Goal: Task Accomplishment & Management: Manage account settings

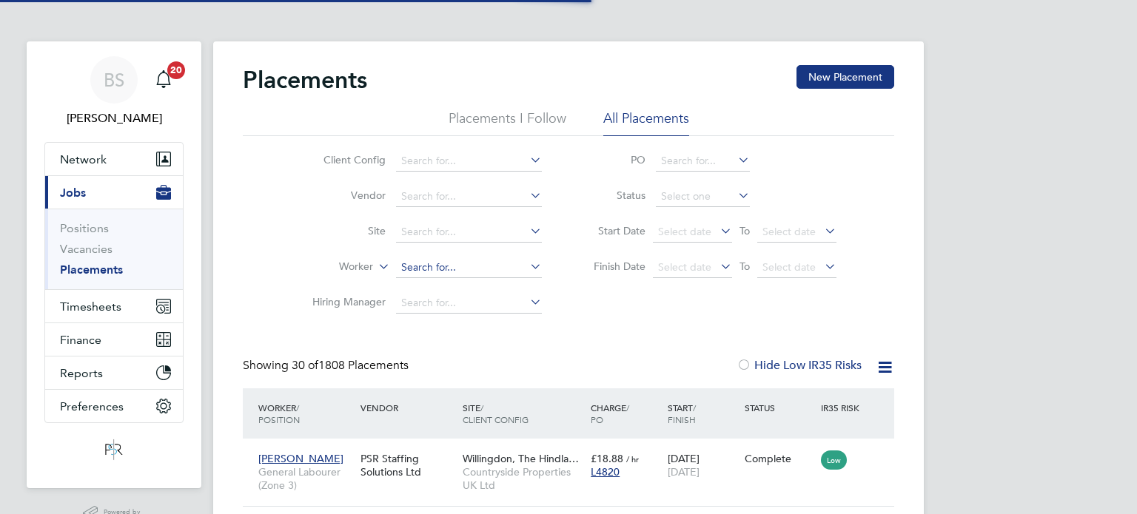
click at [407, 265] on input at bounding box center [469, 268] width 146 height 21
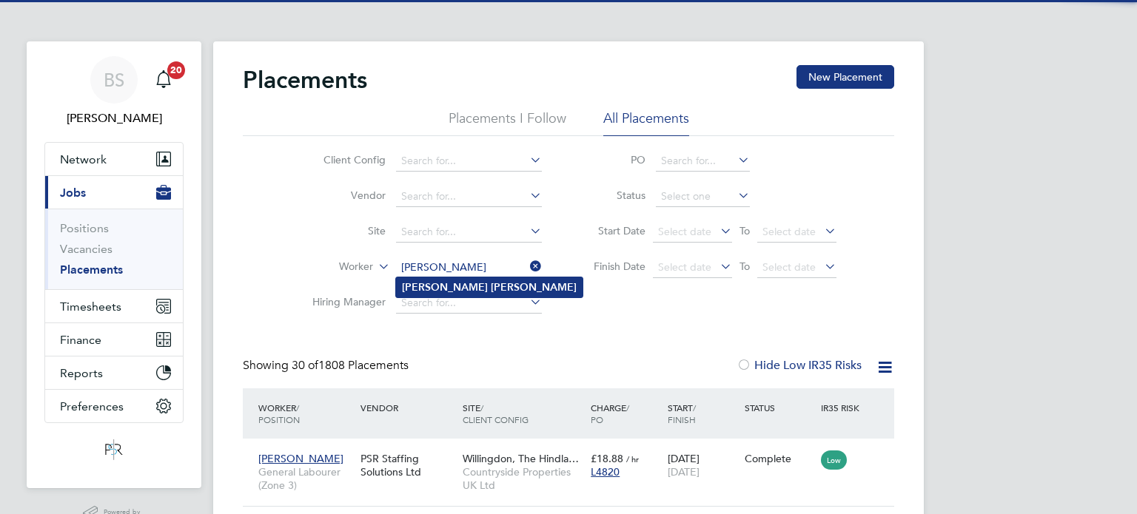
click at [491, 281] on b "Ashmore" at bounding box center [534, 287] width 86 height 13
type input "[PERSON_NAME]"
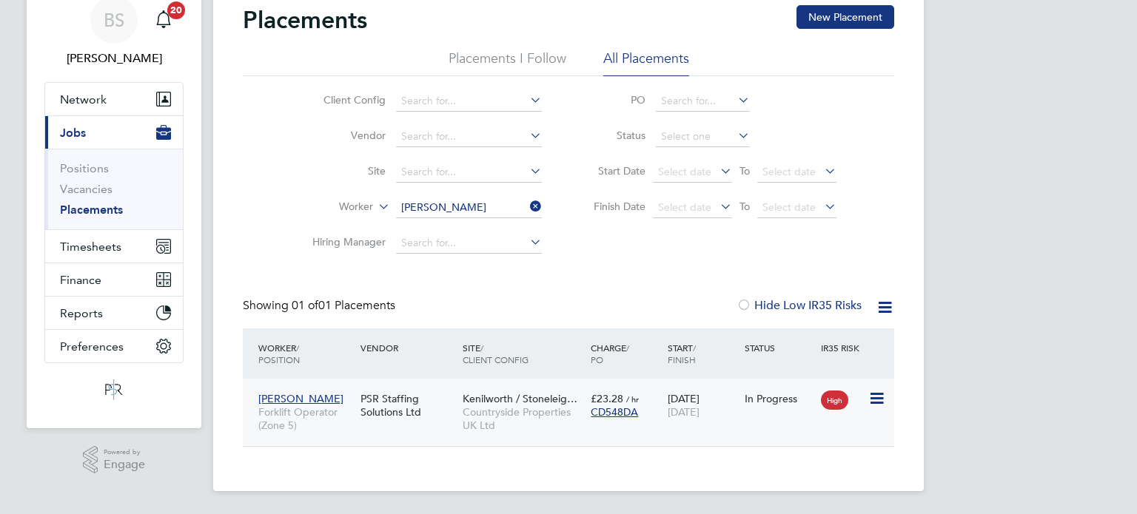
click at [446, 395] on div "PSR Staffing Solutions Ltd" at bounding box center [408, 405] width 102 height 41
drag, startPoint x: 94, startPoint y: 244, endPoint x: 114, endPoint y: 256, distance: 23.2
click at [94, 244] on span "Timesheets" at bounding box center [90, 247] width 61 height 14
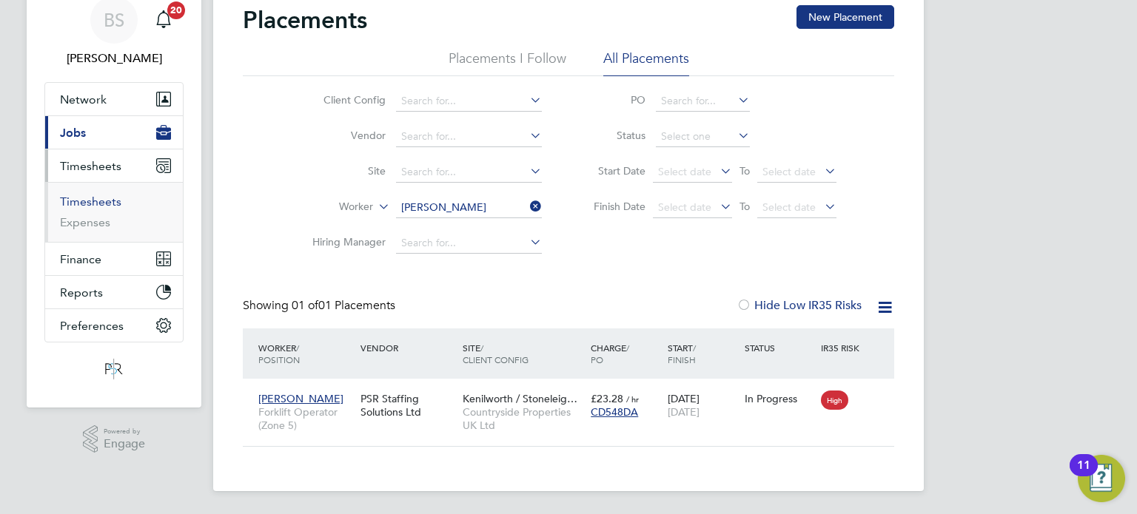
click at [104, 195] on link "Timesheets" at bounding box center [90, 202] width 61 height 14
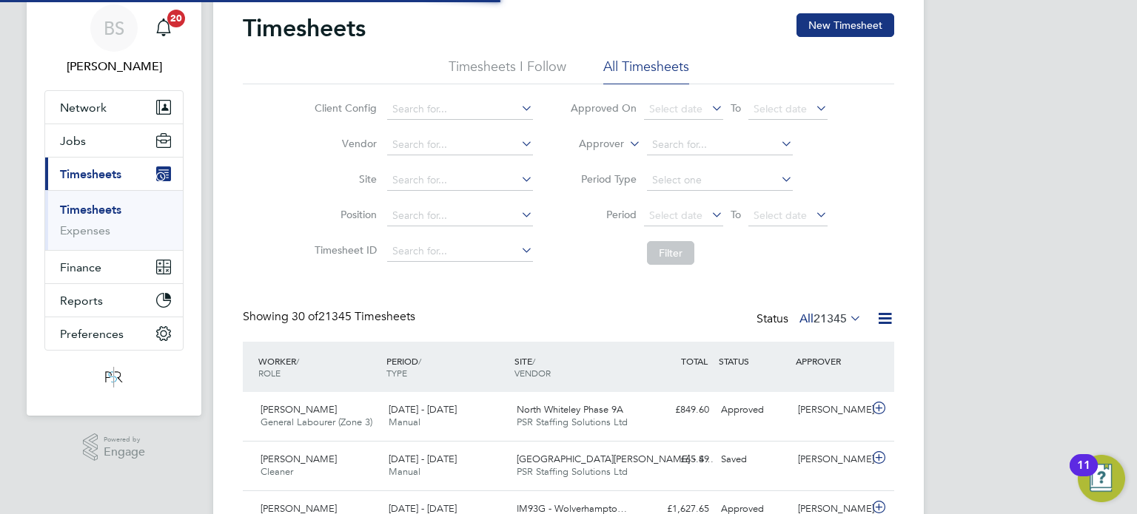
scroll to position [7, 7]
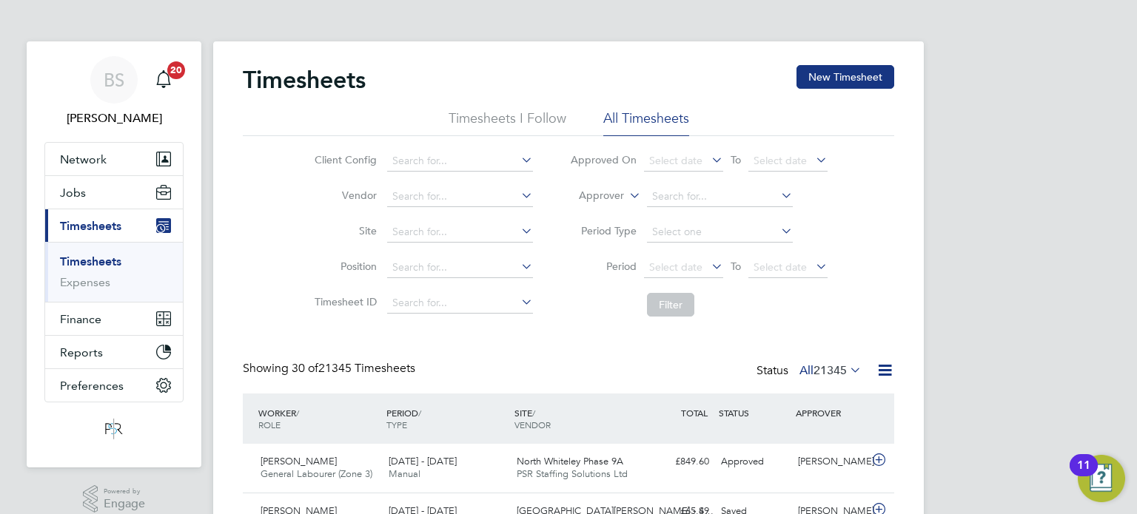
click at [605, 195] on label "Approver" at bounding box center [590, 196] width 67 height 15
click at [588, 206] on li "Worker" at bounding box center [587, 212] width 73 height 19
click at [719, 191] on input at bounding box center [720, 196] width 146 height 21
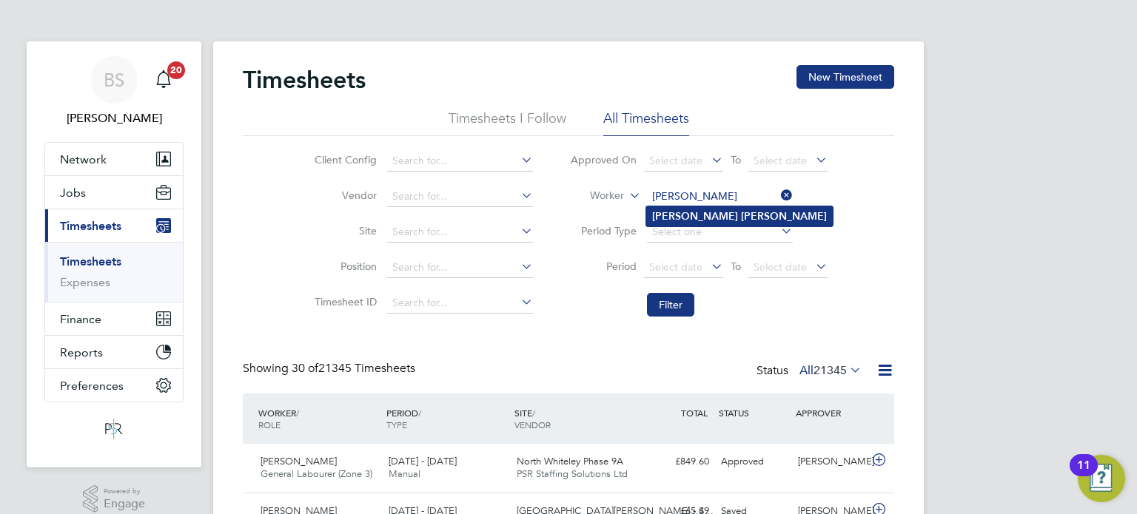
click at [653, 223] on li "Joshua Mills" at bounding box center [739, 216] width 186 height 20
type input "[PERSON_NAME]"
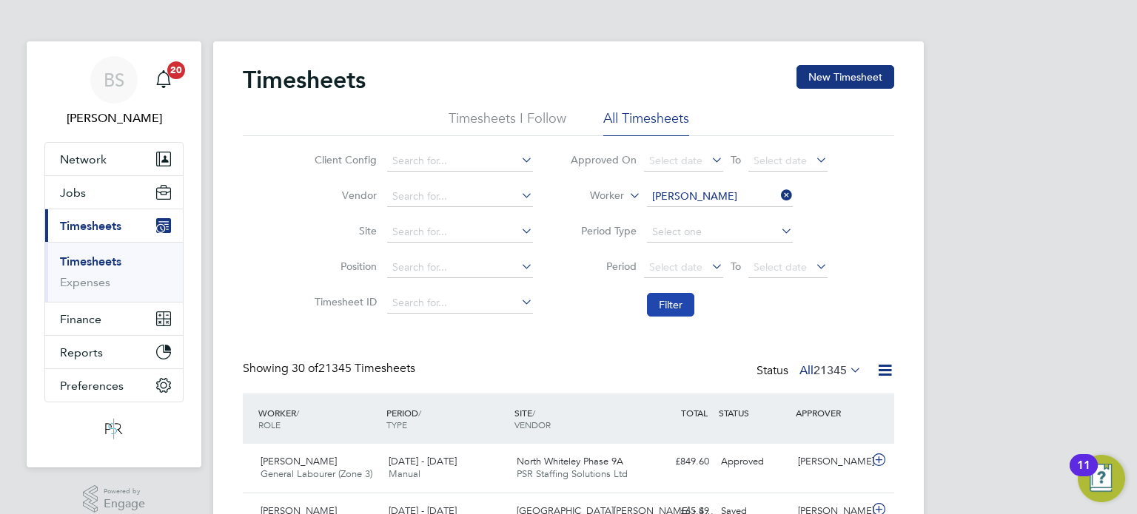
click at [667, 303] on button "Filter" at bounding box center [670, 305] width 47 height 24
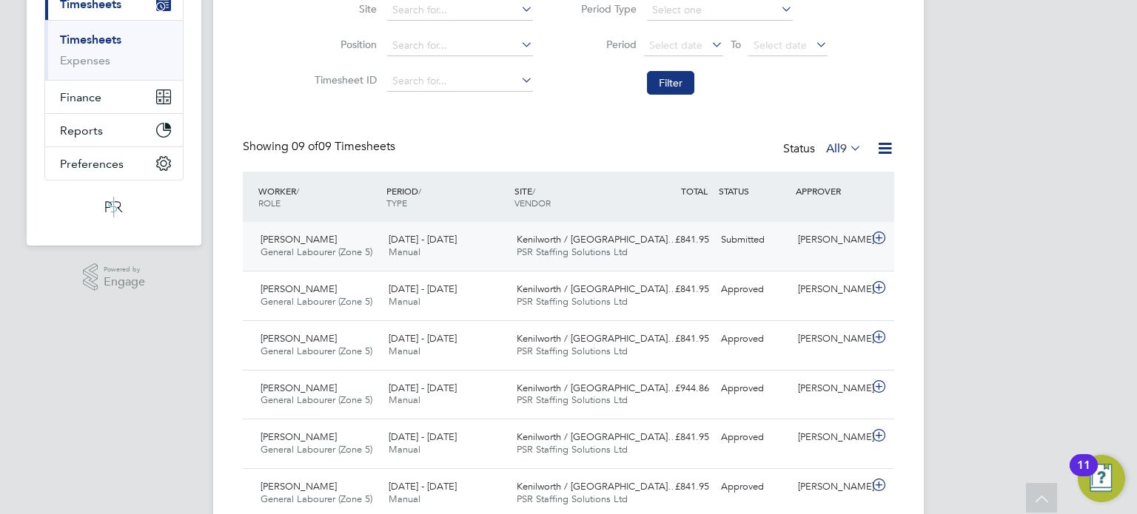
click at [654, 245] on div "£841.95 Submitted" at bounding box center [676, 240] width 77 height 24
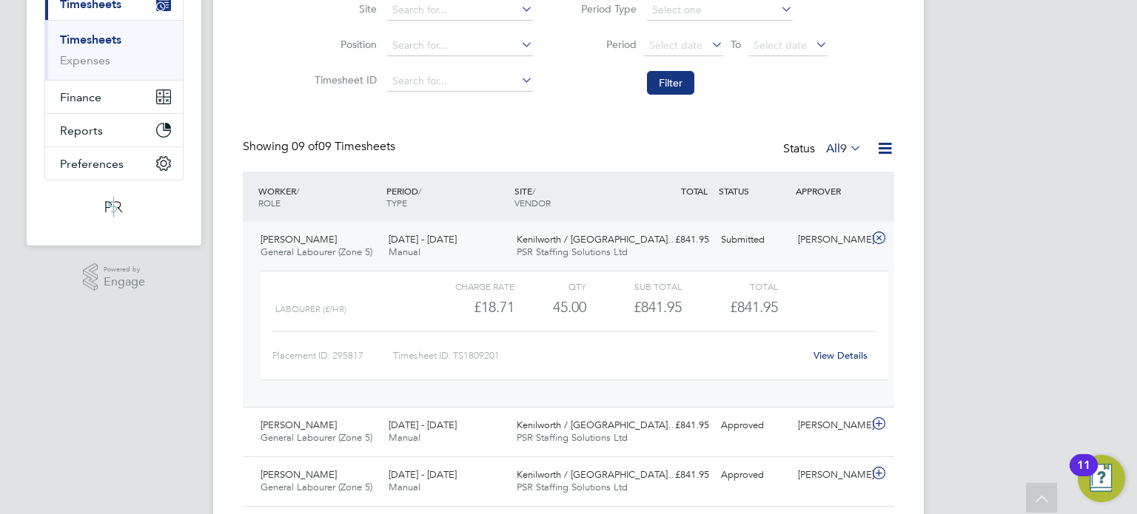
click at [850, 363] on div "View Details" at bounding box center [840, 356] width 73 height 24
click at [864, 351] on link "View Details" at bounding box center [840, 355] width 54 height 13
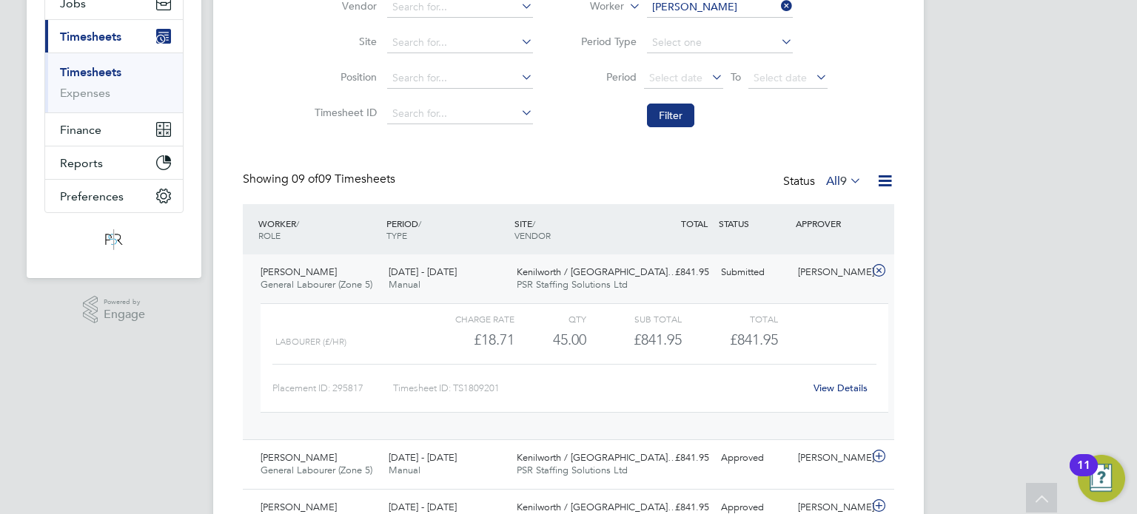
scroll to position [0, 0]
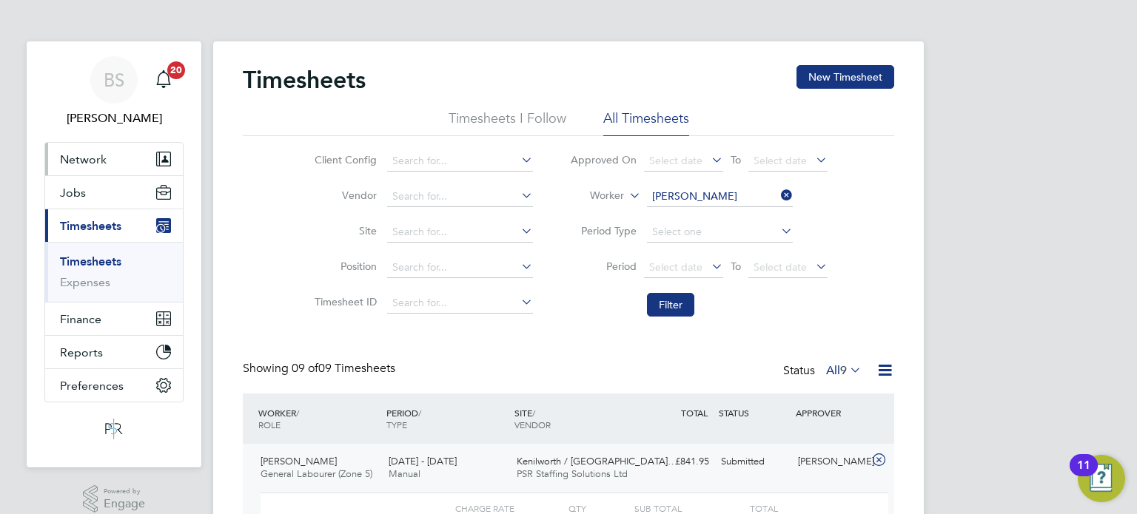
click at [112, 159] on button "Network" at bounding box center [114, 159] width 138 height 33
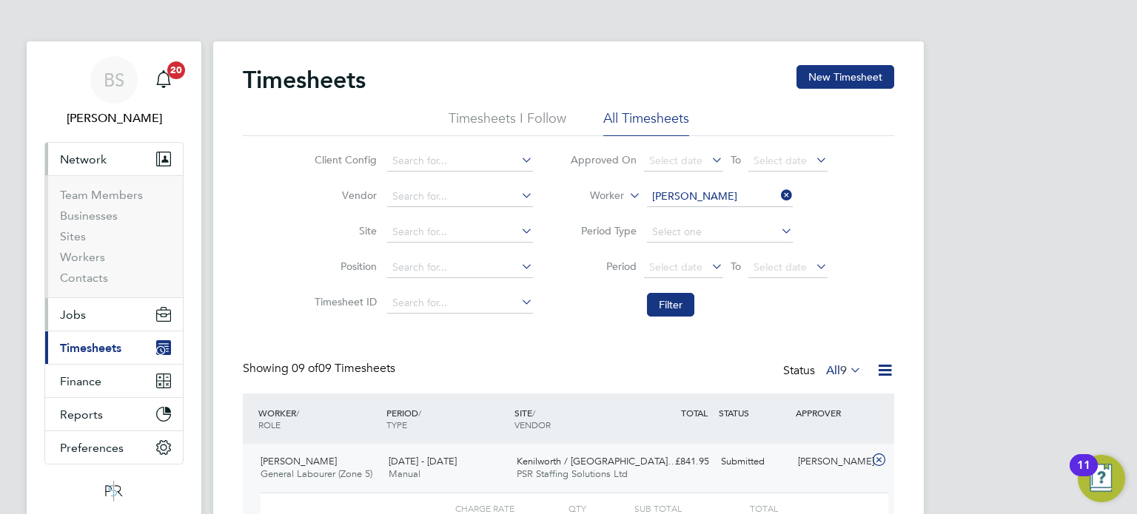
click at [86, 316] on button "Jobs" at bounding box center [114, 314] width 138 height 33
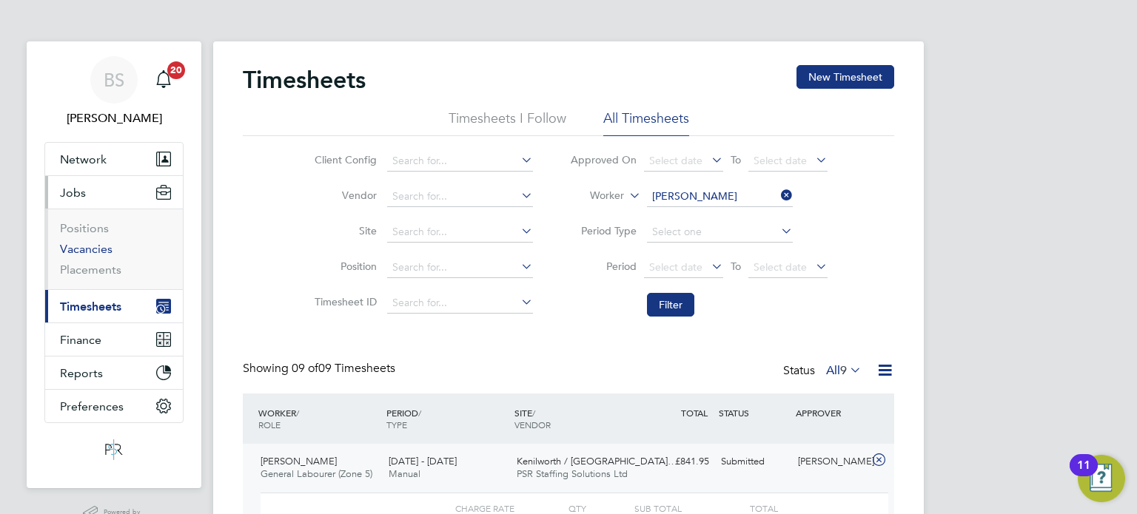
click at [89, 248] on link "Vacancies" at bounding box center [86, 249] width 53 height 14
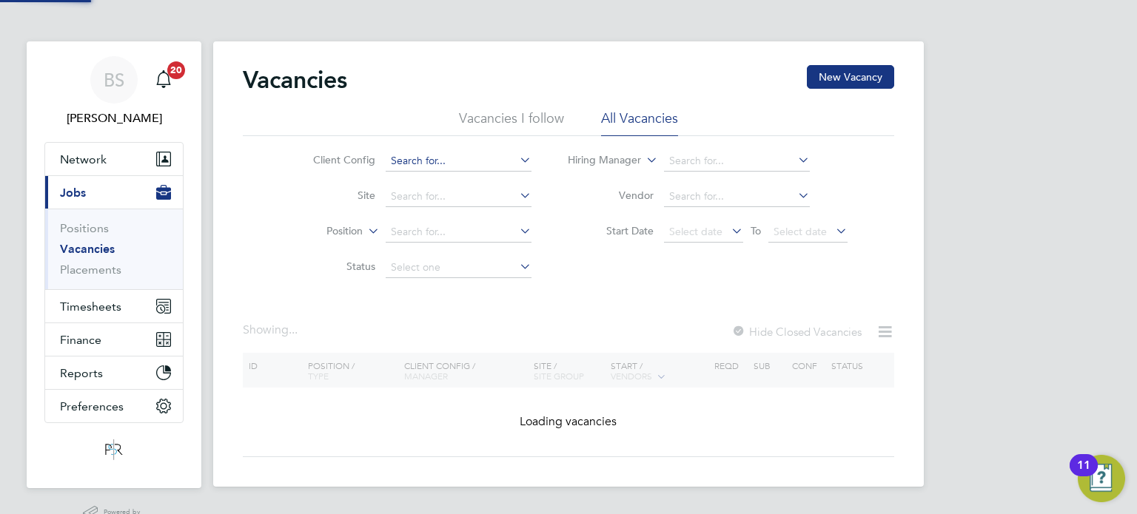
drag, startPoint x: 425, startPoint y: 159, endPoint x: 914, endPoint y: 128, distance: 489.4
click at [428, 154] on input at bounding box center [459, 161] width 146 height 21
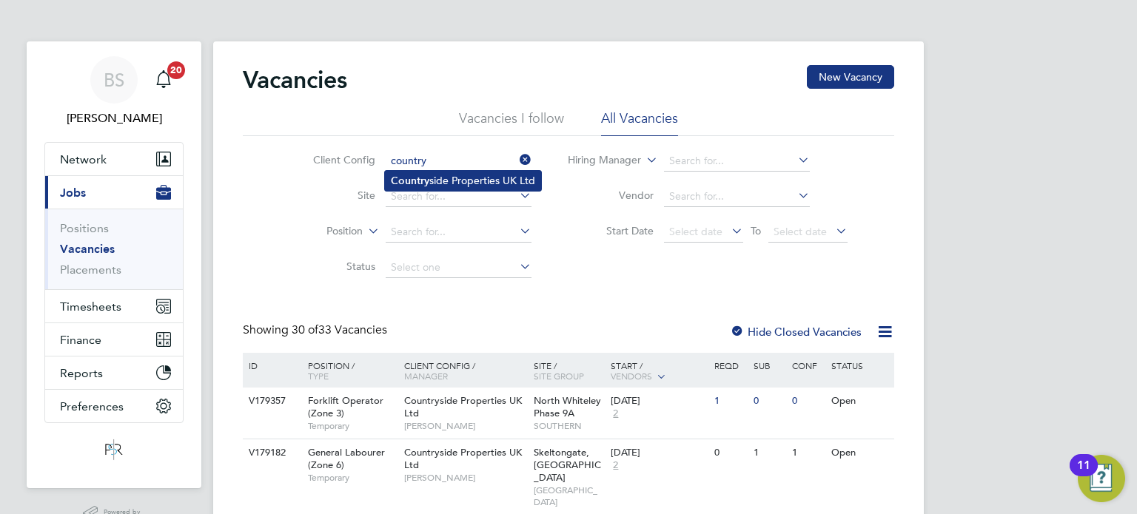
drag, startPoint x: 429, startPoint y: 177, endPoint x: 438, endPoint y: 186, distance: 13.1
click at [429, 177] on li "Country side Properties UK Ltd" at bounding box center [463, 181] width 156 height 20
type input "Countryside Properties UK Ltd"
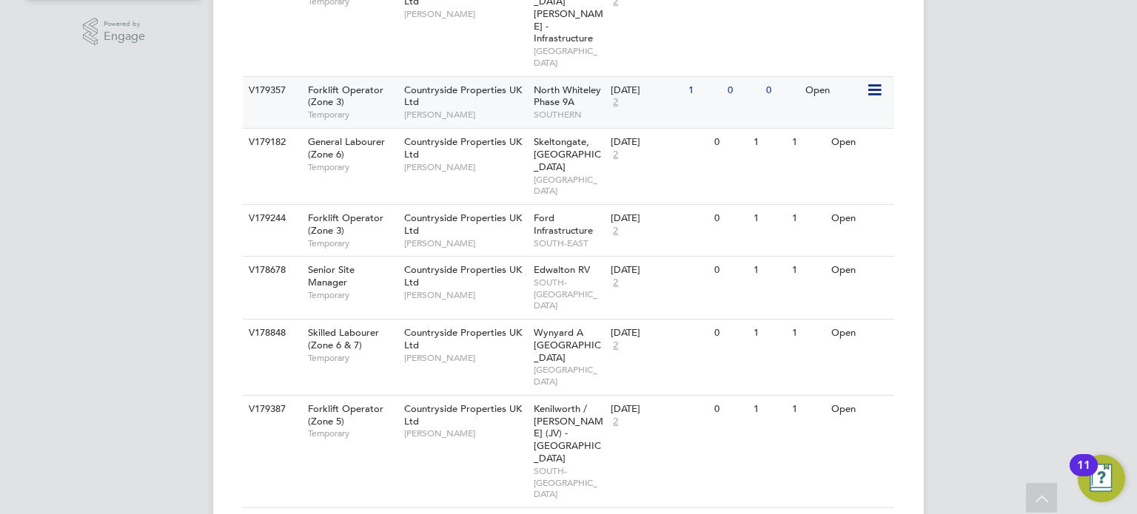
scroll to position [513, 0]
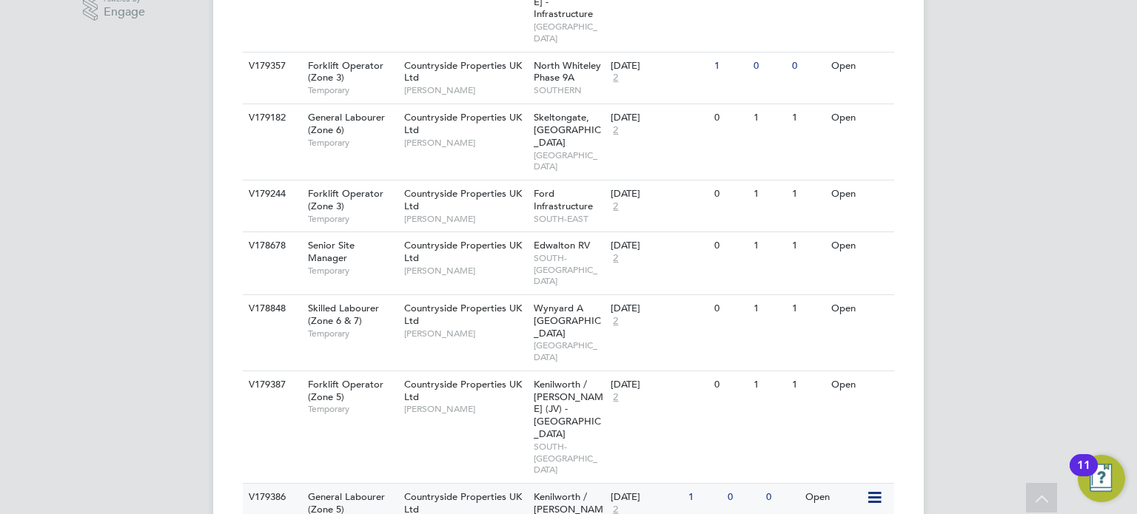
click at [463, 514] on span "Andy Harper" at bounding box center [465, 523] width 122 height 12
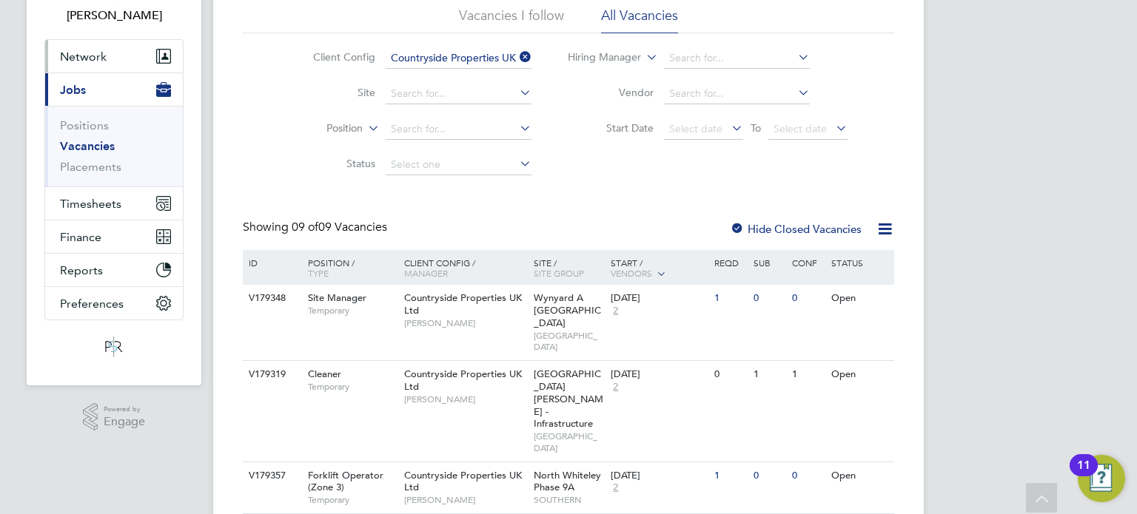
scroll to position [0, 0]
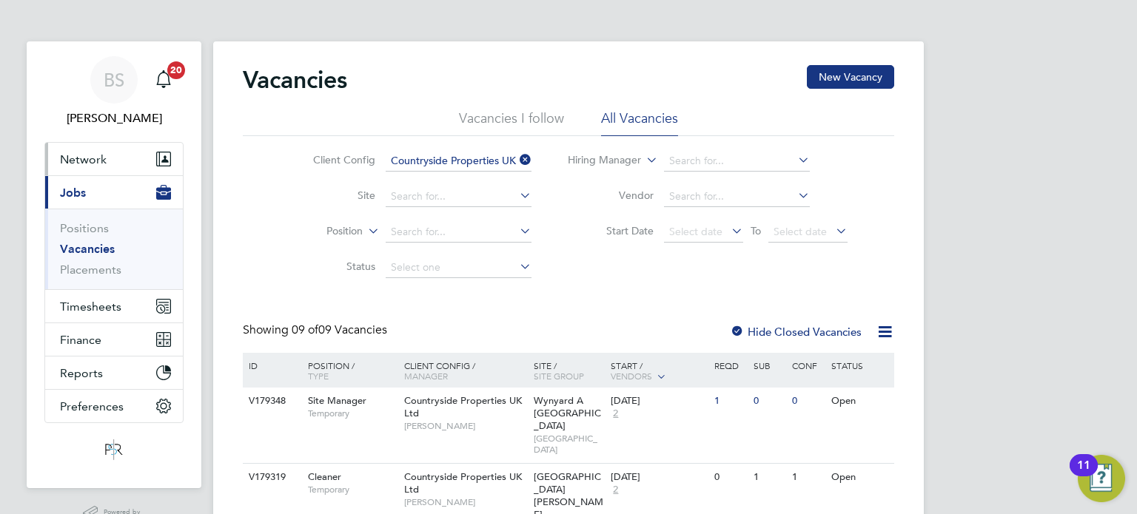
click at [113, 156] on button "Network" at bounding box center [114, 159] width 138 height 33
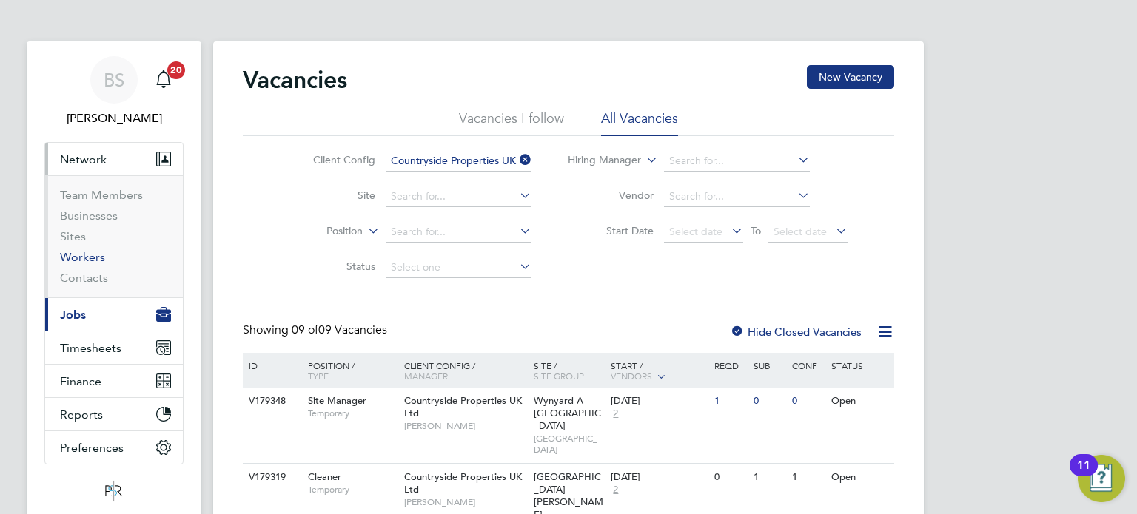
click at [96, 263] on link "Workers" at bounding box center [82, 257] width 45 height 14
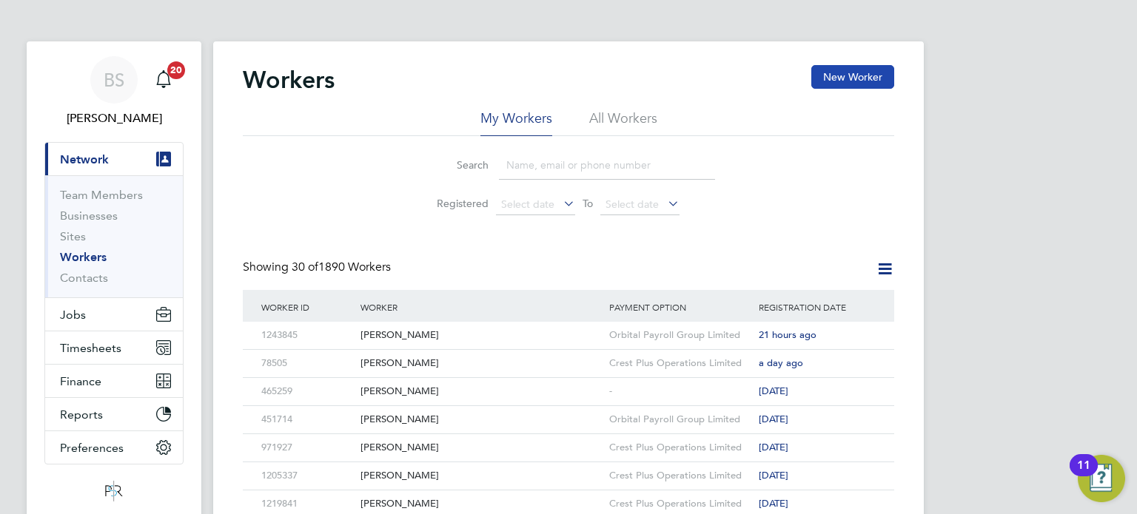
click at [885, 68] on button "New Worker" at bounding box center [852, 77] width 83 height 24
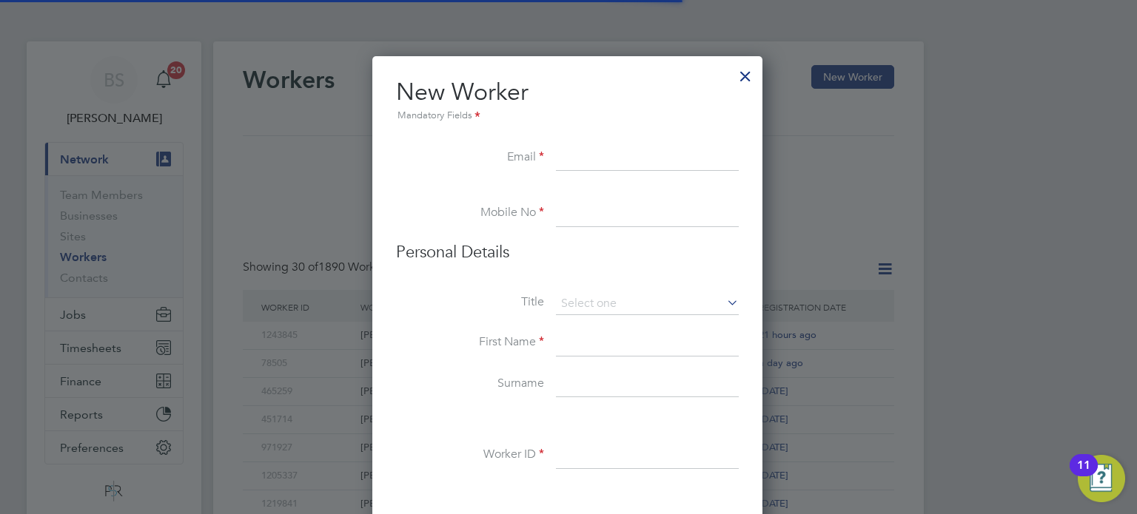
scroll to position [1254, 391]
click at [598, 160] on input at bounding box center [647, 158] width 183 height 27
paste input "[EMAIL_ADDRESS][DOMAIN_NAME]"
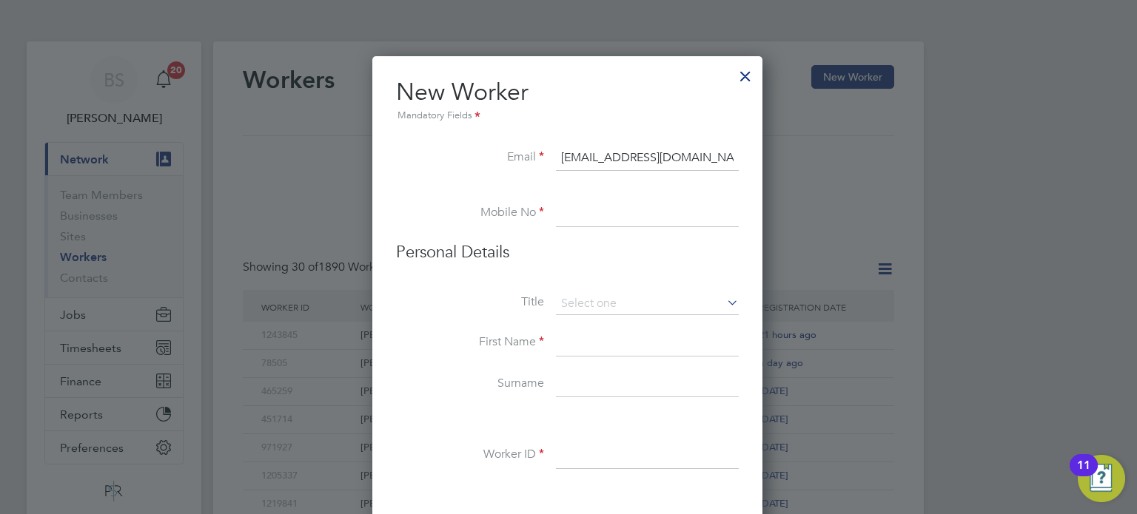
type input "[EMAIL_ADDRESS][DOMAIN_NAME]"
click at [596, 231] on li "Mobile No" at bounding box center [567, 221] width 343 height 41
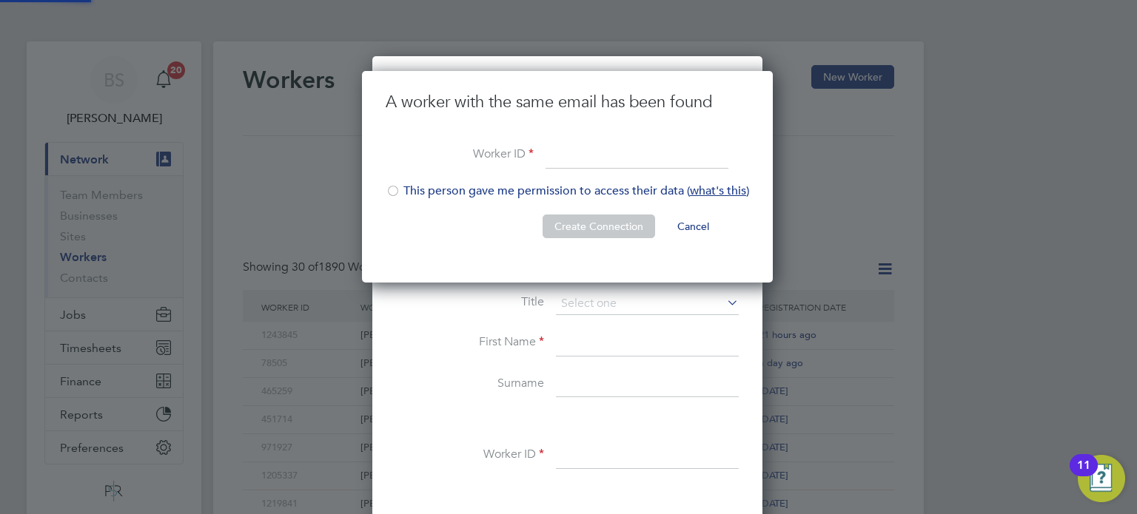
click at [601, 215] on button "Create Connection" at bounding box center [598, 227] width 112 height 24
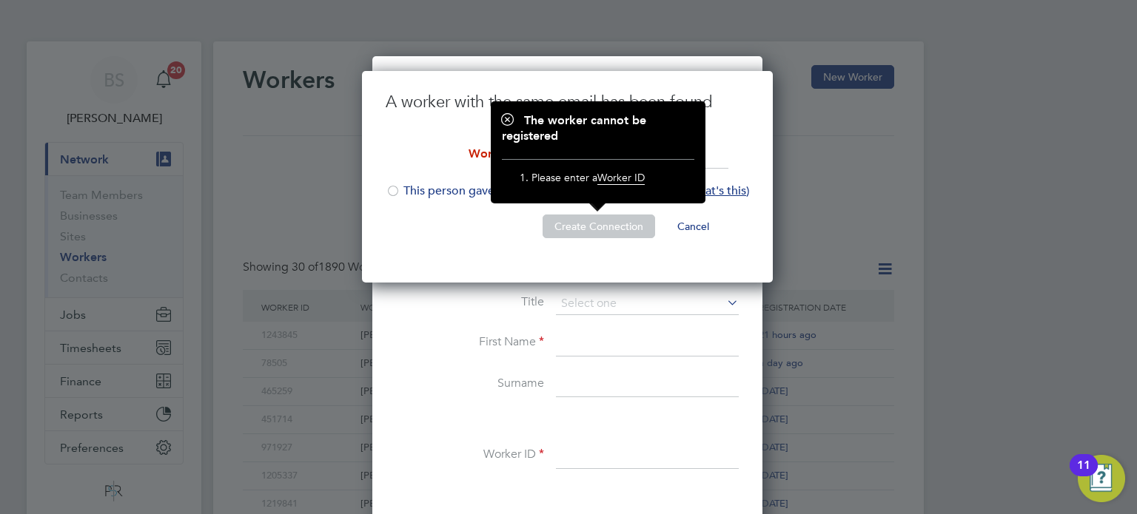
click at [488, 218] on li "Create Connection Cancel" at bounding box center [567, 234] width 363 height 38
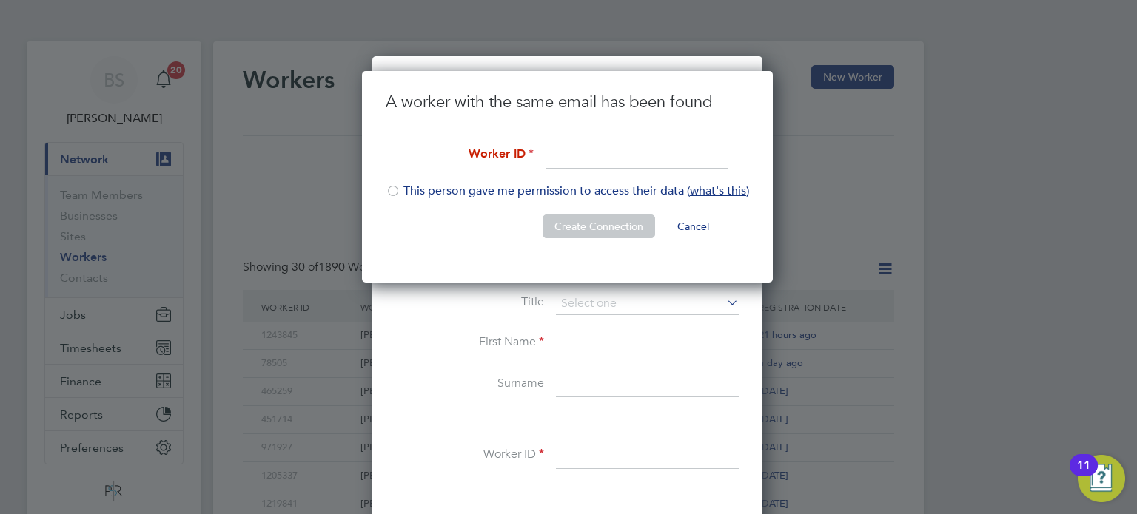
click at [398, 192] on div at bounding box center [393, 192] width 15 height 15
click at [608, 153] on input at bounding box center [636, 156] width 183 height 27
click at [579, 158] on input at bounding box center [636, 156] width 183 height 27
paste input "1232972"
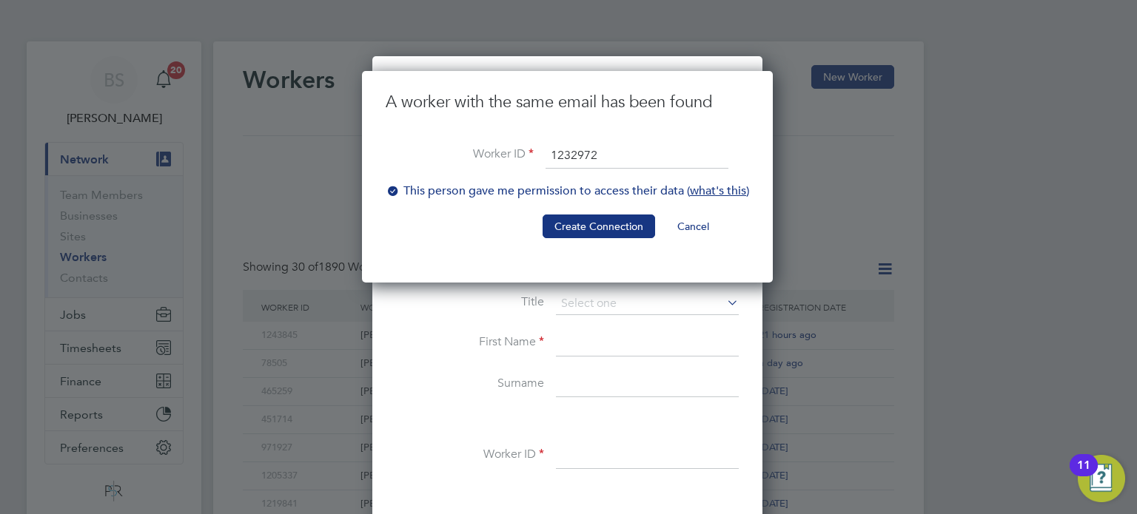
click at [556, 156] on input "1232972" at bounding box center [636, 156] width 183 height 27
type input "1232972"
click at [589, 226] on button "Create Connection" at bounding box center [598, 227] width 112 height 24
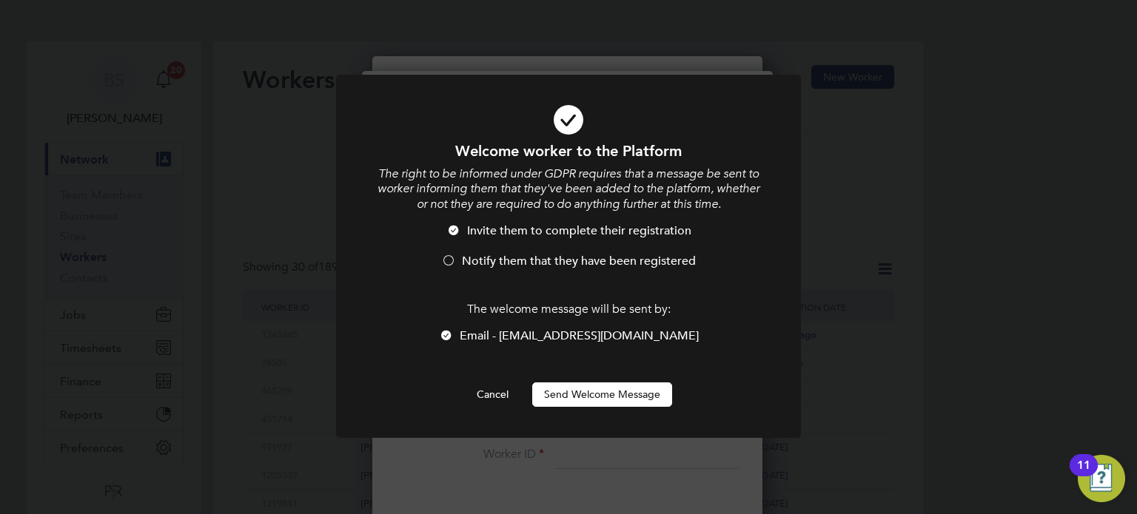
click at [589, 391] on button "Send Welcome Message" at bounding box center [602, 395] width 140 height 24
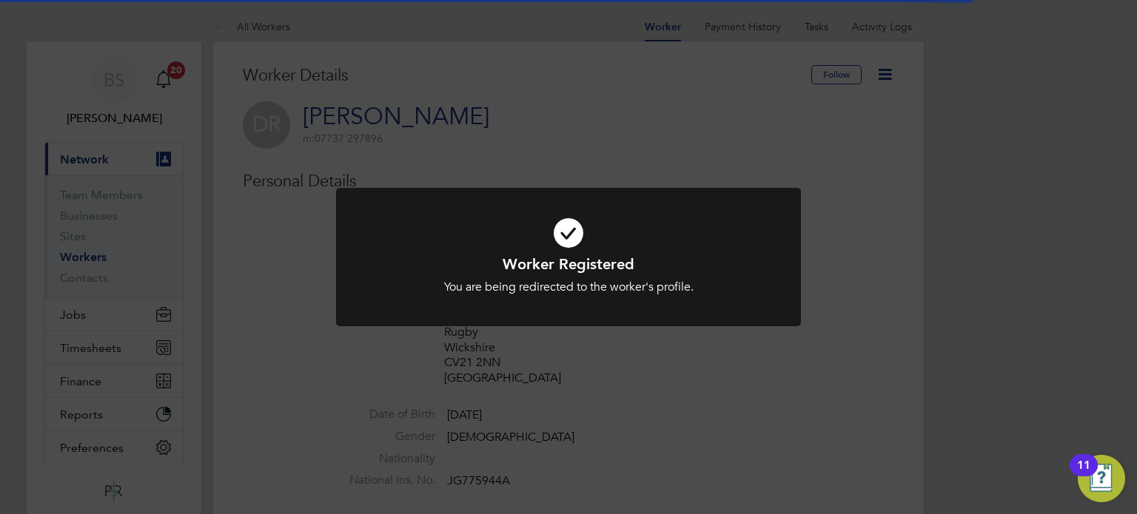
click at [680, 162] on div "Worker Registered You are being redirected to the worker's profile. Cancel Okay" at bounding box center [568, 257] width 1137 height 514
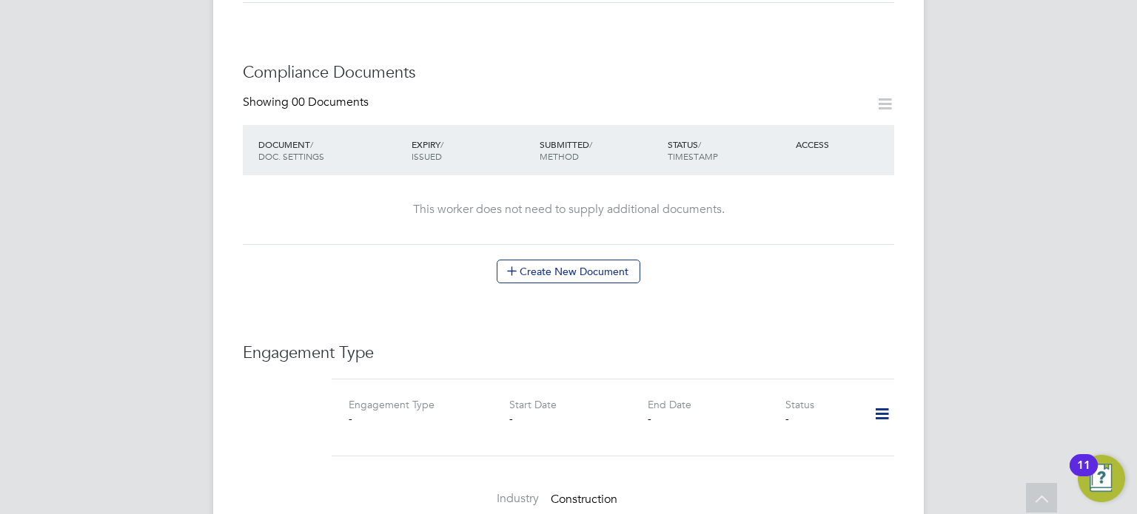
scroll to position [814, 0]
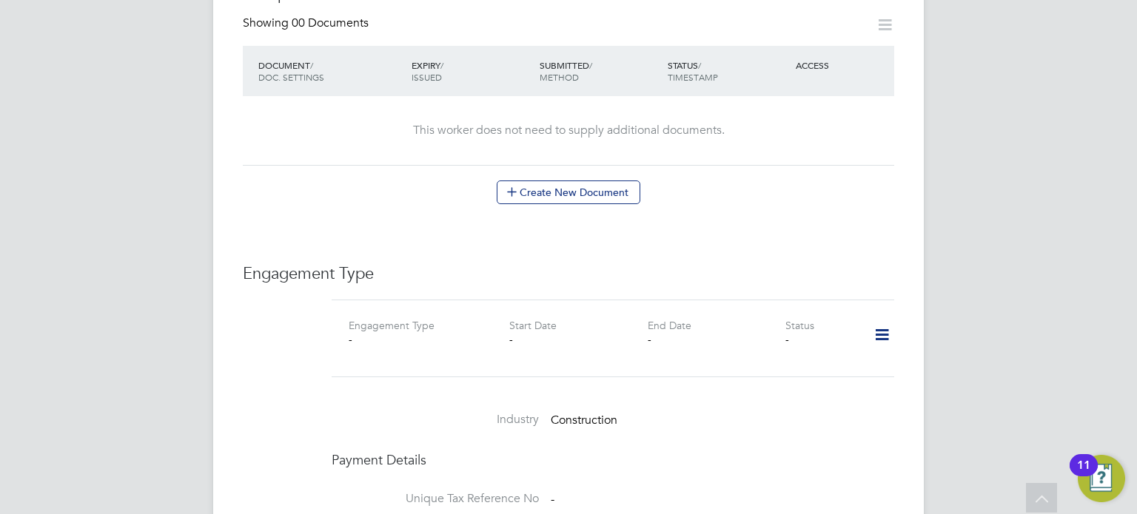
click at [642, 189] on div "Worker Details Follow DR Dyonn Robinson m: 07737 297896 Personal Details ID 123…" at bounding box center [568, 116] width 651 height 1731
click at [597, 181] on button "Create New Document" at bounding box center [569, 193] width 144 height 24
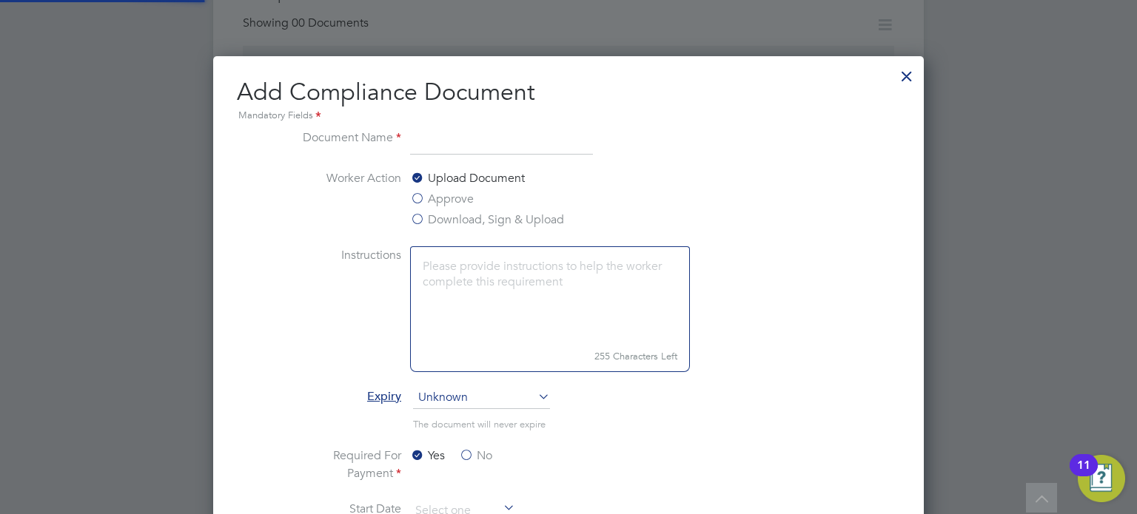
scroll to position [774, 711]
drag, startPoint x: 497, startPoint y: 138, endPoint x: 780, endPoint y: 97, distance: 285.7
click at [497, 138] on input at bounding box center [501, 142] width 183 height 27
type input "Passport"
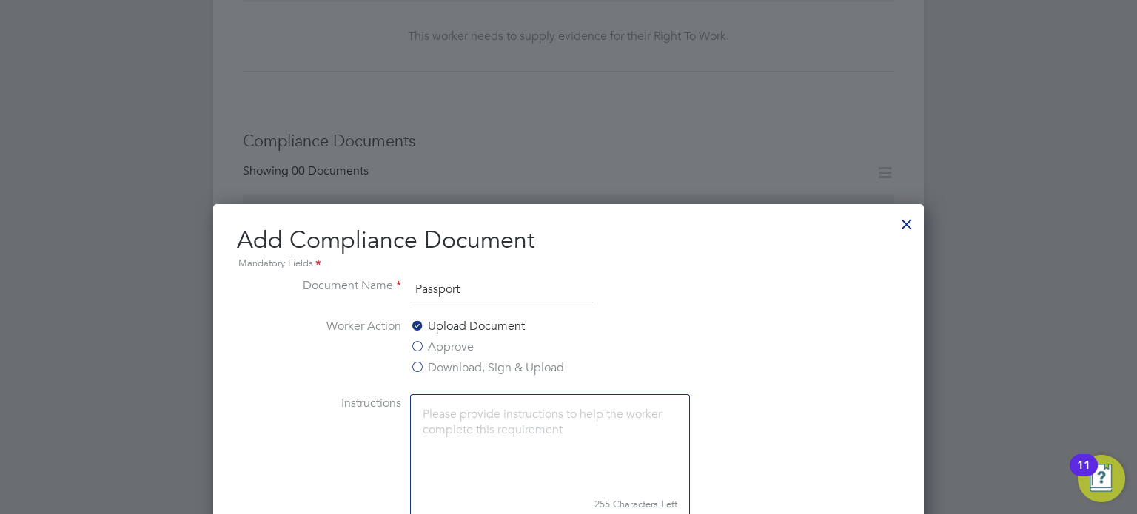
scroll to position [1184, 0]
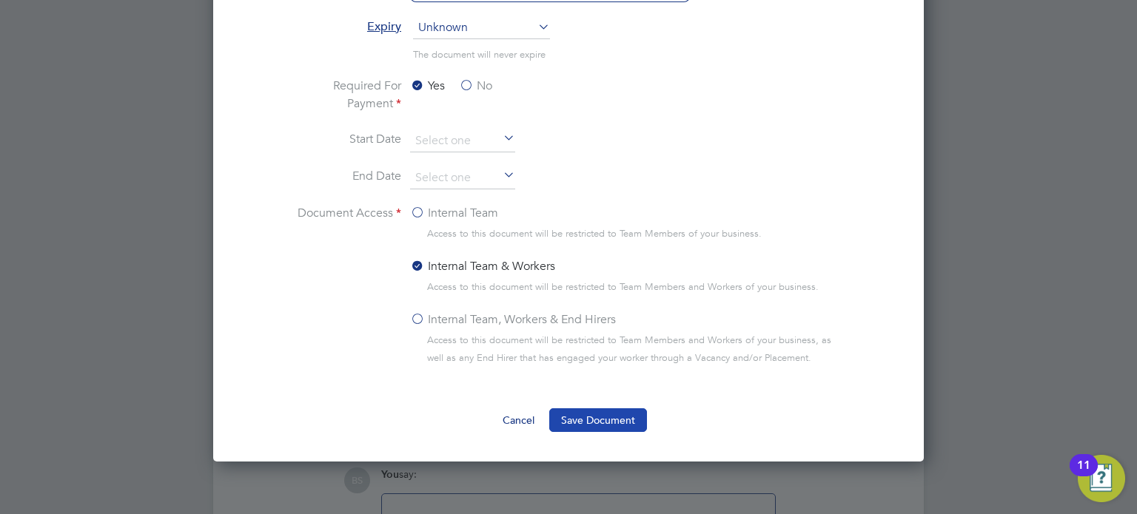
click at [583, 423] on button "Save Document" at bounding box center [598, 420] width 98 height 24
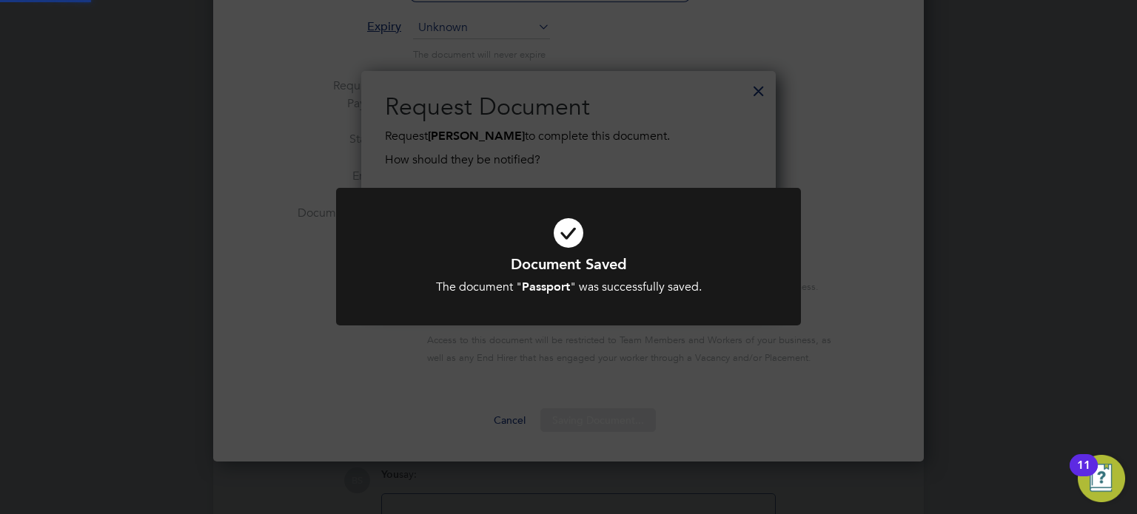
scroll to position [237, 415]
click at [904, 232] on div "Document Saved The document " Passport " was successfully saved. Cancel Okay" at bounding box center [568, 257] width 1137 height 514
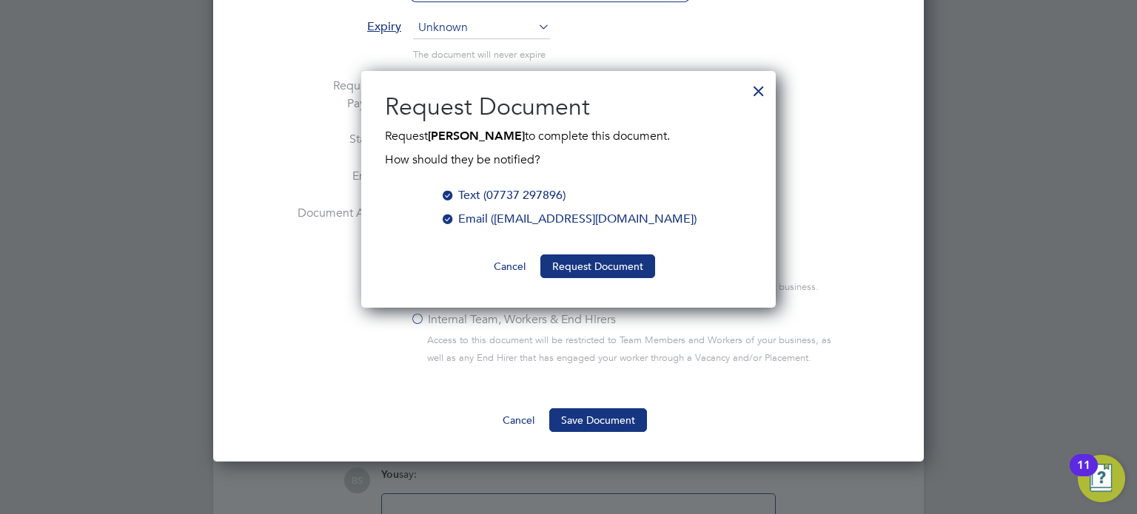
click at [508, 268] on button "Cancel" at bounding box center [509, 267] width 55 height 24
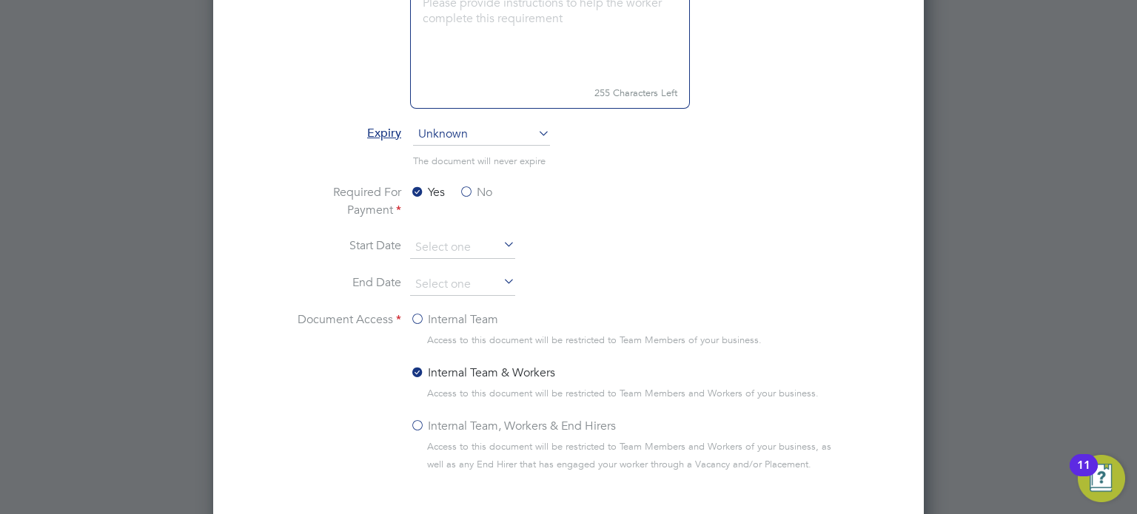
scroll to position [666, 0]
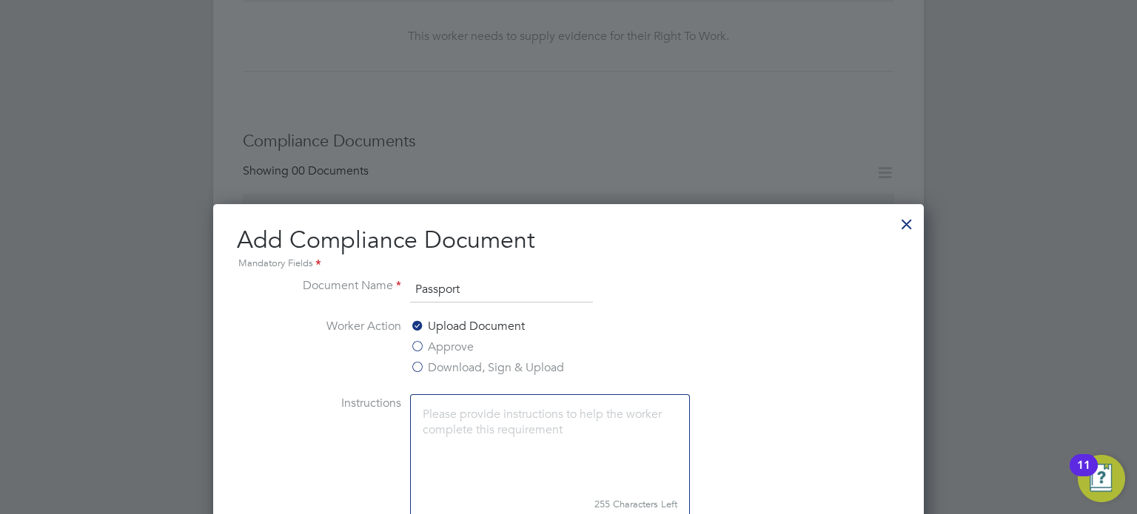
click at [900, 225] on div at bounding box center [906, 220] width 27 height 27
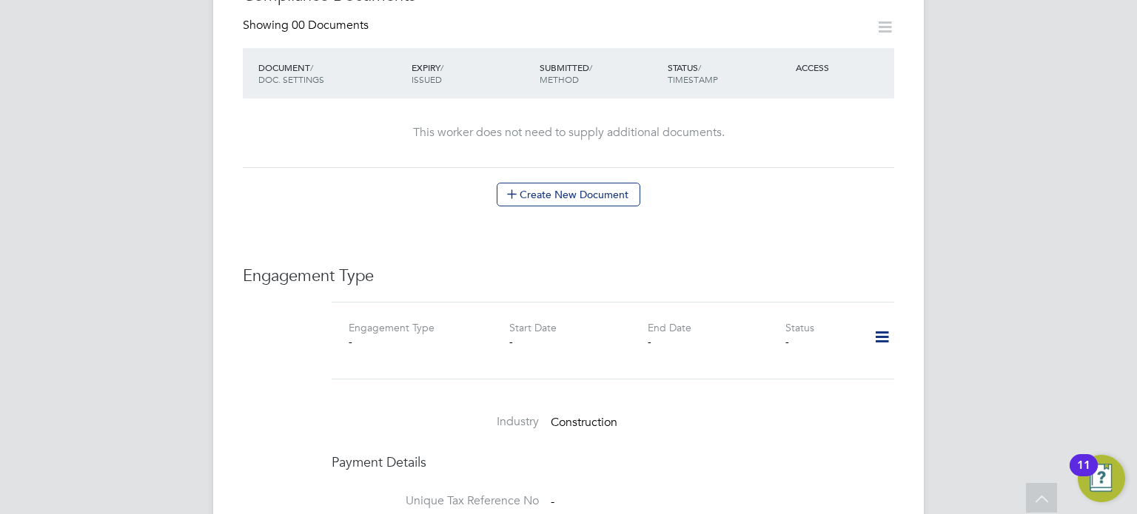
scroll to position [814, 0]
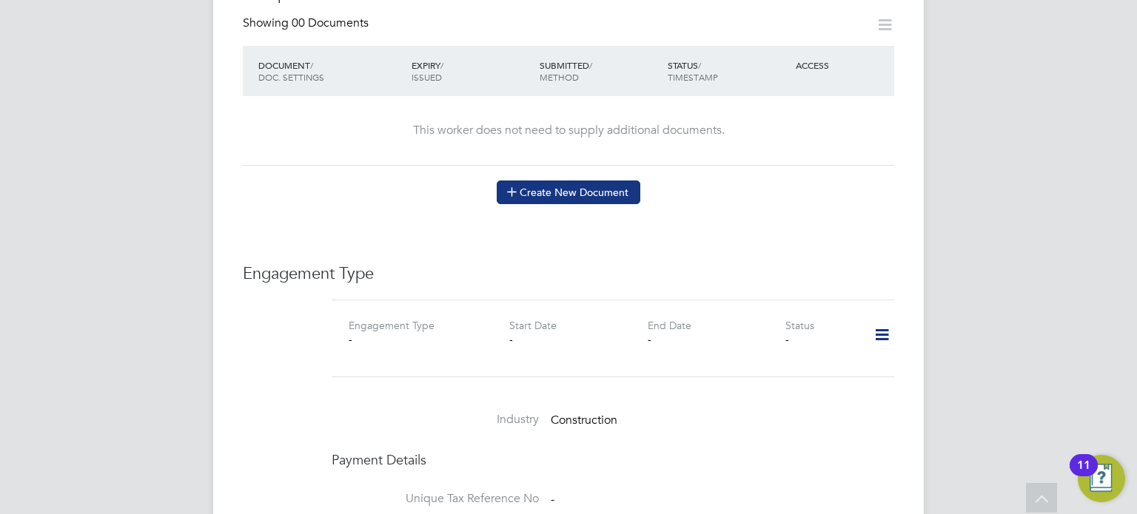
click at [616, 181] on button "Create New Document" at bounding box center [569, 193] width 144 height 24
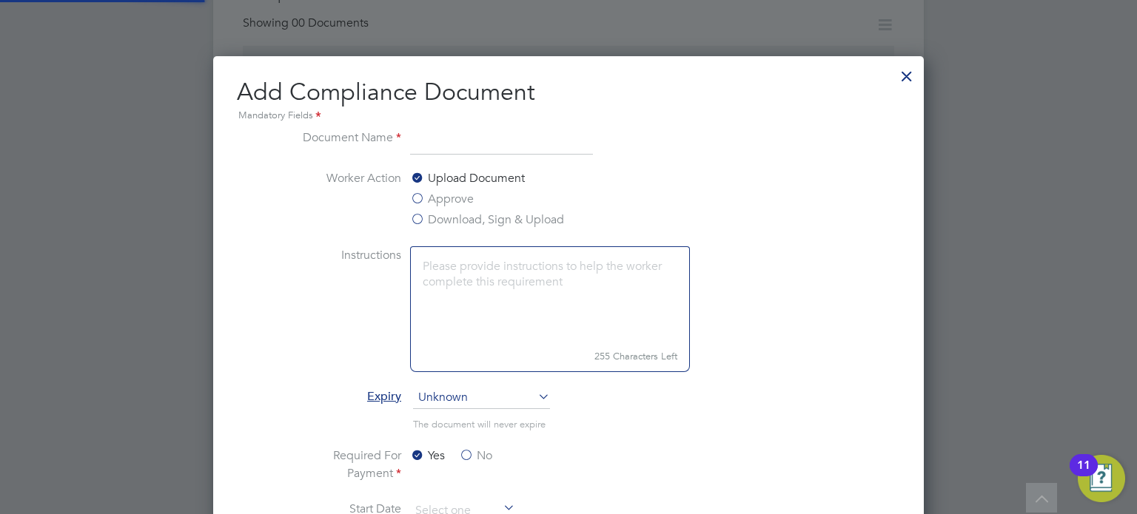
scroll to position [774, 711]
type input "CSCS Card"
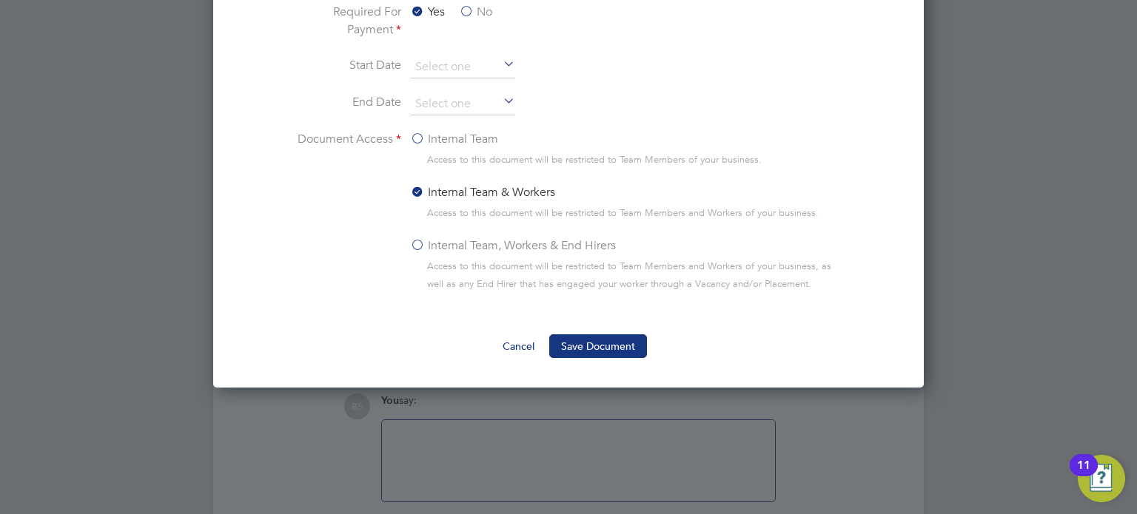
click at [611, 361] on div "Add Compliance Document Mandatory Fields Document Name CSCS Card Worker Action …" at bounding box center [568, 0] width 710 height 776
click at [614, 351] on div "Add Compliance Document Mandatory Fields Document Name CSCS Card Worker Action …" at bounding box center [568, 0] width 710 height 776
click at [607, 343] on button "Save Document" at bounding box center [598, 346] width 98 height 24
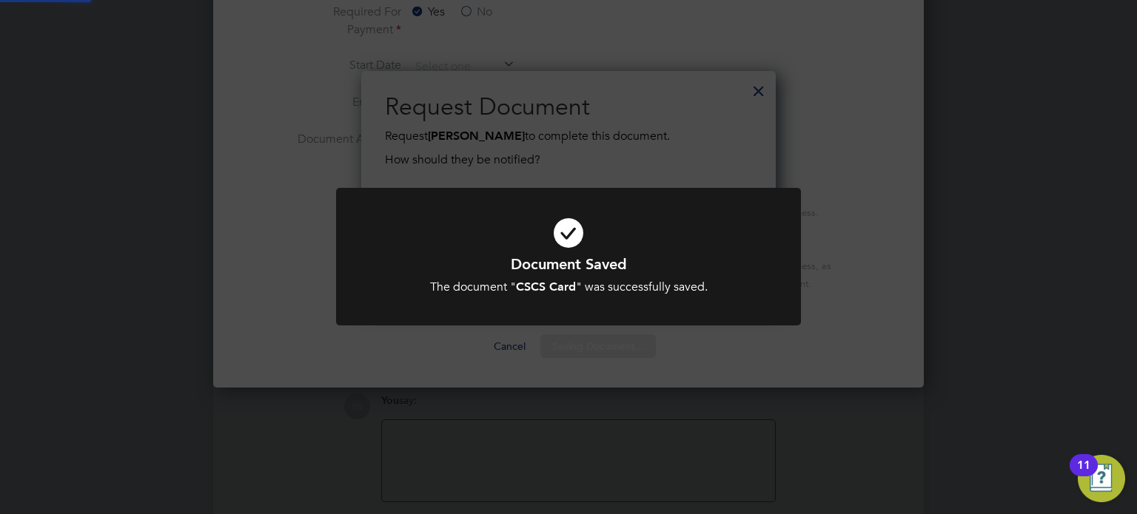
scroll to position [237, 415]
drag, startPoint x: 761, startPoint y: 237, endPoint x: 793, endPoint y: 172, distance: 72.5
click at [763, 232] on div at bounding box center [568, 257] width 465 height 138
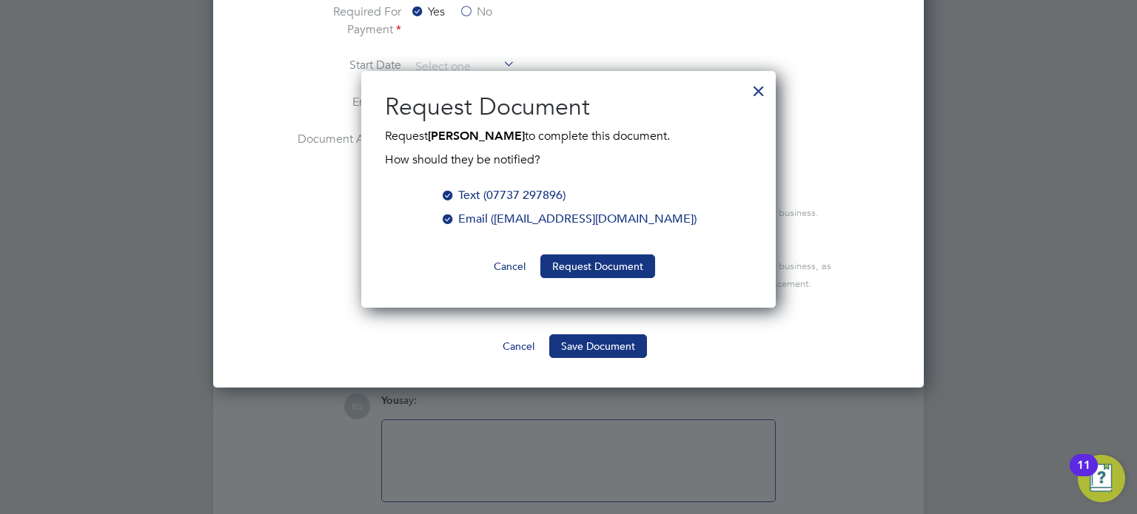
click at [765, 101] on div at bounding box center [758, 87] width 27 height 27
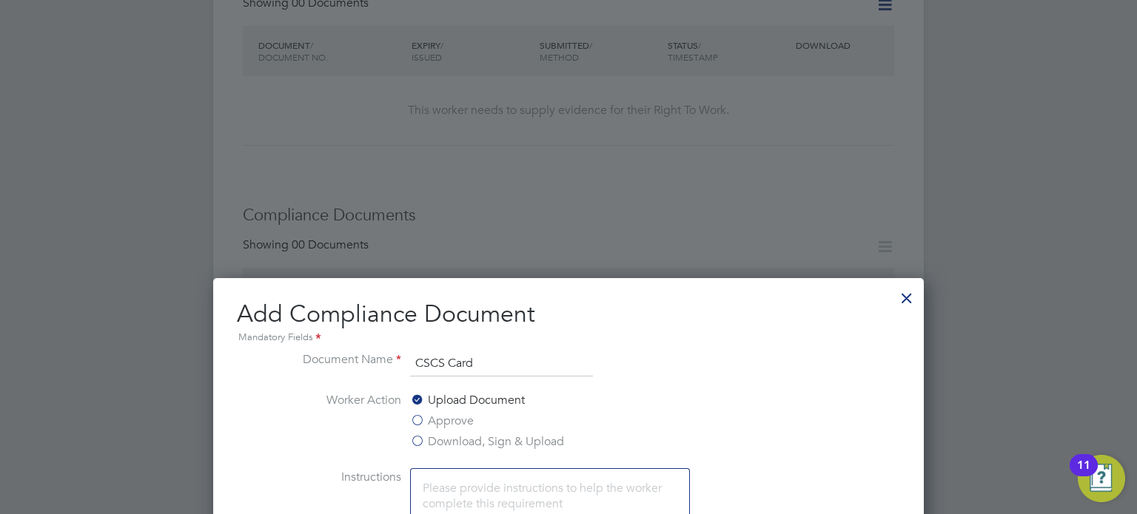
drag, startPoint x: 904, startPoint y: 304, endPoint x: 901, endPoint y: 294, distance: 10.6
click at [904, 304] on div at bounding box center [906, 294] width 27 height 27
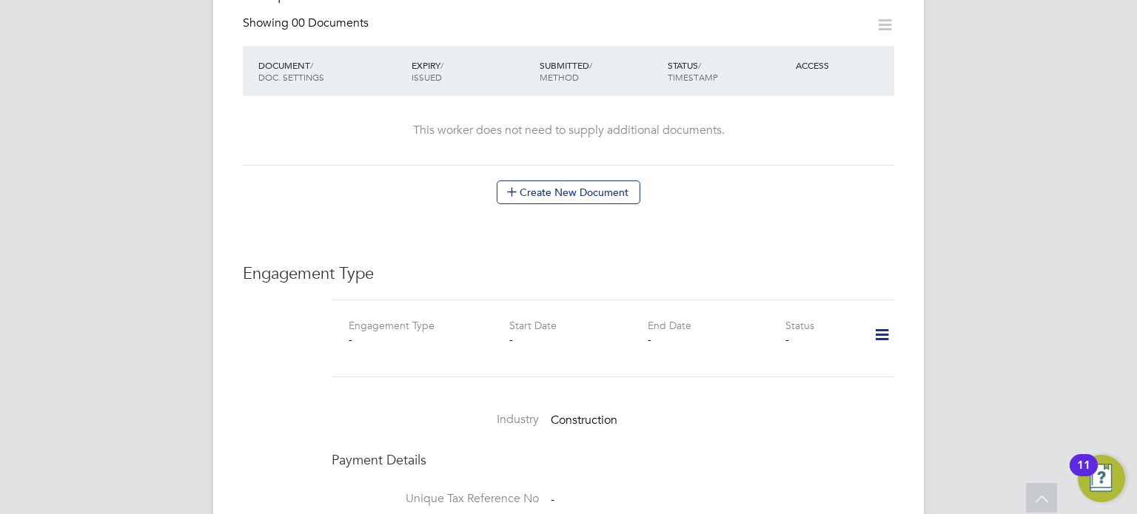
scroll to position [820, 0]
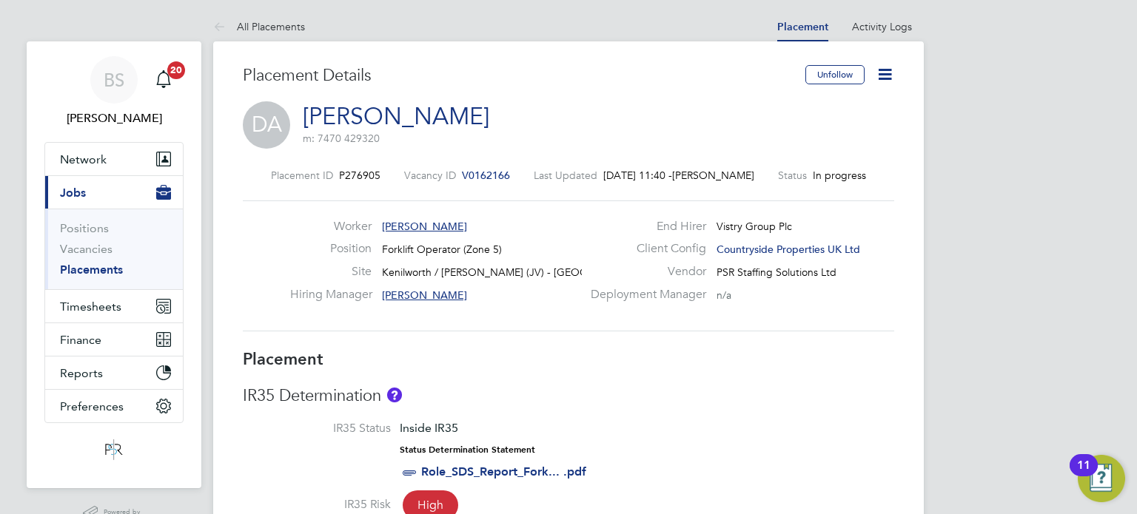
drag, startPoint x: 431, startPoint y: 220, endPoint x: 488, endPoint y: 224, distance: 56.4
click at [431, 220] on span "[PERSON_NAME]" at bounding box center [424, 226] width 85 height 13
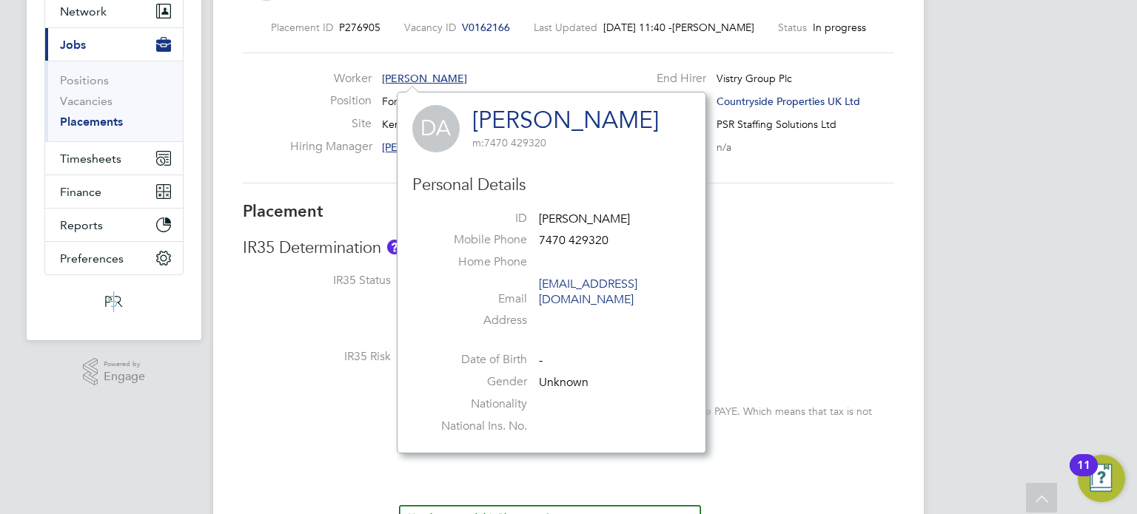
click at [589, 112] on link "[PERSON_NAME]" at bounding box center [565, 120] width 186 height 29
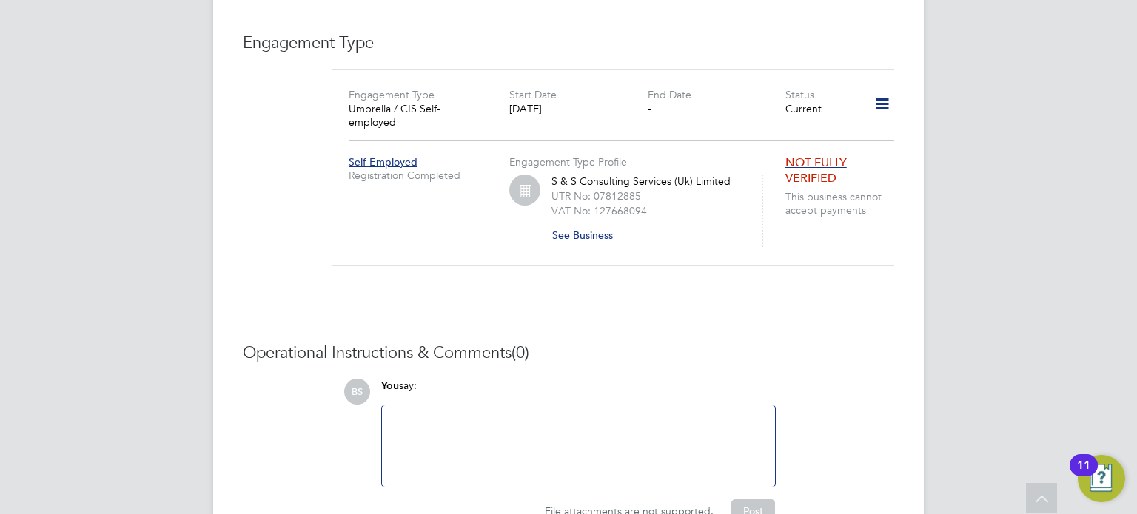
scroll to position [1080, 0]
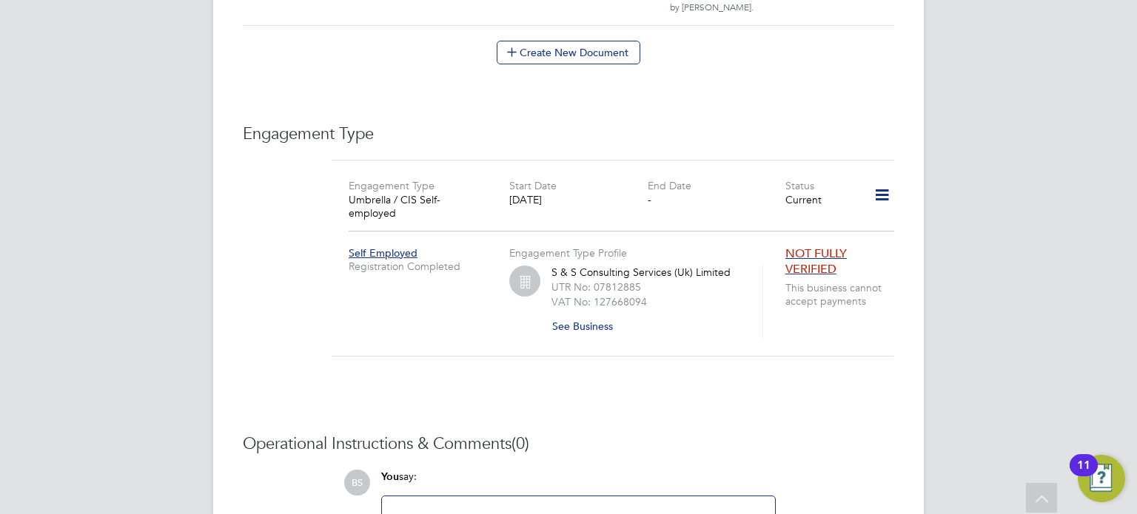
click at [879, 182] on icon at bounding box center [882, 195] width 26 height 34
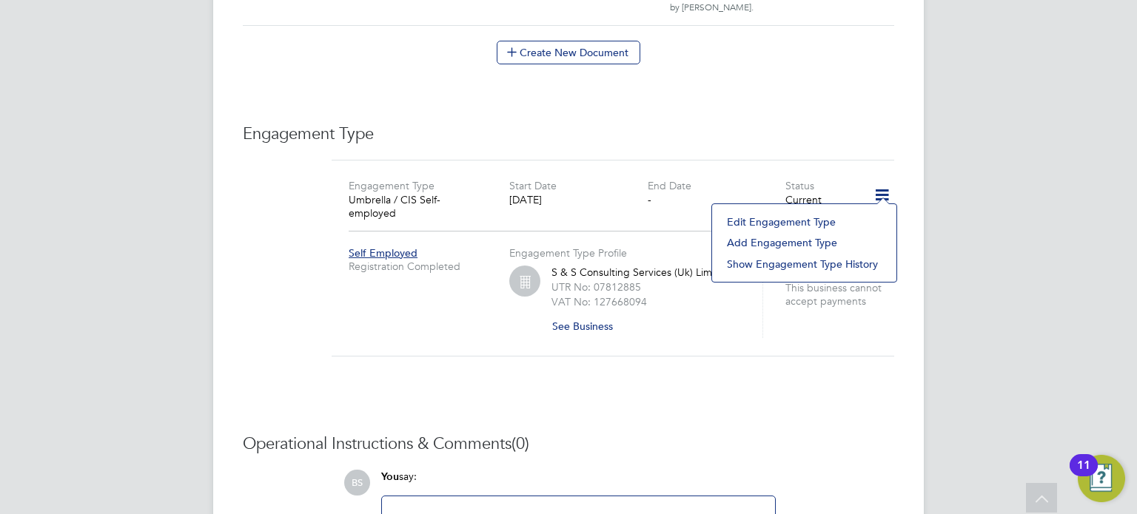
click at [788, 219] on li "Edit Engagement Type" at bounding box center [803, 222] width 169 height 21
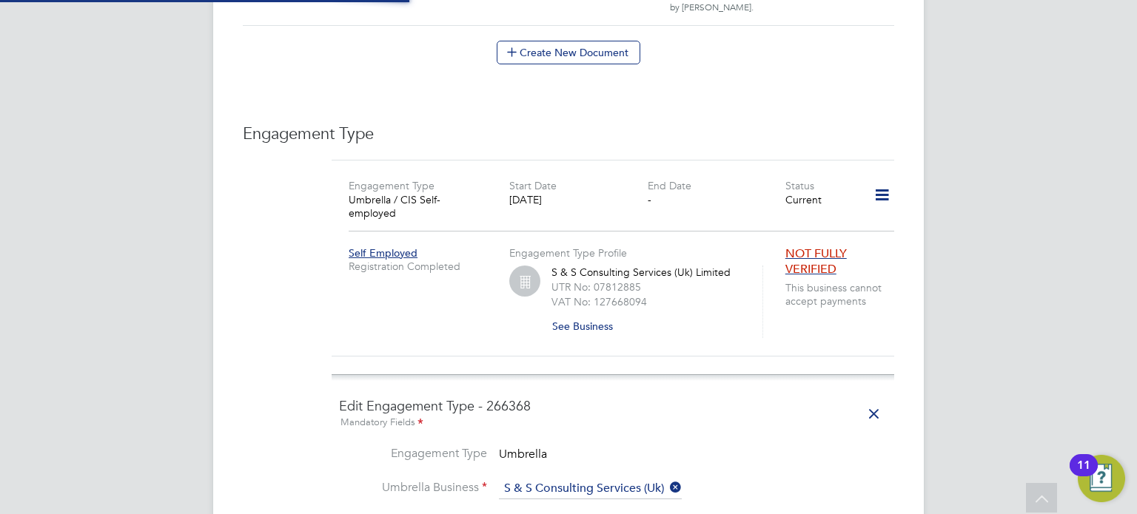
scroll to position [1228, 0]
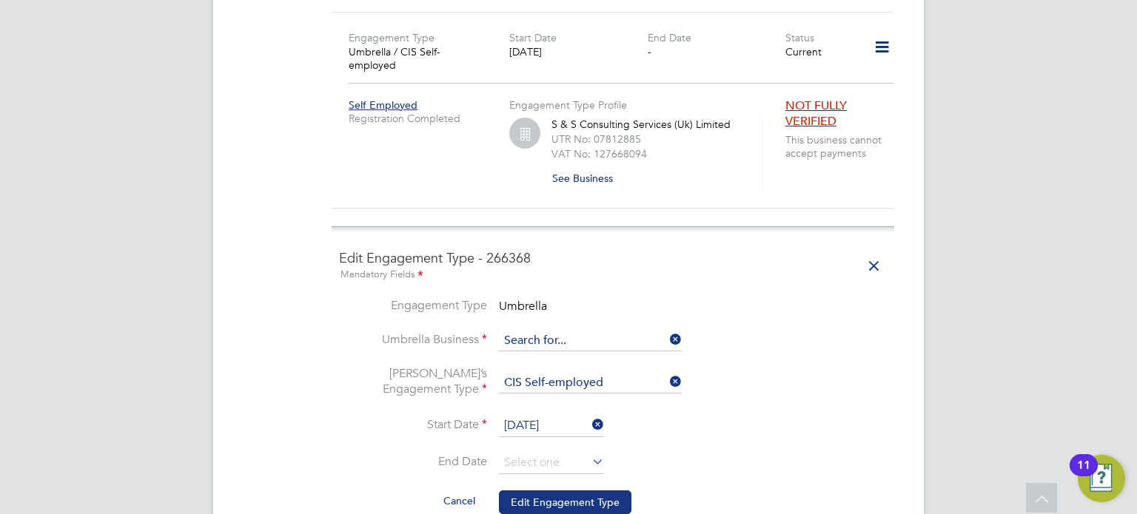
click at [592, 331] on input at bounding box center [590, 341] width 183 height 21
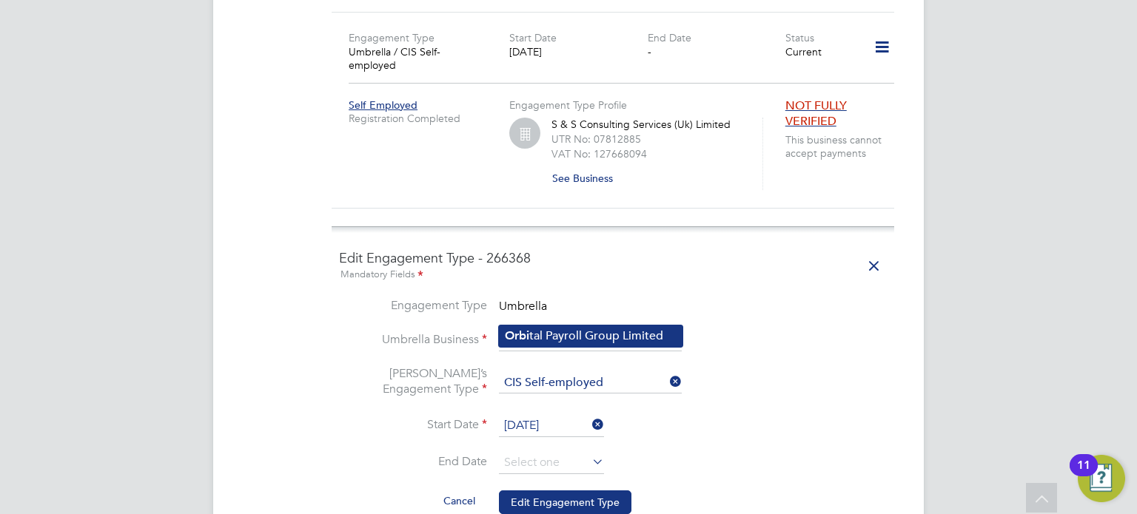
click at [545, 343] on li "Orbi tal Payroll Group Limited" at bounding box center [591, 336] width 184 height 21
type input "Orbital Payroll Group Limited"
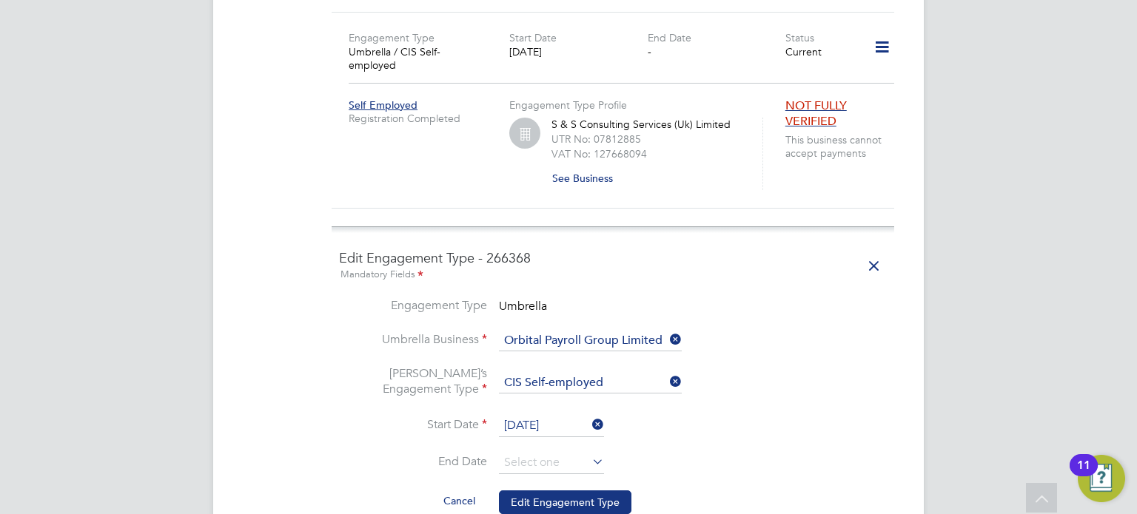
click at [844, 371] on li "Umbrella’s Engagement Type CIS Self-employed" at bounding box center [613, 390] width 548 height 49
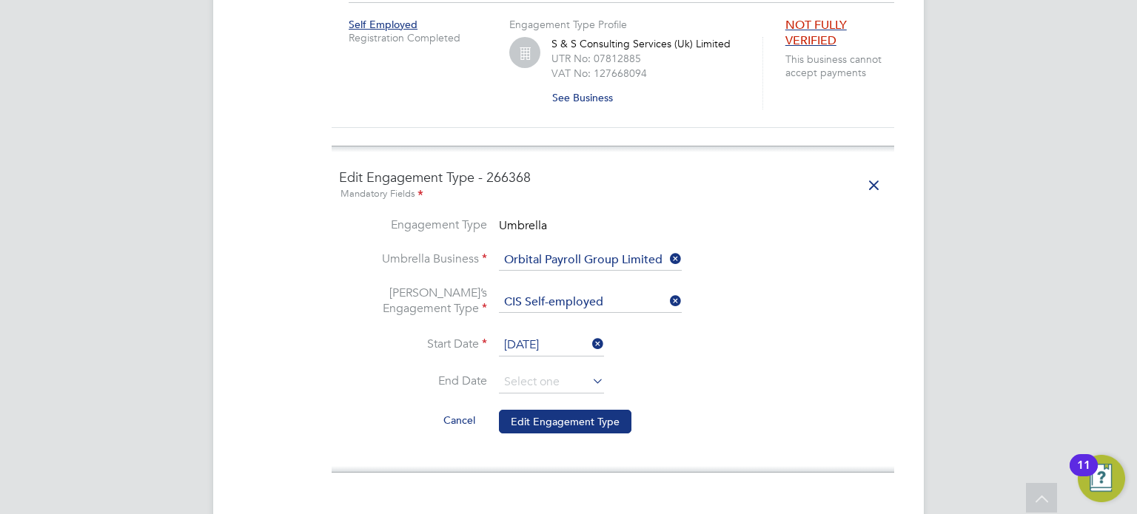
scroll to position [1450, 0]
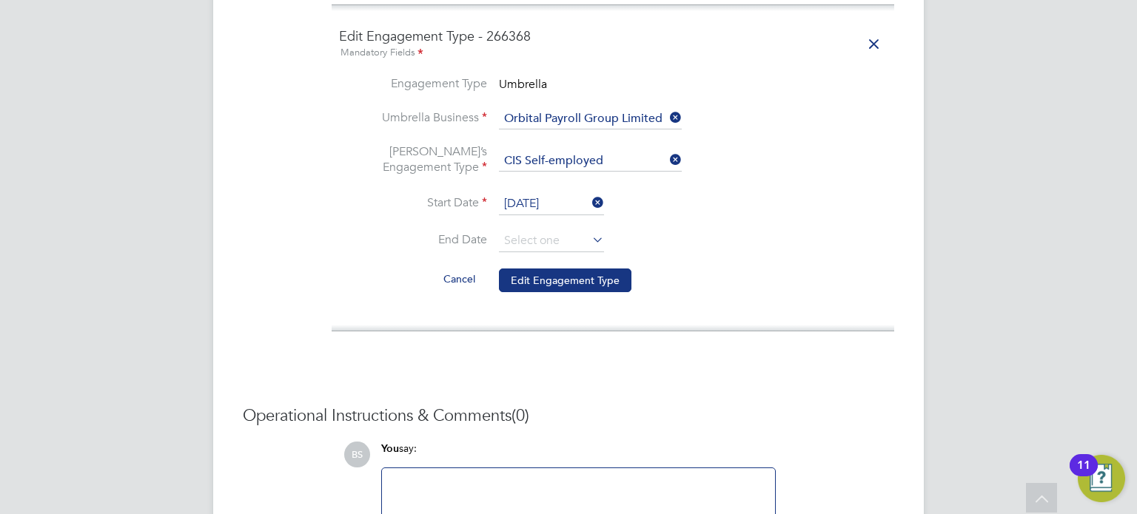
click at [534, 193] on input "10 Mar 2025" at bounding box center [551, 204] width 105 height 22
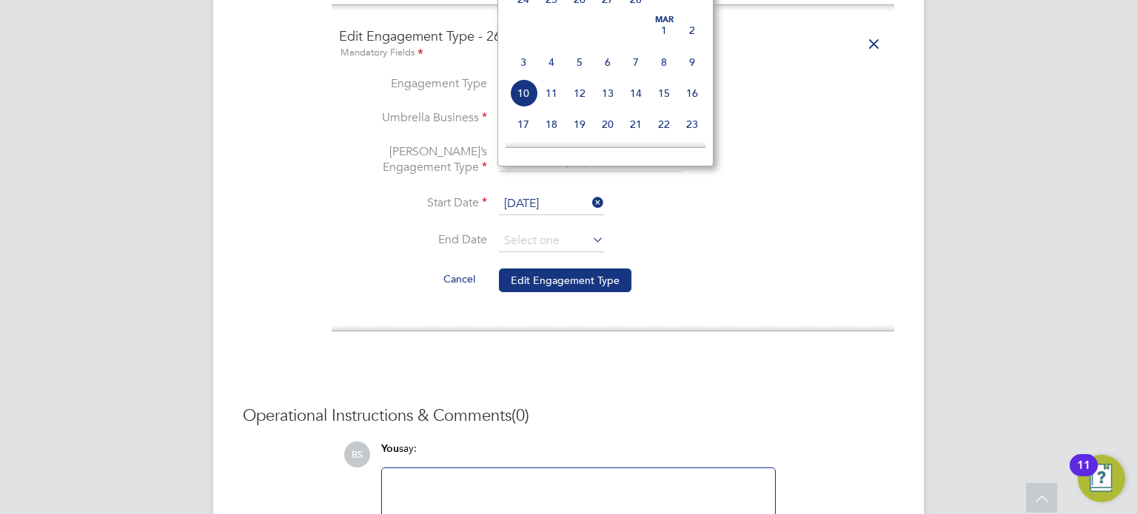
scroll to position [1302, 0]
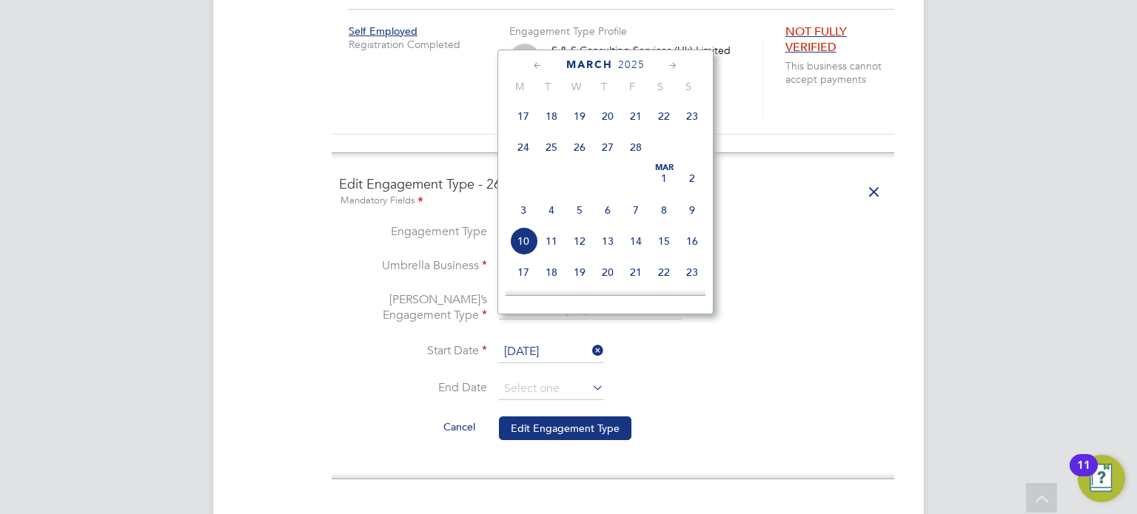
click at [665, 64] on div "March 2025" at bounding box center [605, 65] width 200 height 14
click at [671, 67] on icon at bounding box center [673, 66] width 14 height 16
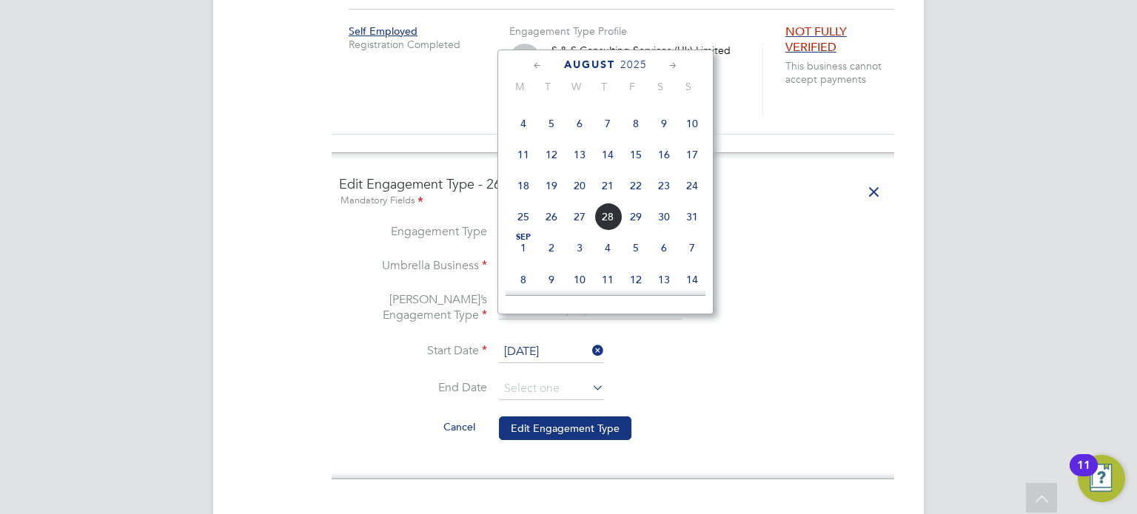
scroll to position [1373, 0]
click at [611, 229] on span "28" at bounding box center [607, 215] width 28 height 28
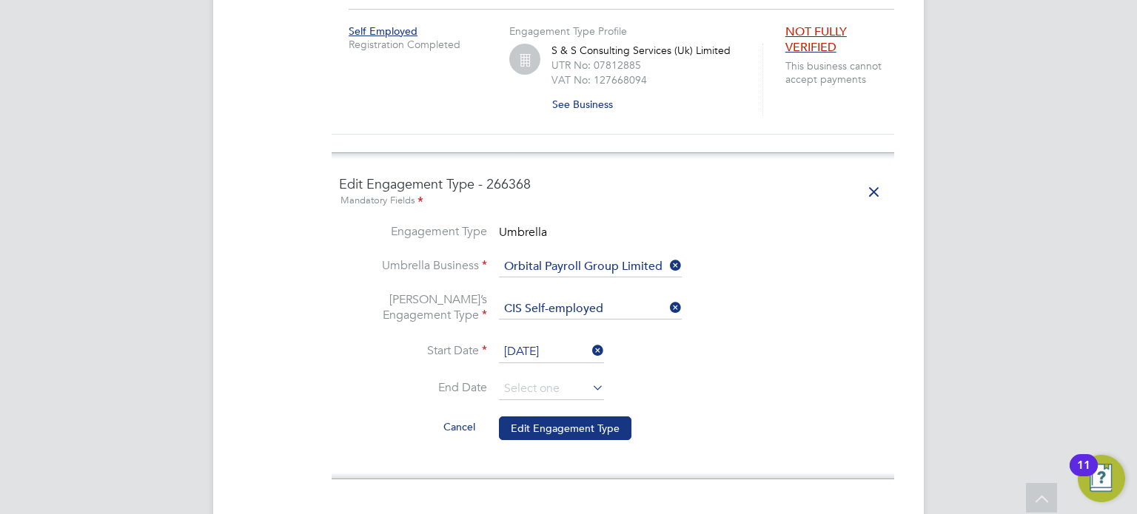
click at [539, 341] on input "28 Aug 2025" at bounding box center [551, 352] width 105 height 22
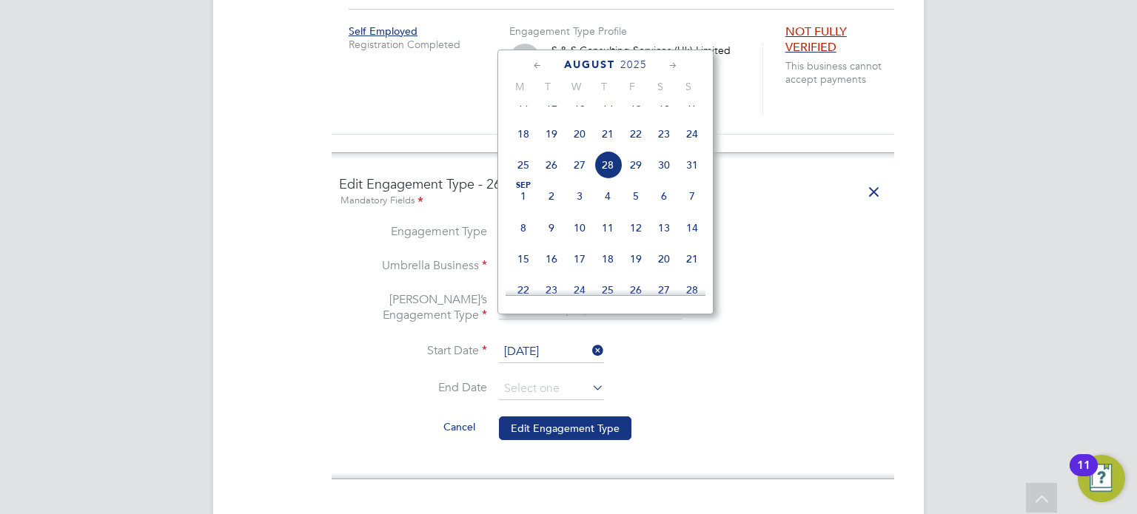
click at [518, 179] on span "25" at bounding box center [523, 165] width 28 height 28
type input "25 Aug 2025"
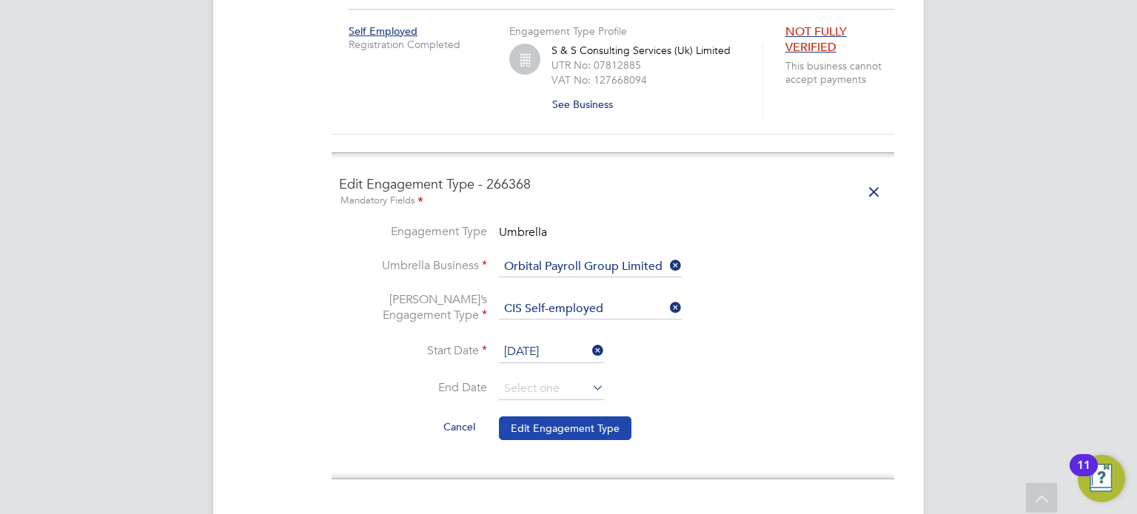
click at [581, 417] on button "Edit Engagement Type" at bounding box center [565, 429] width 132 height 24
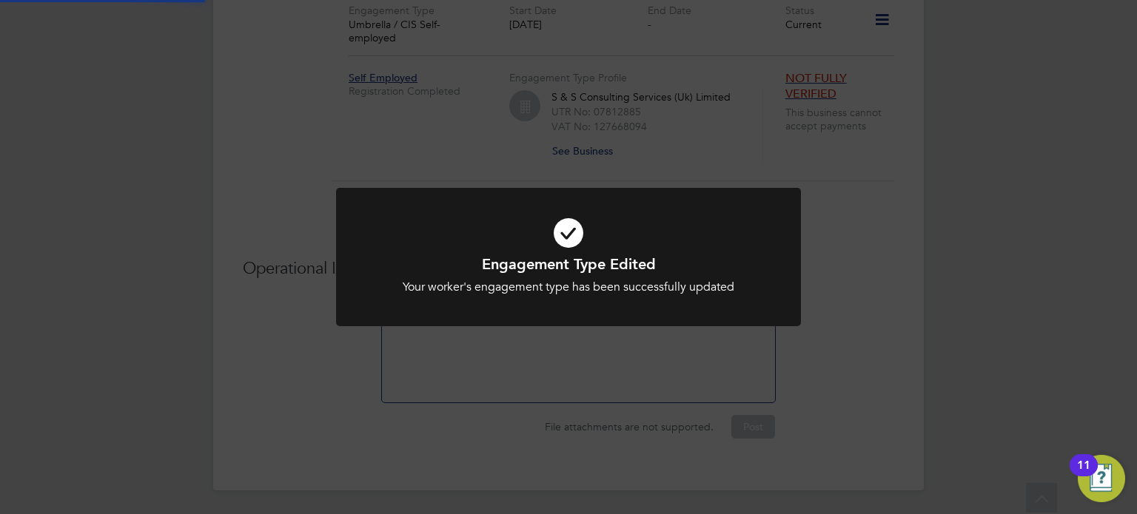
scroll to position [1228, 0]
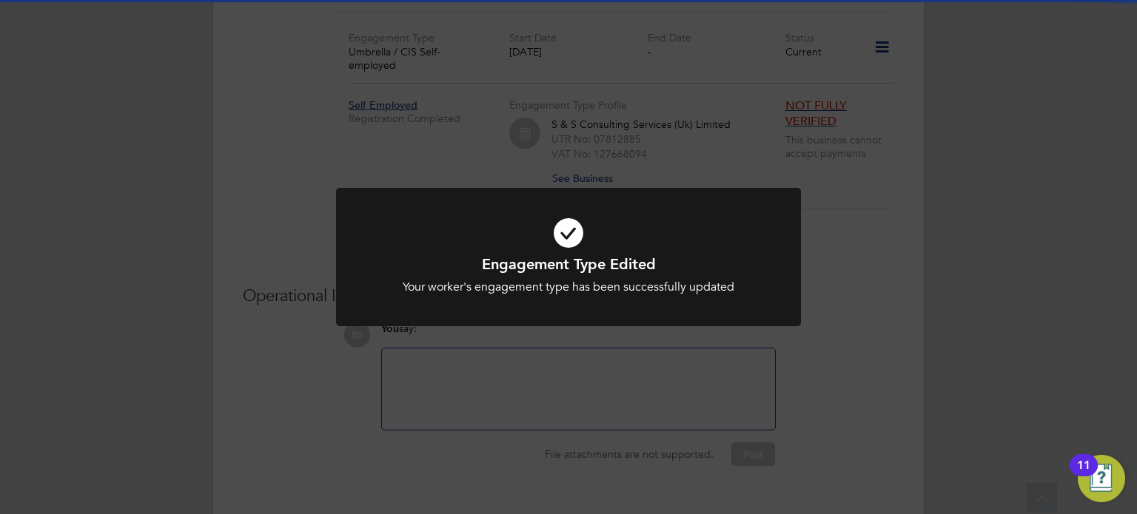
click at [962, 219] on div "Engagement Type Edited Your worker's engagement type has been successfully upda…" at bounding box center [568, 257] width 1137 height 514
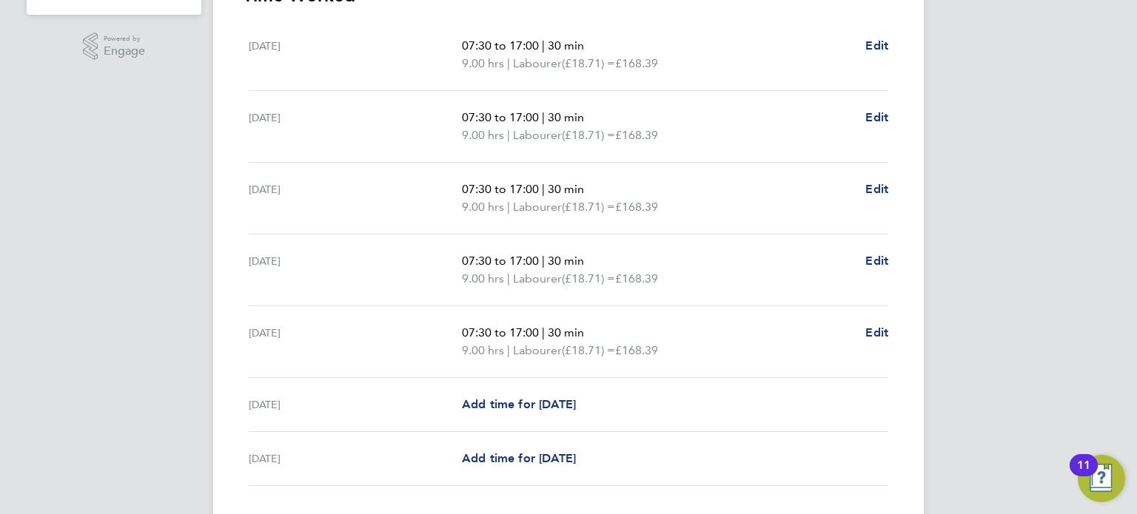
scroll to position [552, 0]
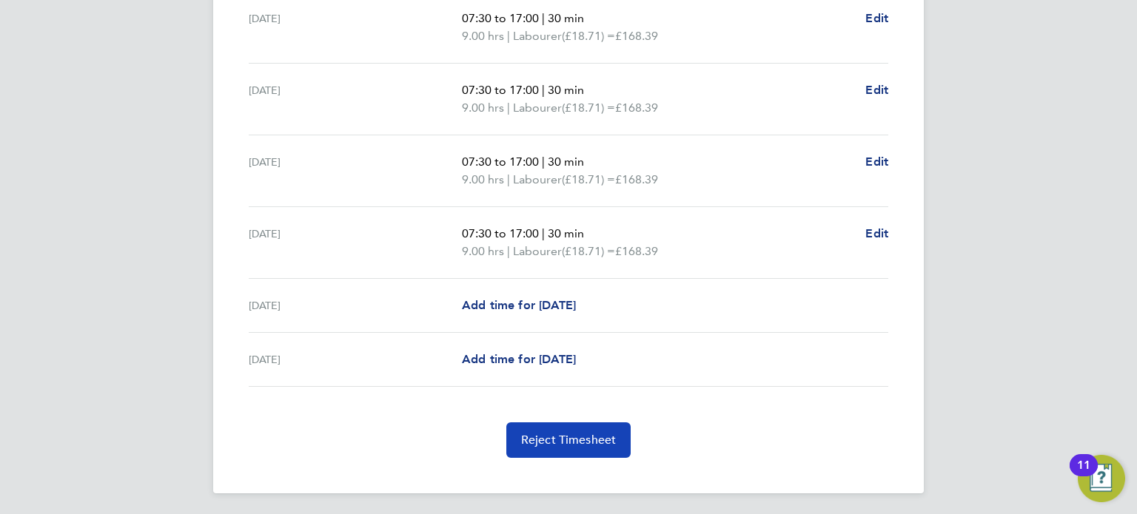
click at [571, 434] on span "Reject Timesheet" at bounding box center [568, 440] width 95 height 15
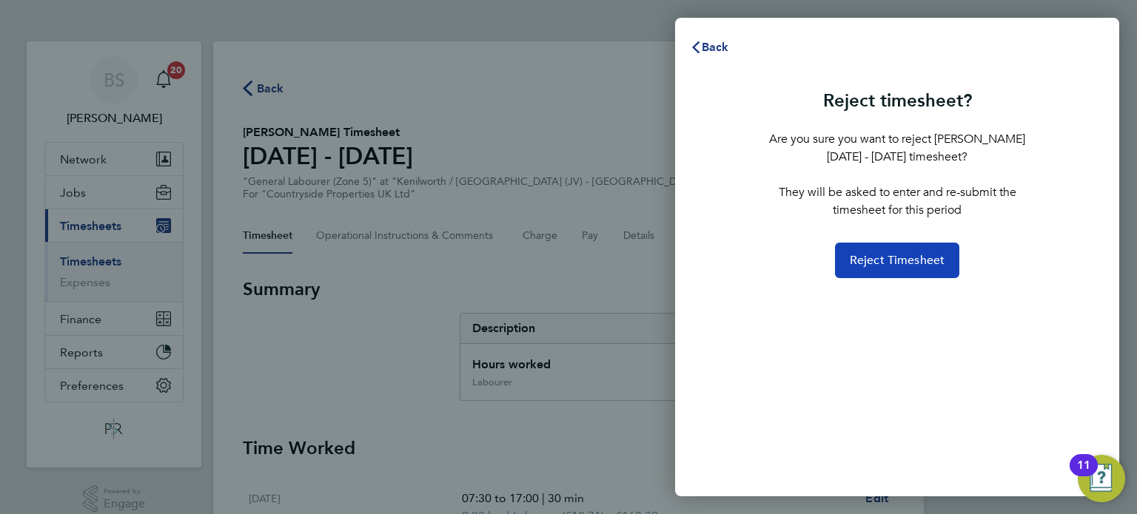
click at [884, 266] on span "Reject Timesheet" at bounding box center [897, 260] width 95 height 15
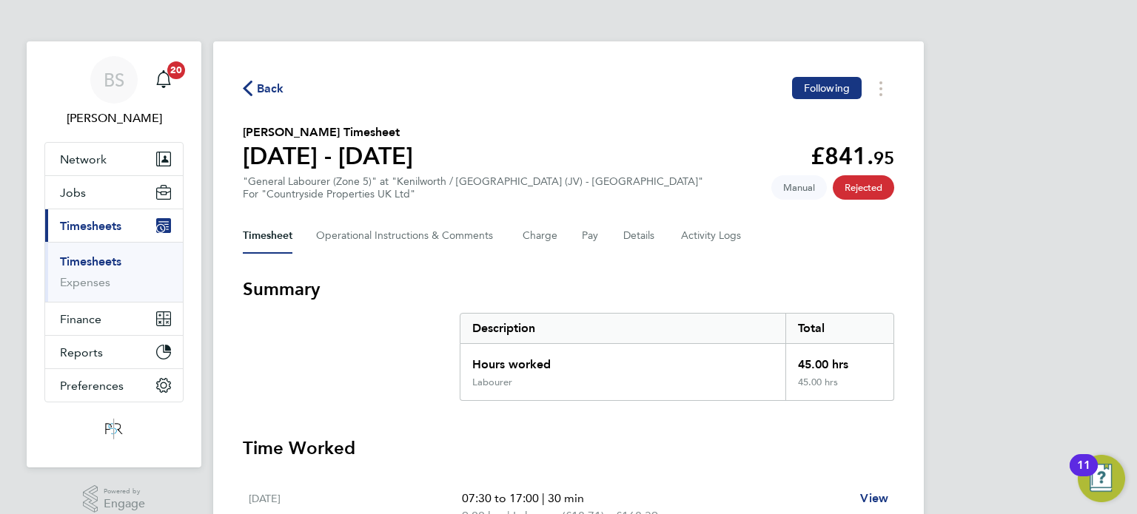
click at [270, 98] on span "Back" at bounding box center [270, 89] width 27 height 18
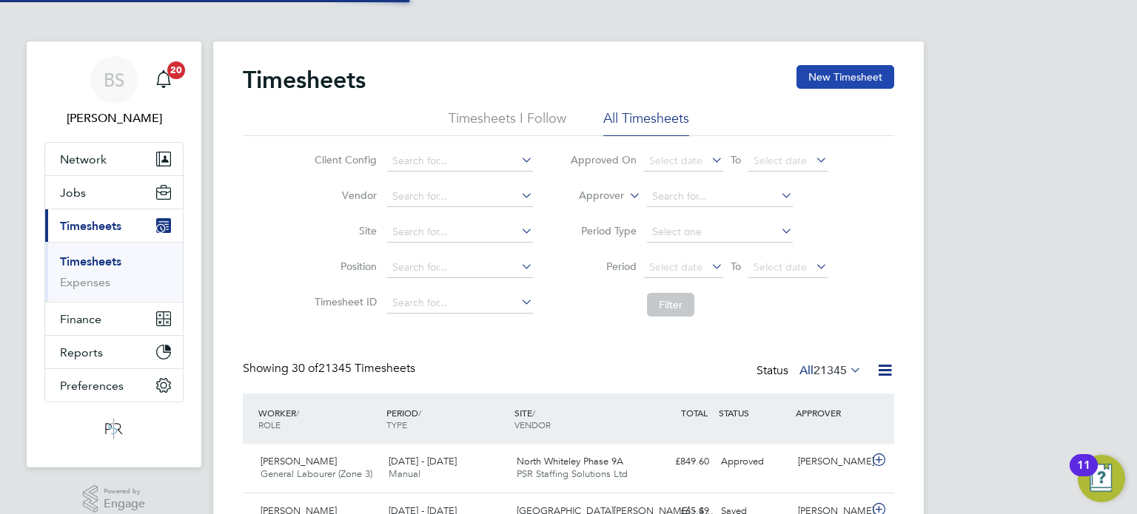
click at [852, 86] on button "New Timesheet" at bounding box center [845, 77] width 98 height 24
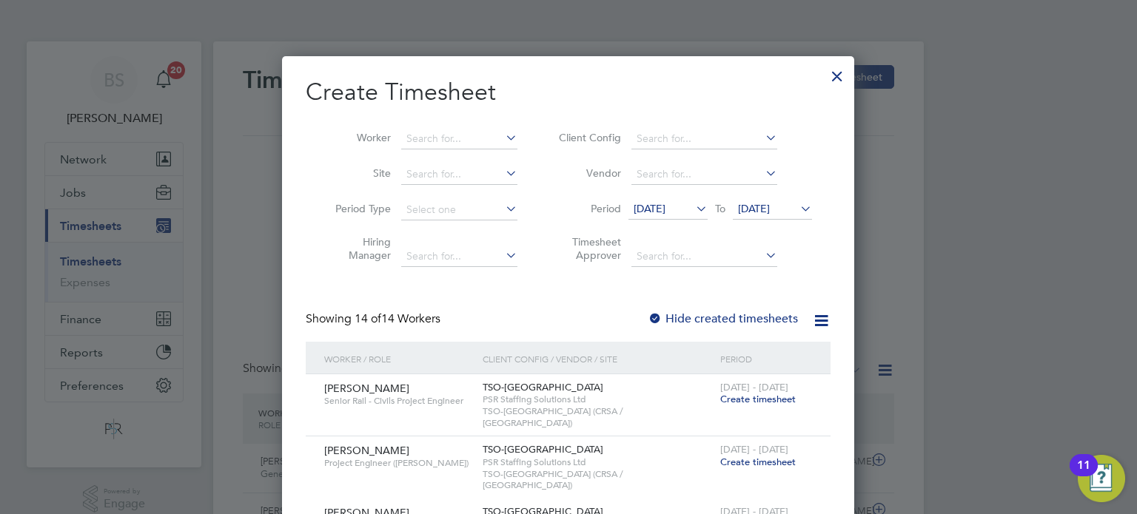
click at [454, 128] on li "Worker" at bounding box center [421, 139] width 230 height 36
click at [452, 129] on input at bounding box center [459, 139] width 116 height 21
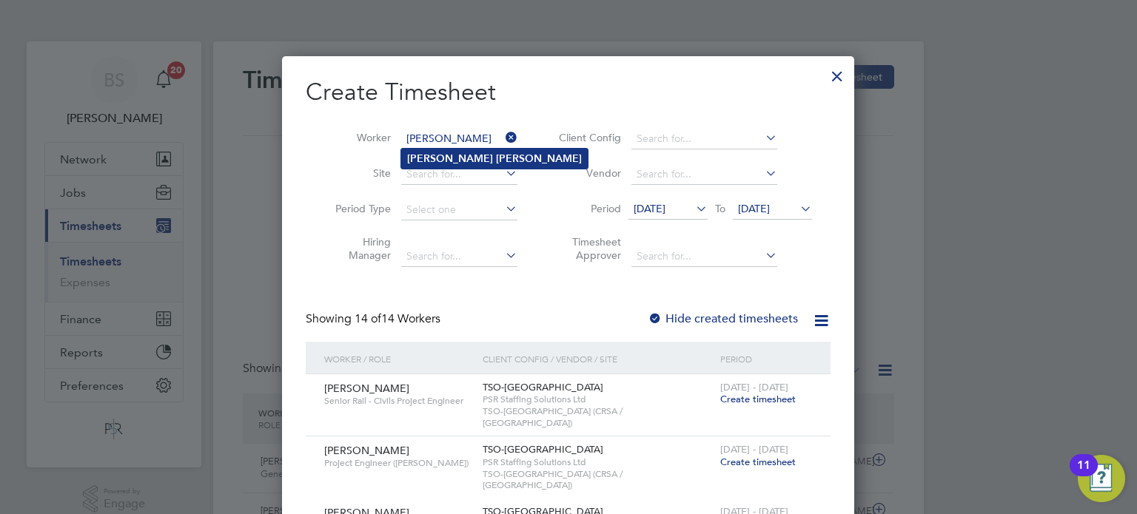
click at [451, 149] on li "Joshua Mills" at bounding box center [494, 159] width 186 height 20
type input "[PERSON_NAME]"
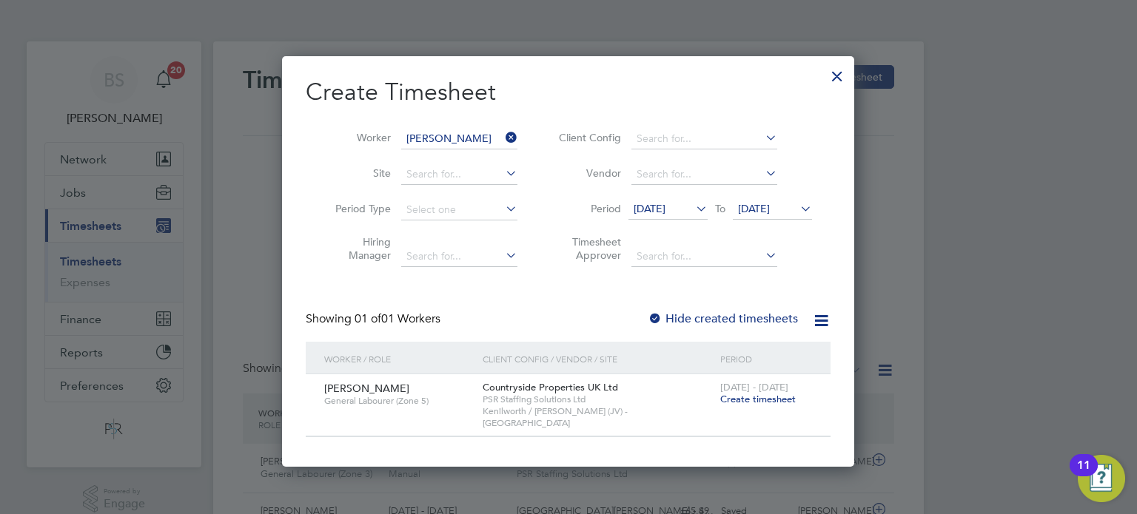
click at [779, 400] on span "Create timesheet" at bounding box center [757, 399] width 75 height 13
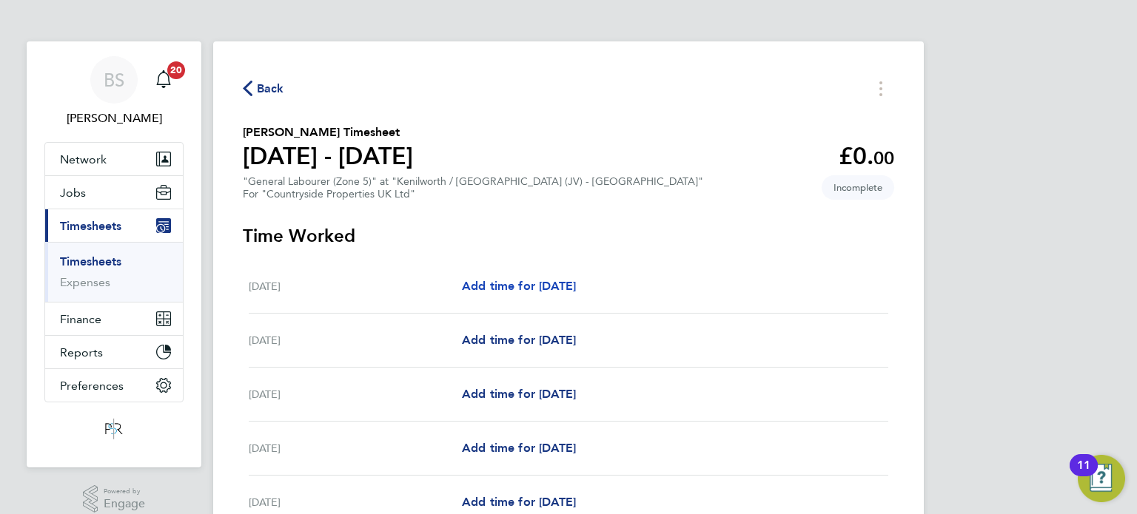
click at [513, 293] on span "Add time for Mon 18 Aug" at bounding box center [519, 286] width 114 height 14
drag, startPoint x: 526, startPoint y: 280, endPoint x: 545, endPoint y: 290, distance: 20.9
click at [527, 280] on span "Add time for Mon 18 Aug" at bounding box center [519, 286] width 114 height 14
click at [556, 283] on span "Add time for Mon 18 Aug" at bounding box center [519, 286] width 114 height 14
click at [576, 283] on span "Add time for Mon 18 Aug" at bounding box center [519, 286] width 114 height 14
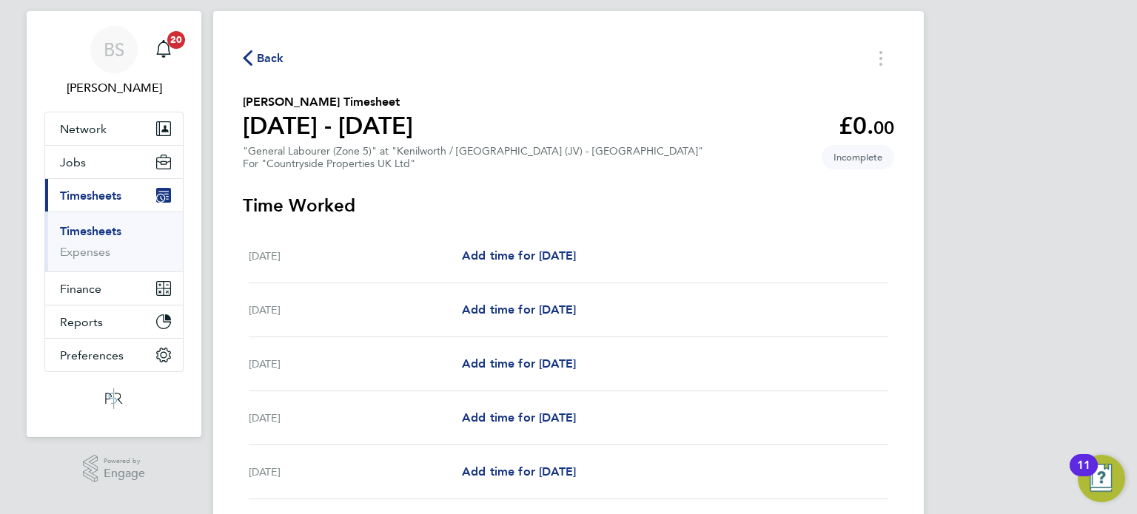
click at [684, 203] on h3 "Time Worked" at bounding box center [568, 206] width 651 height 24
click at [576, 258] on span "Add time for Mon 18 Aug" at bounding box center [519, 256] width 114 height 14
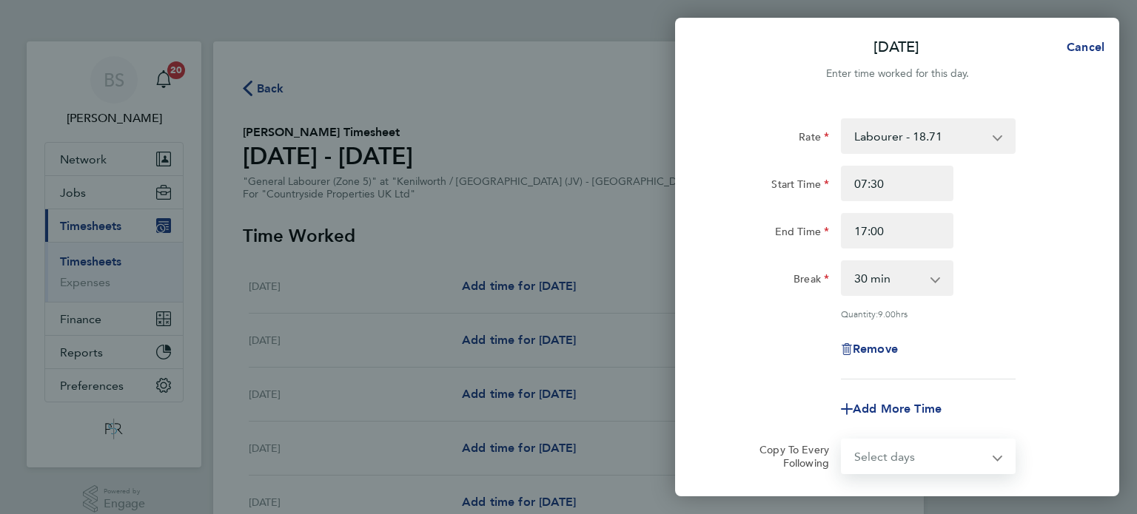
select select "30"
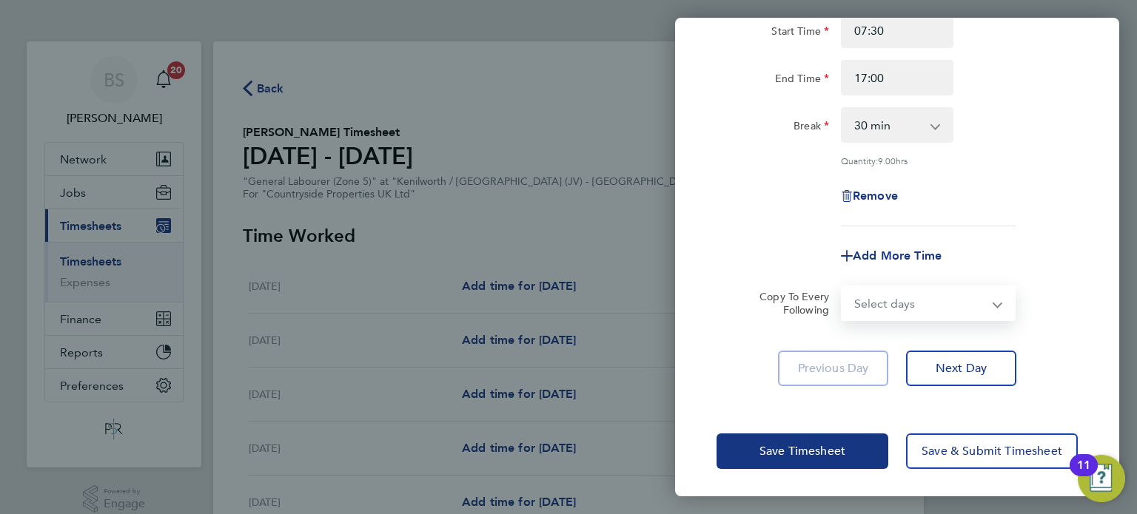
select select "WEEKDAY"
click at [842, 287] on select "Select days Day Weekday (Mon-Fri) Weekend (Sat-Sun) [DATE] [DATE] [DATE] [DATE]…" at bounding box center [919, 303] width 155 height 33
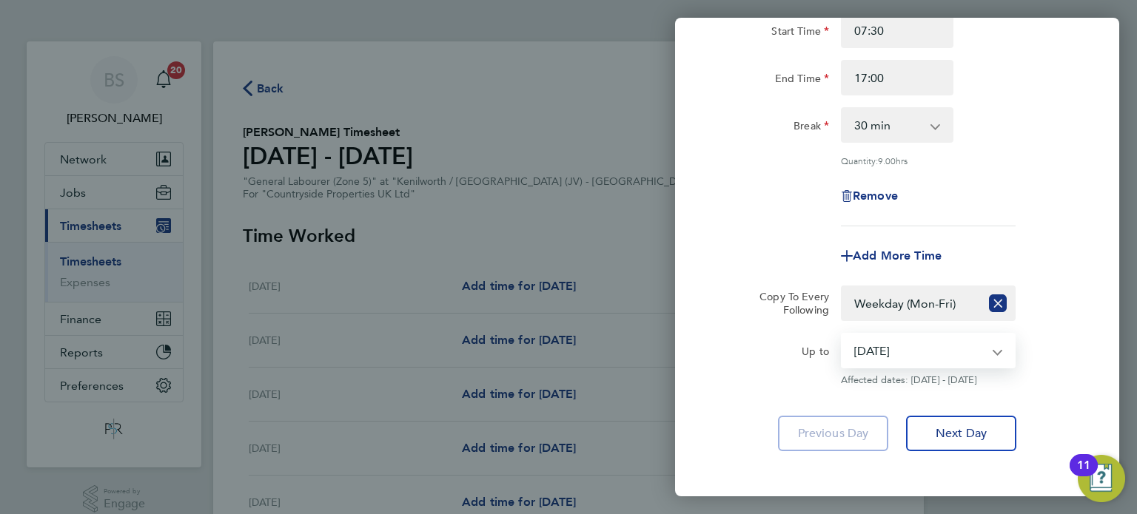
click at [872, 343] on select "[DATE] [DATE] [DATE] [DATE] [DATE] [DATE]" at bounding box center [919, 350] width 154 height 33
select select "[DATE]"
click at [842, 334] on select "[DATE] [DATE] [DATE] [DATE] [DATE] [DATE]" at bounding box center [919, 350] width 154 height 33
drag, startPoint x: 712, startPoint y: 334, endPoint x: 900, endPoint y: 437, distance: 214.3
click at [714, 334] on div "Up to" at bounding box center [772, 359] width 124 height 53
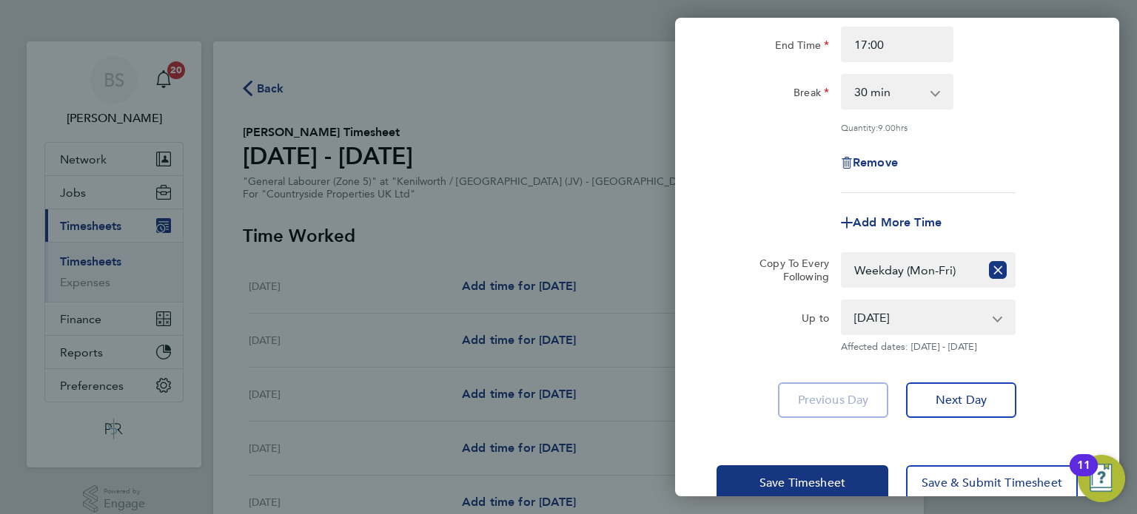
scroll to position [218, 0]
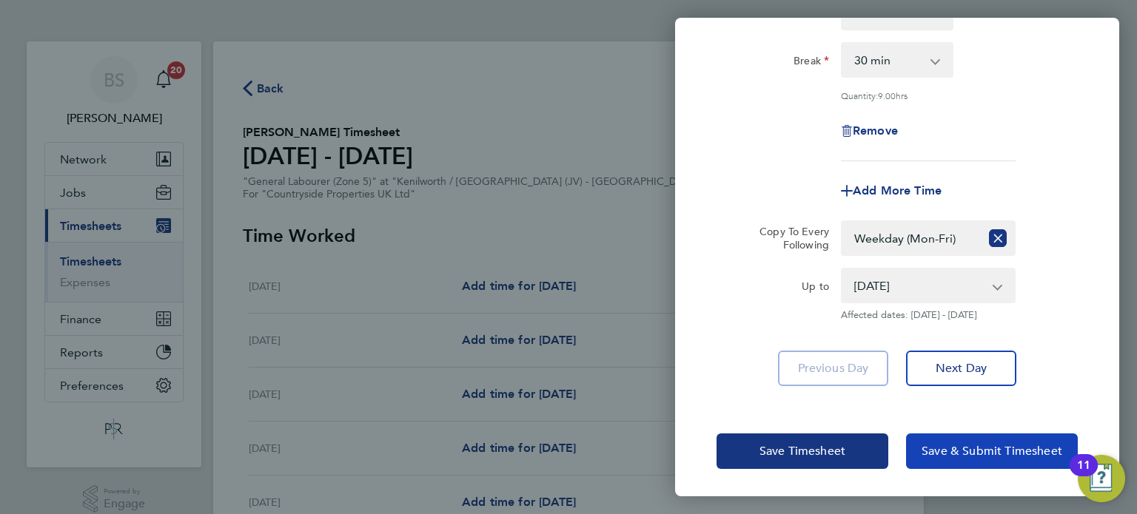
click at [971, 453] on span "Save & Submit Timesheet" at bounding box center [991, 451] width 141 height 15
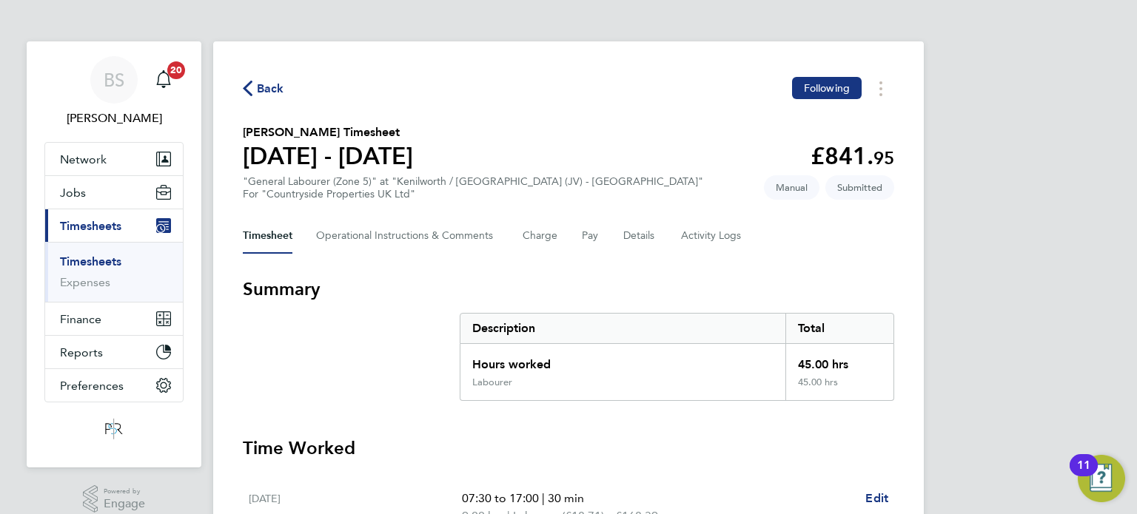
click at [694, 233] on Logs-tab "Activity Logs" at bounding box center [712, 236] width 62 height 36
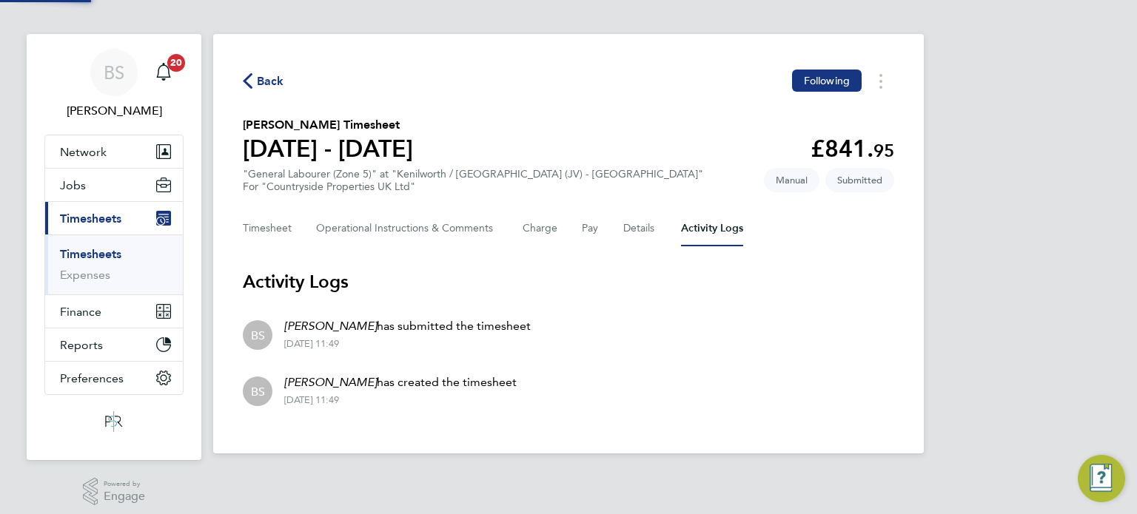
scroll to position [15, 0]
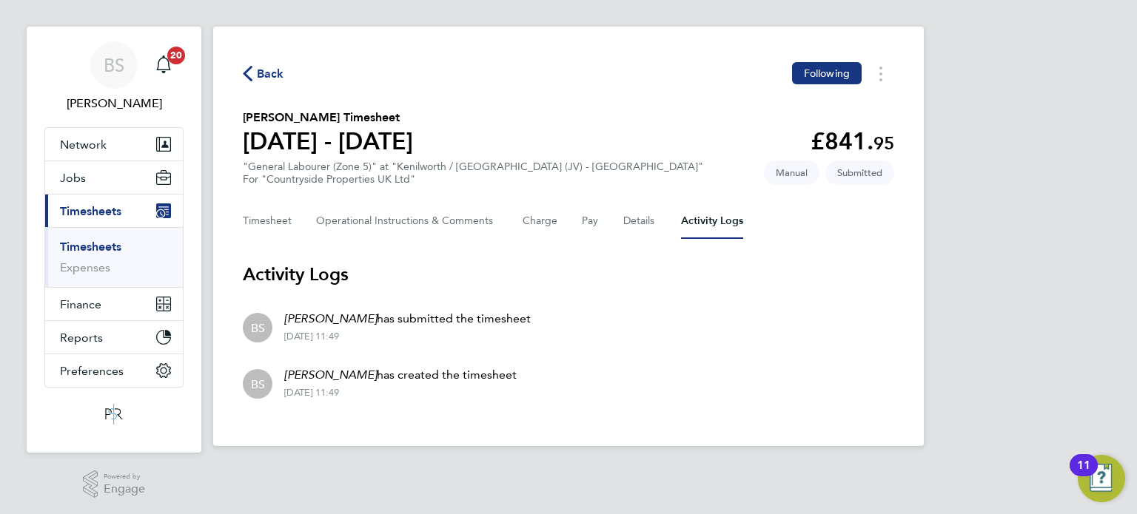
click at [616, 218] on div "Timesheet Operational Instructions & Comments Charge Pay Details Activity Logs" at bounding box center [568, 221] width 651 height 36
click at [634, 227] on button "Details" at bounding box center [640, 221] width 34 height 36
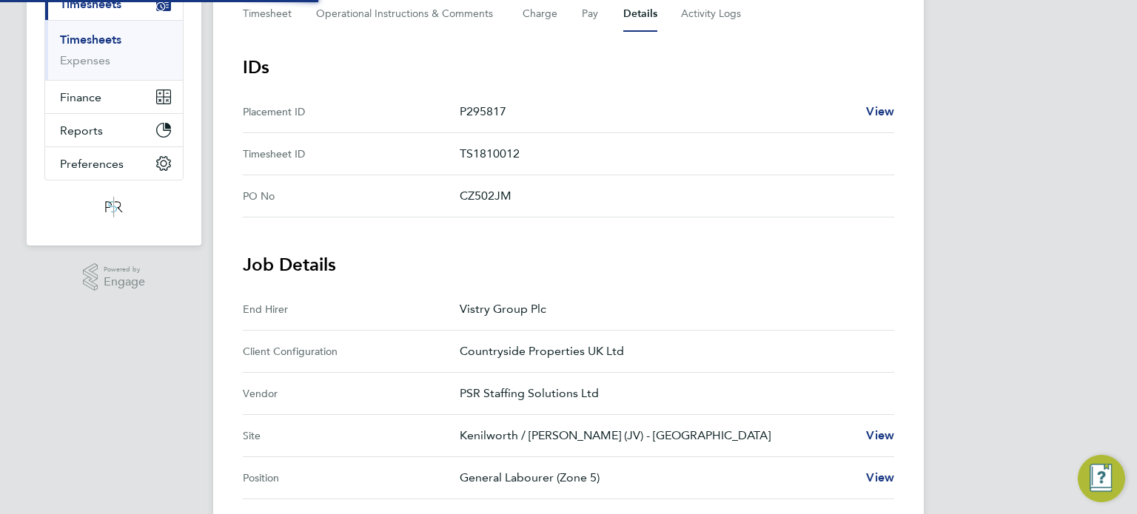
scroll to position [444, 0]
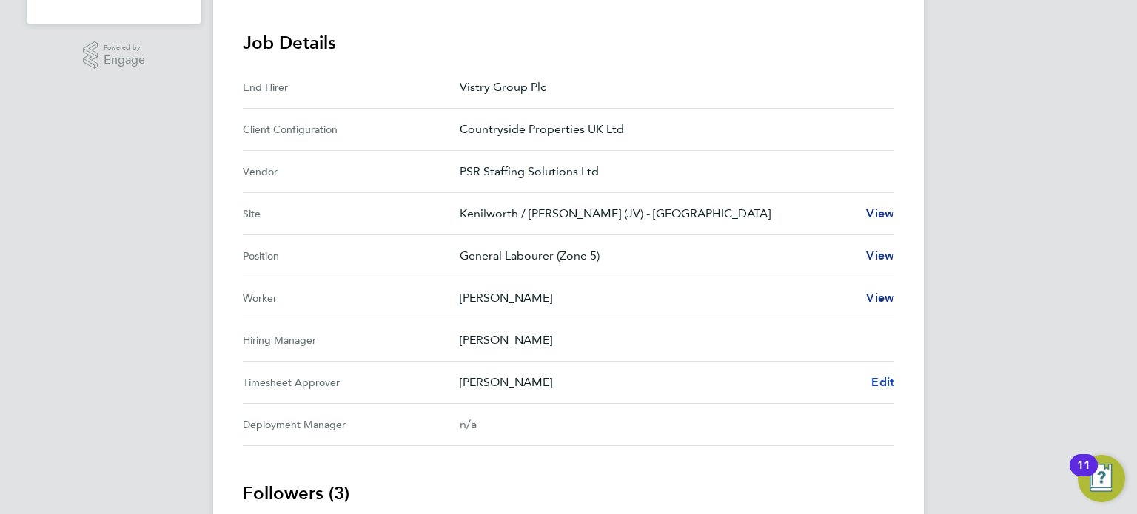
click at [881, 382] on span "Edit" at bounding box center [882, 382] width 23 height 14
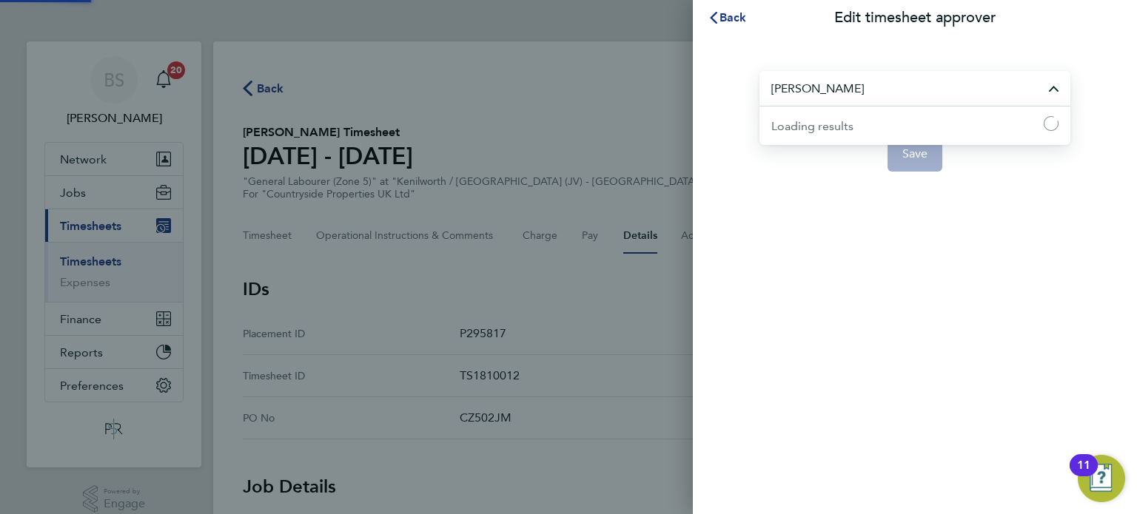
click at [915, 97] on input "[PERSON_NAME]" at bounding box center [914, 88] width 311 height 35
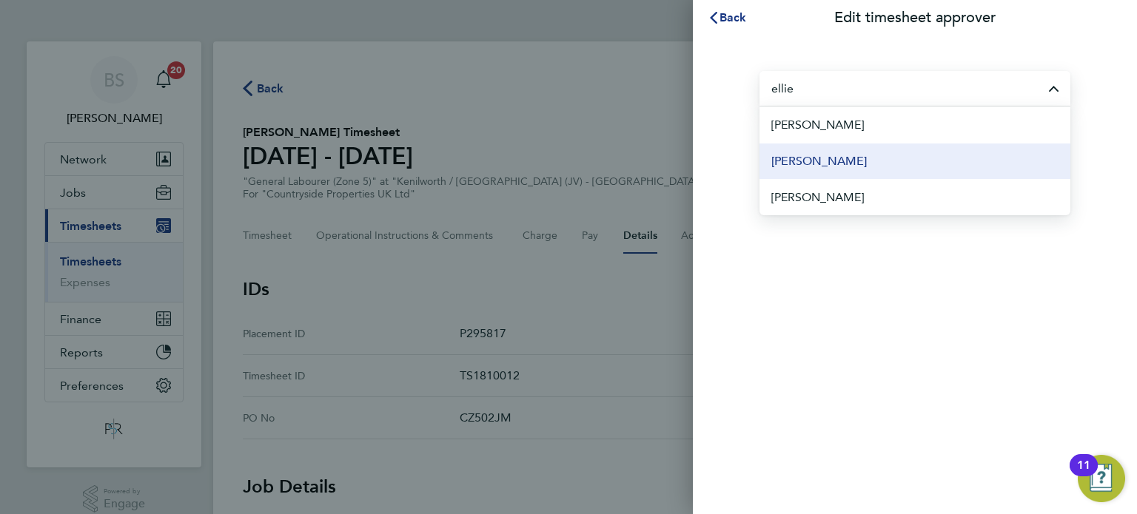
click at [847, 167] on span "[PERSON_NAME]" at bounding box center [818, 161] width 95 height 18
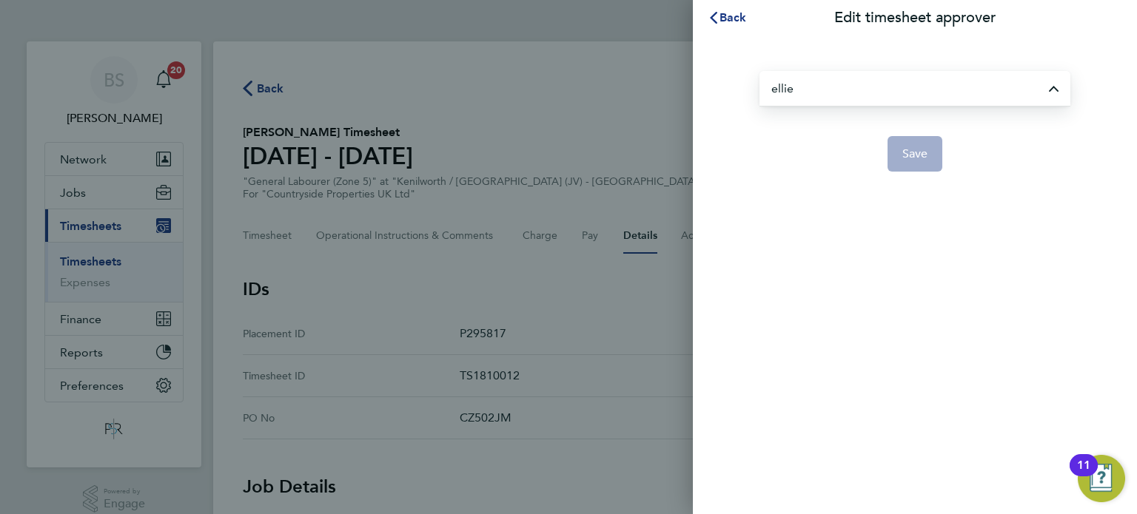
type input "[PERSON_NAME]"
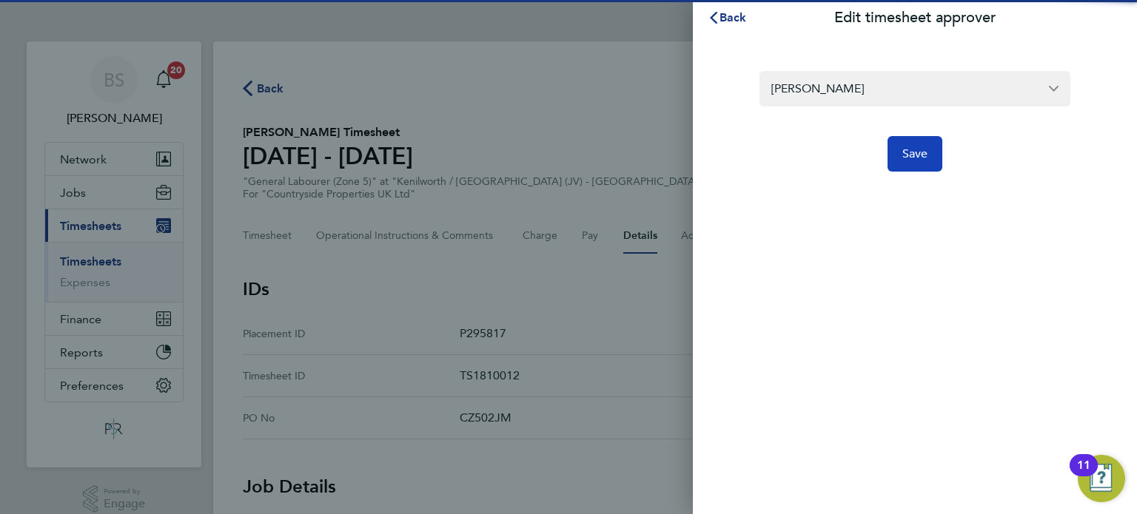
click at [904, 160] on span "Save" at bounding box center [915, 154] width 26 height 15
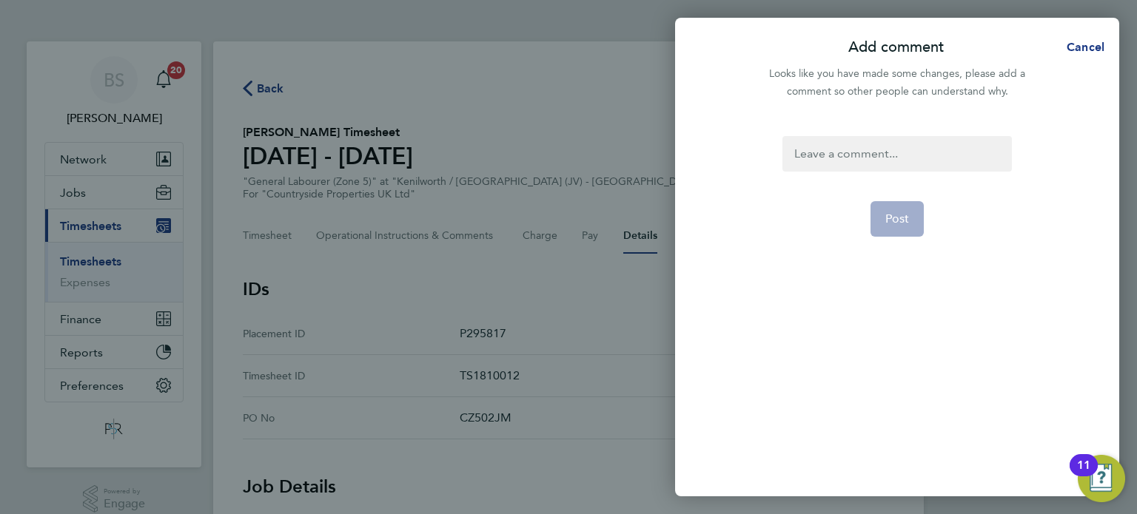
click at [860, 159] on div at bounding box center [896, 154] width 229 height 36
click at [824, 148] on div at bounding box center [896, 154] width 229 height 36
click at [898, 222] on span "Post" at bounding box center [897, 219] width 24 height 15
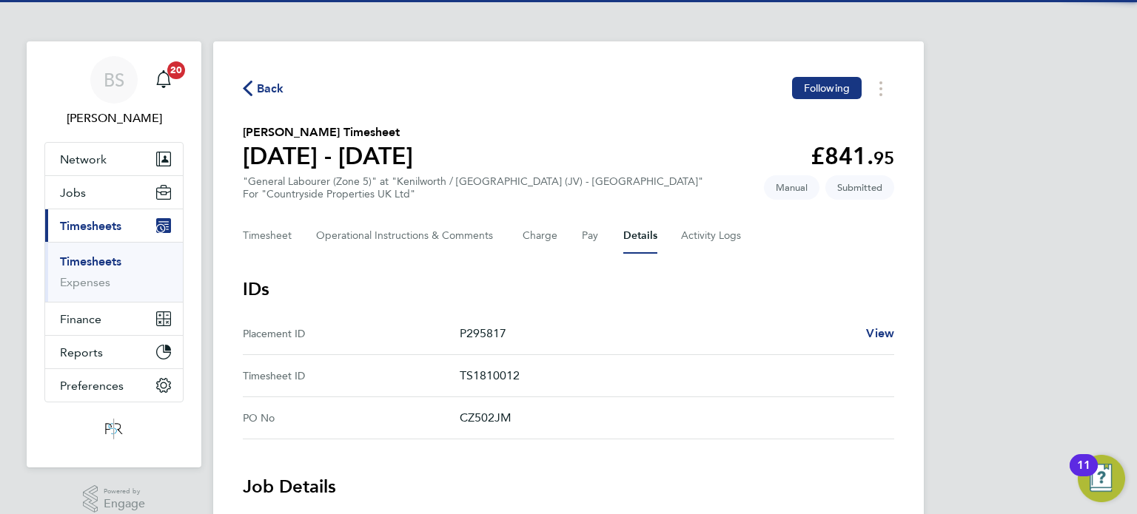
click at [255, 81] on div "Back Following" at bounding box center [568, 88] width 651 height 23
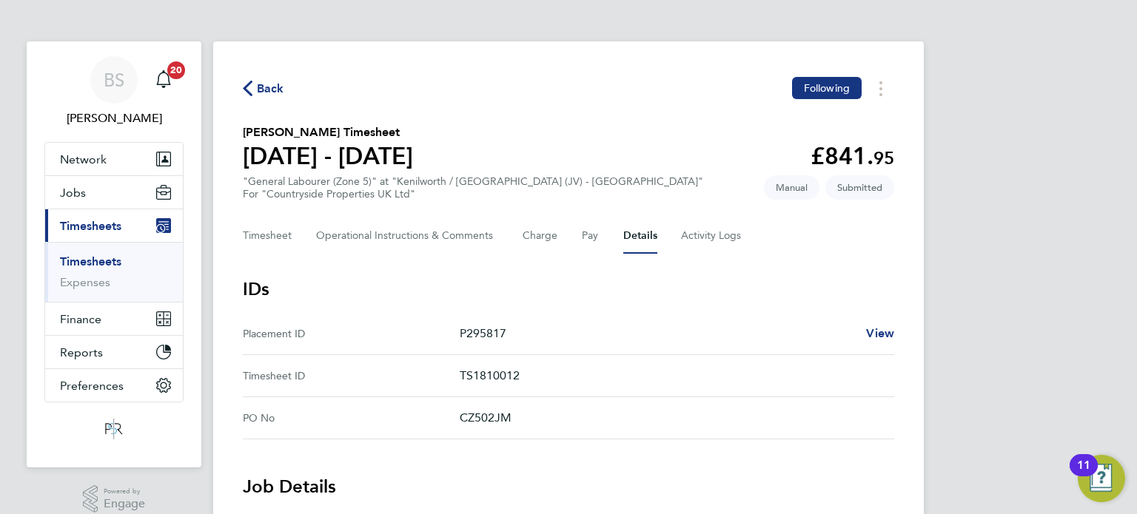
click at [278, 87] on span "Back" at bounding box center [270, 89] width 27 height 18
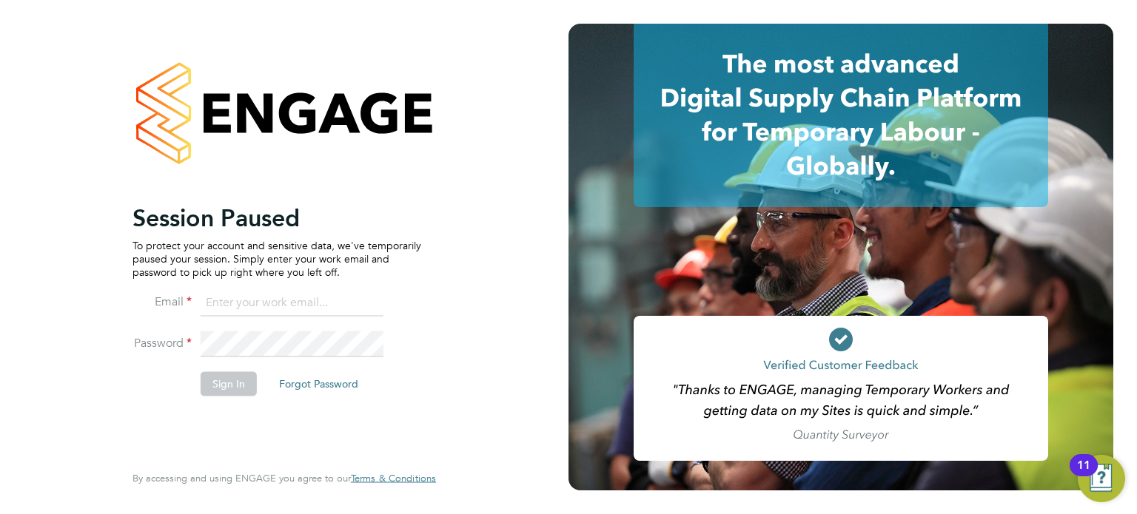
type input "[EMAIL_ADDRESS][DOMAIN_NAME]"
click at [199, 402] on li "Sign In Forgot Password" at bounding box center [276, 391] width 289 height 38
click at [230, 384] on button "Sign In" at bounding box center [229, 384] width 56 height 24
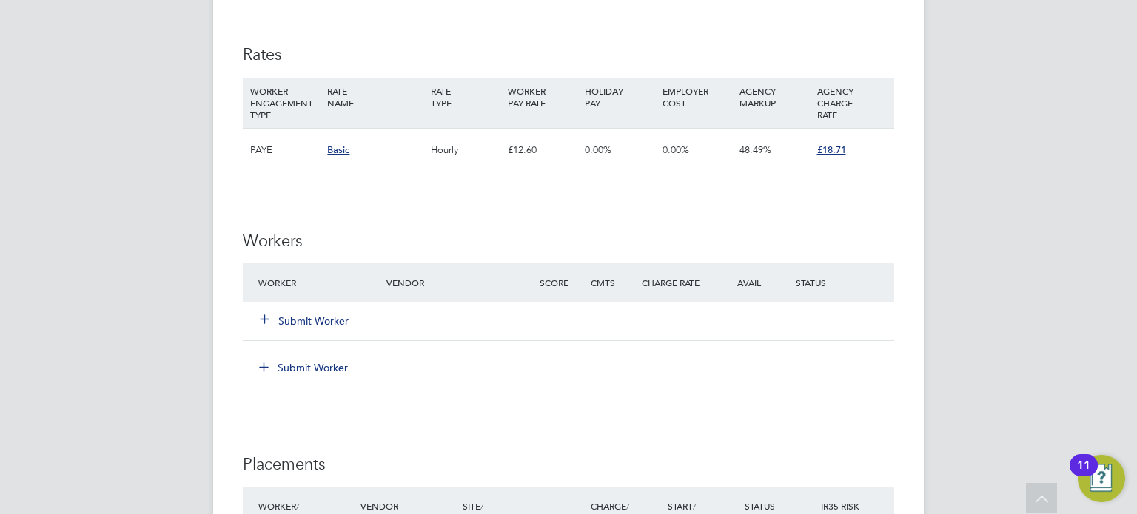
scroll to position [1036, 0]
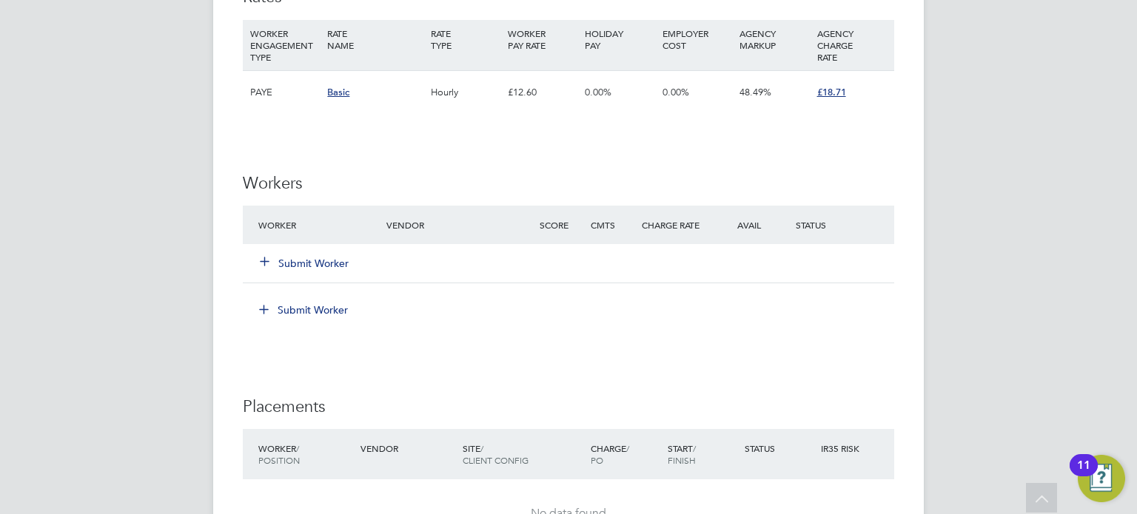
drag, startPoint x: 330, startPoint y: 258, endPoint x: 432, endPoint y: 258, distance: 102.1
click at [330, 258] on button "Submit Worker" at bounding box center [304, 263] width 89 height 15
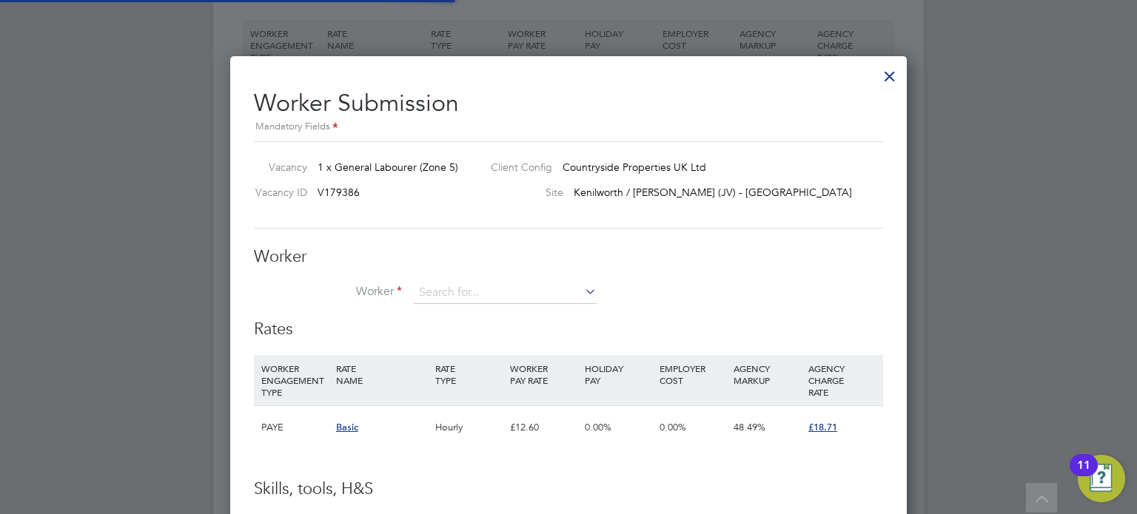
scroll to position [896, 677]
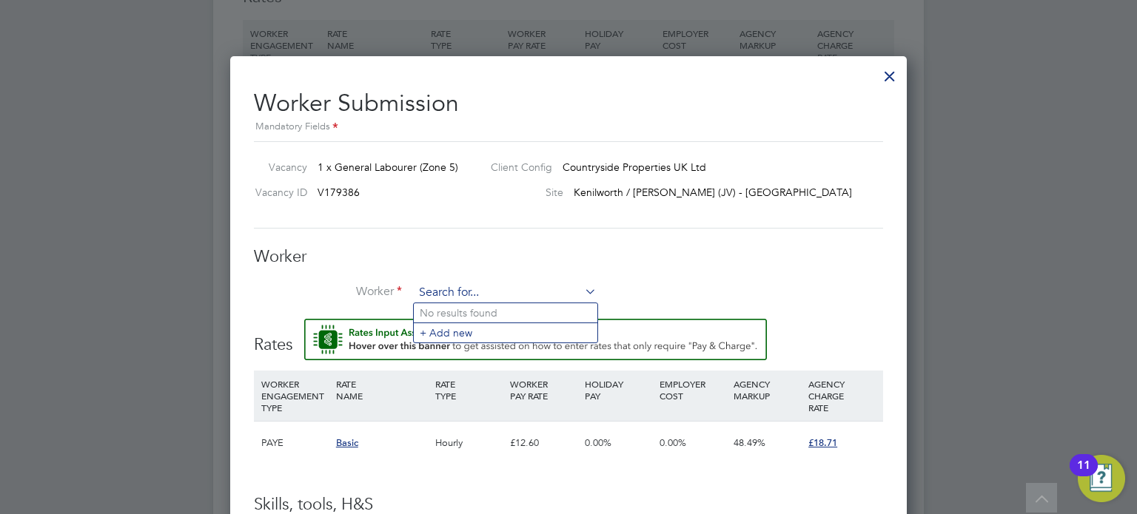
click at [508, 292] on input at bounding box center [505, 293] width 183 height 22
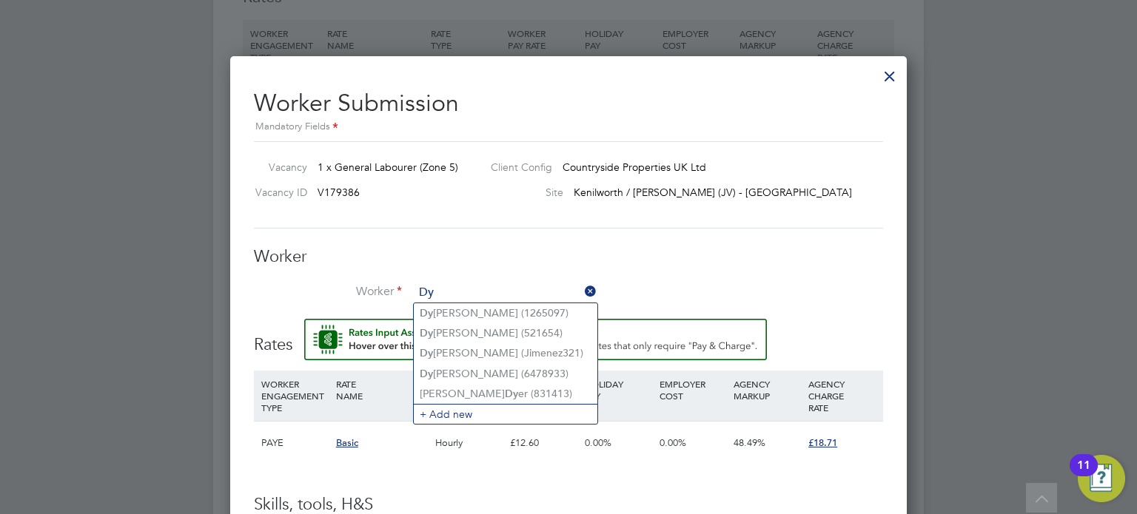
type input "D"
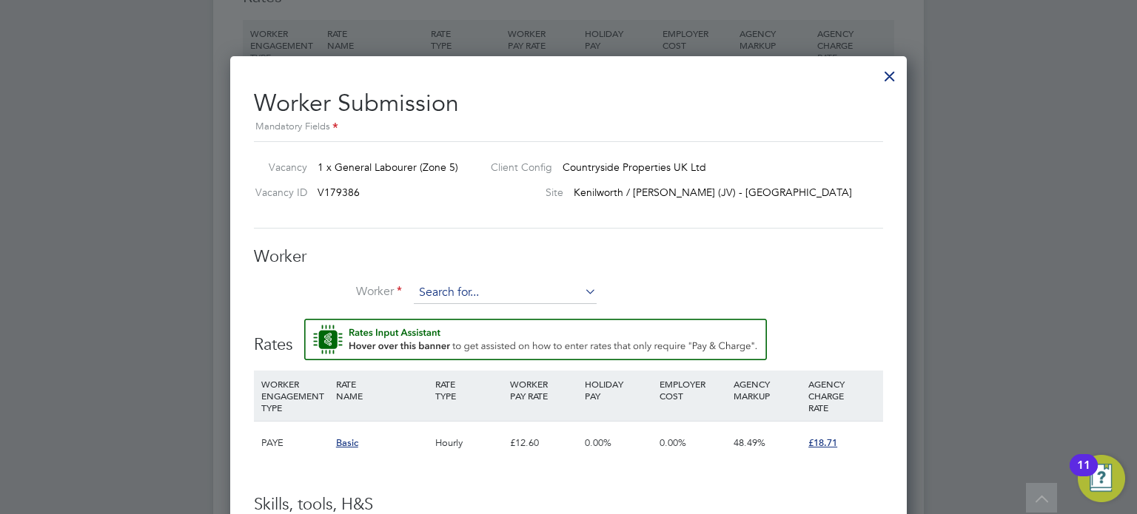
click at [492, 293] on input at bounding box center [505, 293] width 183 height 22
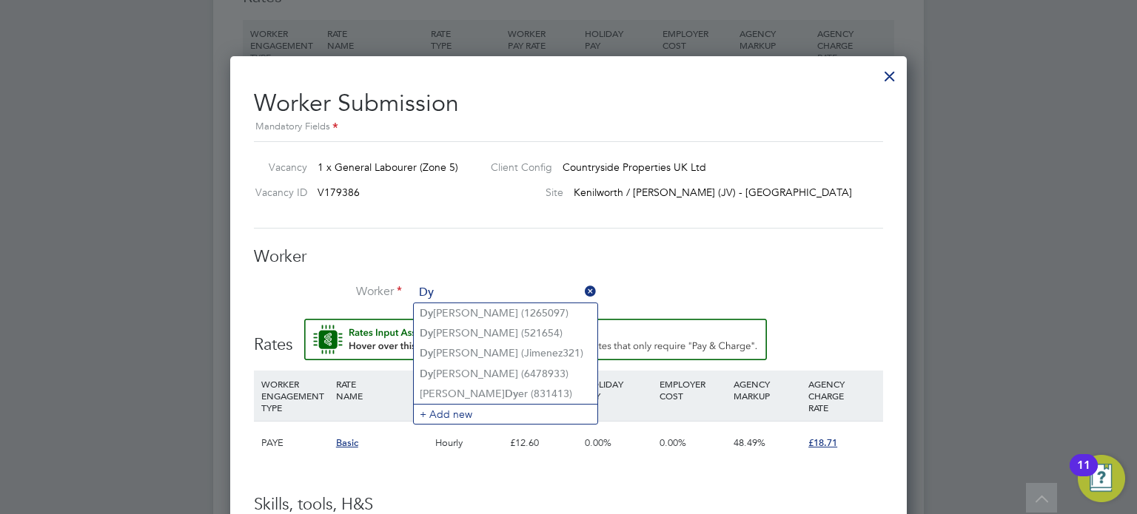
type input "D"
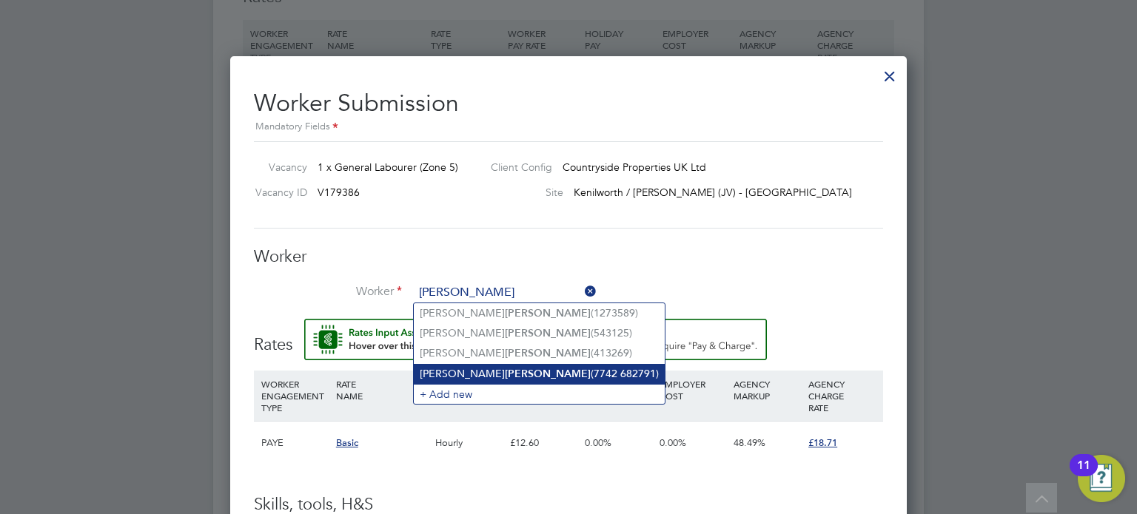
type input "Robinson"
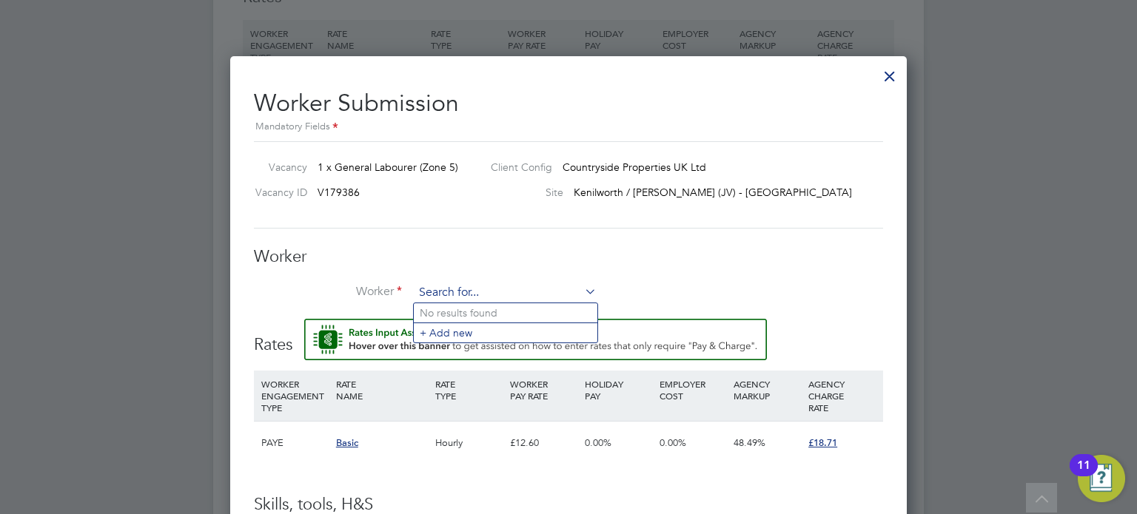
click at [494, 295] on input at bounding box center [505, 293] width 183 height 22
click at [466, 330] on li "+ Add new" at bounding box center [506, 333] width 184 height 20
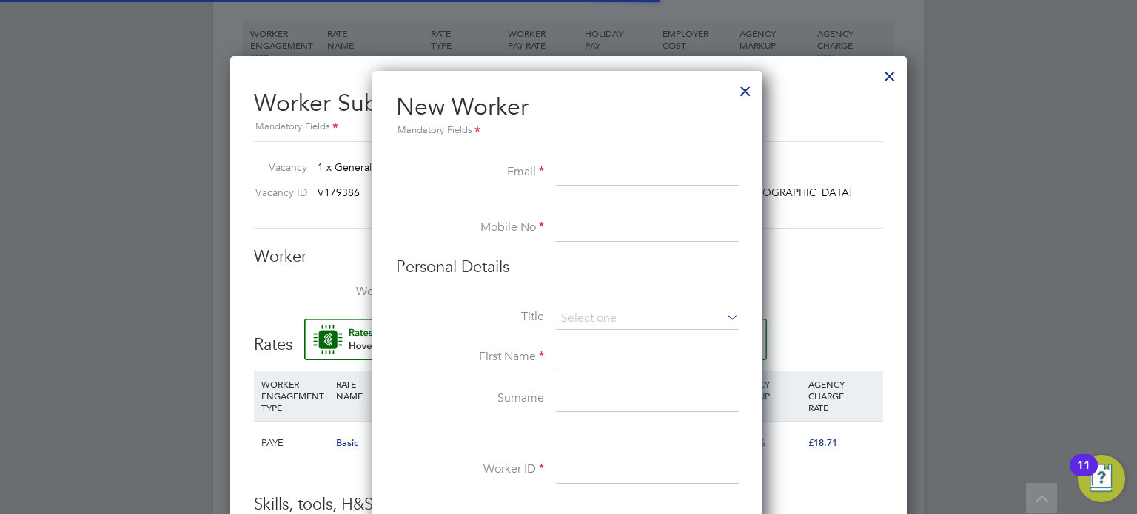
scroll to position [1254, 391]
click at [753, 101] on div at bounding box center [745, 87] width 27 height 27
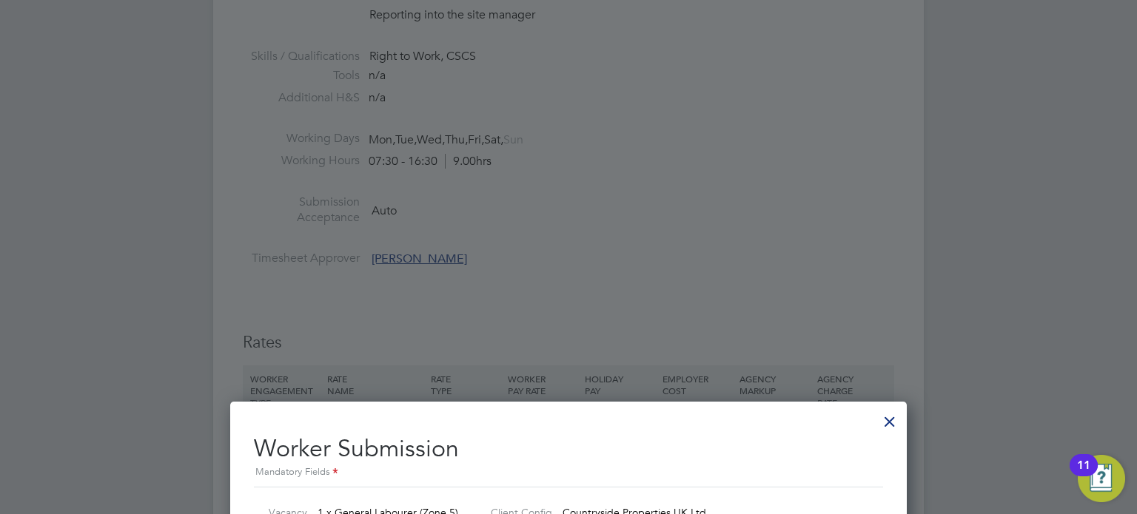
click at [890, 420] on div at bounding box center [889, 418] width 27 height 27
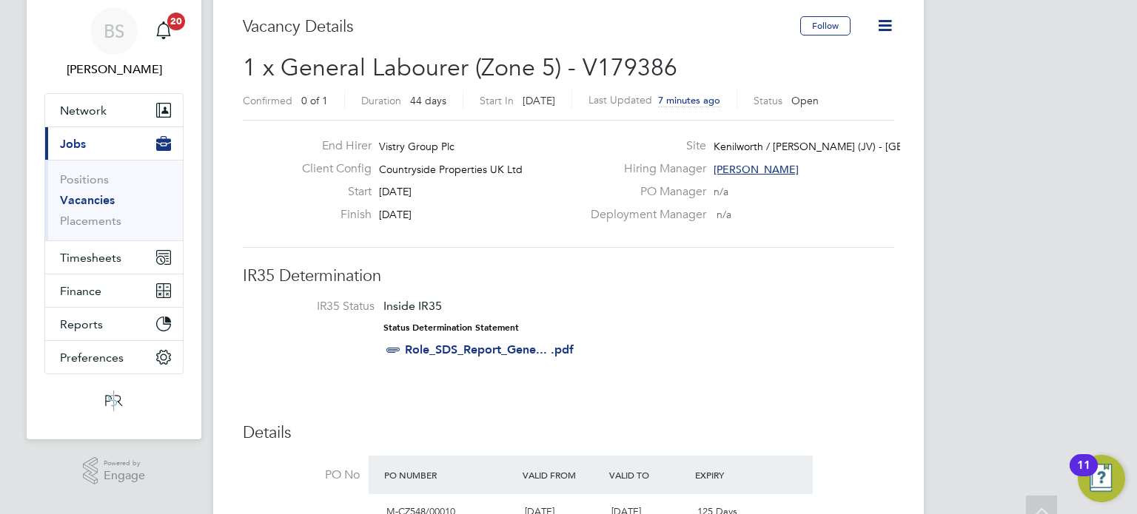
scroll to position [0, 0]
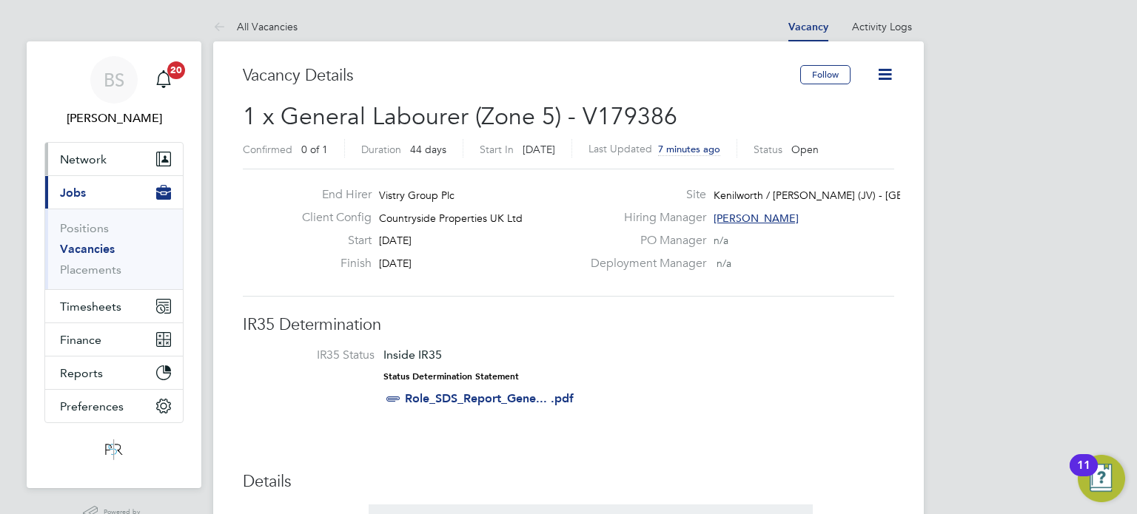
click at [112, 159] on button "Network" at bounding box center [114, 159] width 138 height 33
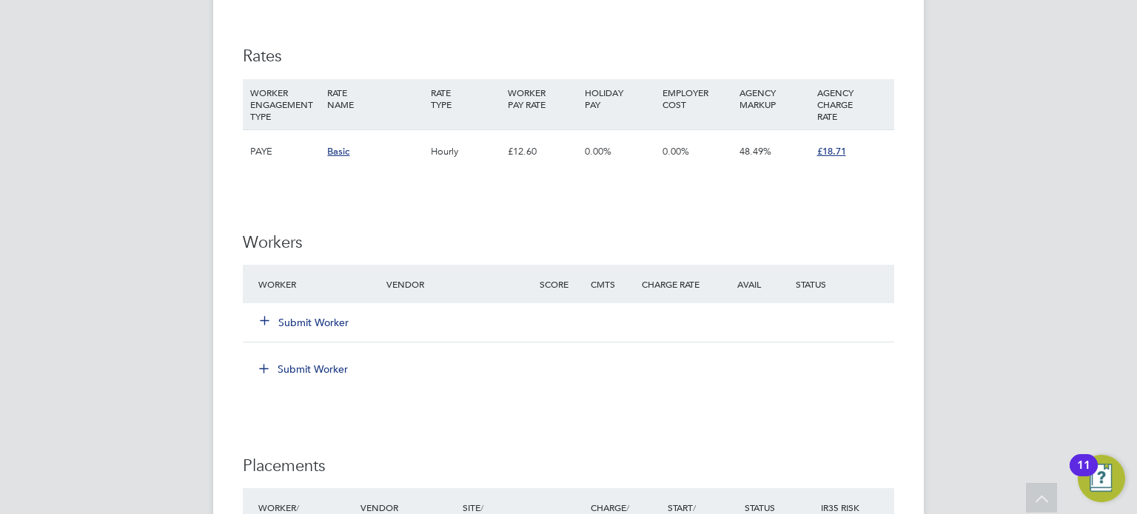
scroll to position [1036, 0]
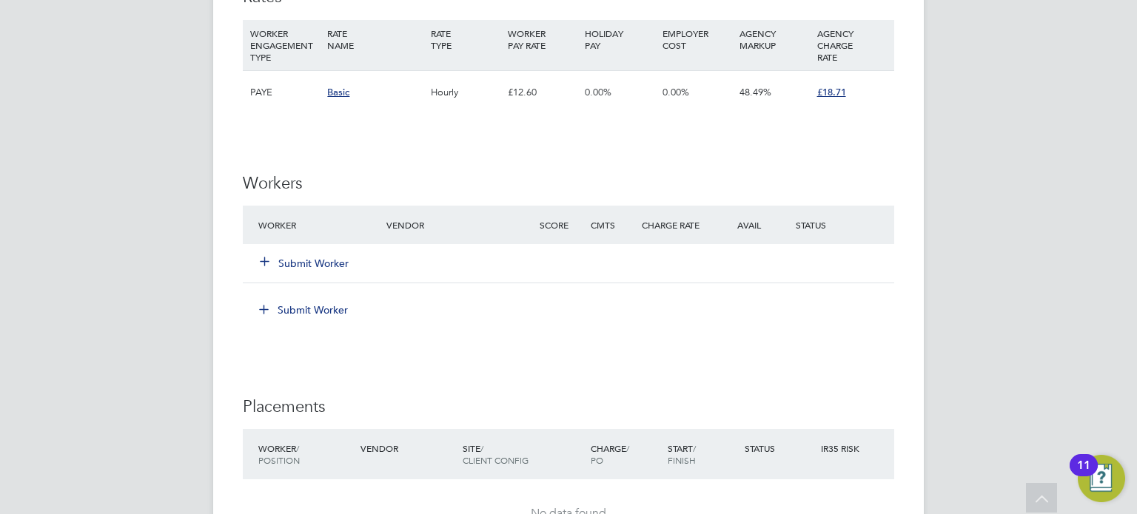
click at [329, 261] on button "Submit Worker" at bounding box center [304, 263] width 89 height 15
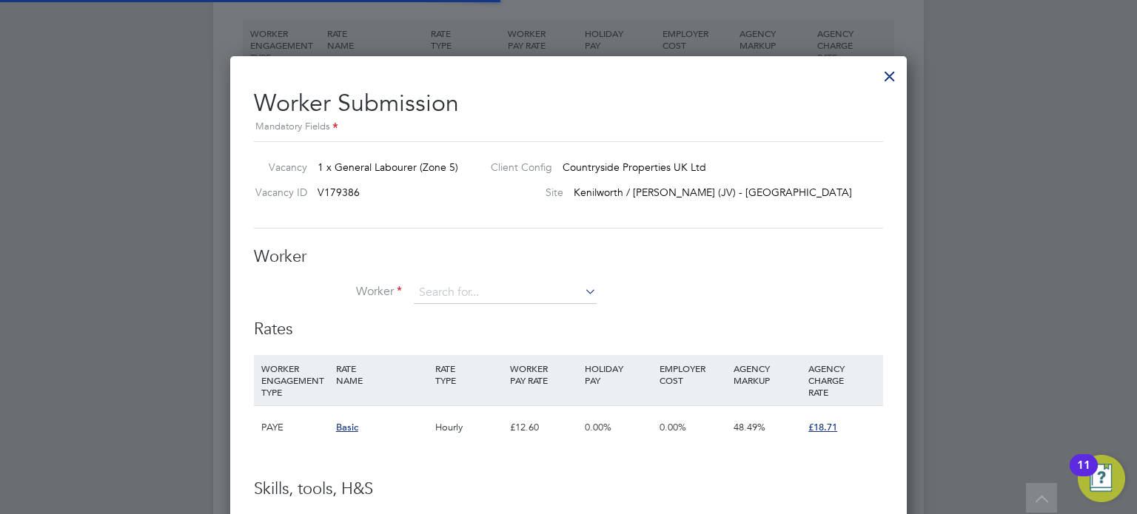
scroll to position [7, 7]
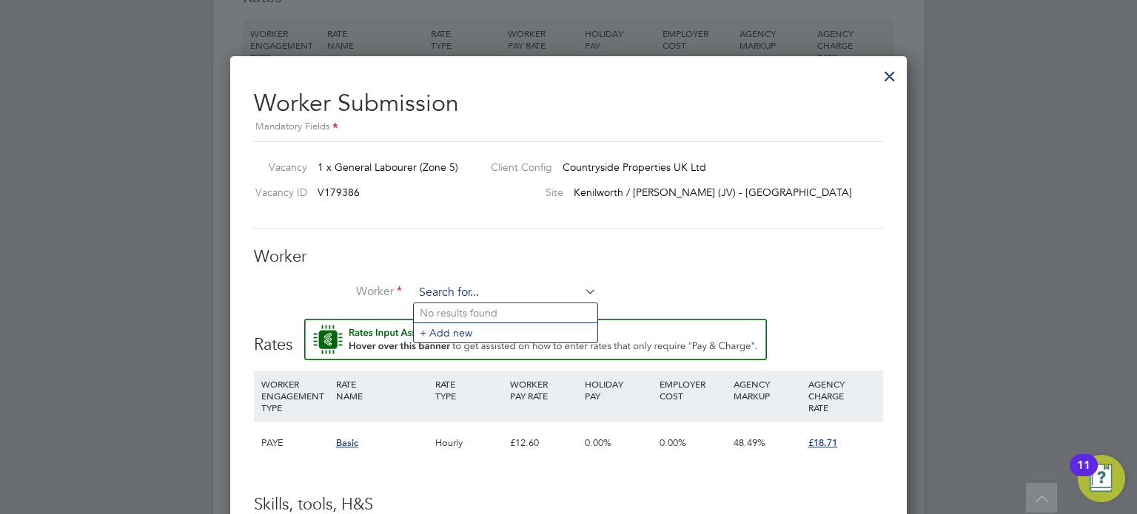
click at [482, 292] on input at bounding box center [505, 293] width 183 height 22
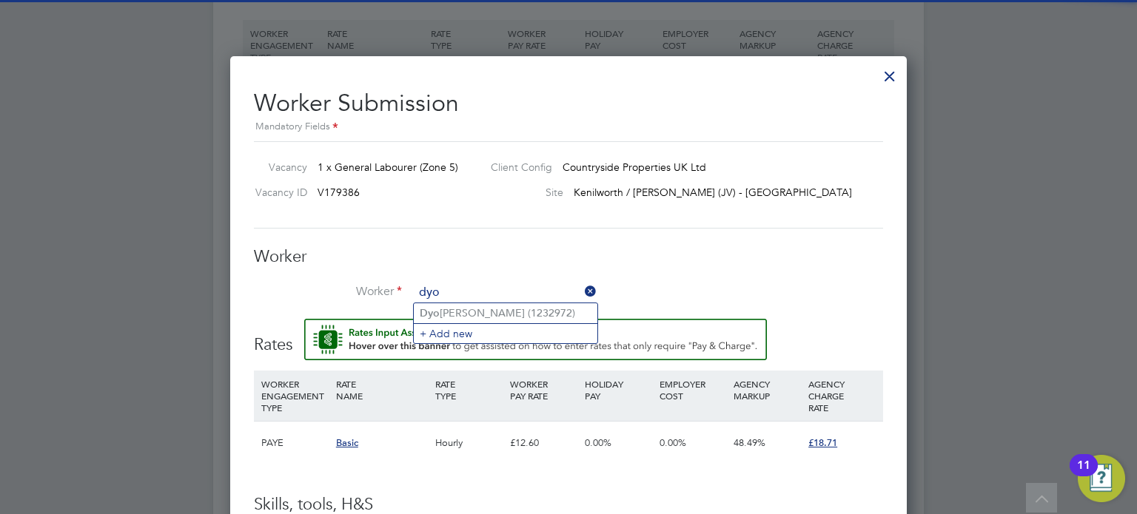
drag, startPoint x: 500, startPoint y: 310, endPoint x: 663, endPoint y: 307, distance: 162.8
click at [501, 310] on li "Dyo nn Robinson (1232972)" at bounding box center [506, 313] width 184 height 20
type input "Dyonn Robinson (1232972)"
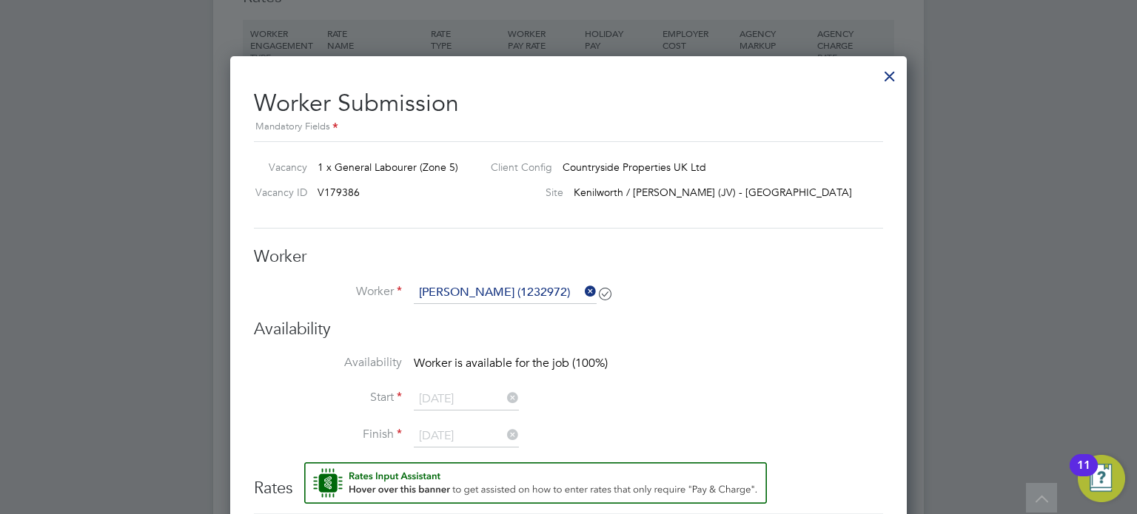
click at [788, 287] on li "Worker Dyonn Robinson (1232972)" at bounding box center [568, 300] width 629 height 37
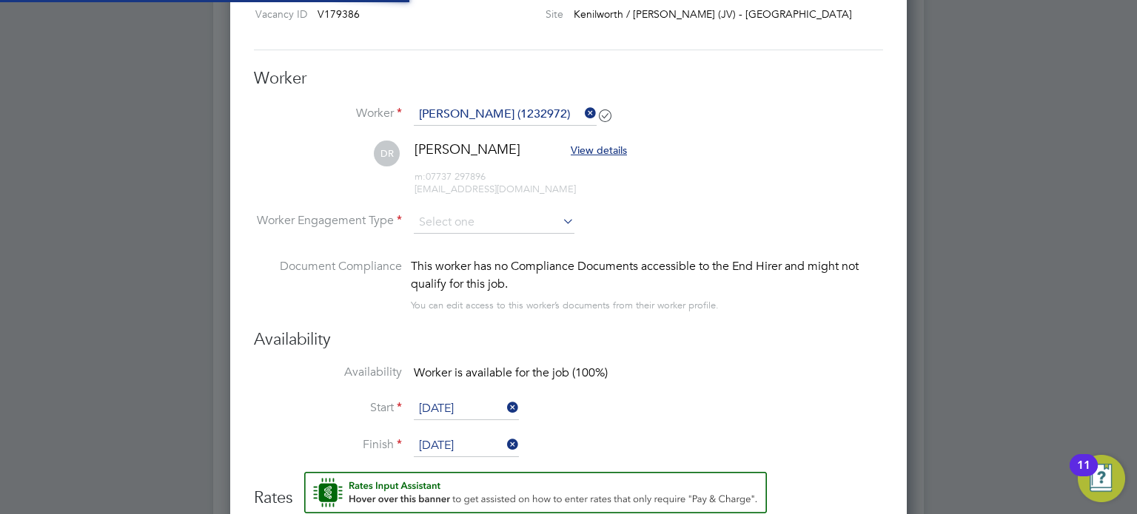
scroll to position [1258, 0]
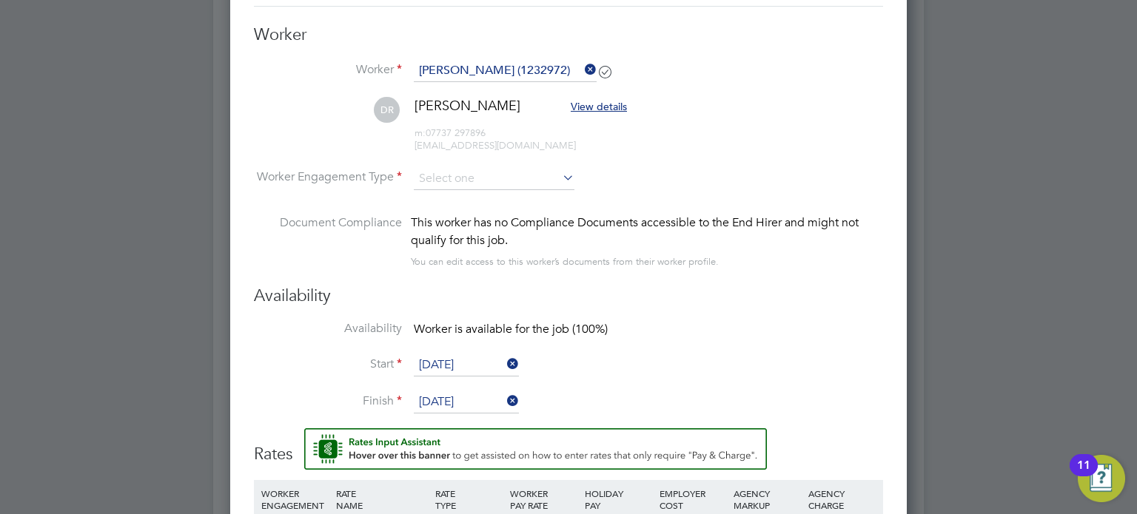
click at [469, 359] on input "18 Aug 2025" at bounding box center [466, 365] width 105 height 22
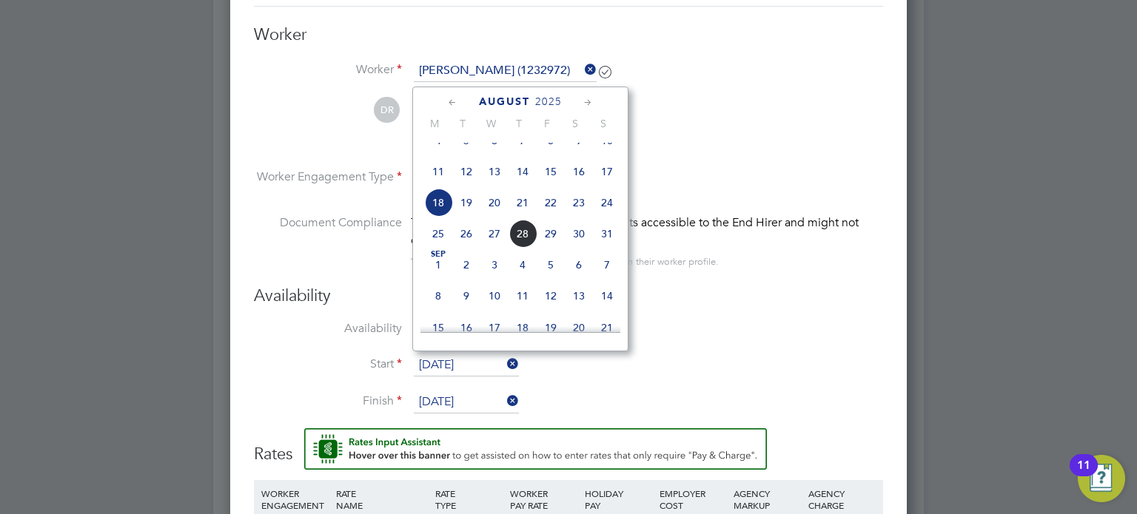
click at [464, 217] on span "19" at bounding box center [466, 203] width 28 height 28
type input "19 Aug 2025"
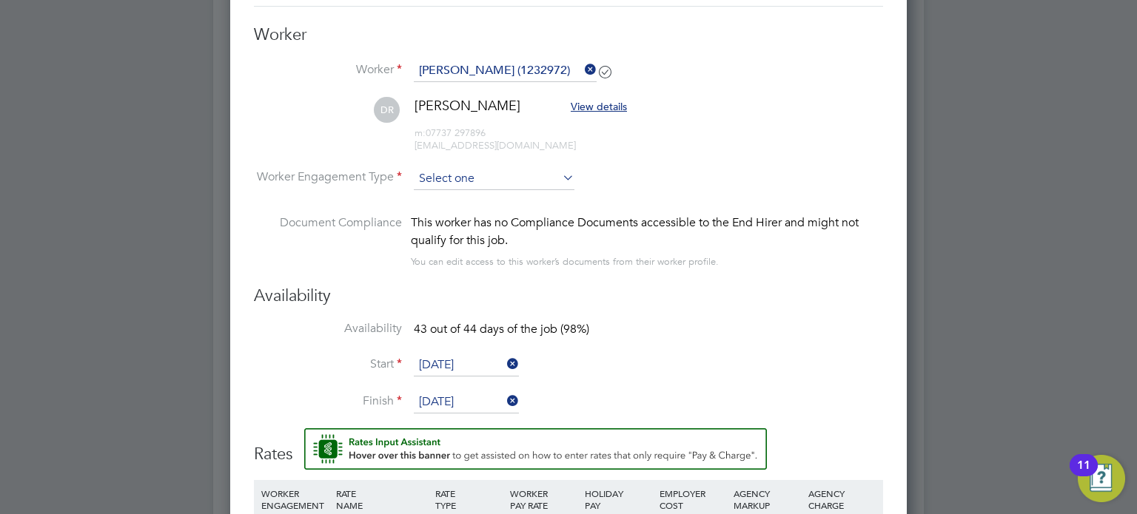
click at [455, 182] on input at bounding box center [494, 179] width 161 height 22
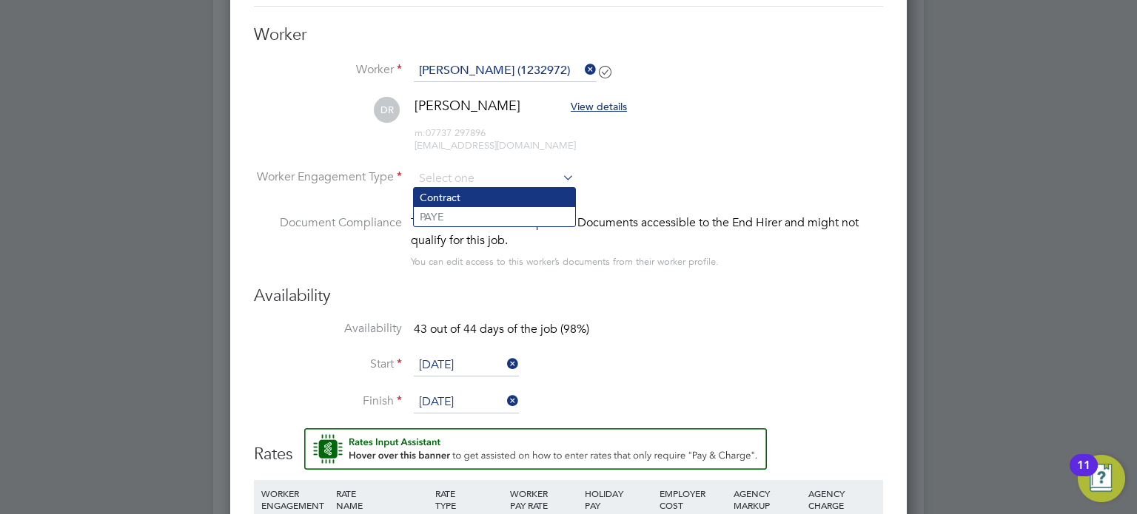
click at [460, 201] on li "Contract" at bounding box center [494, 197] width 161 height 19
type input "Contract"
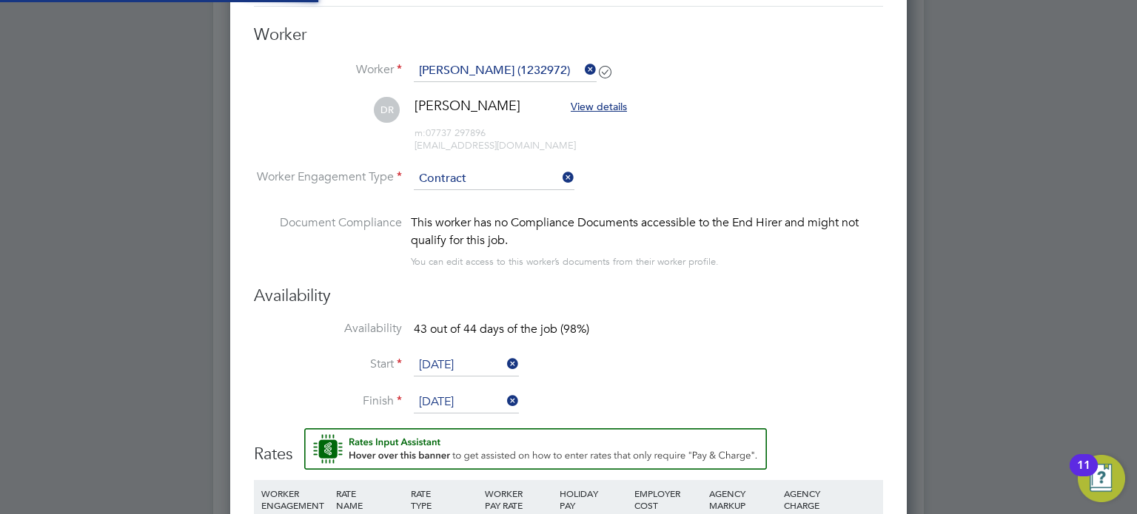
scroll to position [7, 7]
click at [685, 248] on div "This worker has no Compliance Documents accessible to the End Hirer and might n…" at bounding box center [647, 242] width 472 height 57
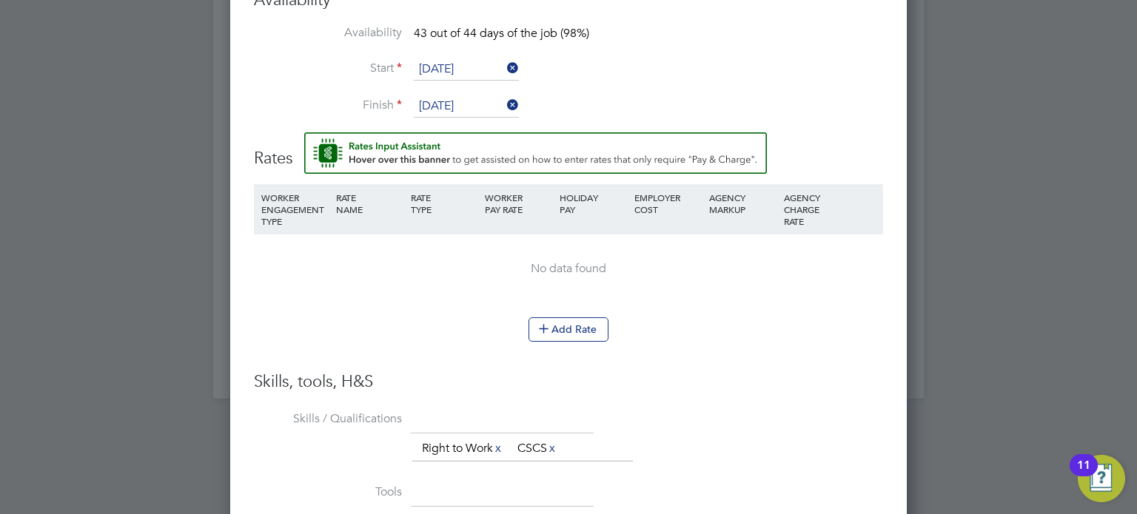
click at [594, 340] on li "Add Rate" at bounding box center [568, 336] width 629 height 38
click at [542, 323] on icon at bounding box center [543, 328] width 11 height 11
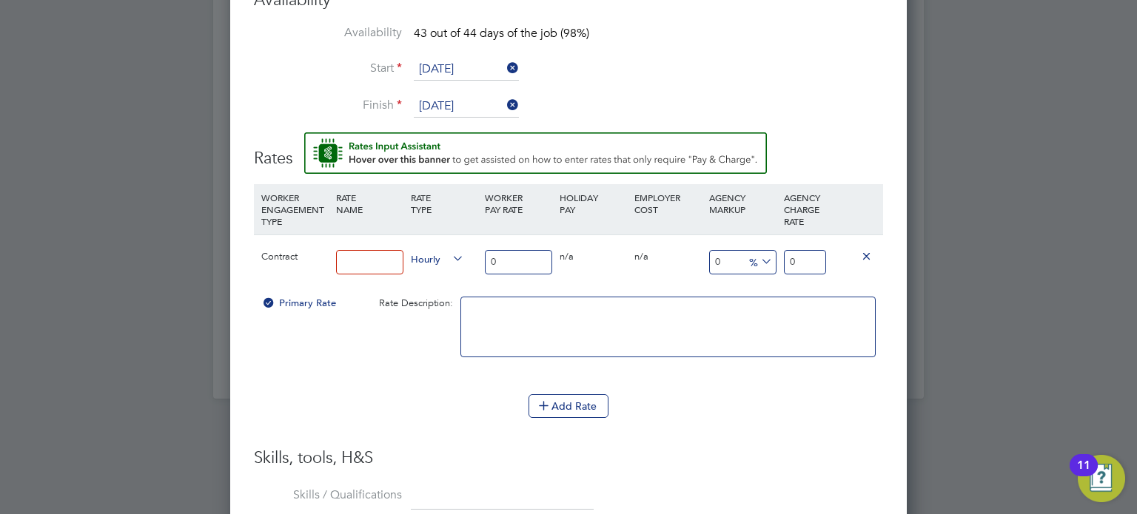
drag, startPoint x: 394, startPoint y: 257, endPoint x: 379, endPoint y: 248, distance: 17.9
click at [394, 257] on input at bounding box center [369, 262] width 67 height 24
type input "Labourer"
click at [495, 250] on input "0" at bounding box center [518, 262] width 67 height 24
drag, startPoint x: 511, startPoint y: 266, endPoint x: 420, endPoint y: 269, distance: 91.0
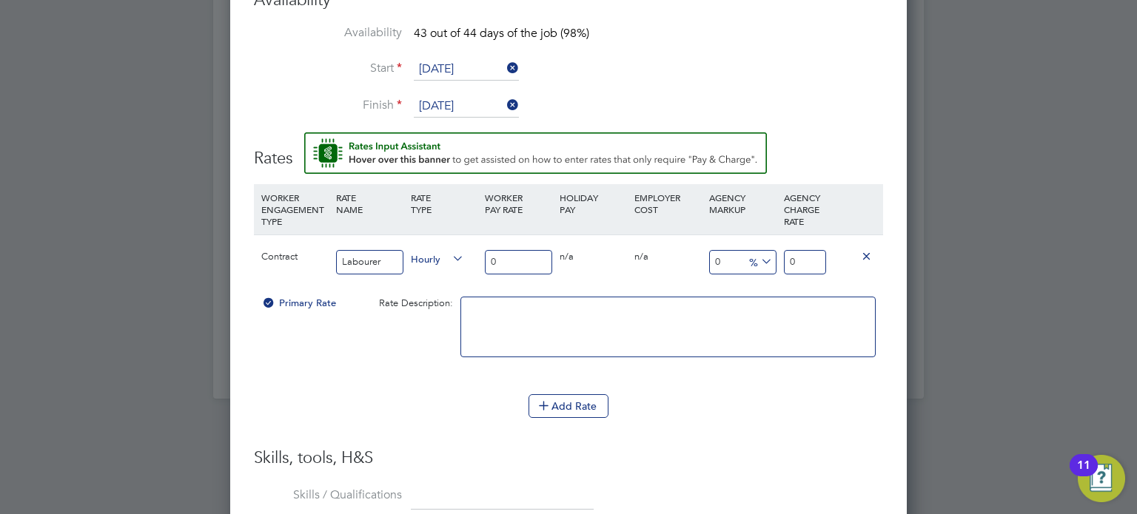
click at [420, 269] on div "Contract Labourer Hourly 0 0 n/a 0 n/a 0 0 % 0" at bounding box center [568, 262] width 629 height 55
type input "1"
click at [517, 255] on input "1" at bounding box center [518, 262] width 67 height 24
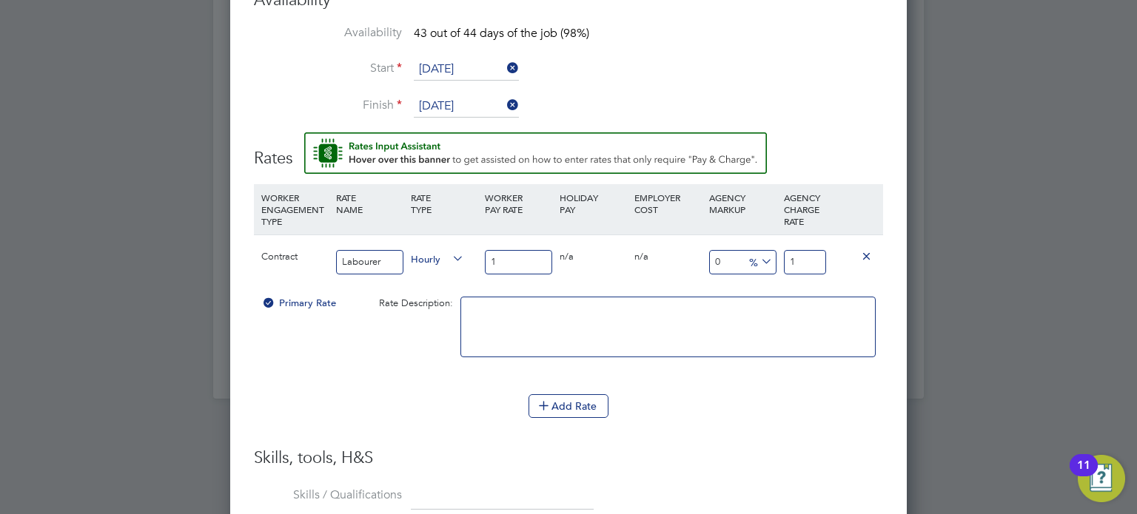
click at [517, 262] on input "1" at bounding box center [518, 262] width 67 height 24
click at [517, 261] on input "1" at bounding box center [518, 262] width 67 height 24
type input "6"
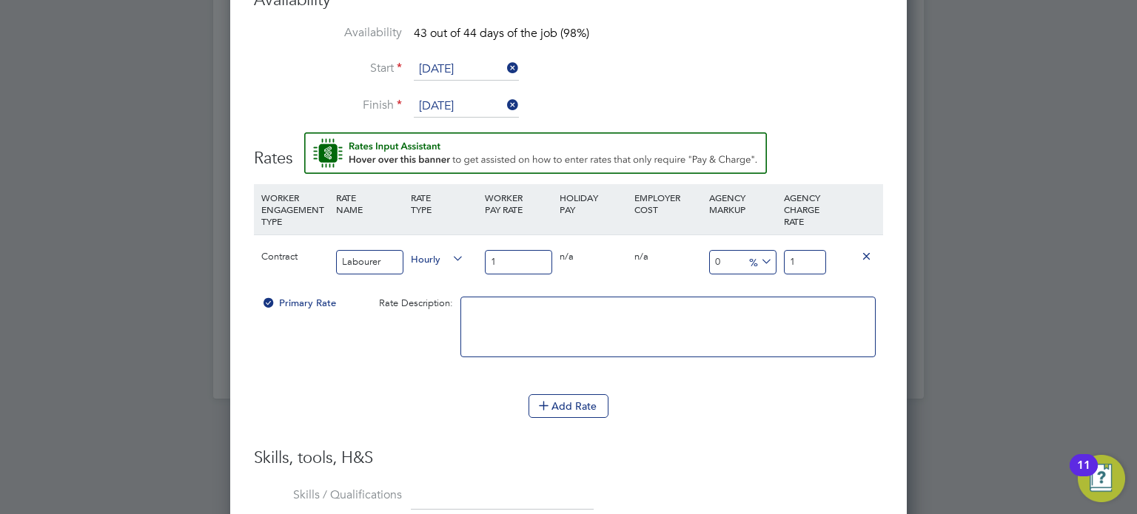
type input "6"
type input "6.3"
click at [494, 258] on input "6.30" at bounding box center [518, 262] width 67 height 24
click at [488, 258] on input "6.30" at bounding box center [518, 262] width 67 height 24
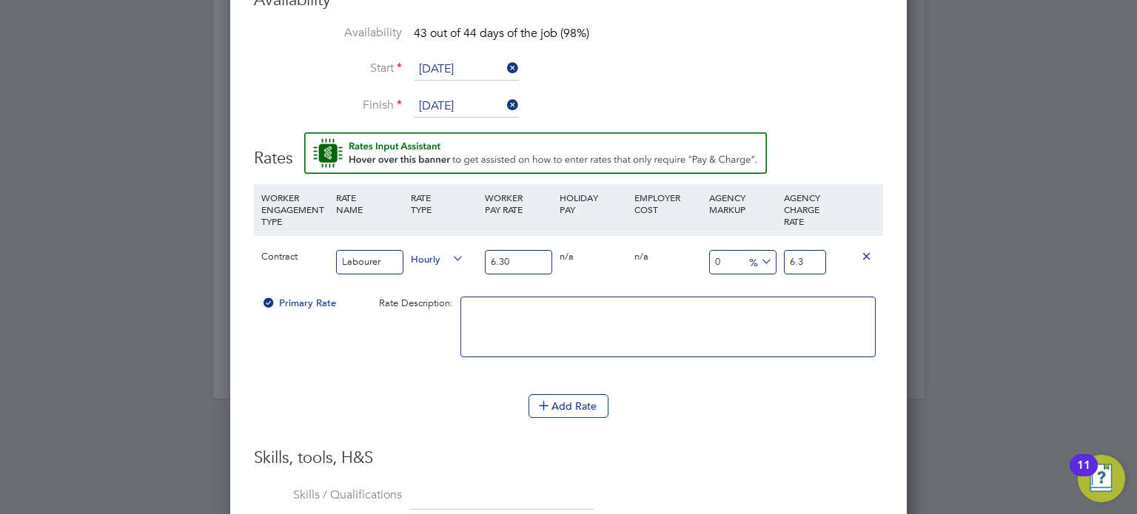
type input "16.30"
type input "16.3"
type input "16.30"
click at [791, 260] on input "16.3" at bounding box center [805, 262] width 42 height 24
drag, startPoint x: 791, startPoint y: 260, endPoint x: 873, endPoint y: 261, distance: 82.2
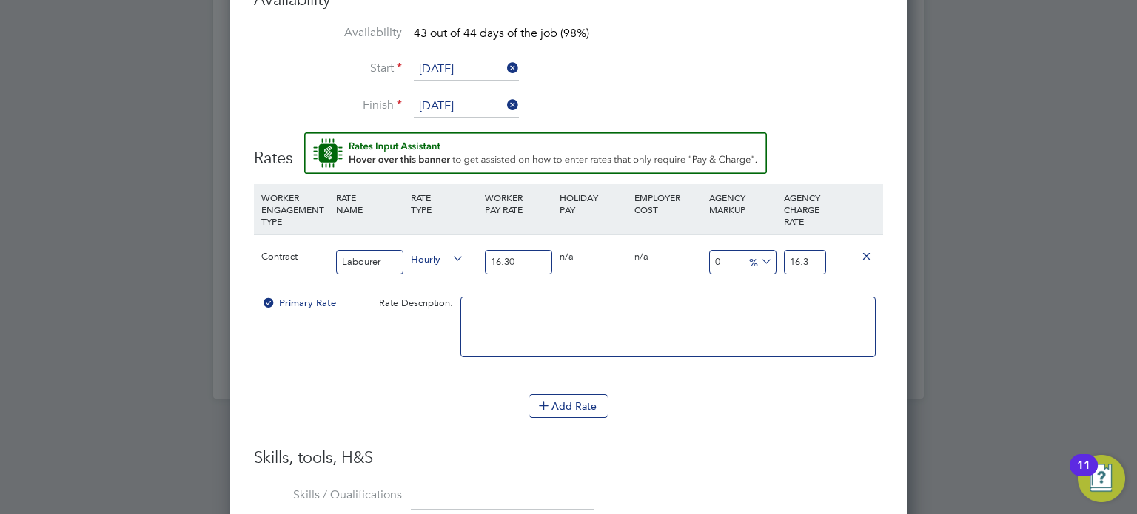
click at [878, 261] on div "Contract Labourer Hourly 16.30 0 n/a 0 n/a 0 0 % 16.3" at bounding box center [568, 262] width 629 height 55
type input "-93.86503067484662"
type input "1"
type input "10.429447852760736"
type input "18"
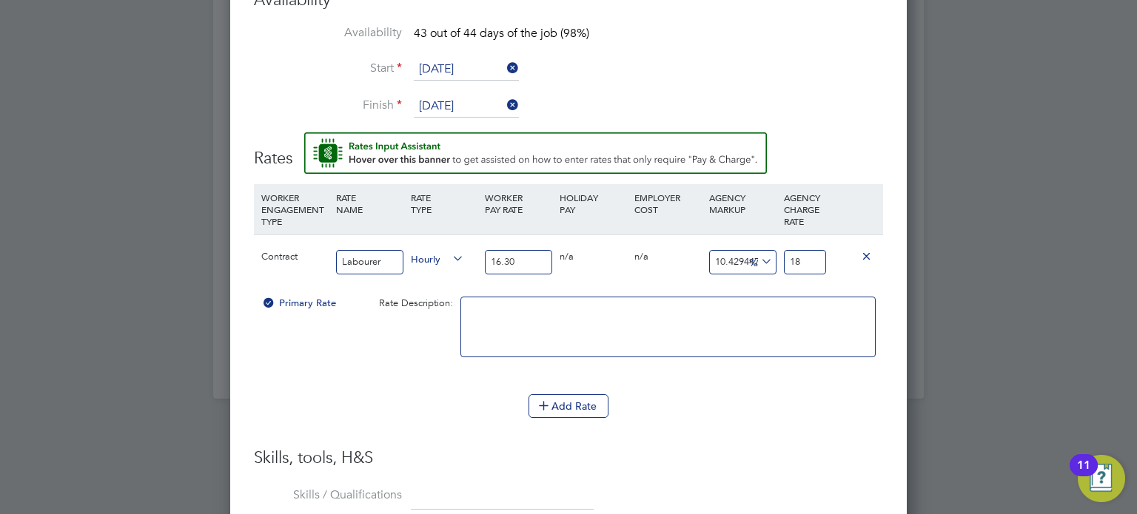
type input "14.723926380368098"
type input "18.7"
type input "14.785276073619633"
type input "18.71"
click at [779, 406] on div "Add Rate" at bounding box center [568, 406] width 629 height 24
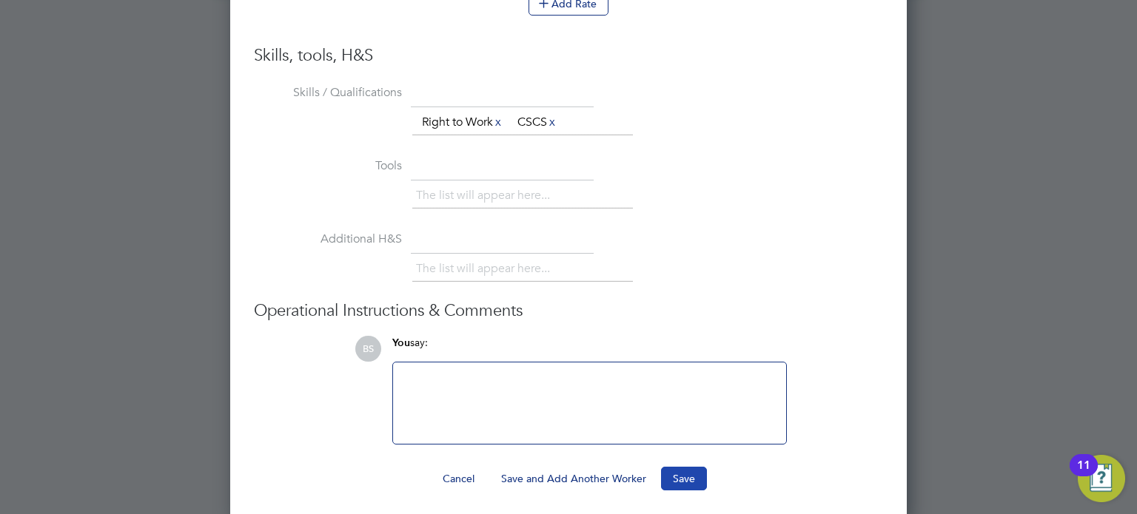
click at [681, 476] on button "Save" at bounding box center [684, 479] width 46 height 24
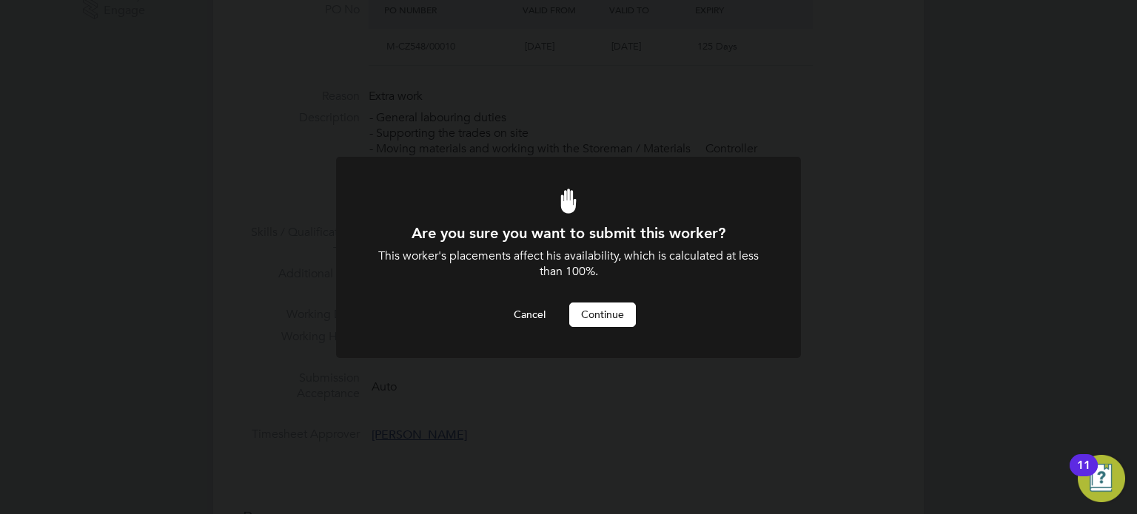
click at [616, 318] on button "Continue" at bounding box center [602, 315] width 67 height 24
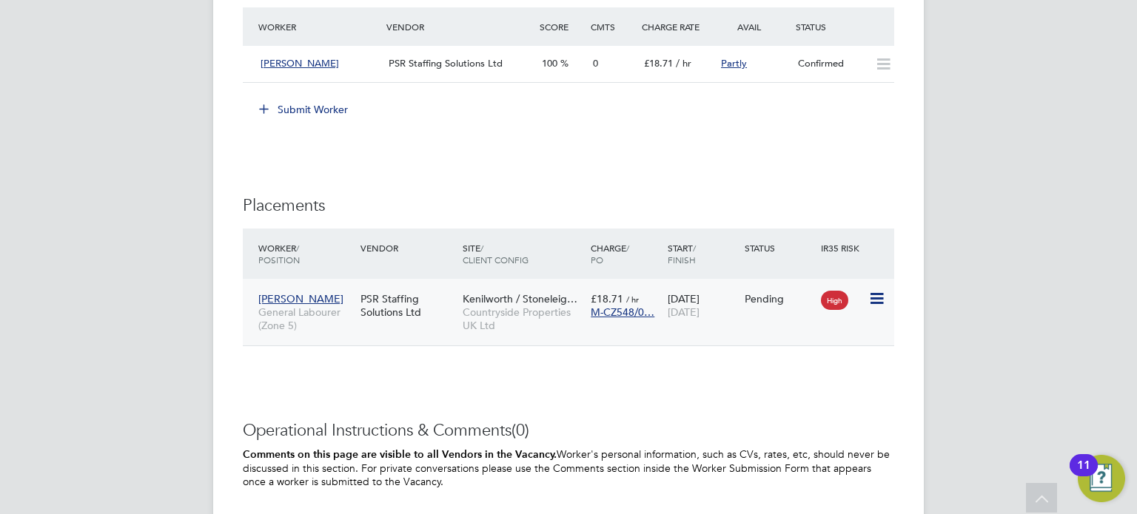
drag, startPoint x: 877, startPoint y: 294, endPoint x: 870, endPoint y: 299, distance: 8.4
click at [877, 294] on icon at bounding box center [875, 299] width 15 height 18
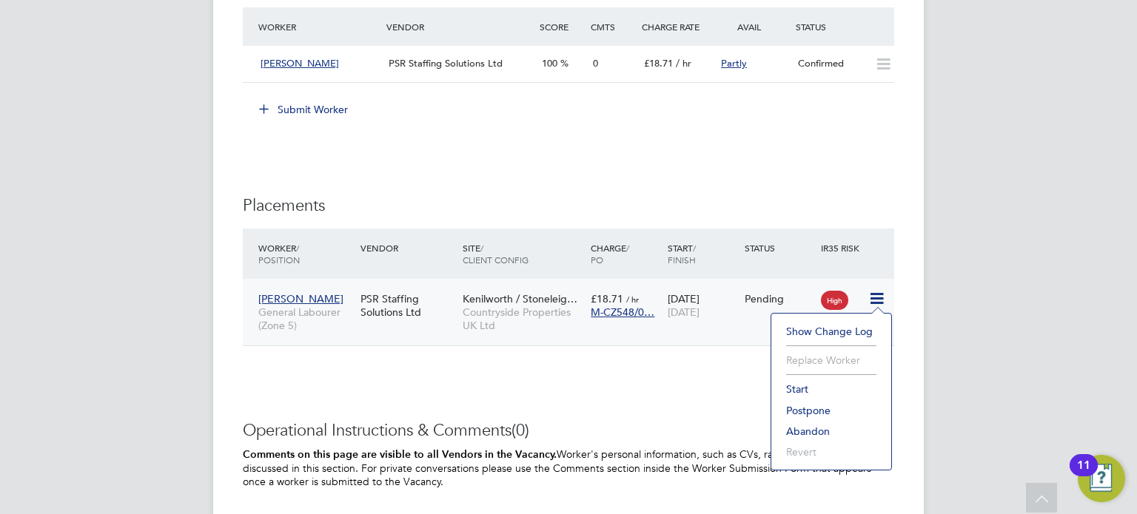
click at [804, 388] on li "Start" at bounding box center [830, 389] width 105 height 21
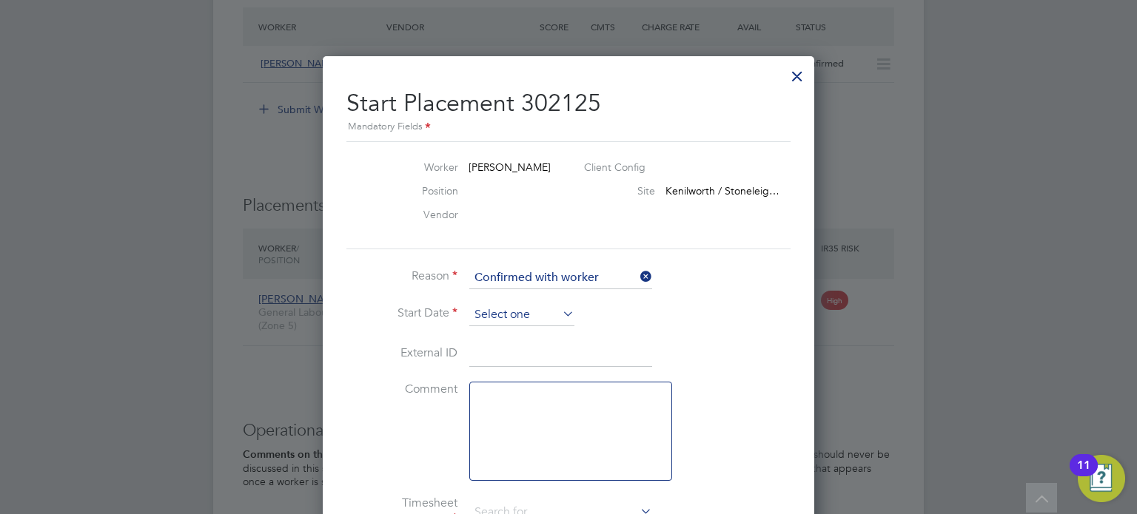
click at [499, 311] on input at bounding box center [521, 315] width 105 height 22
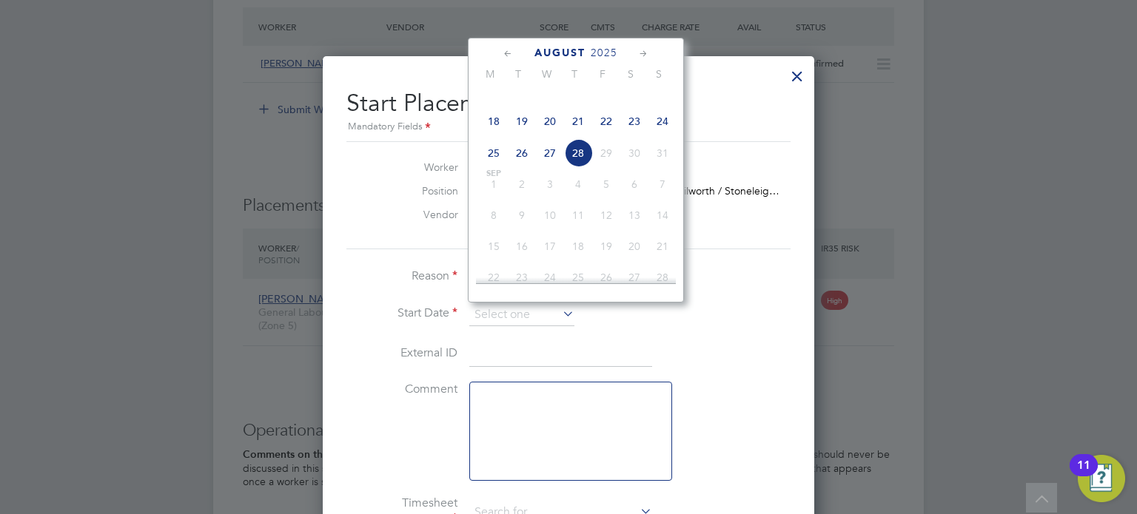
click at [515, 135] on span "19" at bounding box center [522, 121] width 28 height 28
type input "19 Aug 2025"
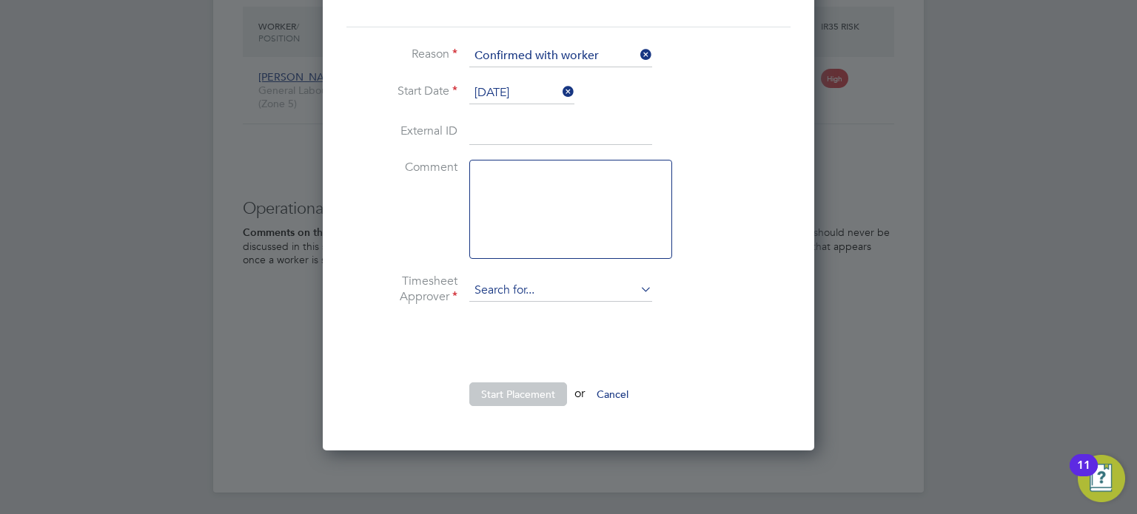
click at [500, 295] on input at bounding box center [560, 291] width 183 height 22
click at [505, 284] on input at bounding box center [560, 291] width 183 height 22
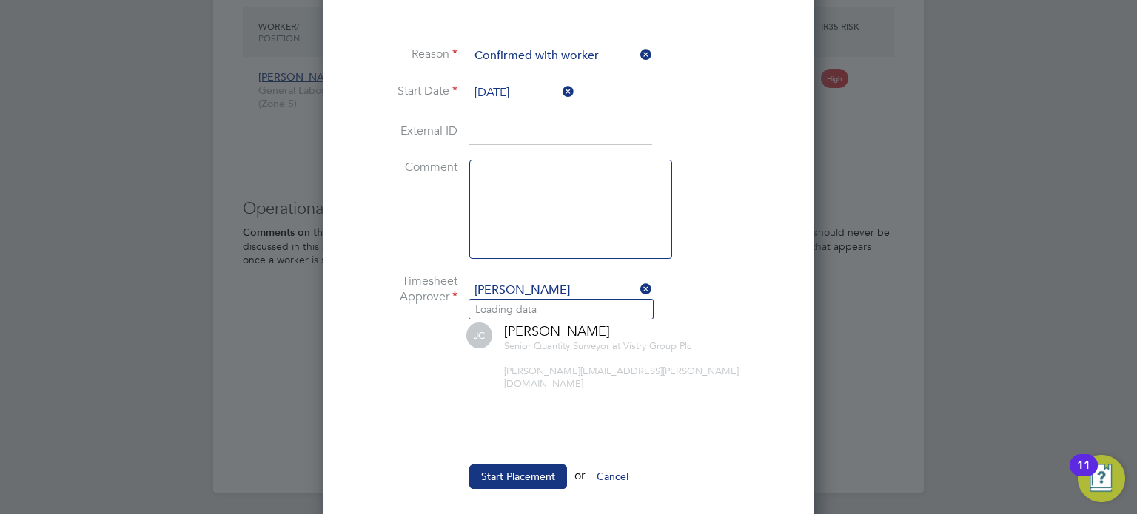
type input "Jayne Cadman"
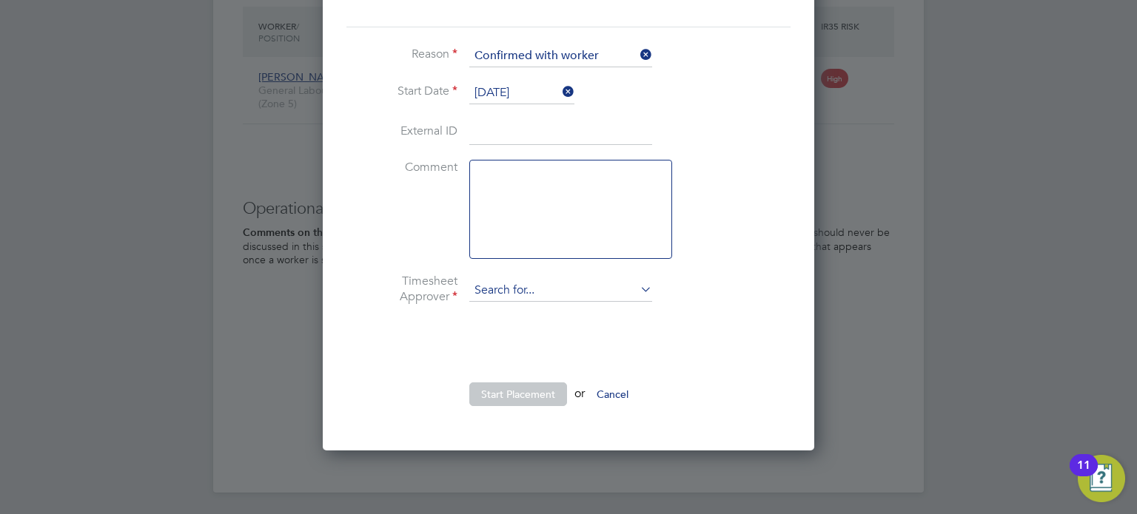
click at [515, 291] on input at bounding box center [560, 291] width 183 height 22
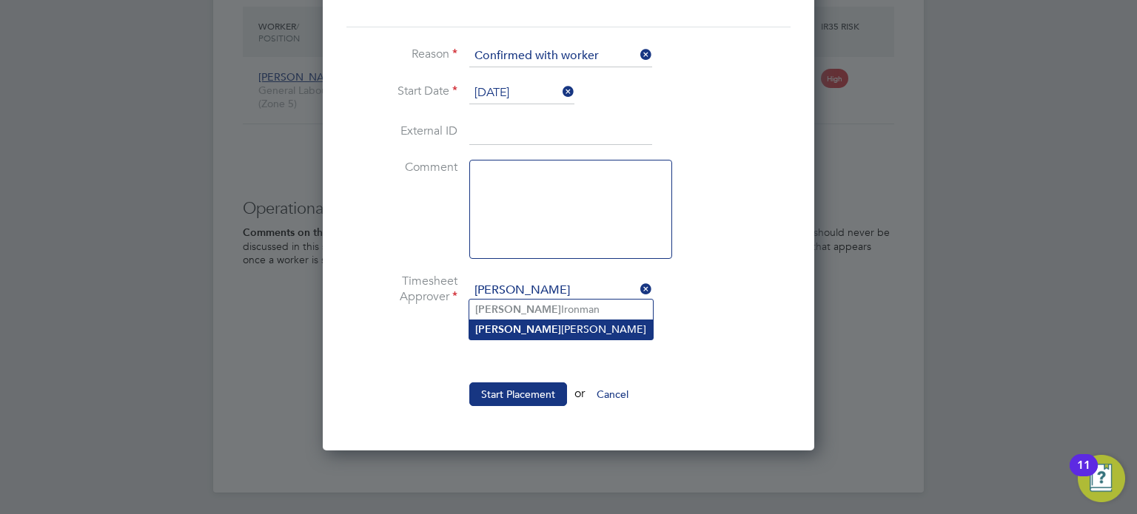
click at [511, 328] on li "Jayne Cadman" at bounding box center [561, 330] width 184 height 20
type input "Jayne Cadman"
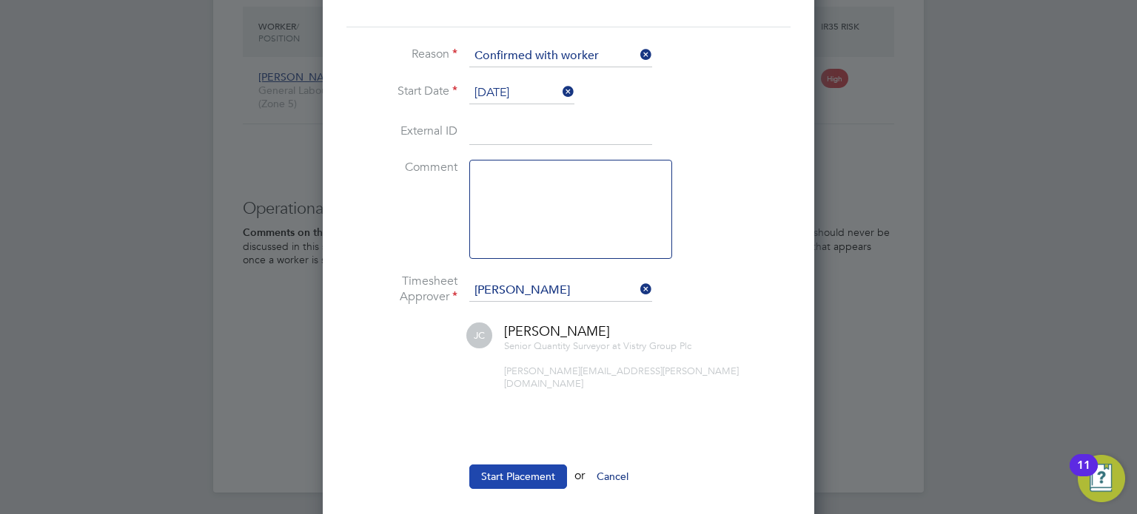
click at [511, 465] on button "Start Placement" at bounding box center [518, 477] width 98 height 24
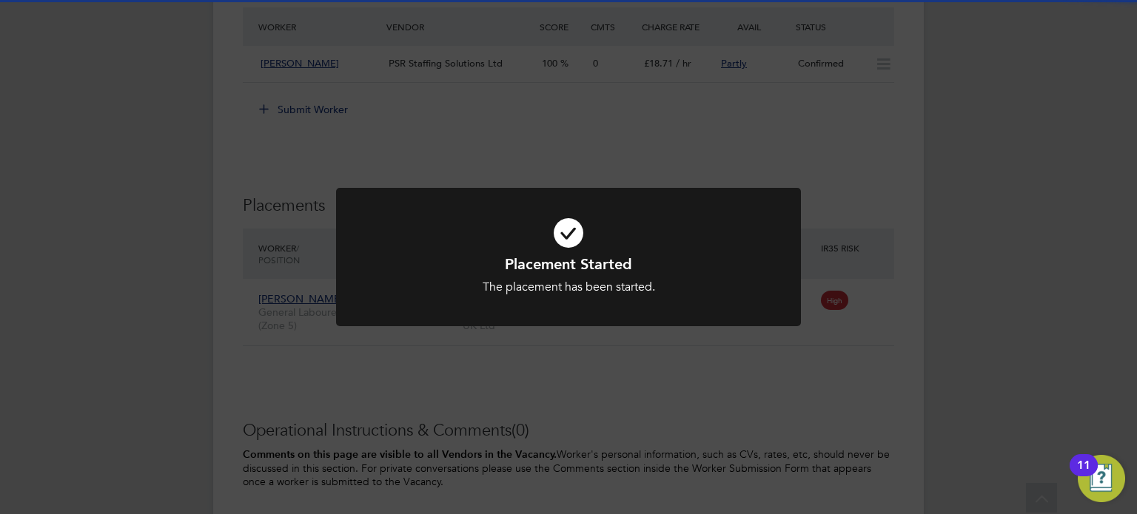
click at [973, 292] on div "Placement Started The placement has been started. Cancel Okay" at bounding box center [568, 257] width 1137 height 514
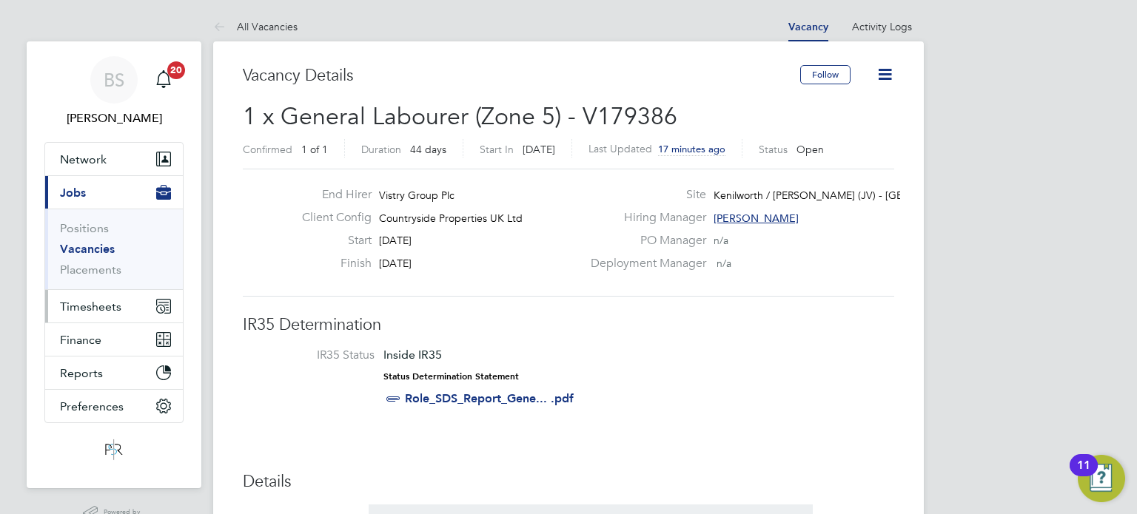
drag, startPoint x: 92, startPoint y: 297, endPoint x: 149, endPoint y: 303, distance: 57.3
click at [92, 297] on button "Timesheets" at bounding box center [114, 306] width 138 height 33
click at [106, 303] on span "Timesheets" at bounding box center [90, 307] width 61 height 14
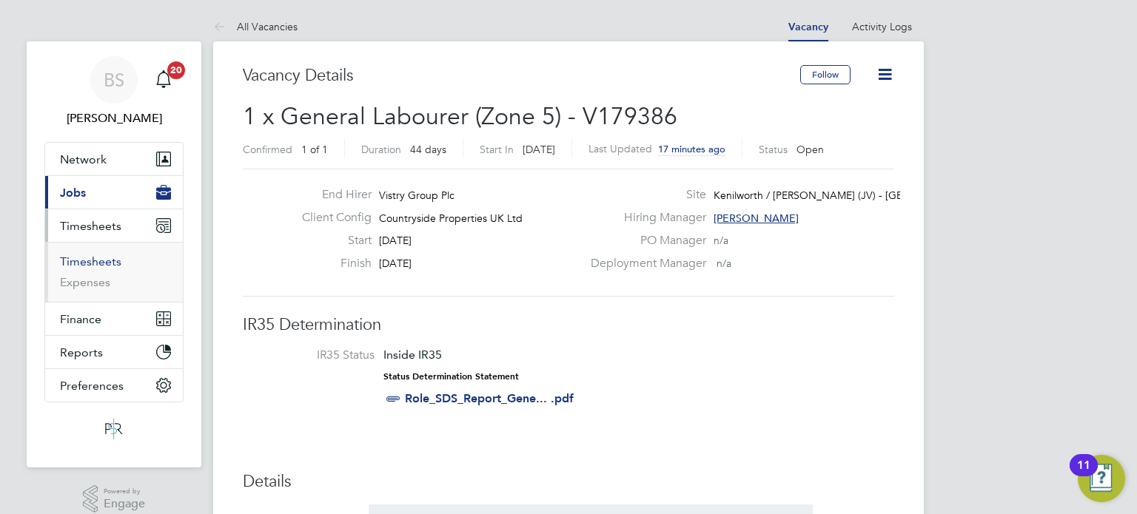
click at [105, 265] on link "Timesheets" at bounding box center [90, 262] width 61 height 14
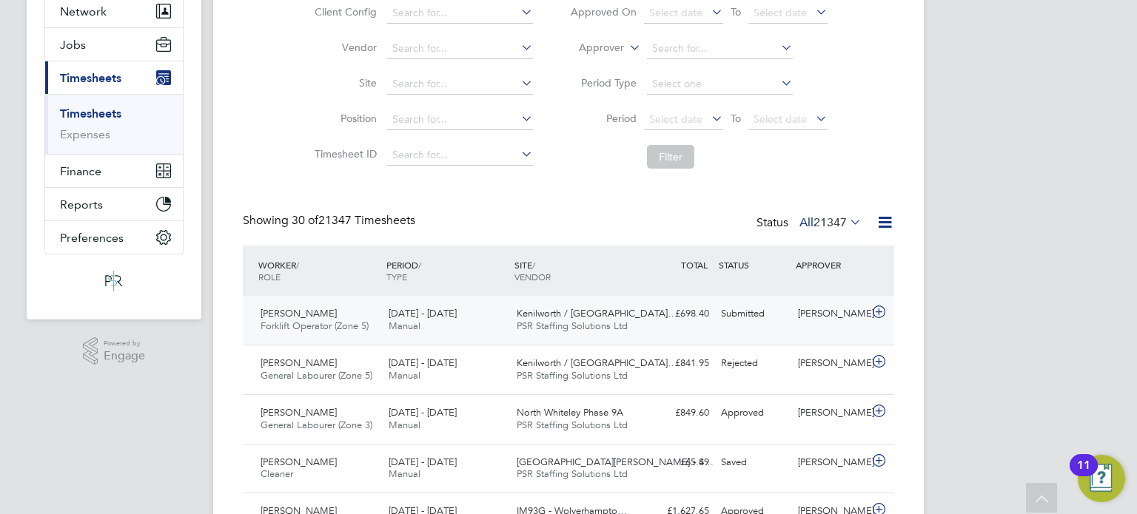
click at [661, 319] on div "£698.40 Submitted" at bounding box center [676, 314] width 77 height 24
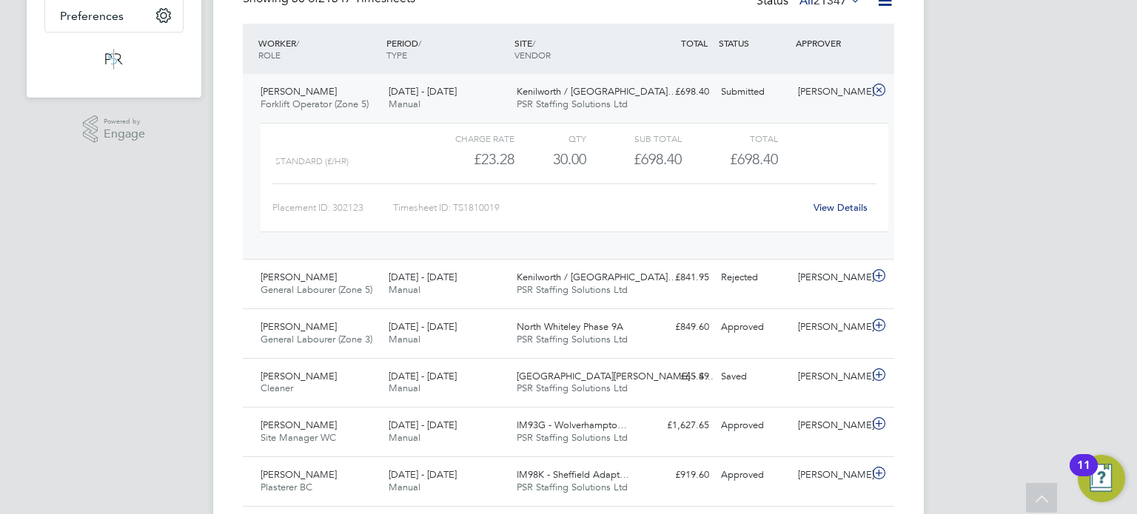
click at [830, 205] on link "View Details" at bounding box center [840, 207] width 54 height 13
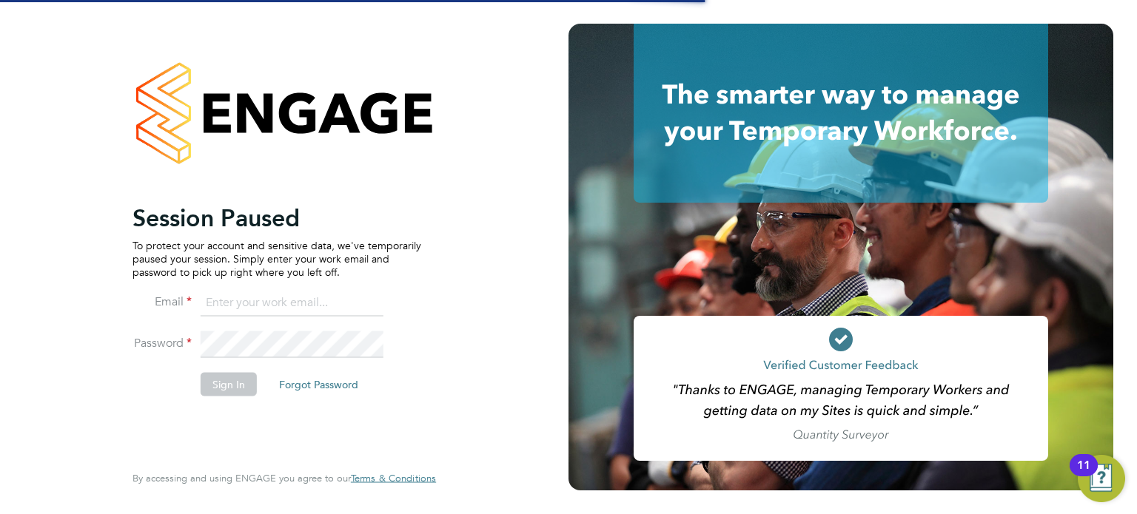
type input "seddon@psrsolutions.co.uk"
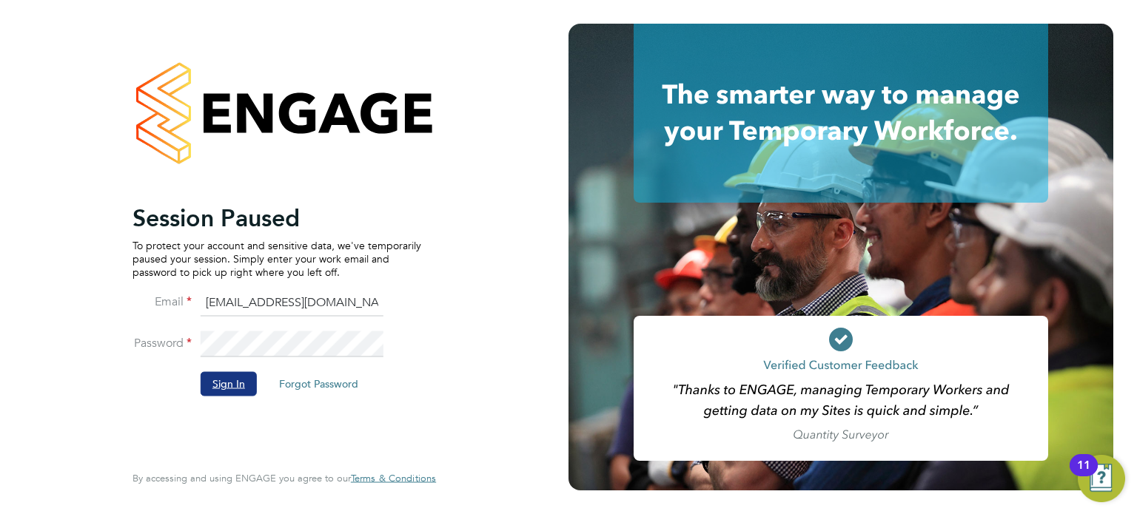
drag, startPoint x: 244, startPoint y: 381, endPoint x: 630, endPoint y: 57, distance: 503.7
click at [245, 381] on button "Sign In" at bounding box center [229, 384] width 56 height 24
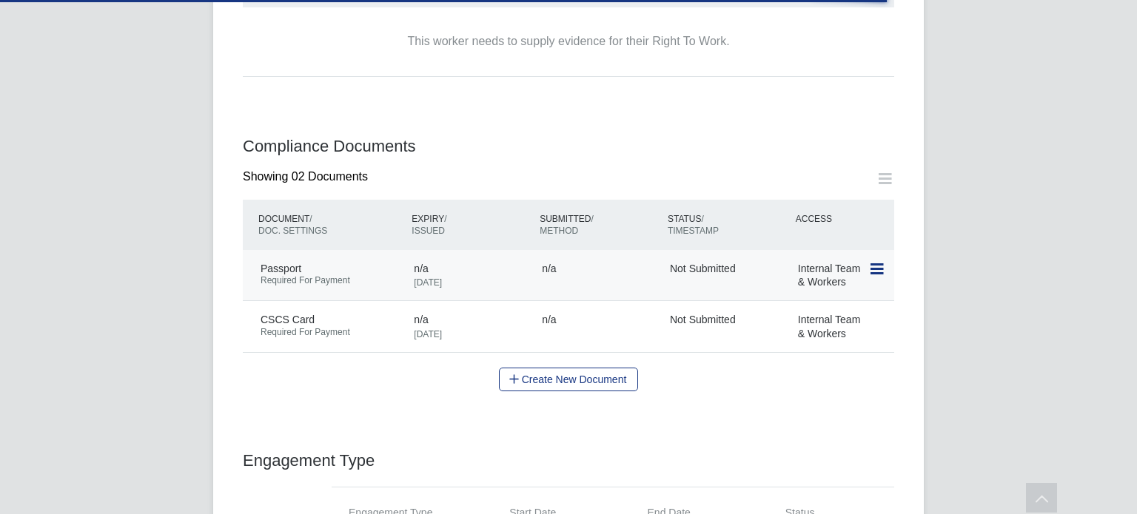
scroll to position [740, 0]
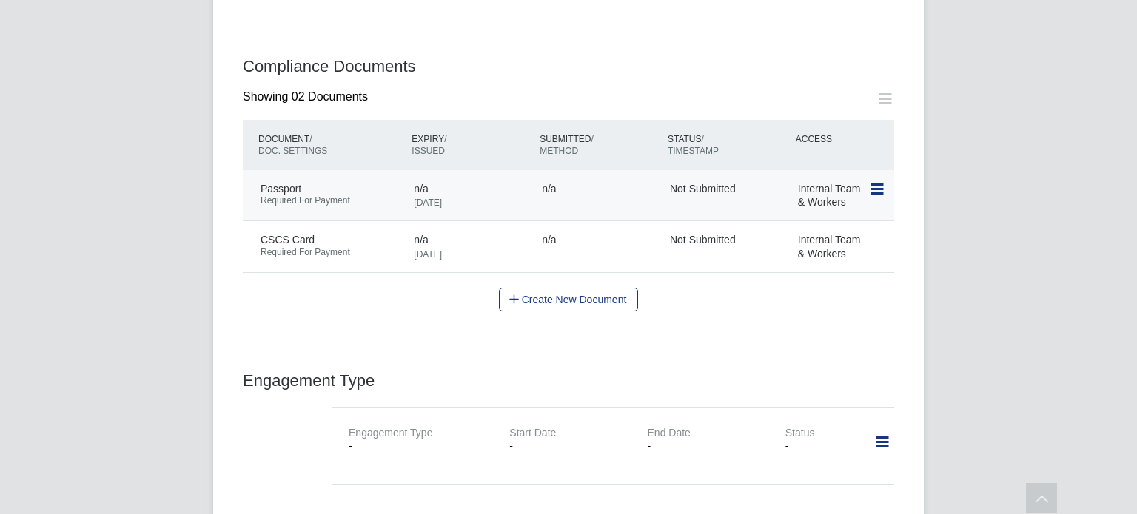
click at [878, 181] on icon at bounding box center [875, 190] width 15 height 18
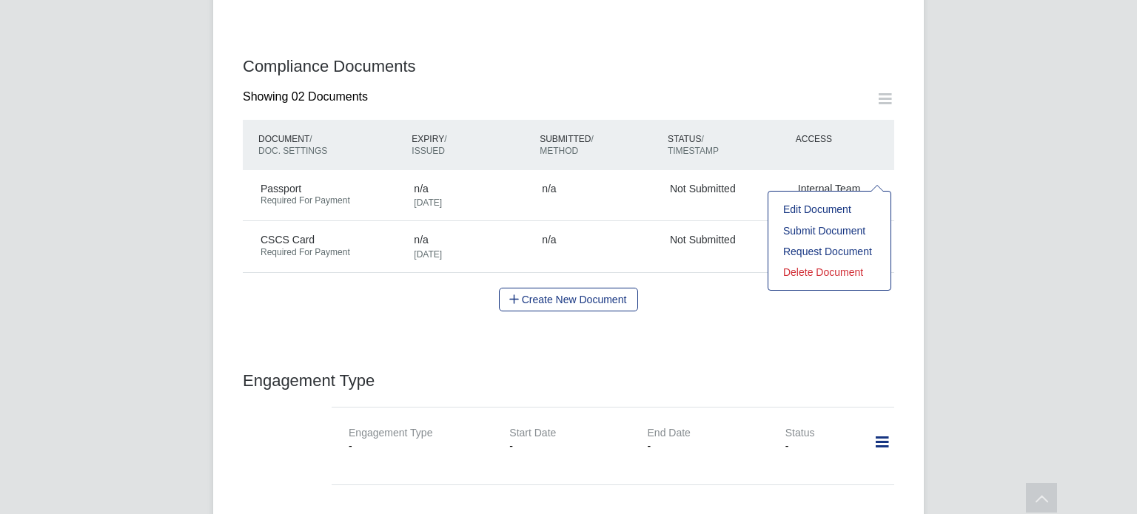
click at [815, 228] on li "Submit Document" at bounding box center [829, 231] width 107 height 21
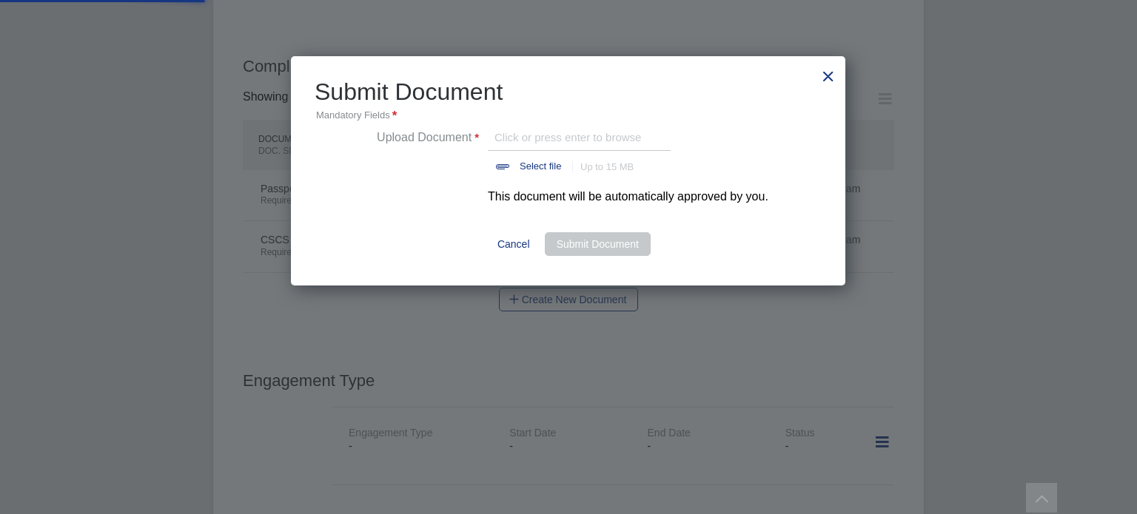
scroll to position [229, 555]
click at [564, 132] on input "file" at bounding box center [554, 151] width 232 height 44
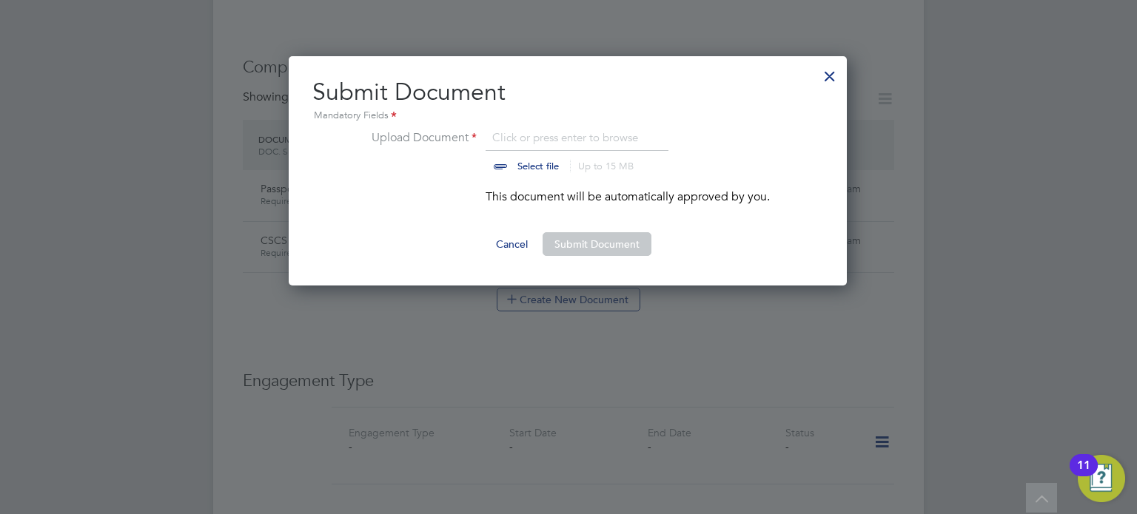
click at [601, 150] on input "file" at bounding box center [552, 151] width 232 height 44
type input "C:\fakepath\Passport.jpg"
click at [624, 248] on button "Submit Document" at bounding box center [596, 244] width 109 height 24
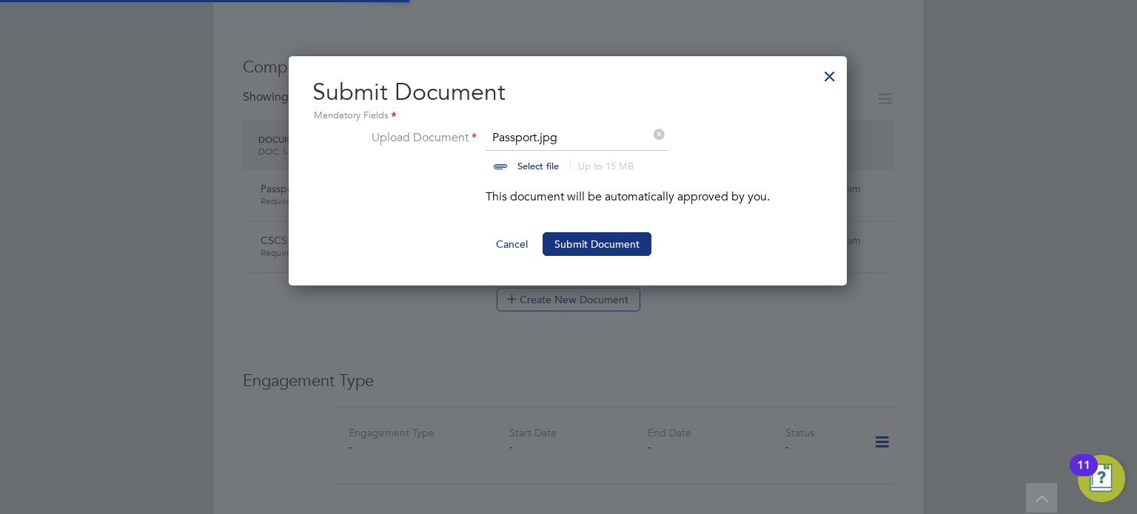
click at [518, 248] on button "Cancel" at bounding box center [511, 244] width 55 height 24
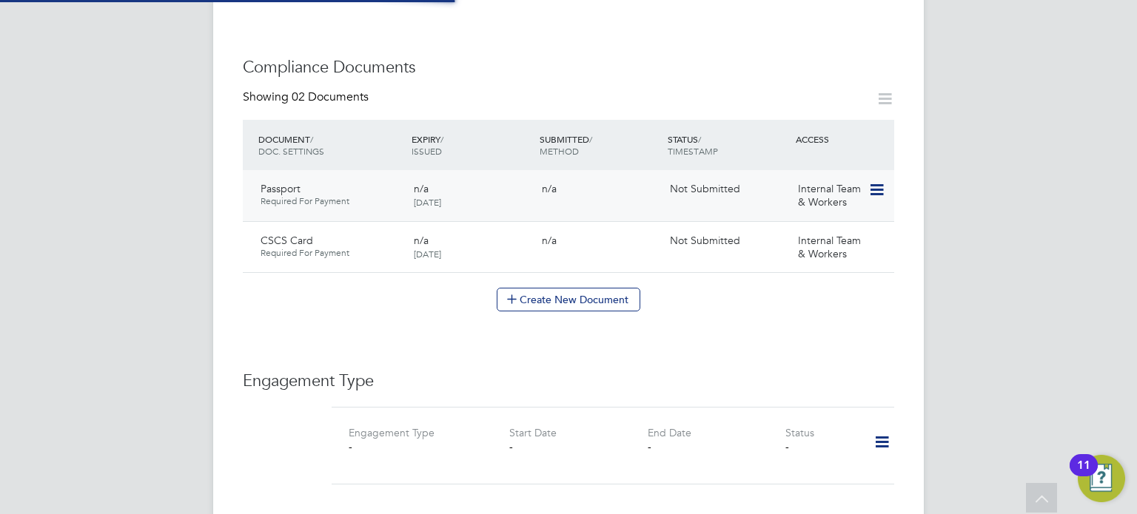
click at [882, 181] on icon at bounding box center [875, 190] width 15 height 18
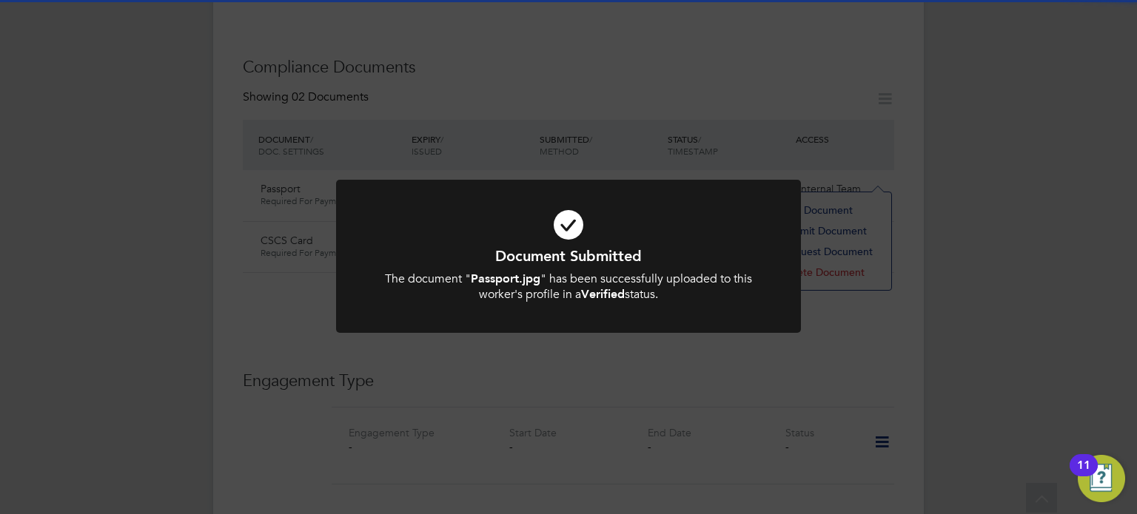
click at [860, 378] on div "Document Submitted The document " Passport.jpg " has been successfully uploaded…" at bounding box center [568, 257] width 1137 height 514
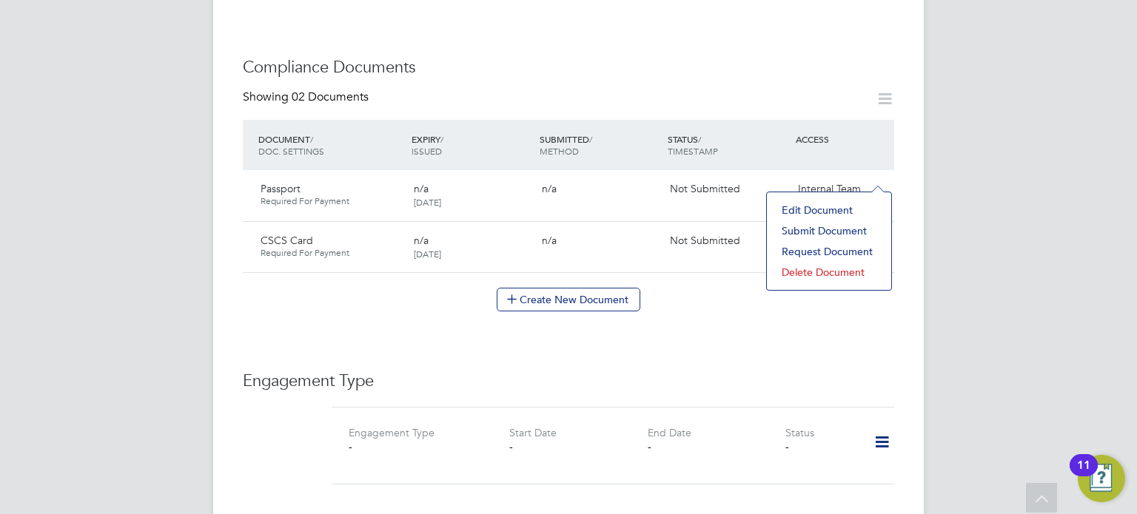
click at [776, 323] on div "Worker Details Follow [PERSON_NAME] m: 07737 297896 Personal Details ID 1232972…" at bounding box center [568, 207] width 651 height 1764
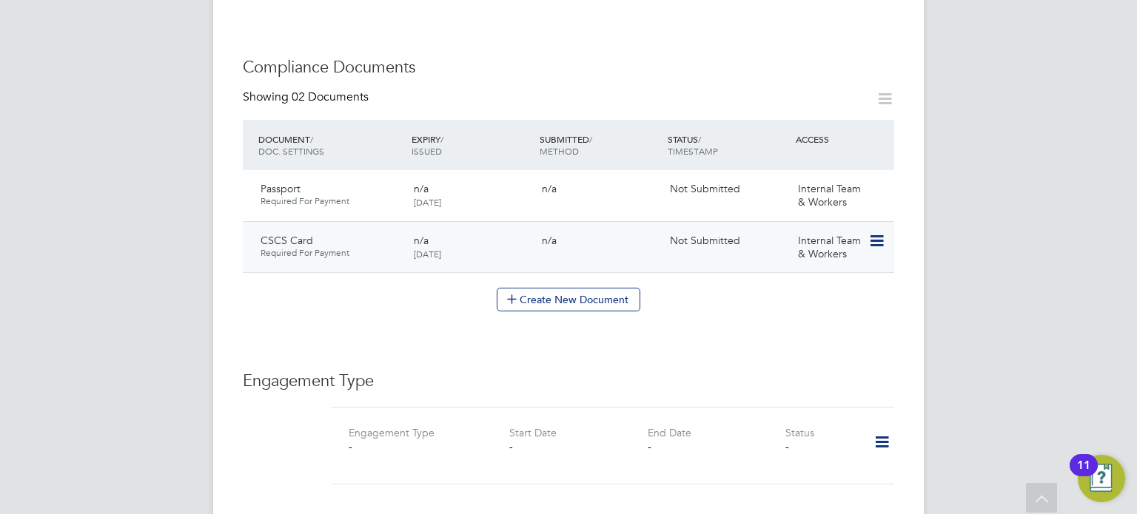
click at [879, 232] on icon at bounding box center [875, 241] width 15 height 18
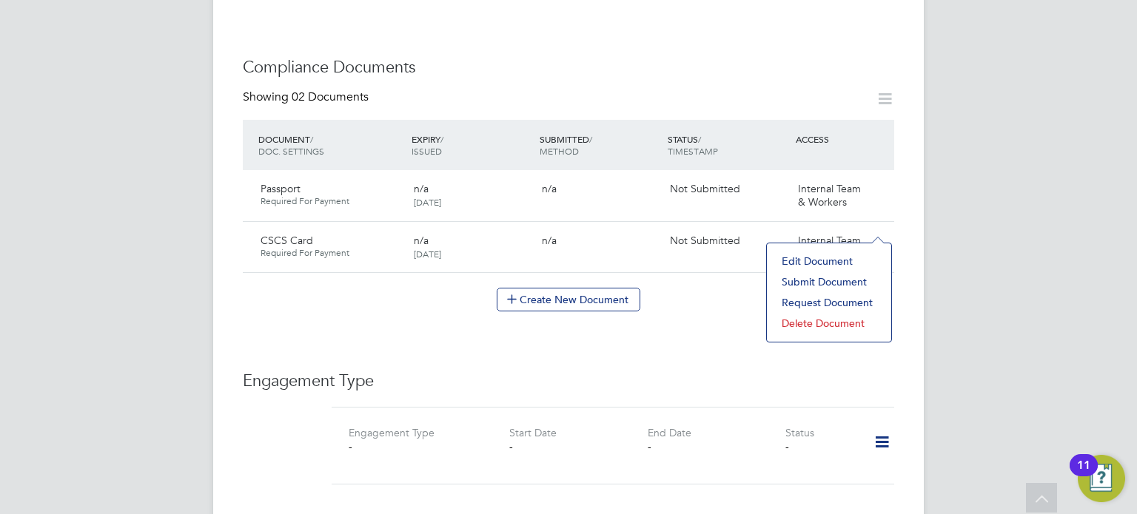
click at [823, 277] on li "Submit Document" at bounding box center [829, 282] width 110 height 21
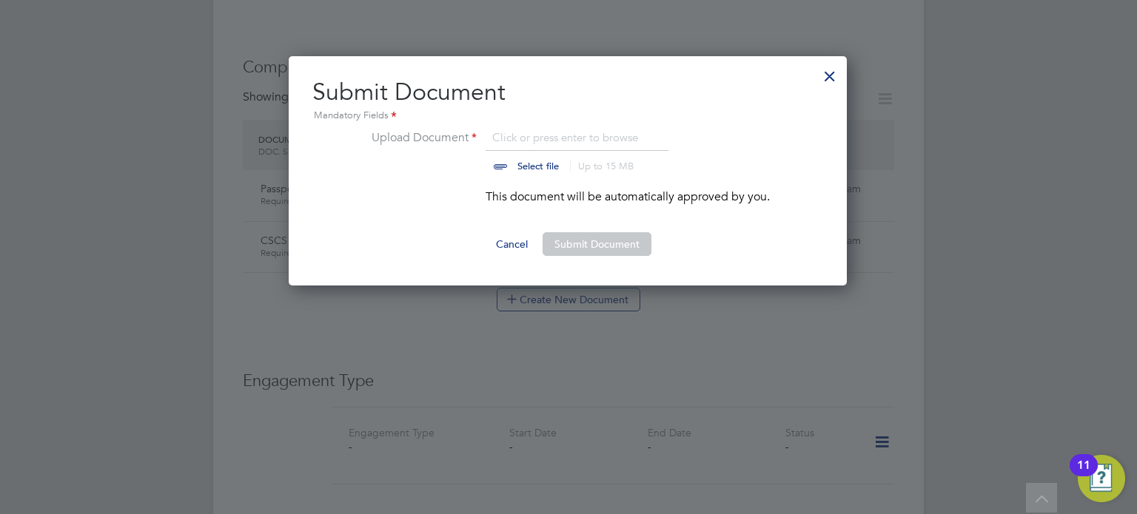
click at [574, 139] on input "file" at bounding box center [552, 151] width 232 height 44
type input "C:\fakepath\CSCS.jpg"
click at [622, 240] on button "Submit Document" at bounding box center [596, 244] width 109 height 24
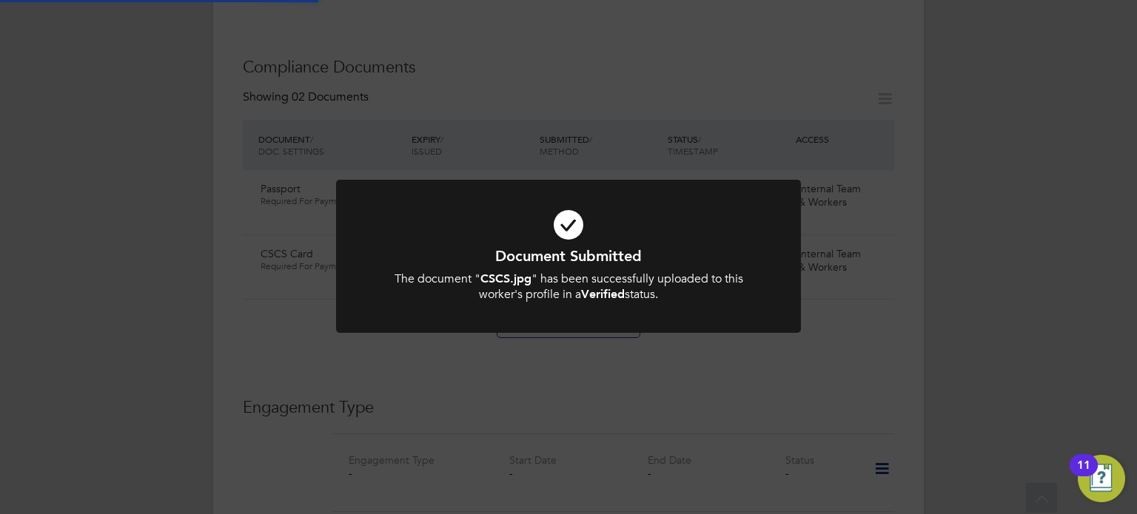
click at [762, 97] on div "Document Submitted The document " CSCS.jpg " has been successfully uploaded to …" at bounding box center [568, 257] width 1137 height 514
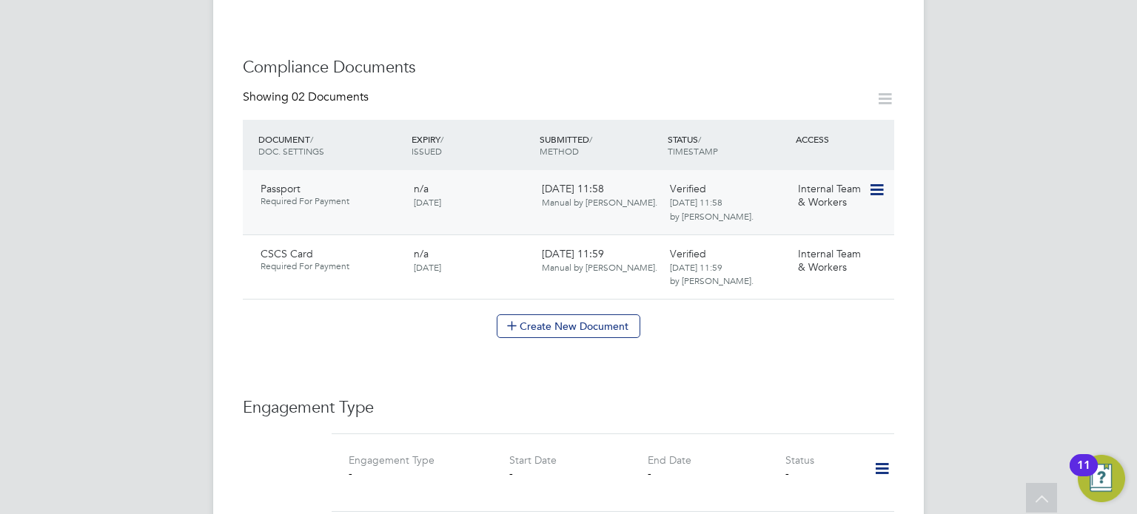
click at [878, 181] on icon at bounding box center [875, 190] width 15 height 18
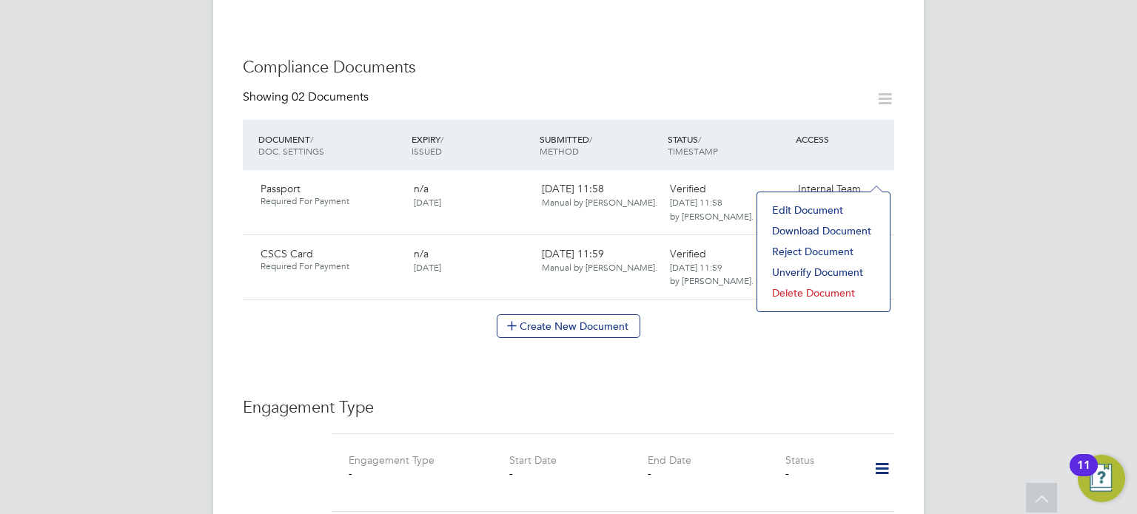
click at [804, 295] on li "Delete Document" at bounding box center [823, 293] width 118 height 21
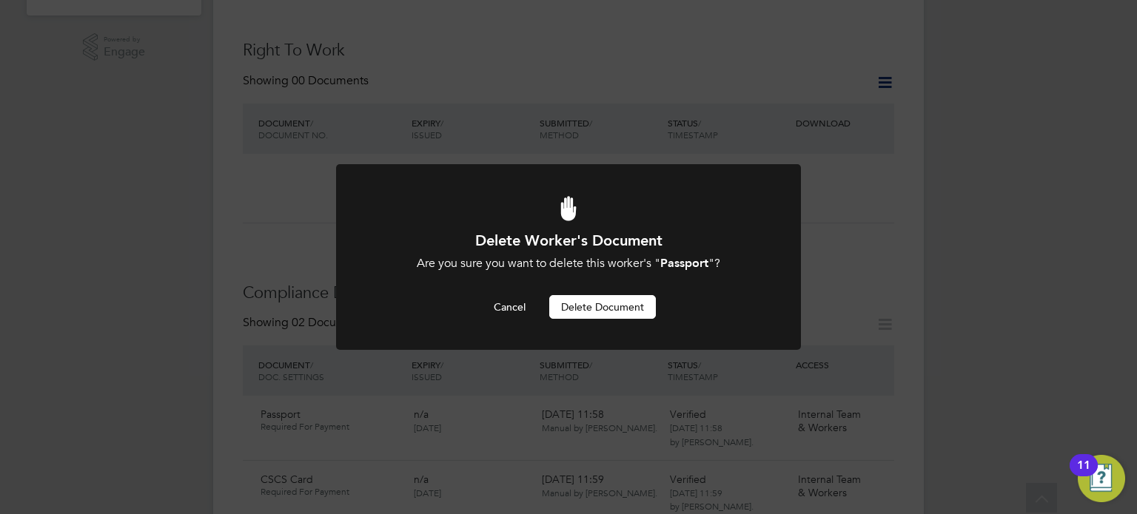
scroll to position [0, 0]
click at [589, 310] on button "Delete Document" at bounding box center [602, 307] width 107 height 24
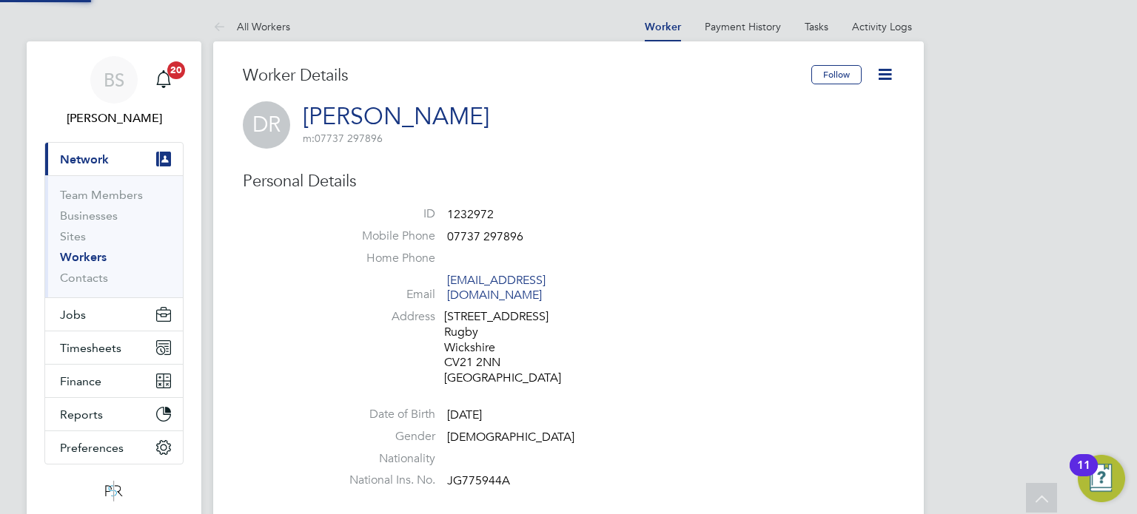
scroll to position [514, 0]
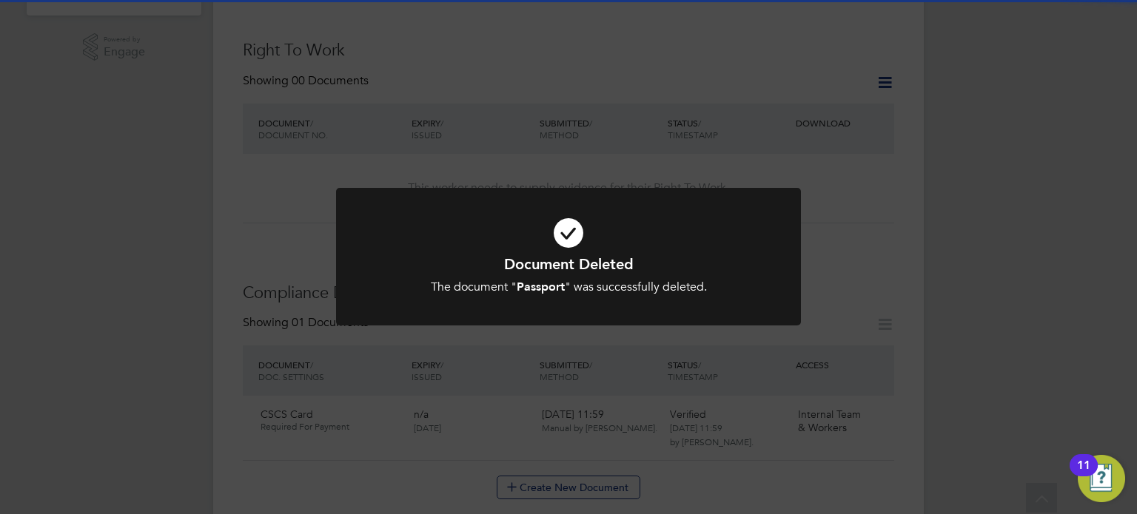
click at [727, 124] on div "Document Deleted The document " Passport " was successfully deleted. Cancel Okay" at bounding box center [568, 257] width 1137 height 514
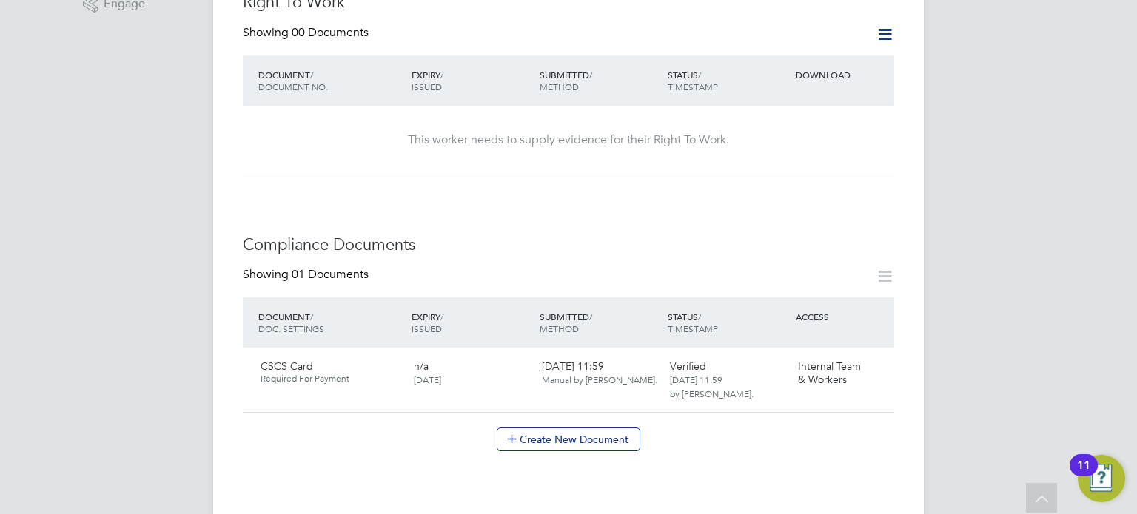
scroll to position [588, 0]
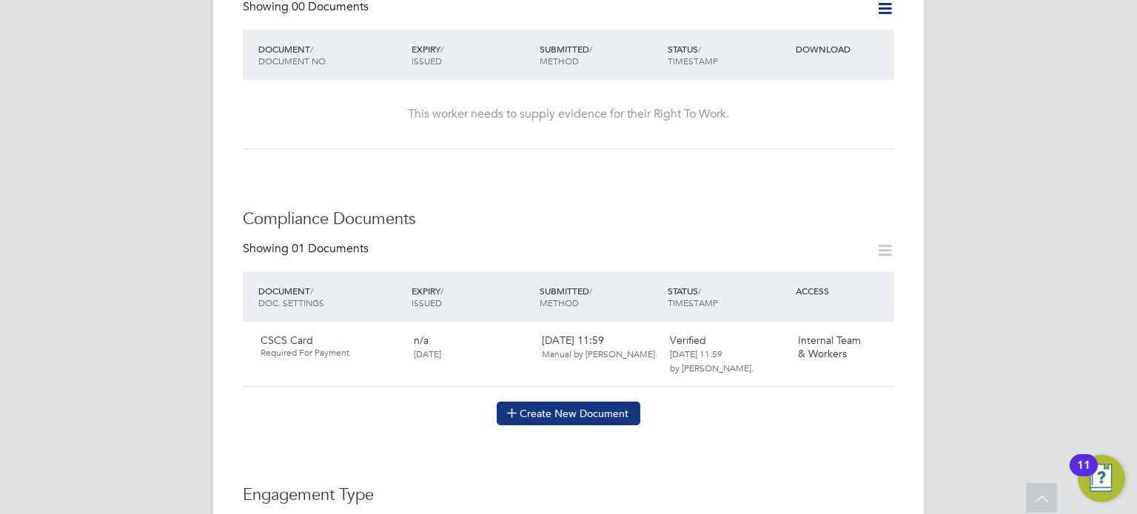
click at [571, 402] on button "Create New Document" at bounding box center [569, 414] width 144 height 24
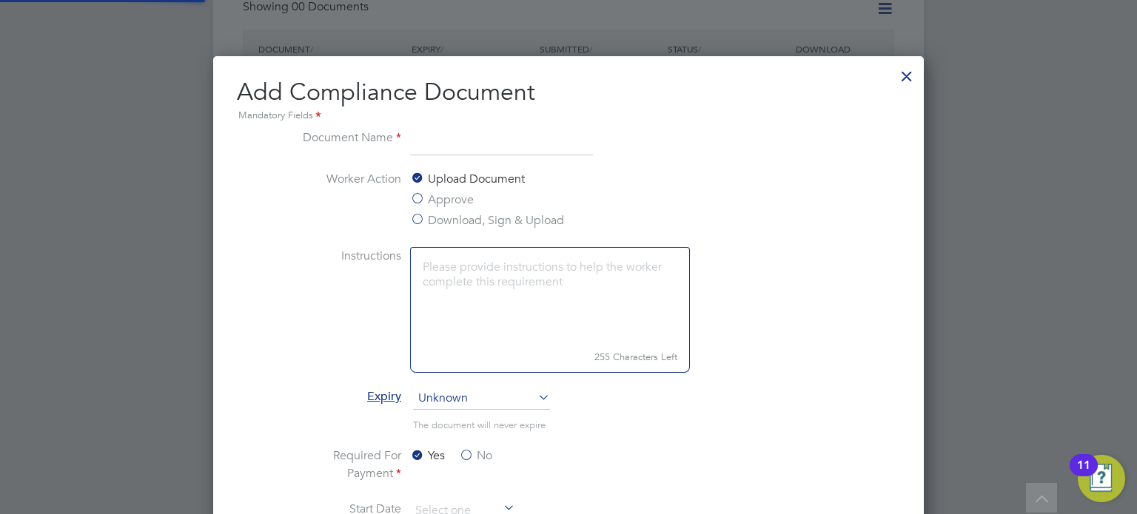
scroll to position [774, 711]
type input "Passport"
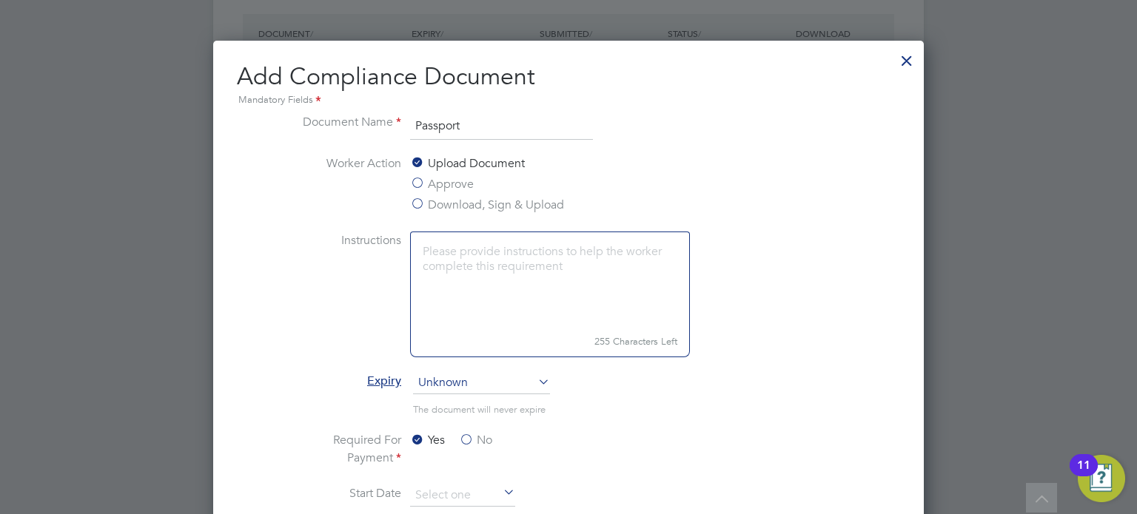
scroll to position [958, 0]
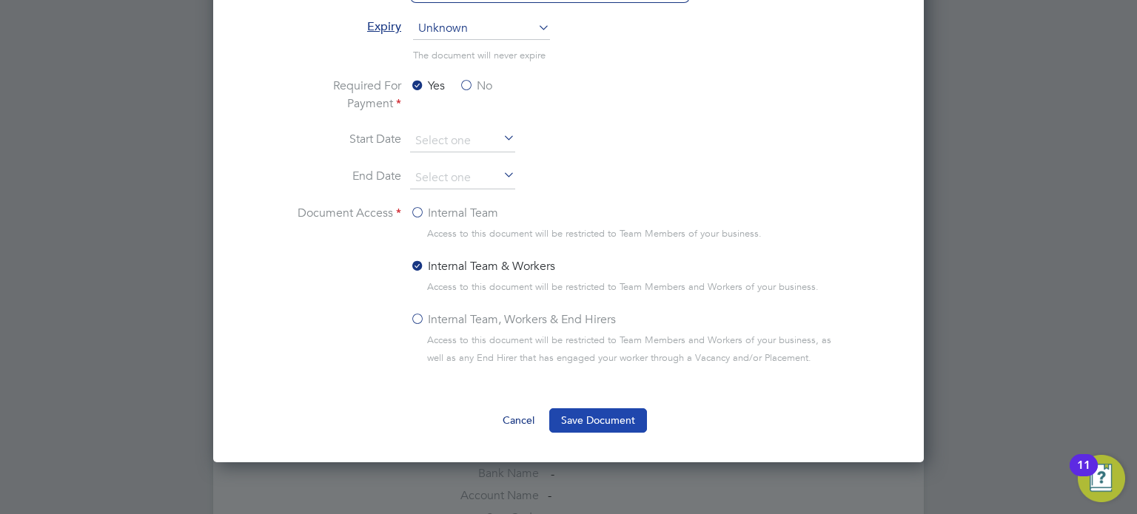
click at [600, 412] on button "Save Document" at bounding box center [598, 420] width 98 height 24
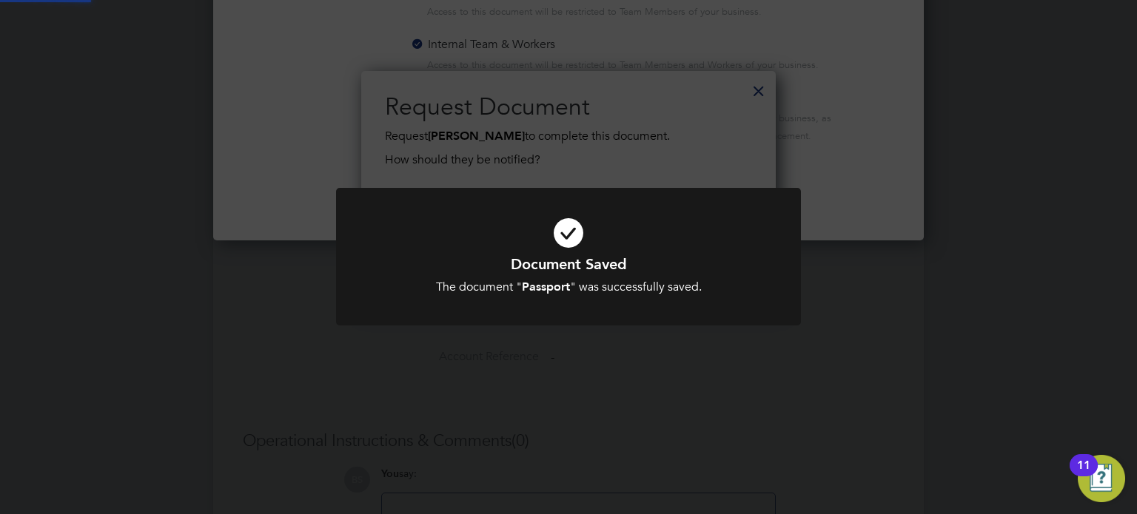
scroll to position [237, 415]
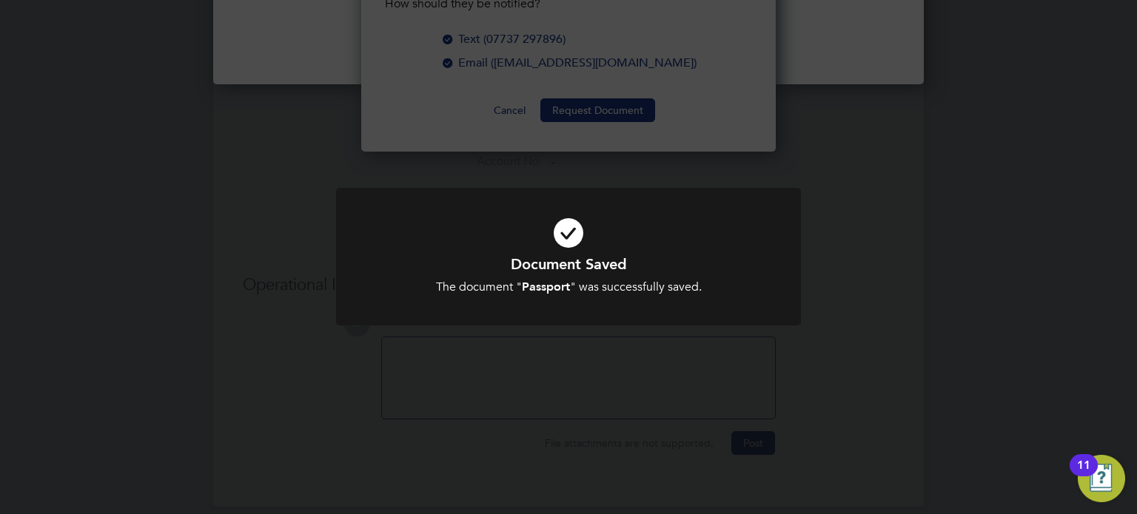
click at [756, 260] on h1 "Document Saved" at bounding box center [568, 264] width 385 height 19
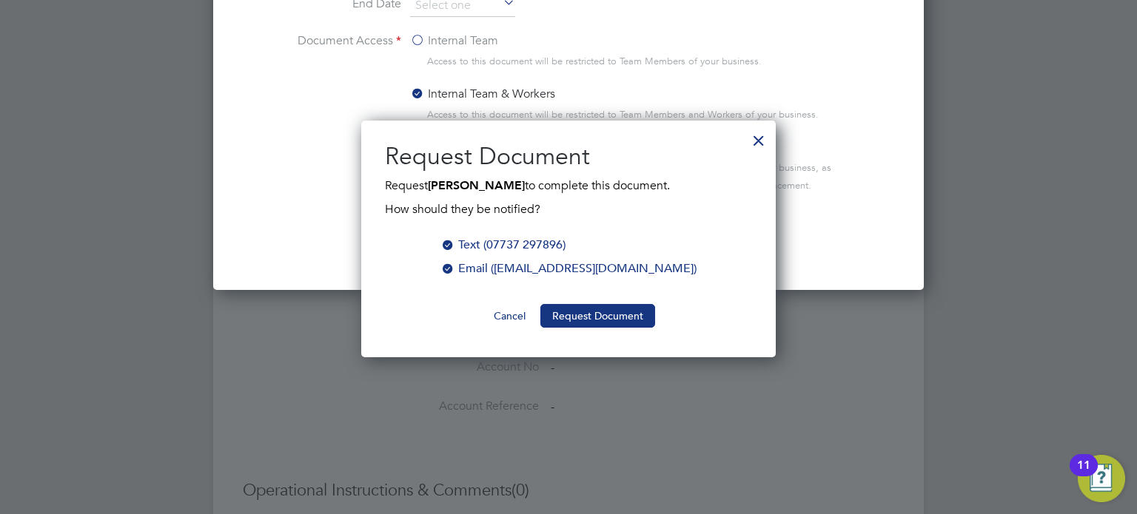
scroll to position [966, 0]
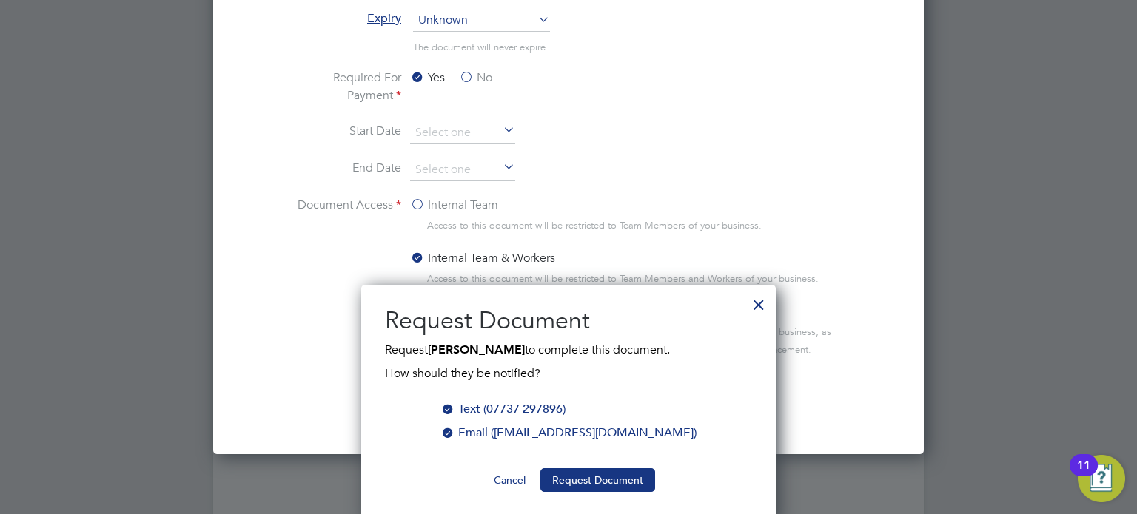
drag, startPoint x: 747, startPoint y: 322, endPoint x: 766, endPoint y: 298, distance: 30.0
click at [748, 321] on h2 "Request Document" at bounding box center [568, 321] width 367 height 31
click at [766, 298] on div at bounding box center [758, 301] width 27 height 27
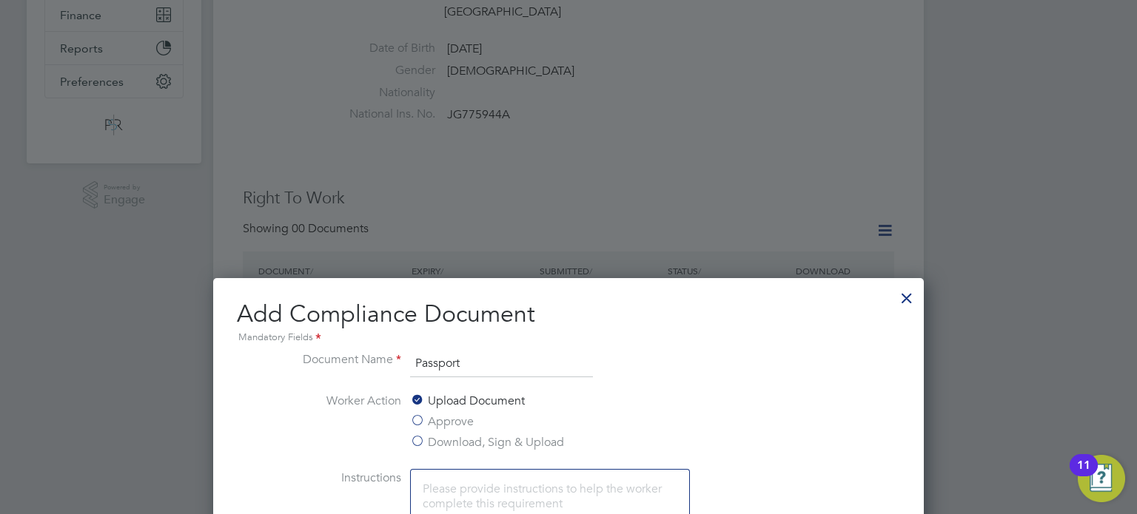
click at [906, 299] on div at bounding box center [906, 294] width 27 height 27
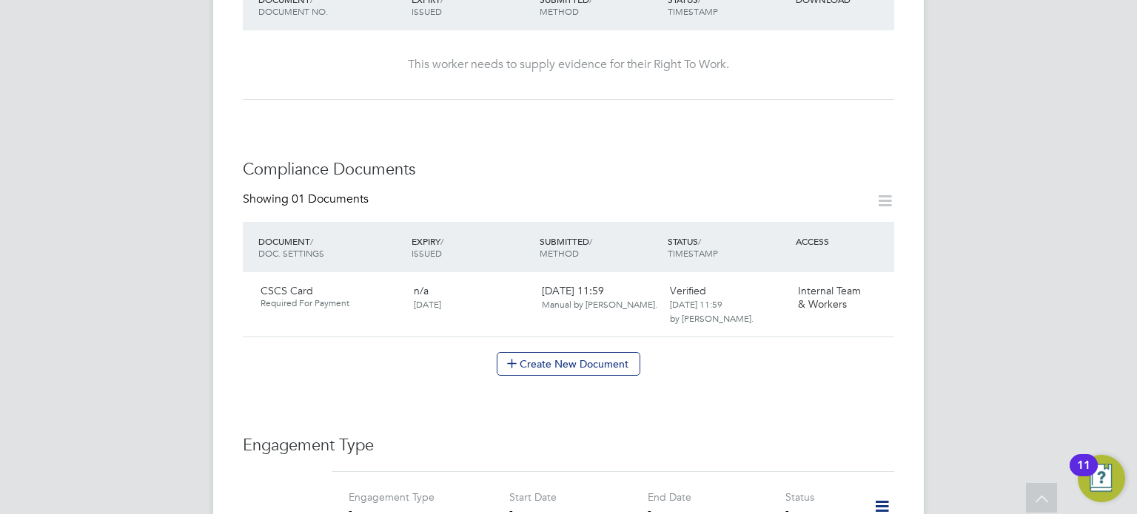
scroll to position [662, 0]
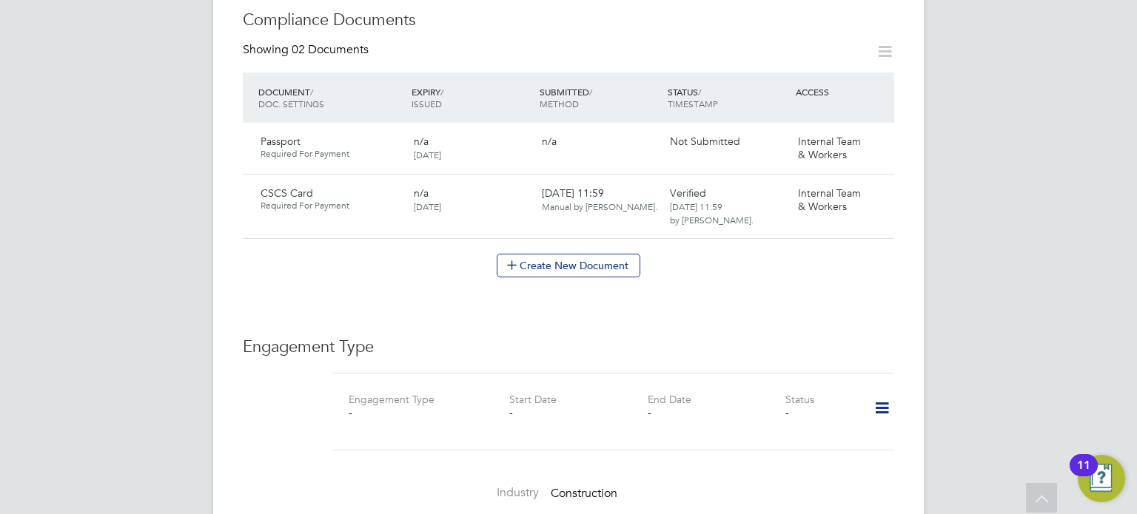
scroll to position [814, 0]
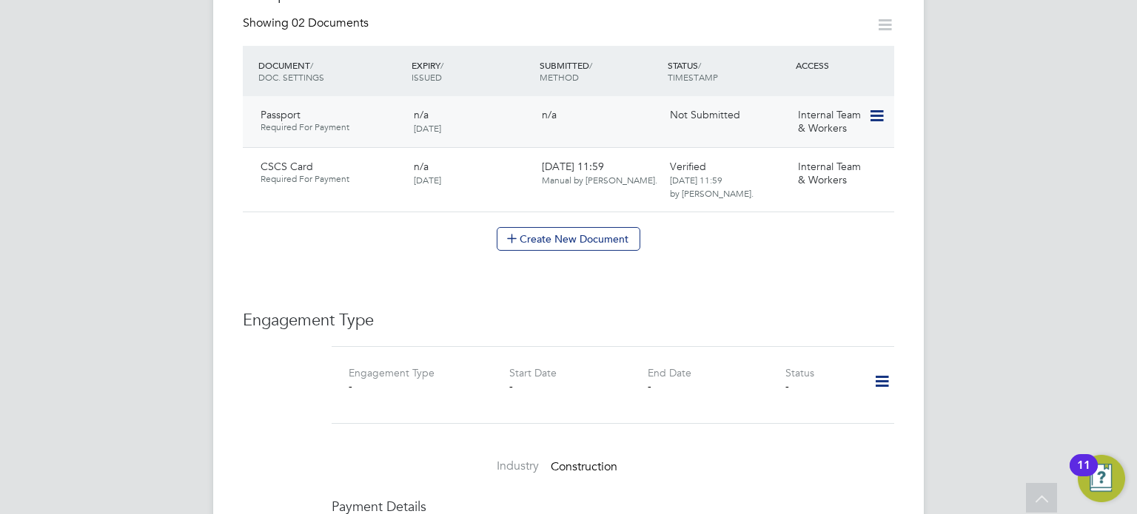
drag, startPoint x: 876, startPoint y: 101, endPoint x: 840, endPoint y: 135, distance: 50.2
click at [894, 107] on icon at bounding box center [901, 116] width 15 height 18
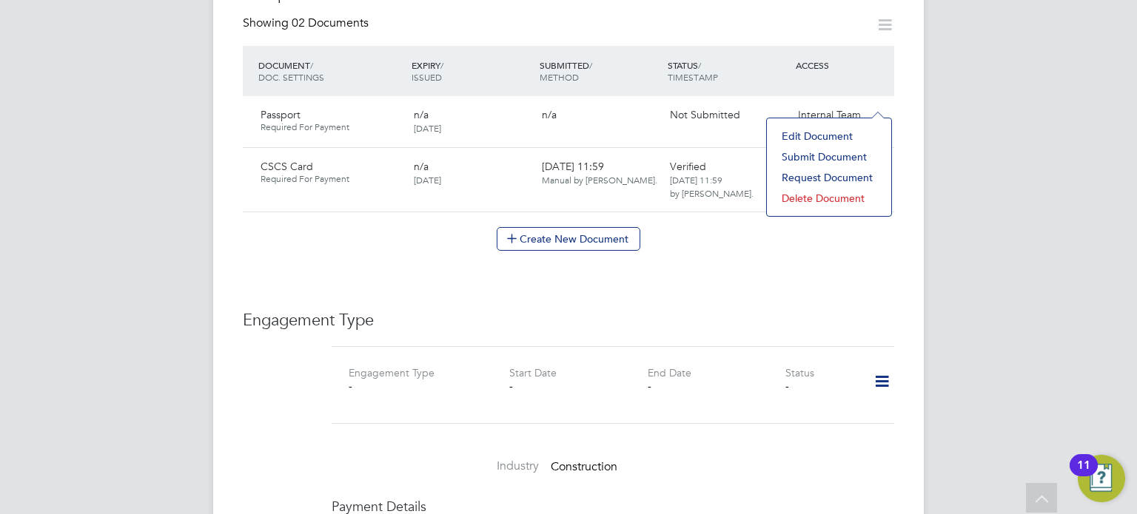
click at [824, 153] on li "Submit Document" at bounding box center [829, 157] width 110 height 21
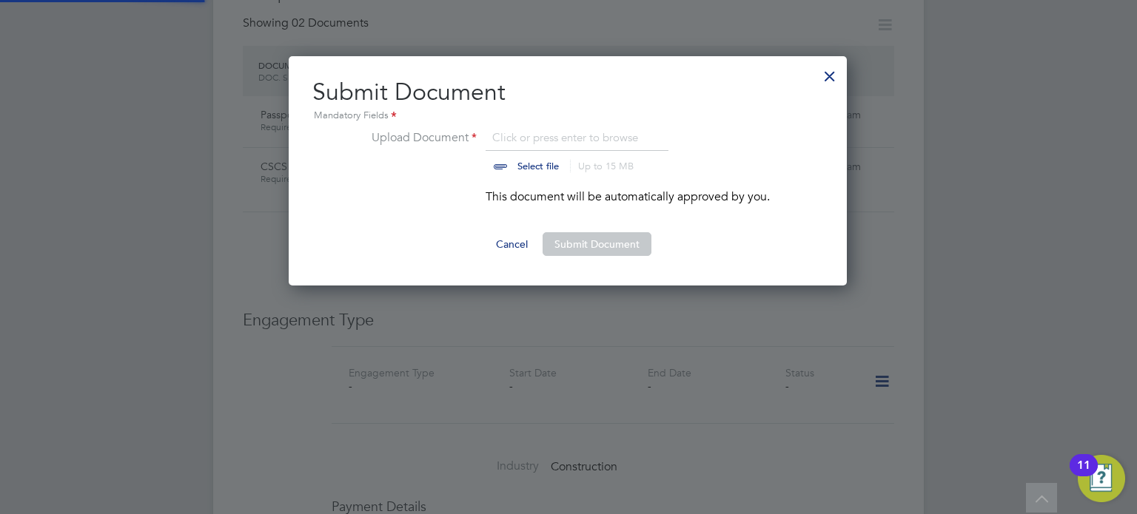
scroll to position [229, 559]
click at [576, 138] on input "file" at bounding box center [552, 151] width 232 height 44
type input "C:\fakepath\0865_001.pdf"
click at [580, 135] on input "file" at bounding box center [552, 151] width 232 height 44
type input "C:\fakepath\4eec94d4-9ee5-493a-a1e2-c6c49f327f3e.jpg"
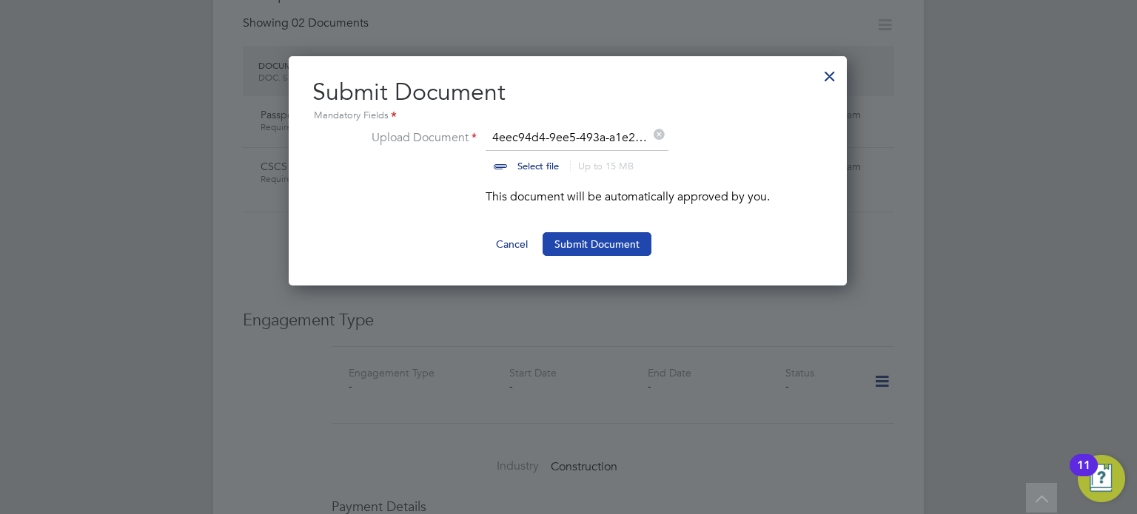
click at [601, 243] on button "Submit Document" at bounding box center [596, 244] width 109 height 24
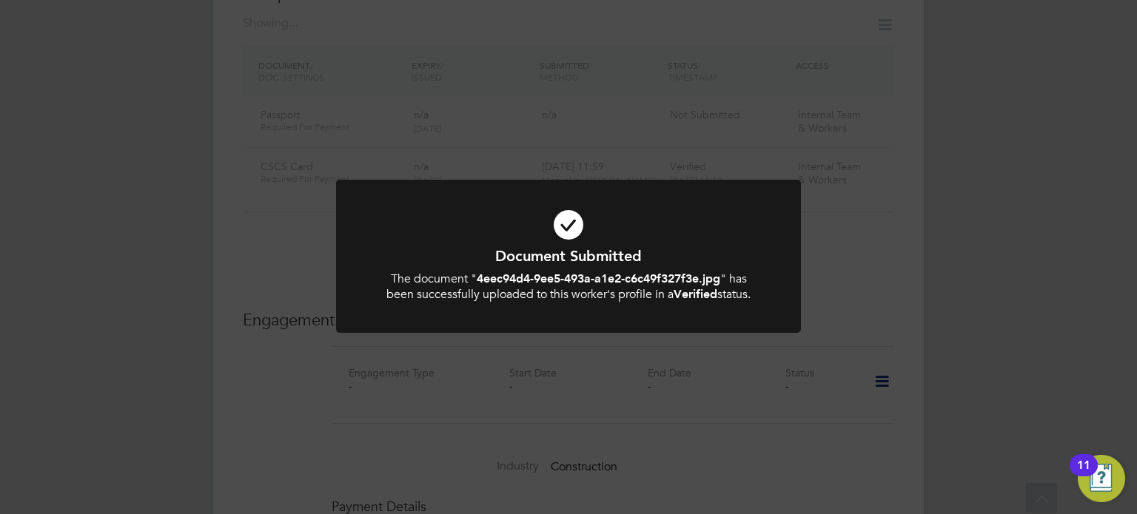
click at [676, 129] on div "Document Submitted The document " 4eec94d4-9ee5-493a-a1e2-c6c49f327f3e.jpg " ha…" at bounding box center [568, 257] width 1137 height 514
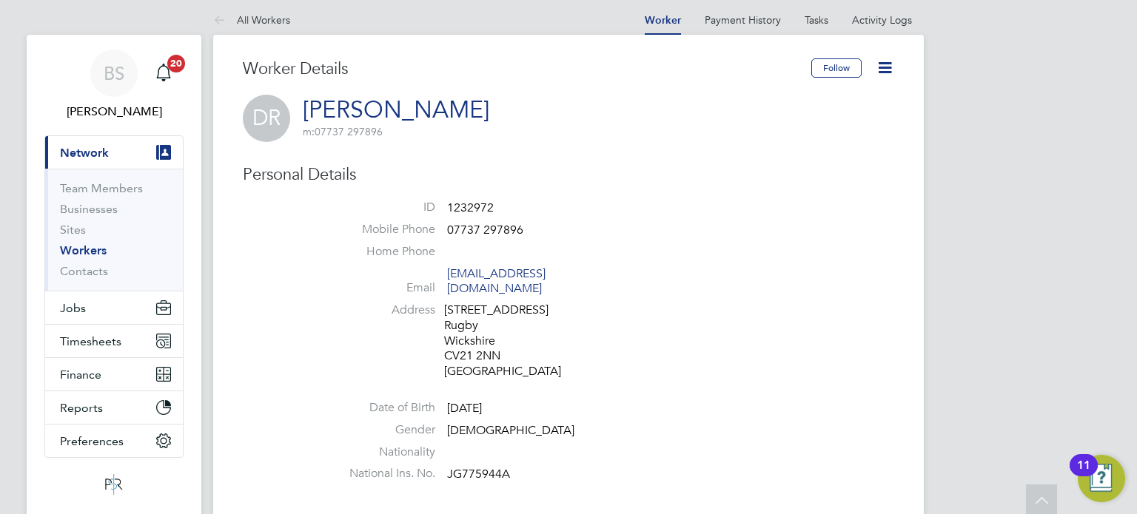
scroll to position [0, 0]
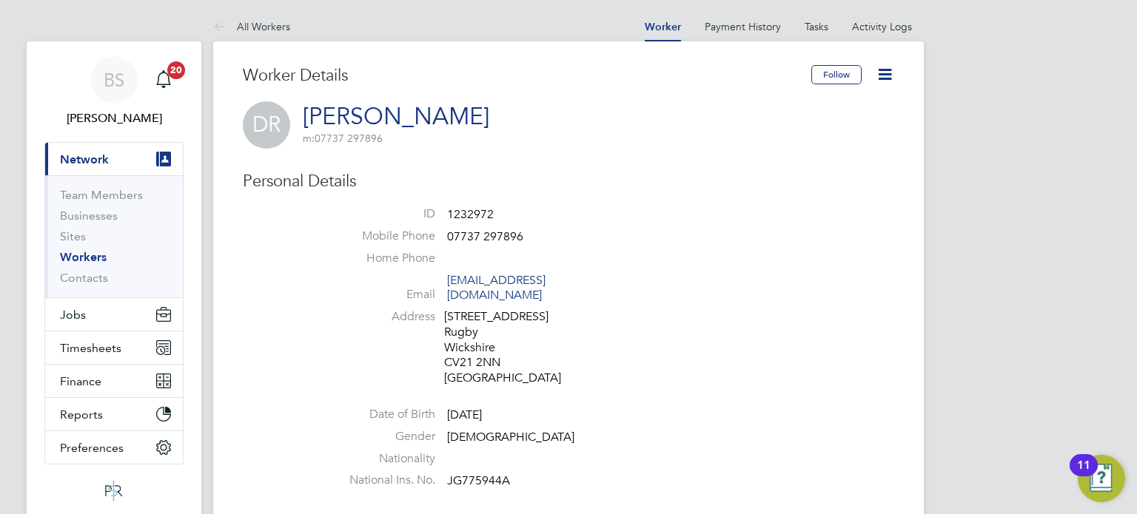
click at [87, 315] on div "Error while Retrieving Documents Request failed. Cancel Okay" at bounding box center [568, 257] width 1137 height 514
click at [84, 312] on div "Error while Retrieving Documents Request failed. Cancel Okay" at bounding box center [568, 257] width 1137 height 514
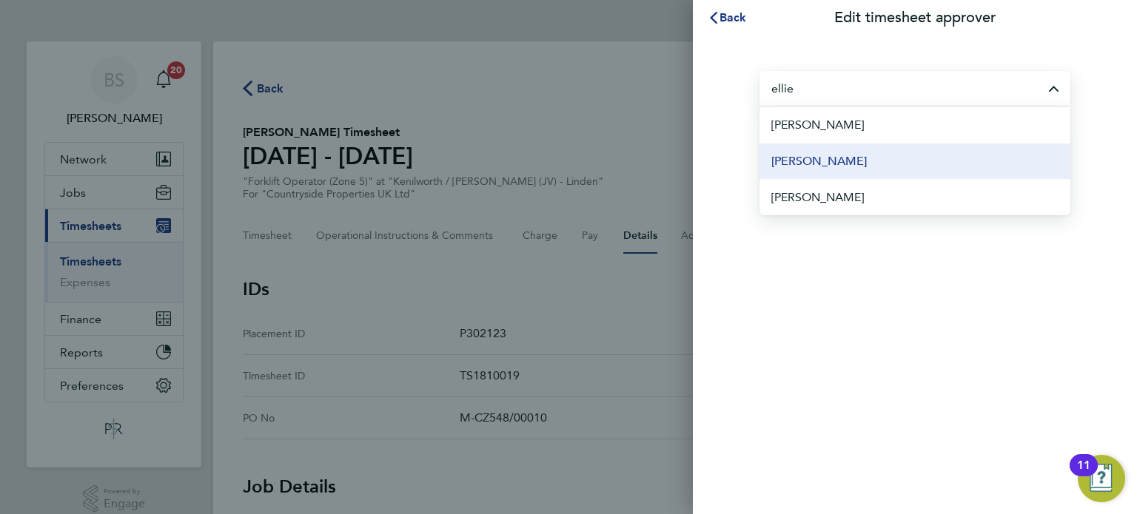
click at [876, 162] on li "[PERSON_NAME]" at bounding box center [914, 161] width 311 height 36
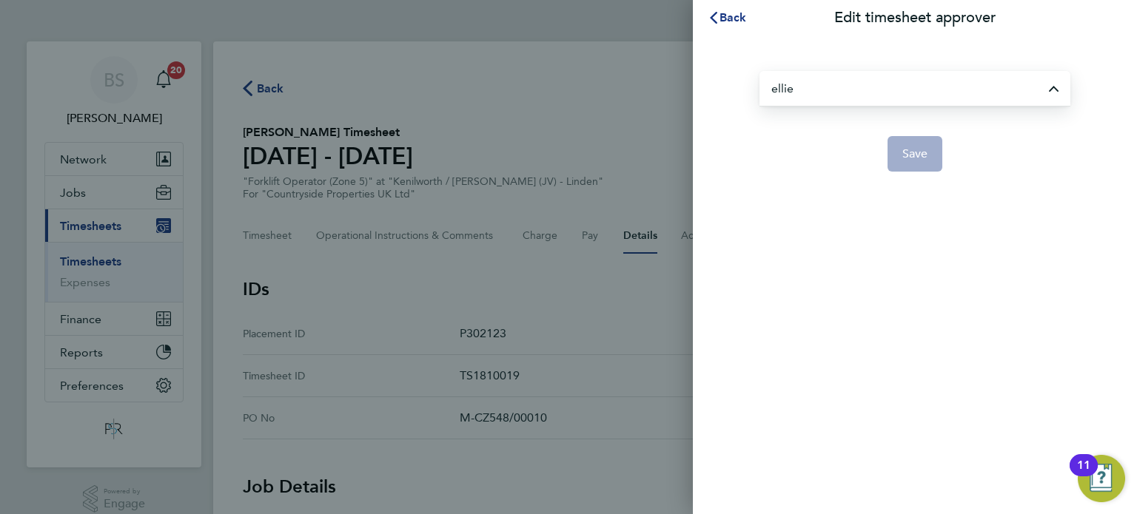
type input "[PERSON_NAME]"
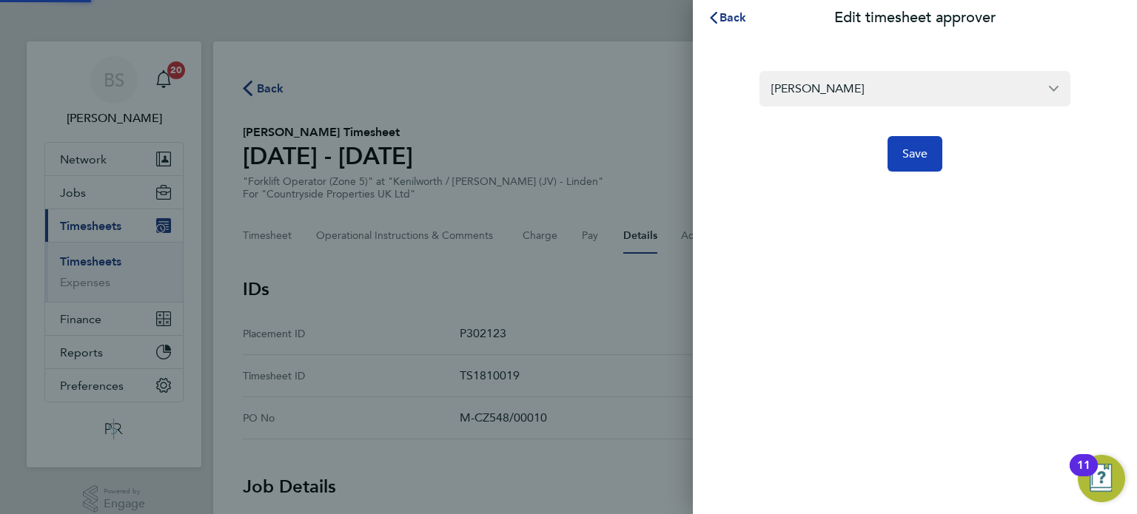
click at [903, 153] on span "Save" at bounding box center [915, 154] width 26 height 15
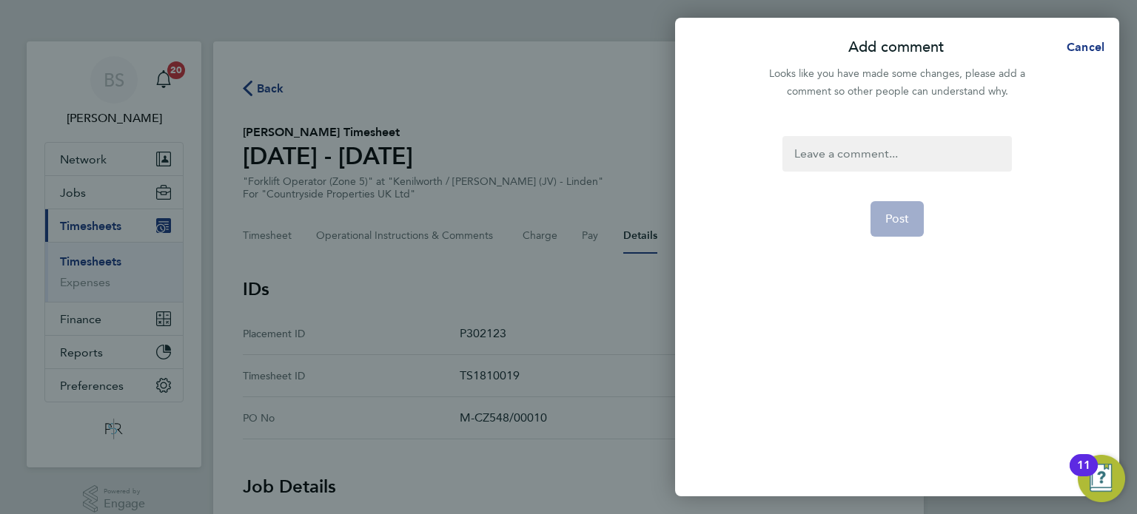
click at [915, 152] on div at bounding box center [896, 154] width 229 height 36
click at [874, 162] on div at bounding box center [896, 154] width 229 height 36
click at [912, 215] on button "Post" at bounding box center [897, 219] width 54 height 36
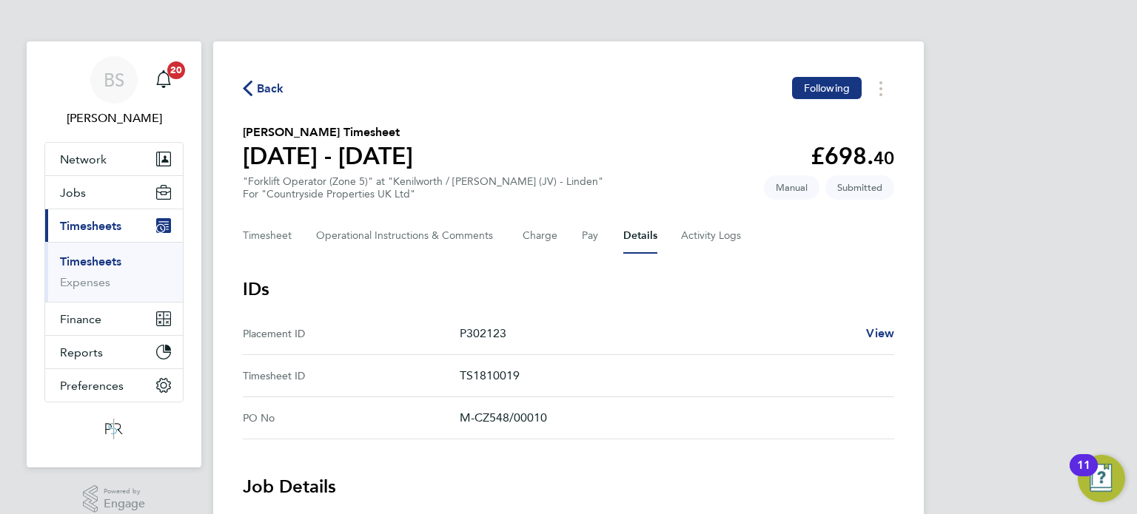
click at [258, 90] on span "Back" at bounding box center [270, 89] width 27 height 18
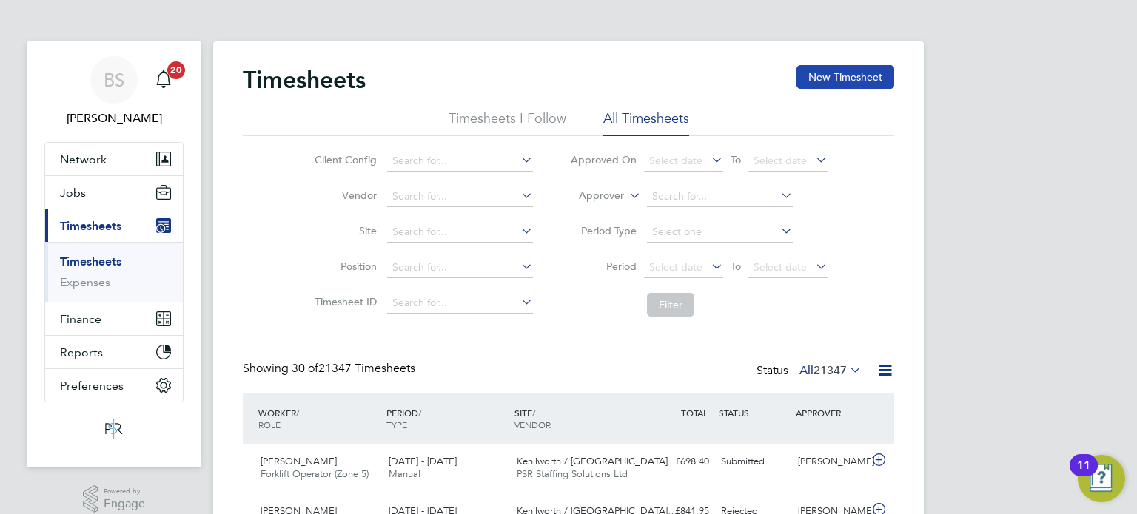
drag, startPoint x: 828, startPoint y: 77, endPoint x: 796, endPoint y: 86, distance: 33.0
click at [827, 76] on button "New Timesheet" at bounding box center [845, 77] width 98 height 24
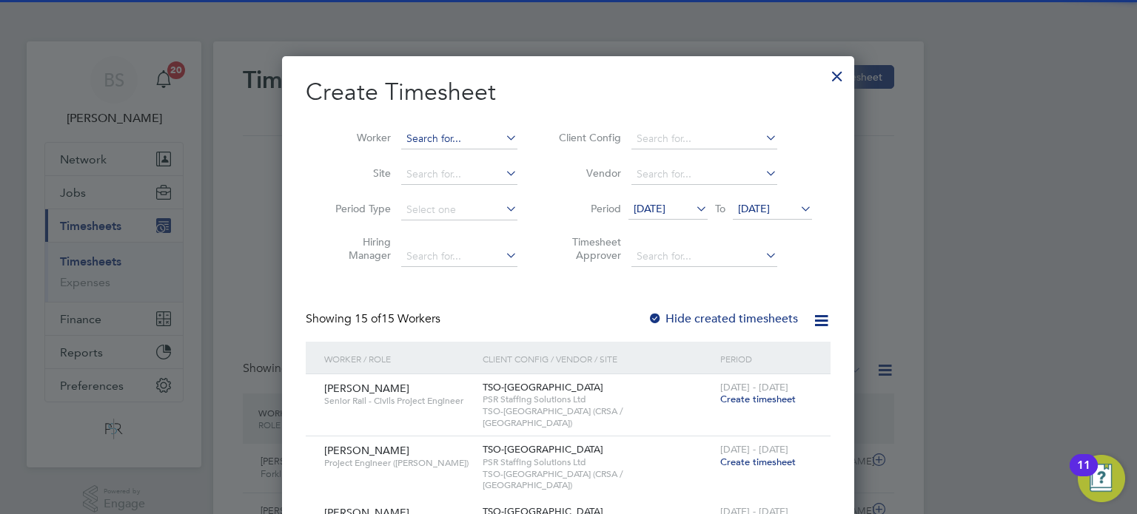
click at [450, 138] on input at bounding box center [459, 139] width 116 height 21
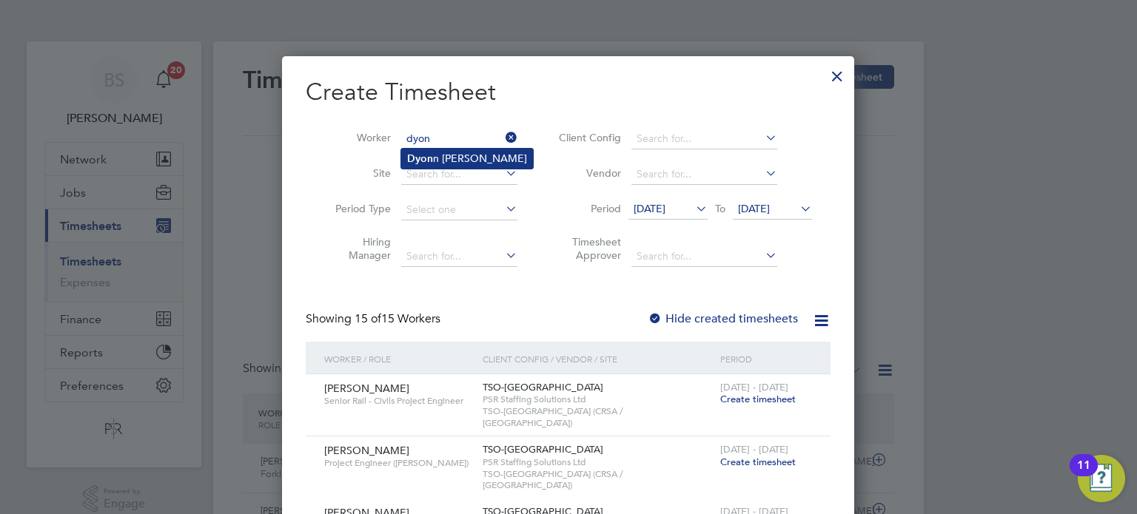
click at [474, 157] on li "Dyon n Robinson" at bounding box center [467, 159] width 132 height 20
type input "[PERSON_NAME]"
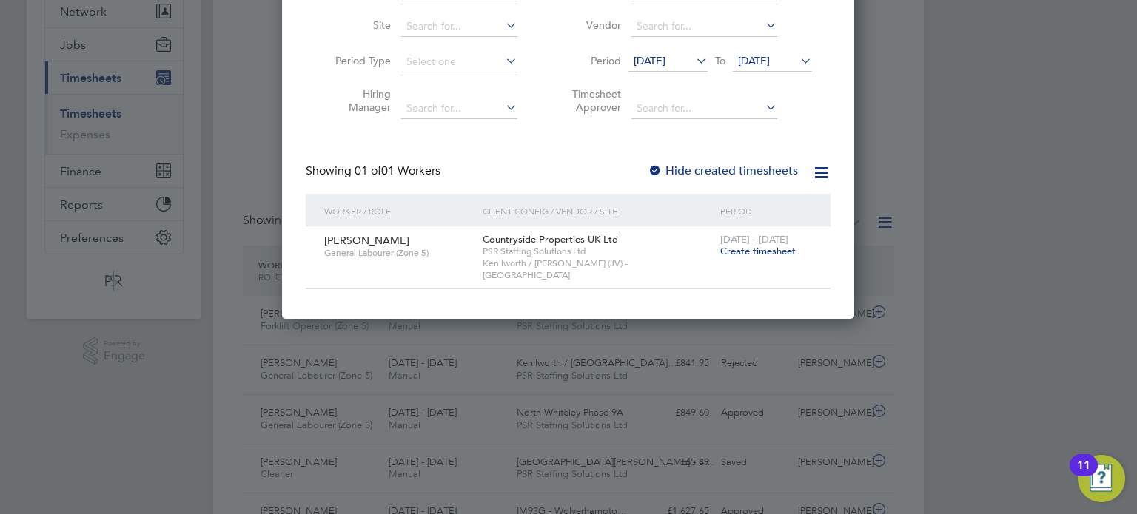
click at [773, 251] on span "Create timesheet" at bounding box center [757, 251] width 75 height 13
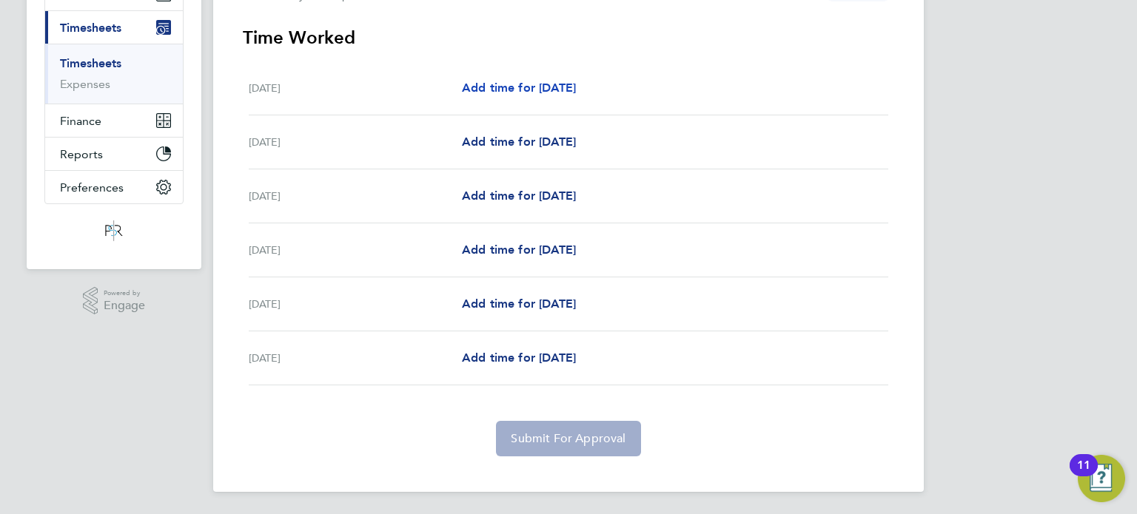
click at [538, 87] on span "Add time for Tue 19 Aug" at bounding box center [519, 88] width 114 height 14
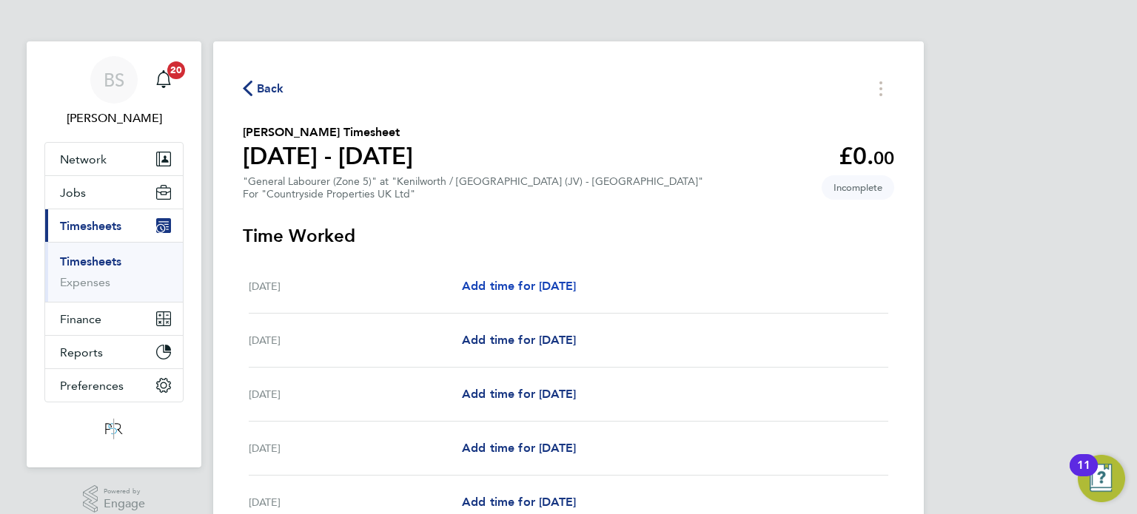
select select "30"
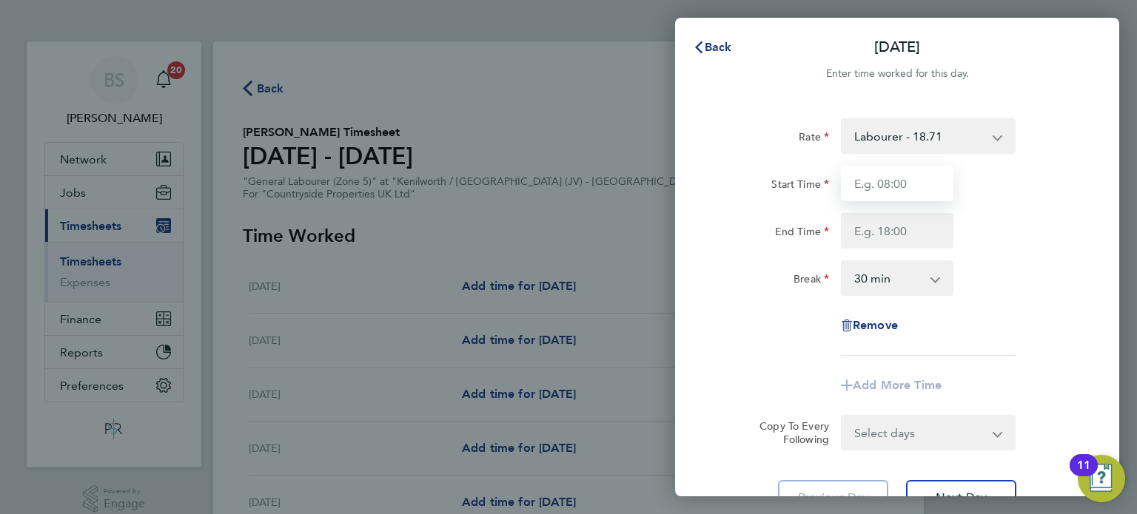
drag, startPoint x: 904, startPoint y: 191, endPoint x: 915, endPoint y: 192, distance: 10.4
click at [904, 191] on input "Start Time" at bounding box center [897, 184] width 112 height 36
type input "07:30"
click at [889, 236] on input "End Time" at bounding box center [897, 231] width 112 height 36
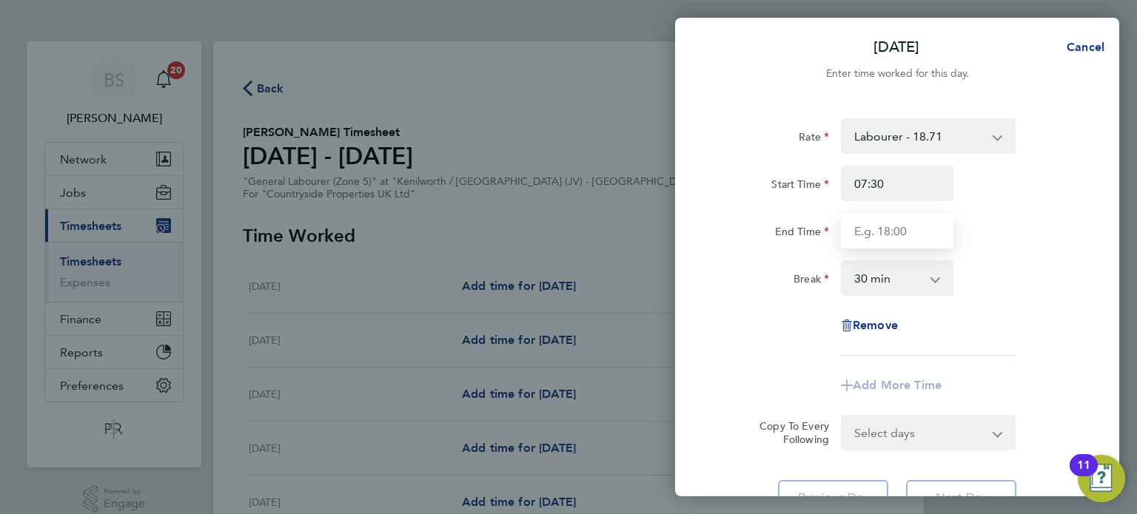
type input "17:00"
click at [1052, 245] on div "End Time 17:00" at bounding box center [896, 231] width 373 height 36
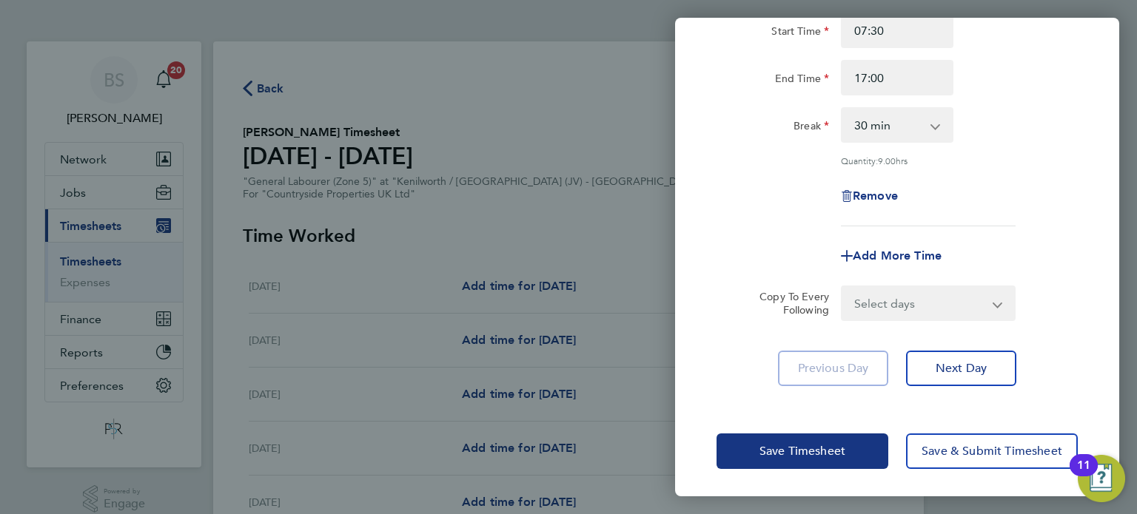
drag, startPoint x: 901, startPoint y: 289, endPoint x: 901, endPoint y: 297, distance: 8.1
click at [901, 289] on select "Select days Day Weekday (Mon-Fri) Weekend (Sat-Sun) Wednesday Thursday Friday S…" at bounding box center [919, 303] width 155 height 33
select select "WEEKDAY"
click at [842, 287] on select "Select days Day Weekday (Mon-Fri) Weekend (Sat-Sun) Wednesday Thursday Friday S…" at bounding box center [919, 303] width 155 height 33
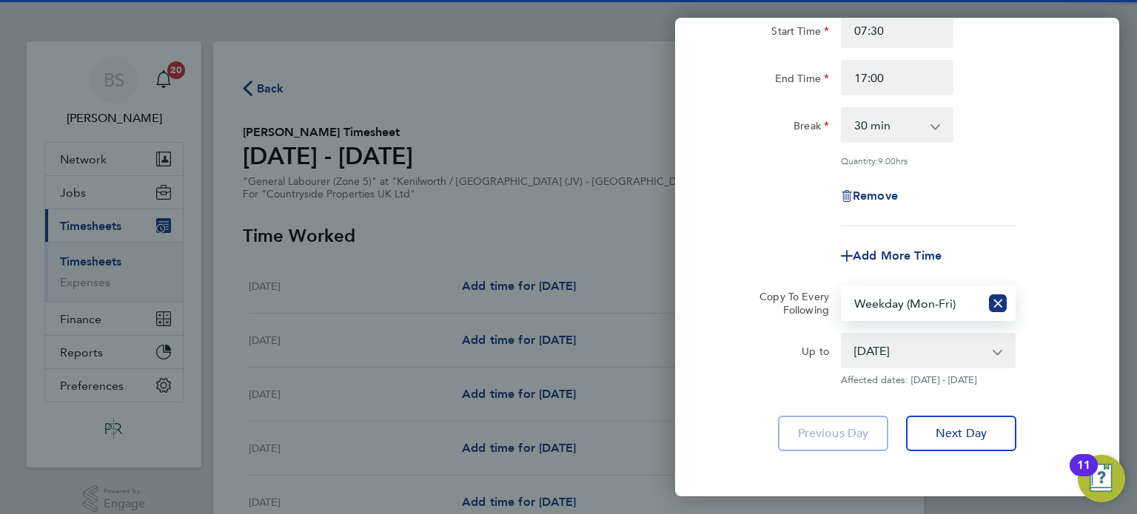
click at [879, 355] on select "[DATE] [DATE] [DATE] [DATE] [DATE]" at bounding box center [919, 350] width 154 height 33
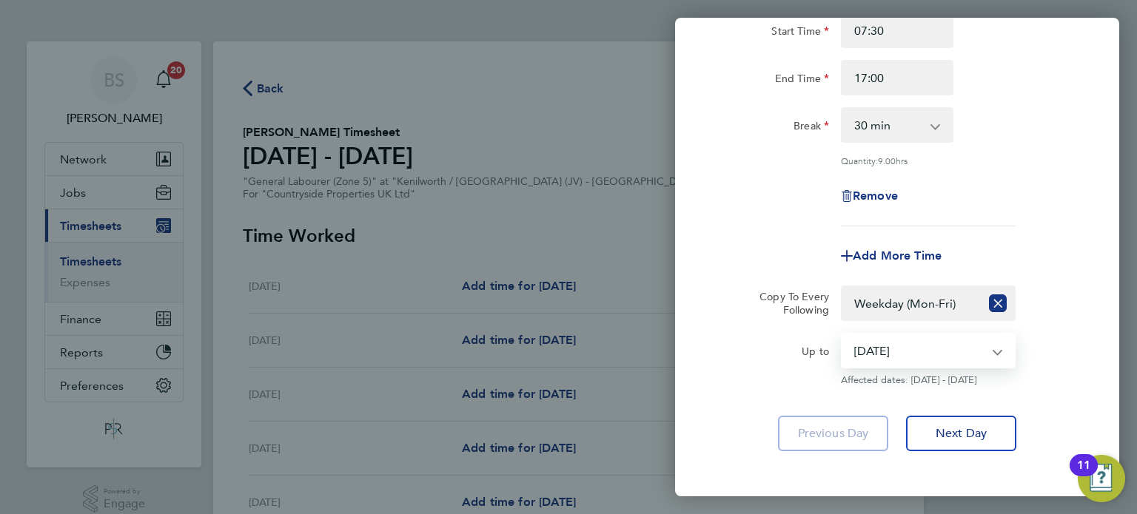
click at [842, 334] on select "[DATE] [DATE] [DATE] [DATE] [DATE]" at bounding box center [919, 350] width 154 height 33
drag, startPoint x: 864, startPoint y: 428, endPoint x: 869, endPoint y: 349, distance: 78.6
click at [869, 349] on div "Rate Labourer - 18.71 Start Time 07:30 End Time 17:00 Break 0 min 15 min 30 min…" at bounding box center [897, 208] width 444 height 522
click at [869, 349] on select "20 Aug 2025 21 Aug 2025 22 Aug 2025 23 Aug 2025 24 Aug 2025" at bounding box center [919, 350] width 154 height 33
select select "2025-08-22"
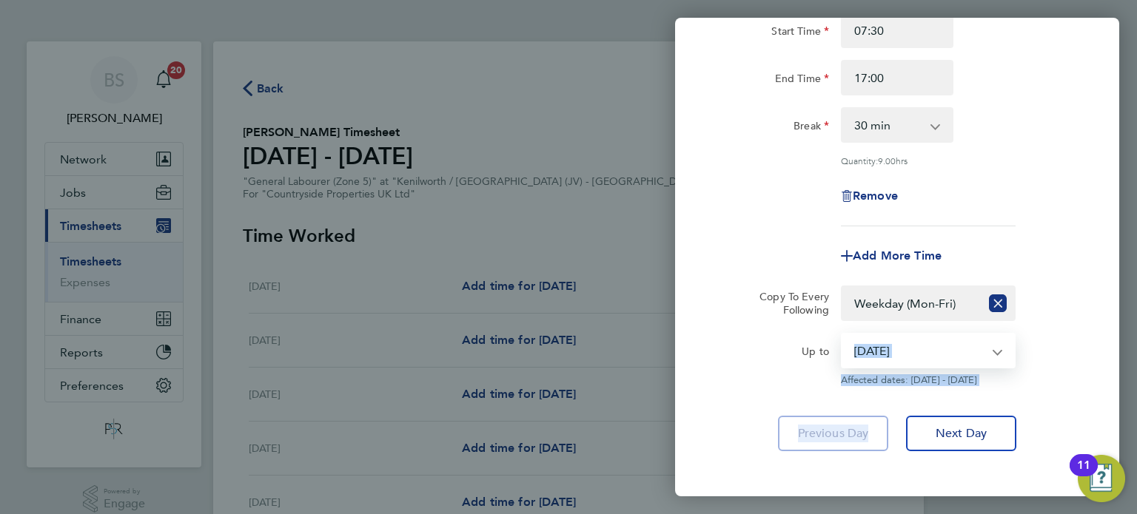
click at [842, 334] on select "20 Aug 2025 21 Aug 2025 22 Aug 2025 23 Aug 2025 24 Aug 2025" at bounding box center [919, 350] width 154 height 33
click at [717, 354] on div "Up to" at bounding box center [772, 348] width 112 height 30
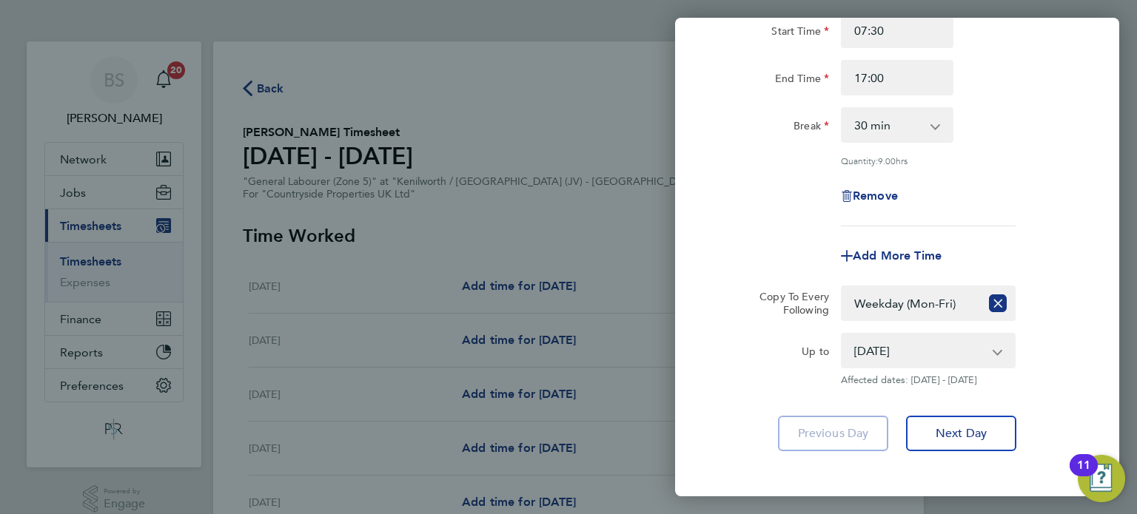
click at [735, 351] on div "Up to" at bounding box center [772, 348] width 112 height 30
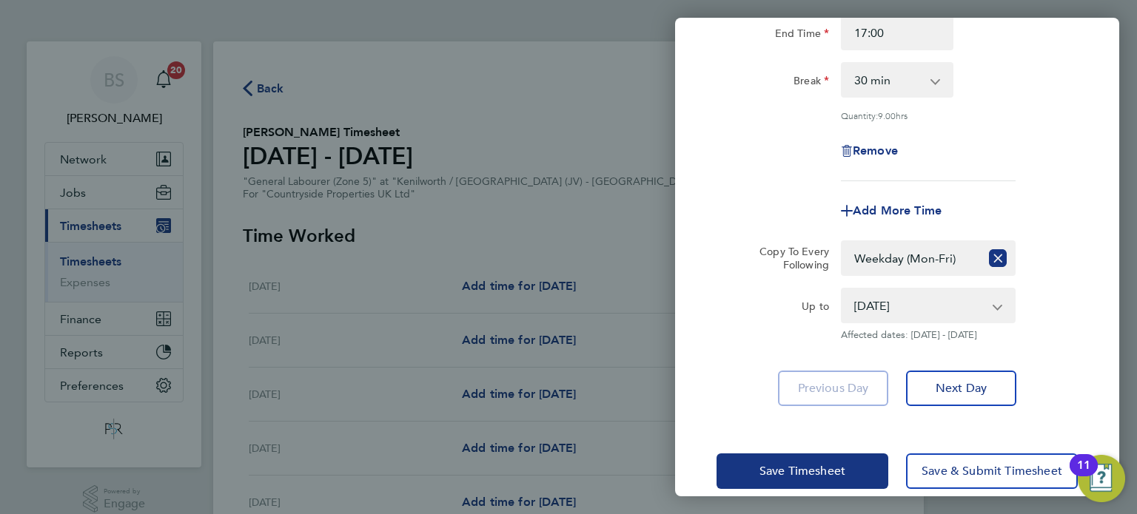
scroll to position [218, 0]
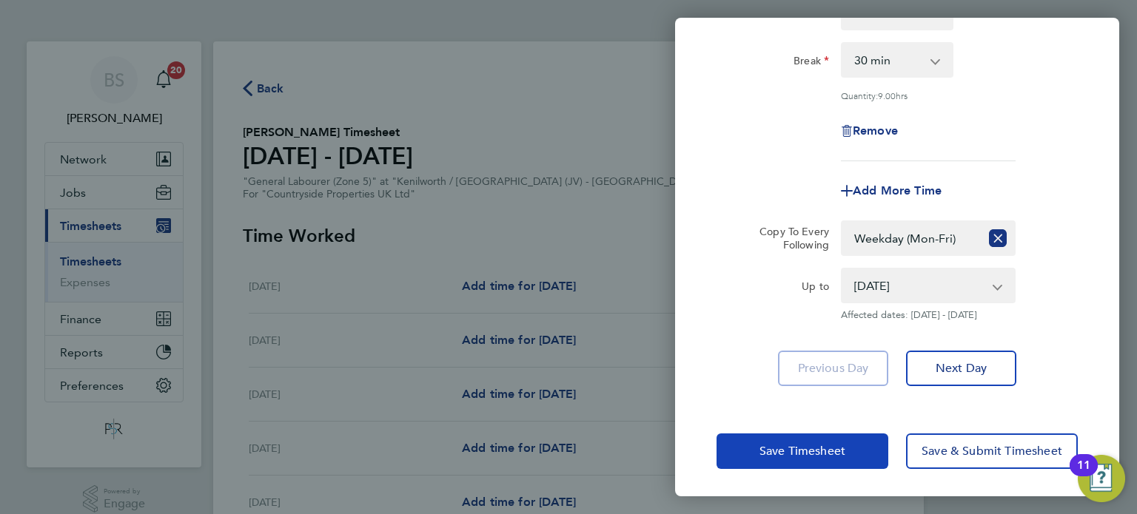
click at [816, 440] on button "Save Timesheet" at bounding box center [802, 452] width 172 height 36
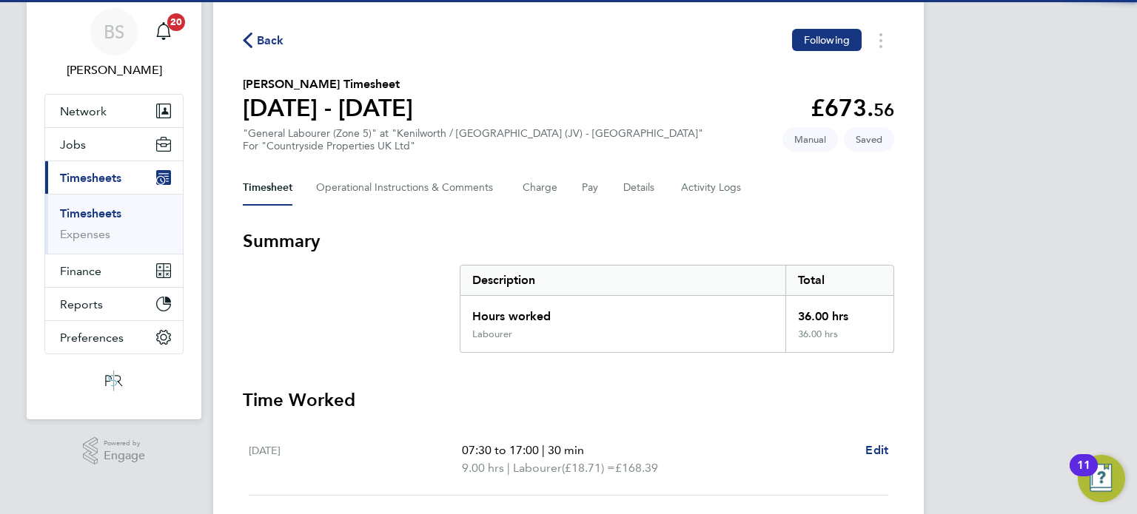
scroll to position [74, 0]
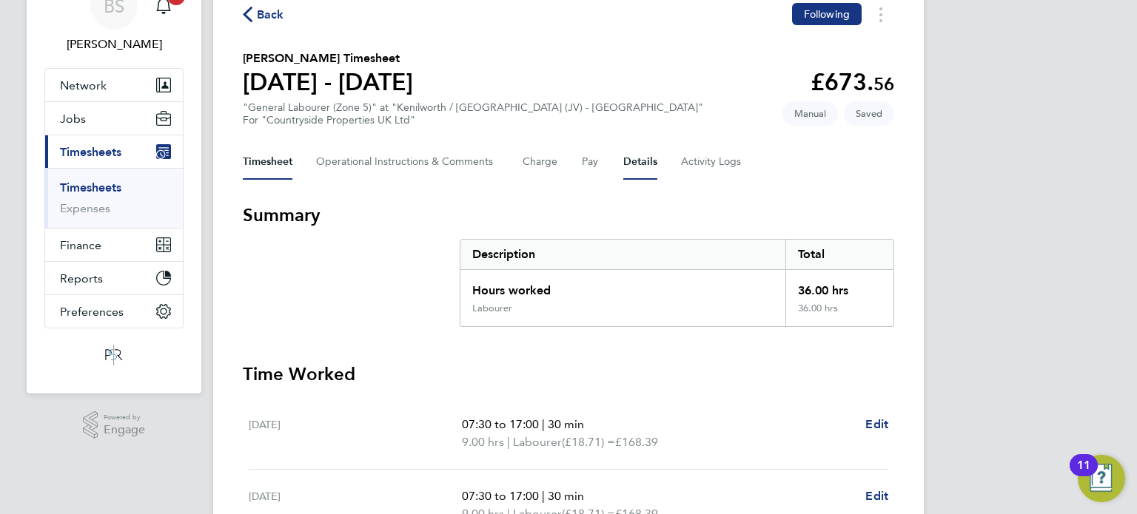
click at [639, 172] on button "Details" at bounding box center [640, 162] width 34 height 36
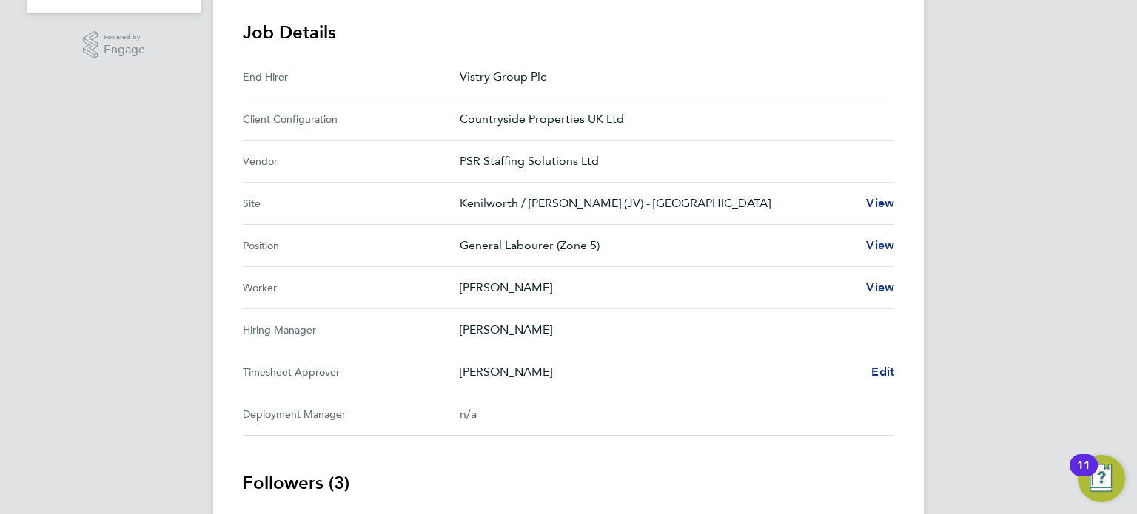
scroll to position [518, 0]
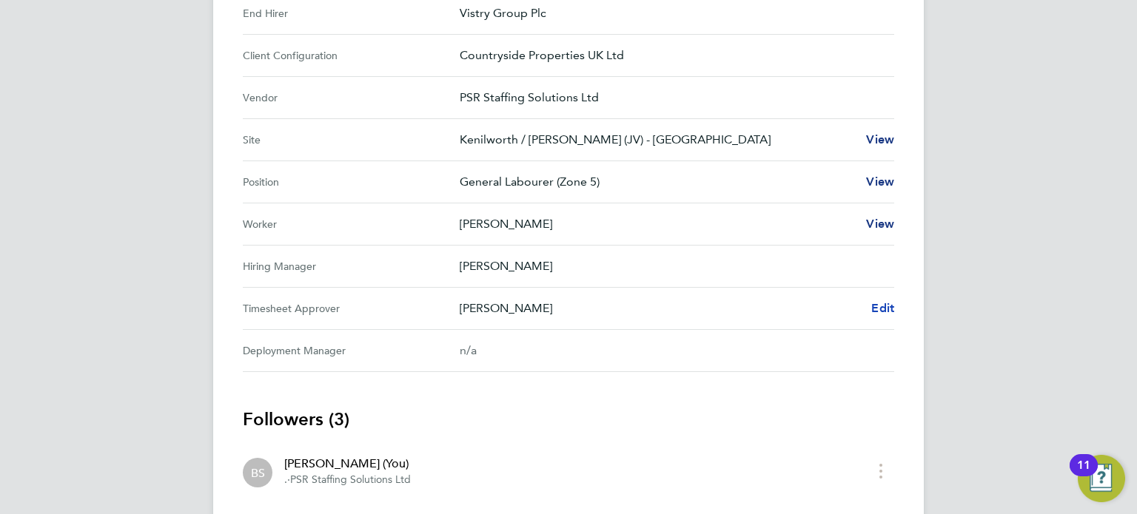
click at [879, 303] on span "Edit" at bounding box center [882, 308] width 23 height 14
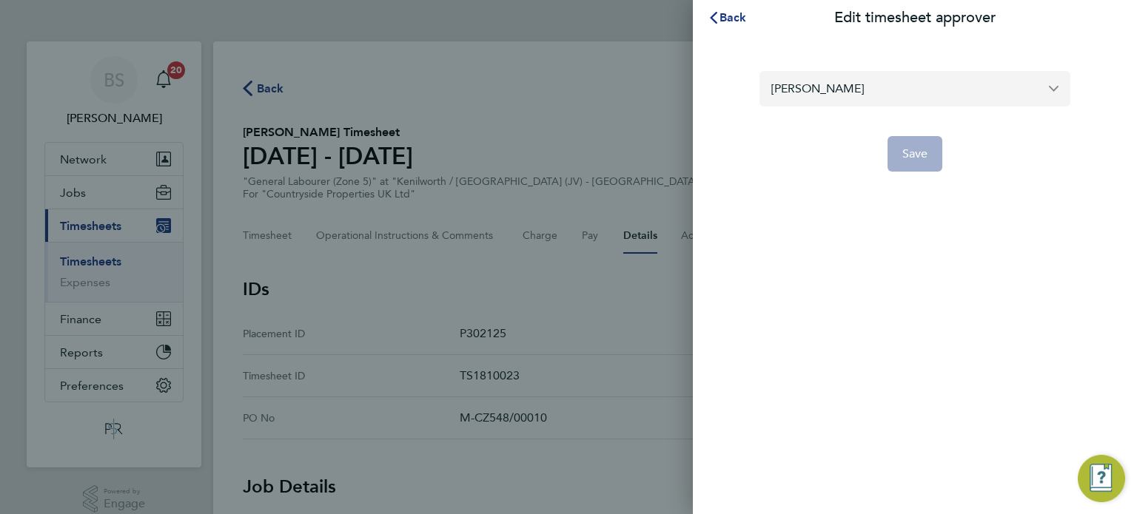
click at [821, 88] on input "[PERSON_NAME]" at bounding box center [914, 88] width 311 height 35
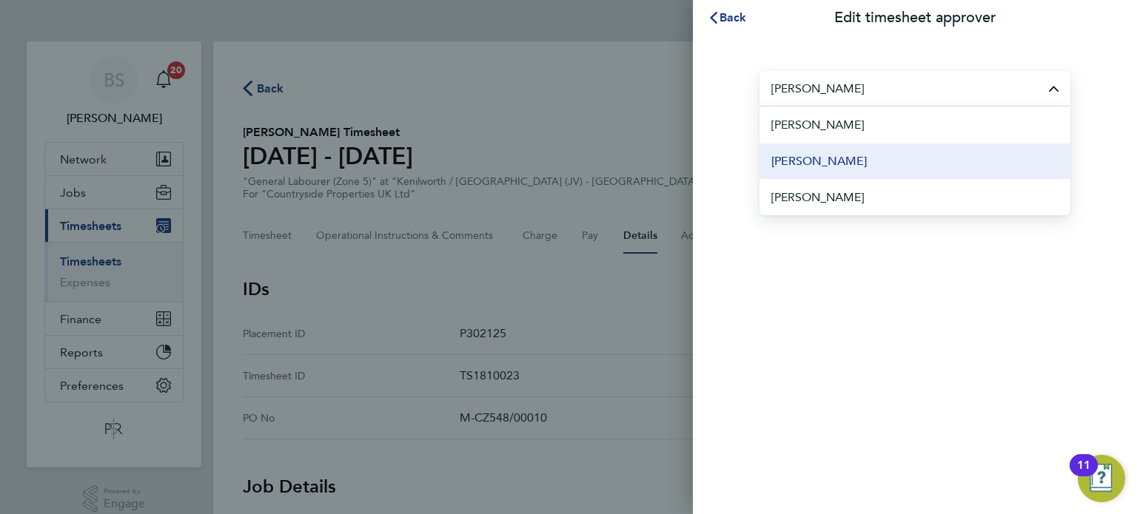
click at [844, 159] on span "[PERSON_NAME]" at bounding box center [818, 161] width 95 height 18
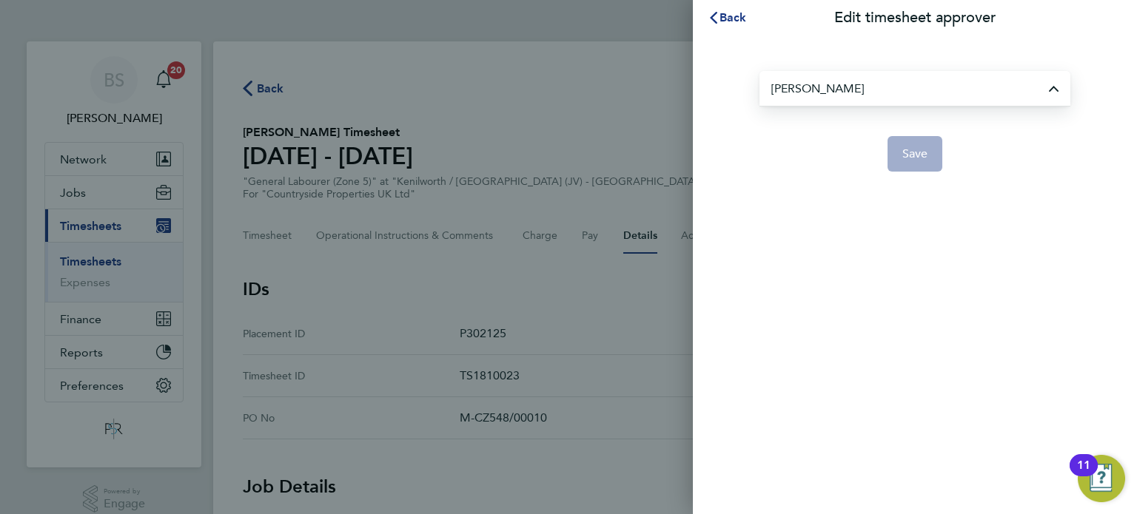
type input "[PERSON_NAME]"
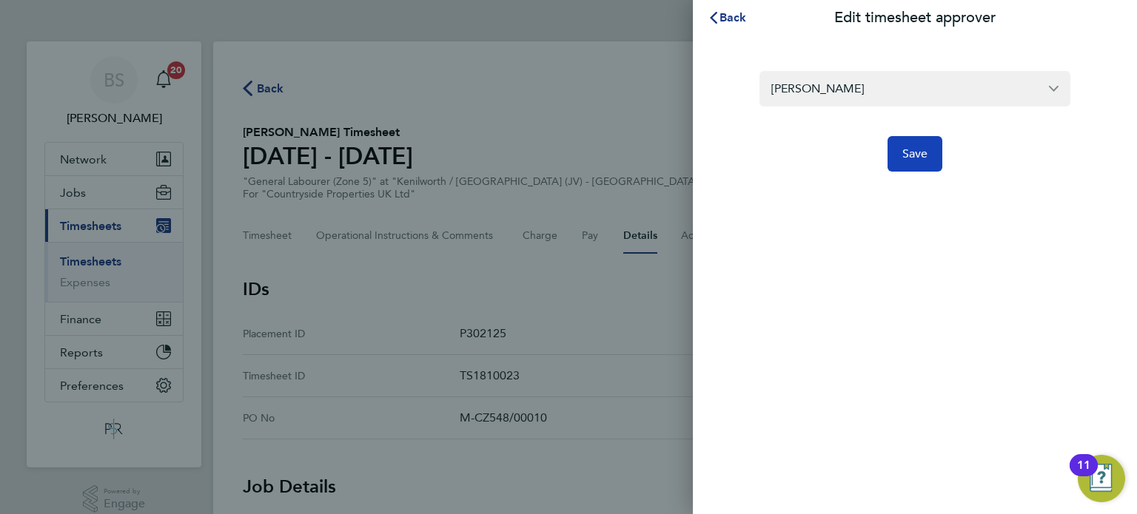
click at [915, 158] on span "Save" at bounding box center [915, 154] width 26 height 15
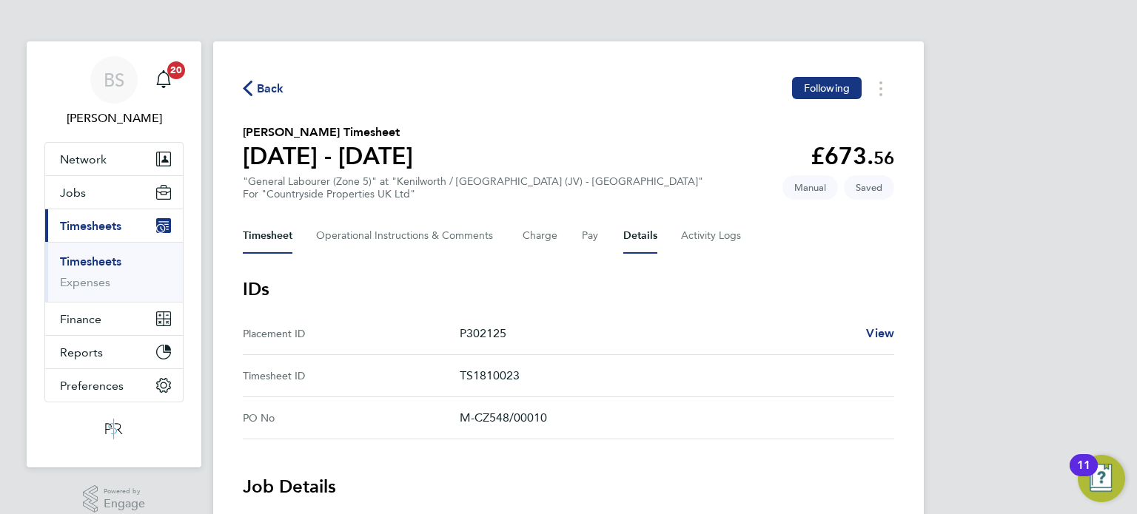
click at [266, 231] on button "Timesheet" at bounding box center [268, 236] width 50 height 36
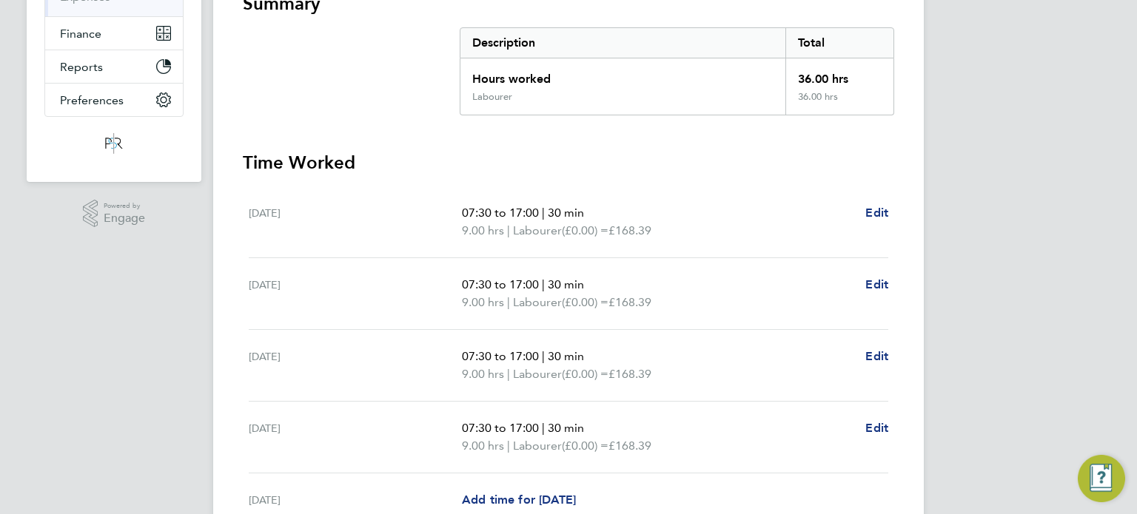
scroll to position [296, 0]
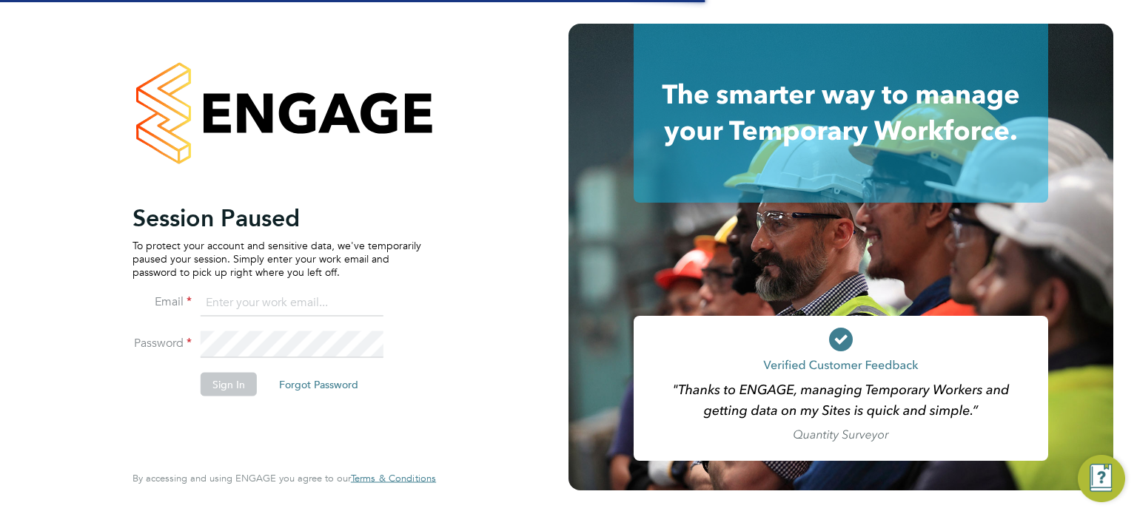
type input "seddon@psrsolutions.co.uk"
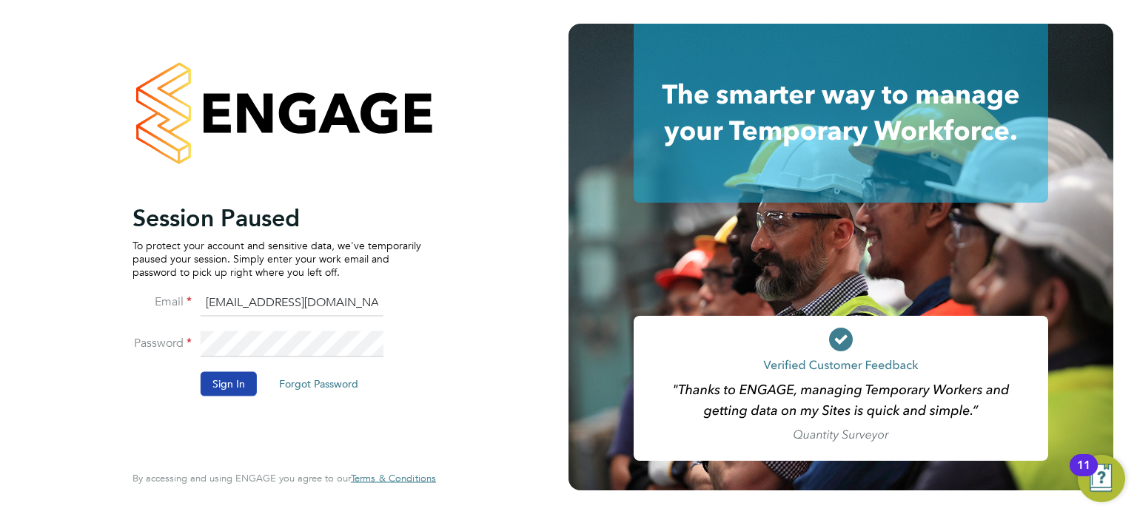
click at [240, 384] on button "Sign In" at bounding box center [229, 384] width 56 height 24
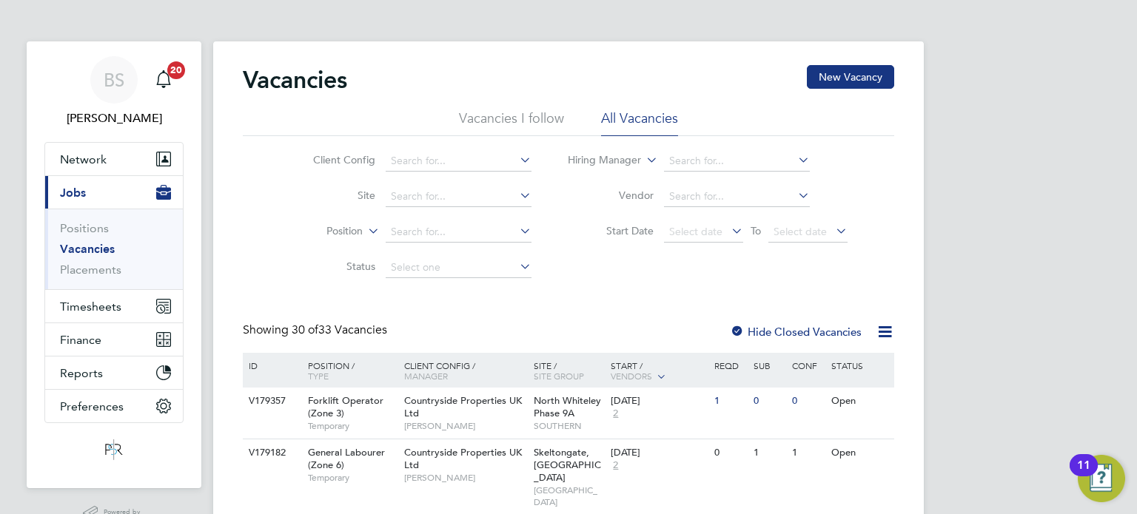
scroll to position [36, 0]
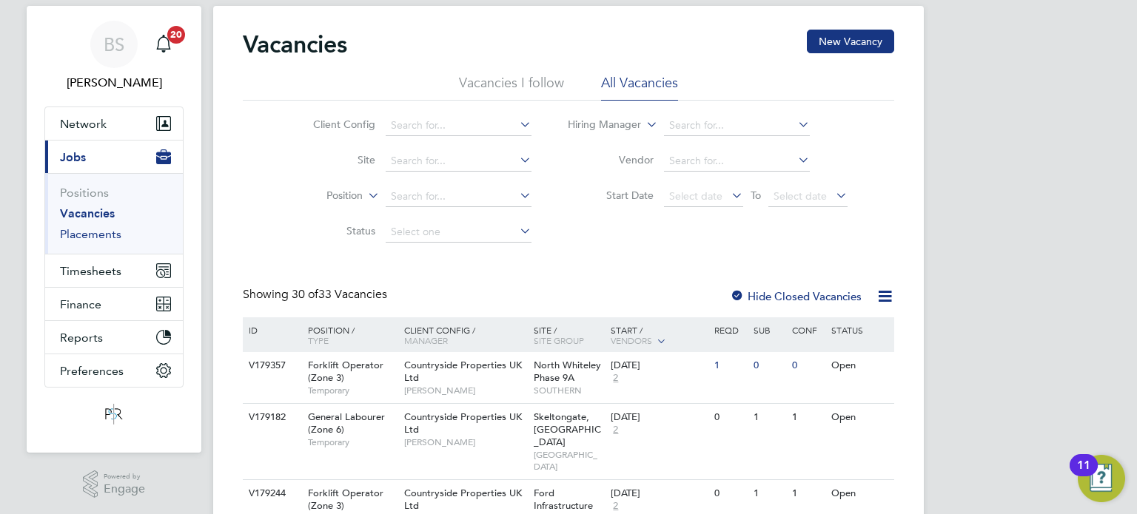
click at [112, 233] on link "Placements" at bounding box center [90, 234] width 61 height 14
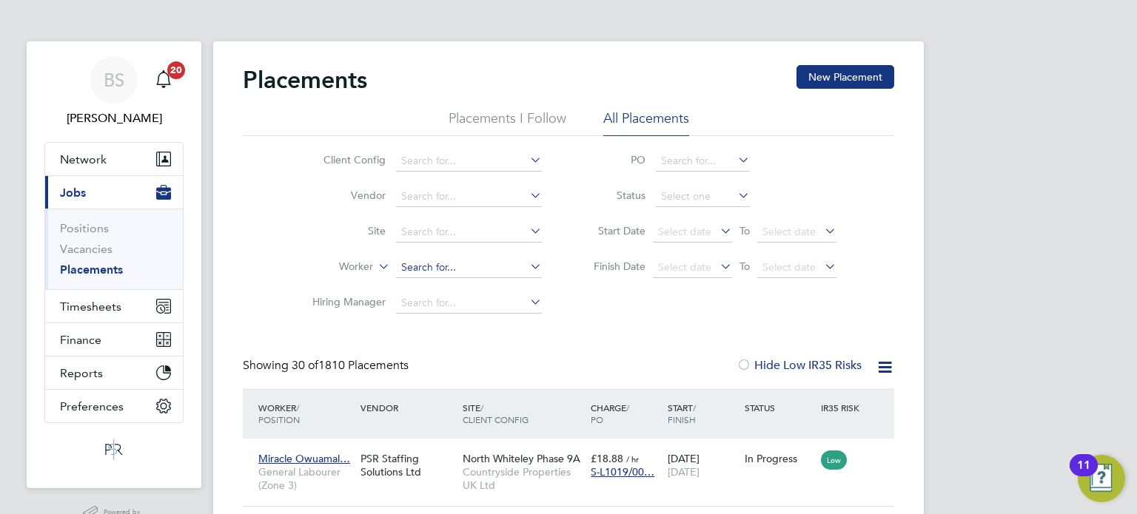
drag, startPoint x: 411, startPoint y: 272, endPoint x: 722, endPoint y: 195, distance: 320.9
click at [411, 272] on input at bounding box center [469, 268] width 146 height 21
drag, startPoint x: 482, startPoint y: 289, endPoint x: 510, endPoint y: 303, distance: 30.8
click at [482, 289] on li "[PERSON_NAME]" at bounding box center [469, 287] width 147 height 20
type input "[PERSON_NAME]"
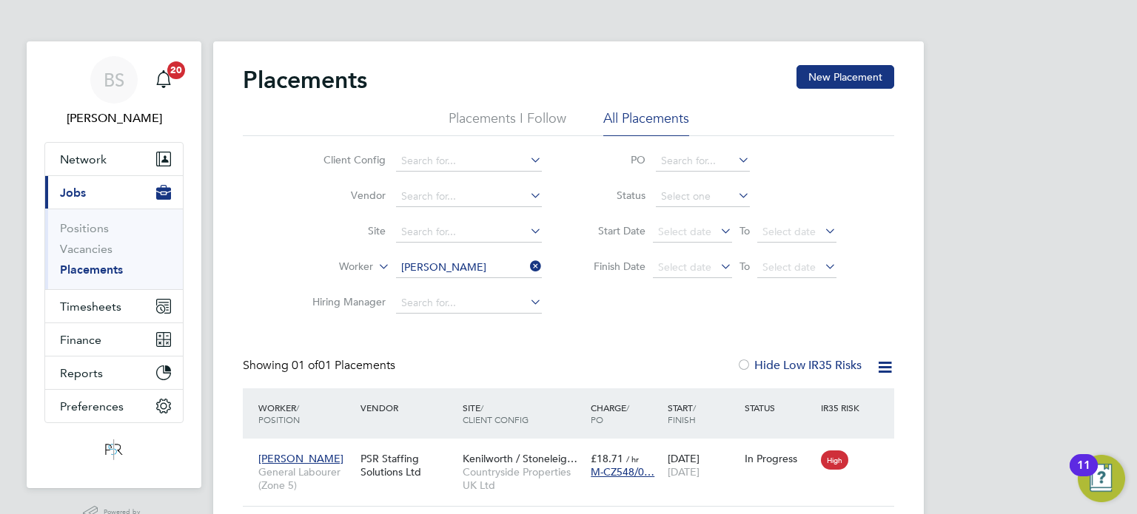
click at [452, 257] on li "Worker Dyonn Robinson" at bounding box center [421, 268] width 278 height 36
click at [454, 267] on input at bounding box center [469, 268] width 146 height 21
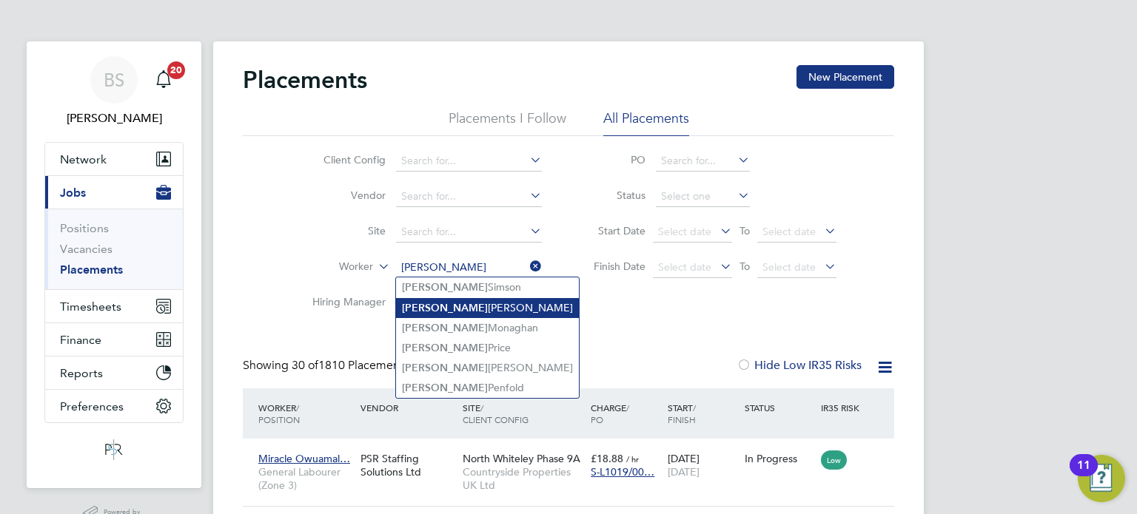
click at [464, 316] on li "Keith Bates" at bounding box center [487, 308] width 183 height 20
type input "[PERSON_NAME]"
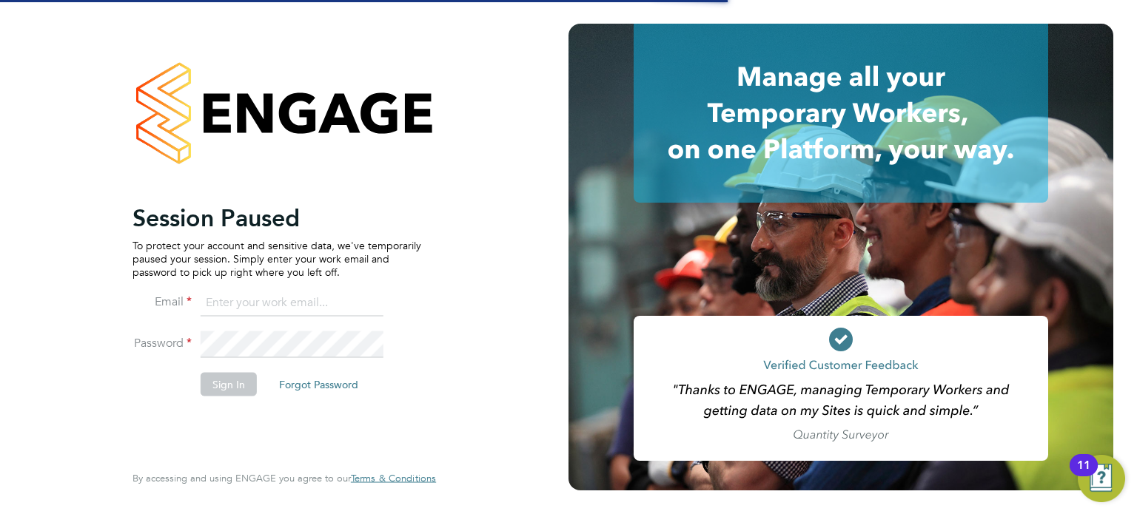
type input "seddon@psrsolutions.co.uk"
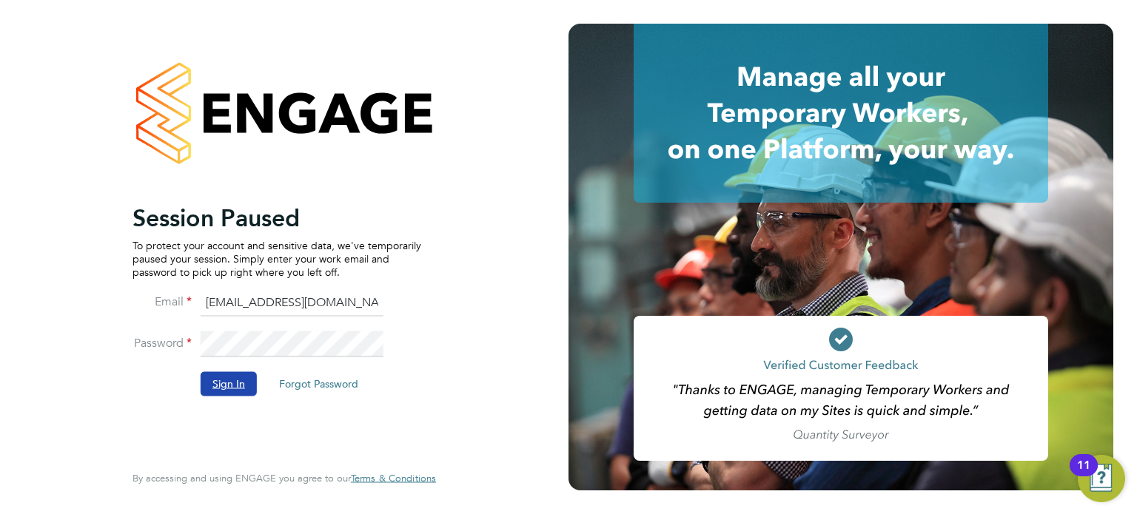
click at [231, 386] on button "Sign In" at bounding box center [229, 384] width 56 height 24
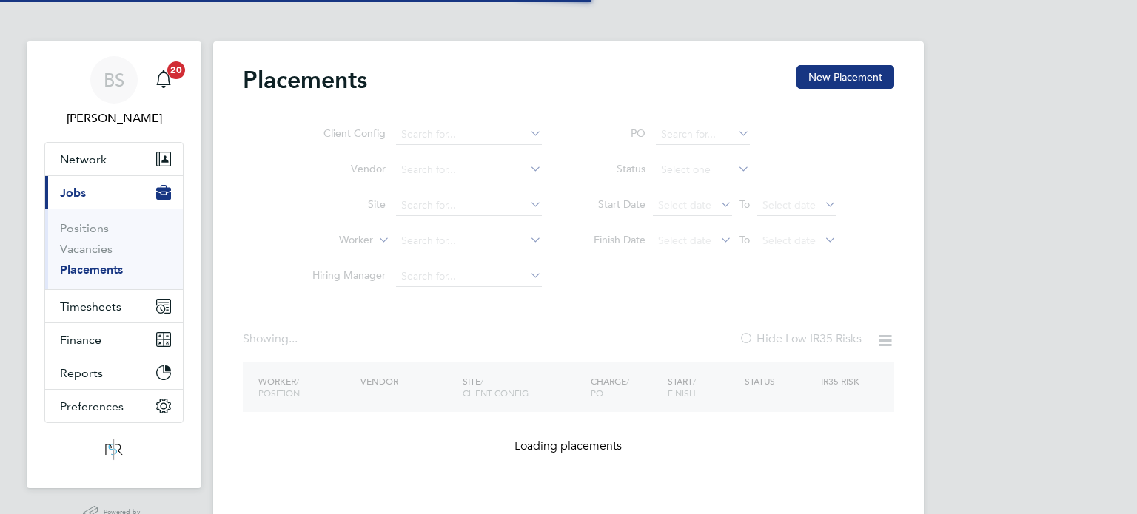
type input "[PERSON_NAME]"
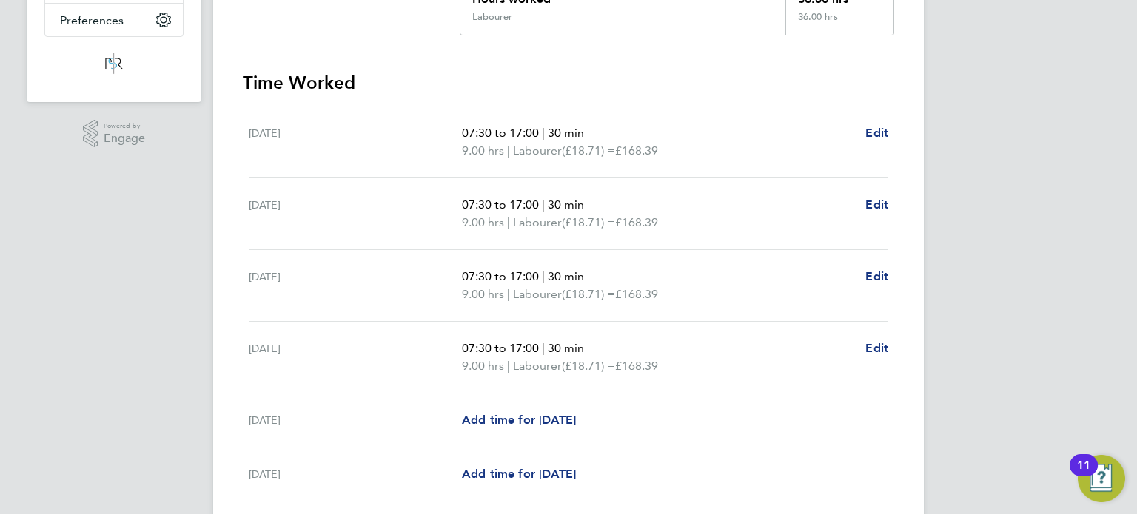
scroll to position [259, 0]
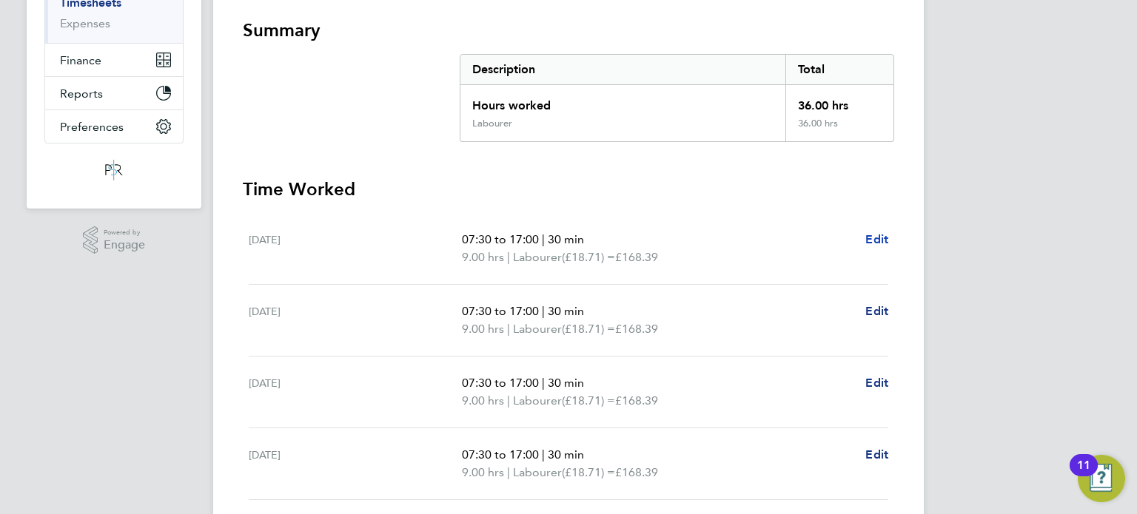
click at [882, 233] on span "Edit" at bounding box center [876, 239] width 23 height 14
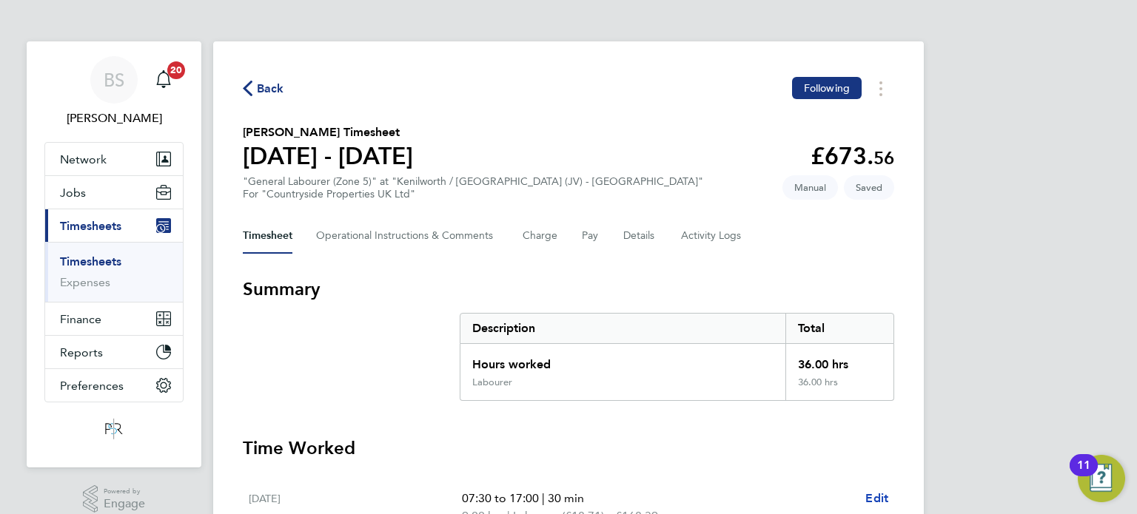
select select "30"
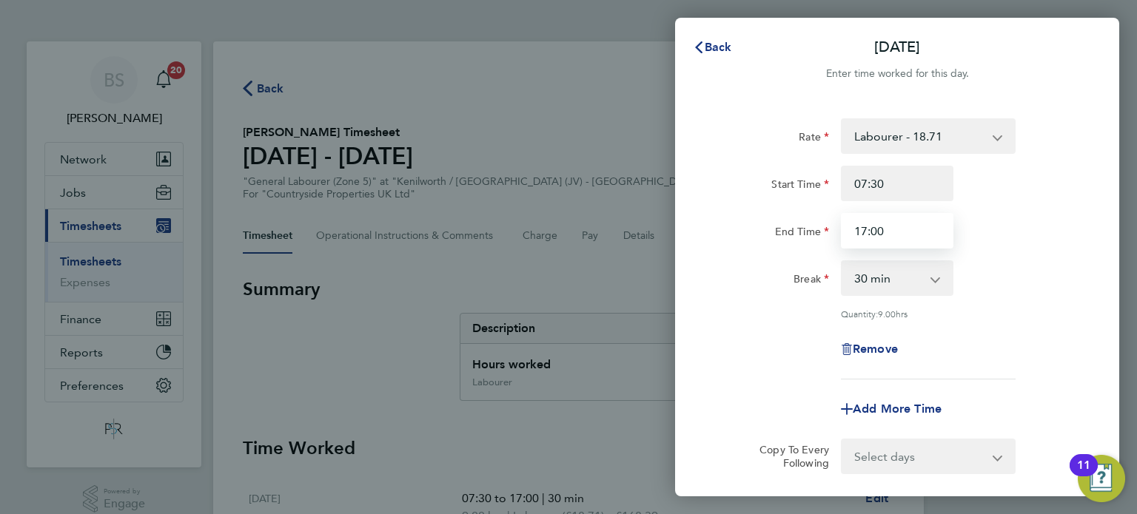
click at [869, 232] on input "17:00" at bounding box center [897, 231] width 112 height 36
click at [878, 229] on input "16:00" at bounding box center [897, 231] width 112 height 36
type input "16:30"
click at [782, 340] on div "Remove" at bounding box center [896, 350] width 373 height 36
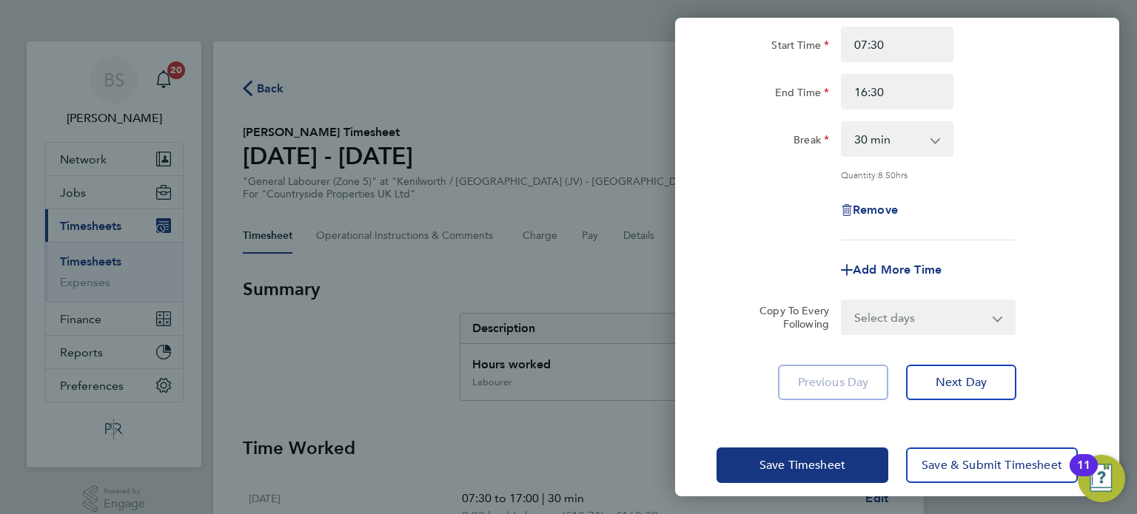
scroll to position [148, 0]
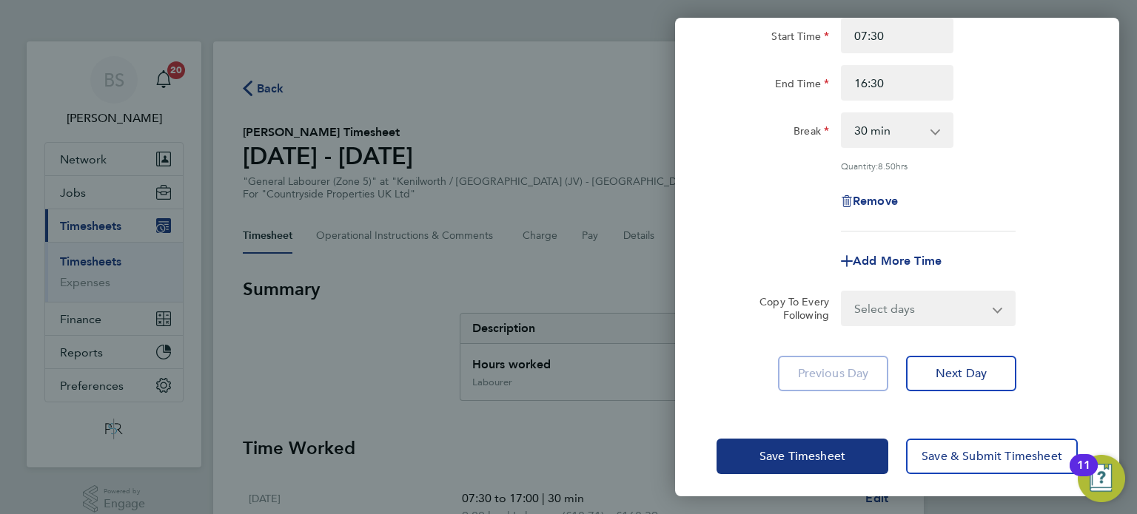
click at [857, 320] on select "Select days Day Weekday (Mon-Fri) Weekend (Sat-Sun) Wednesday Thursday Friday S…" at bounding box center [919, 308] width 155 height 33
select select "WEEKDAY"
click at [842, 292] on select "Select days Day Weekday (Mon-Fri) Weekend (Sat-Sun) Wednesday Thursday Friday S…" at bounding box center [919, 308] width 155 height 33
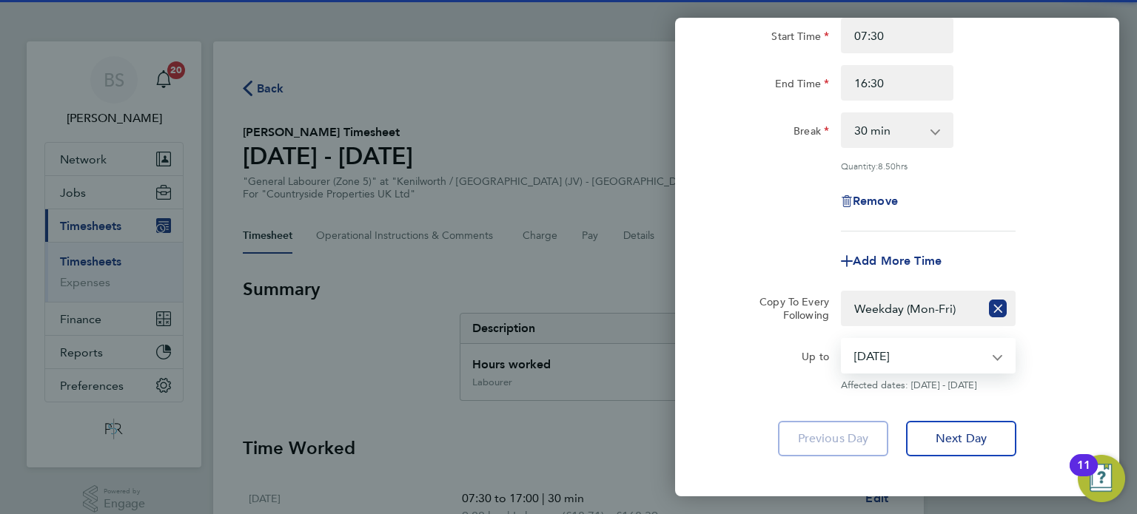
click at [891, 351] on select "20 Aug 2025 21 Aug 2025 22 Aug 2025 23 Aug 2025 24 Aug 2025" at bounding box center [919, 356] width 154 height 33
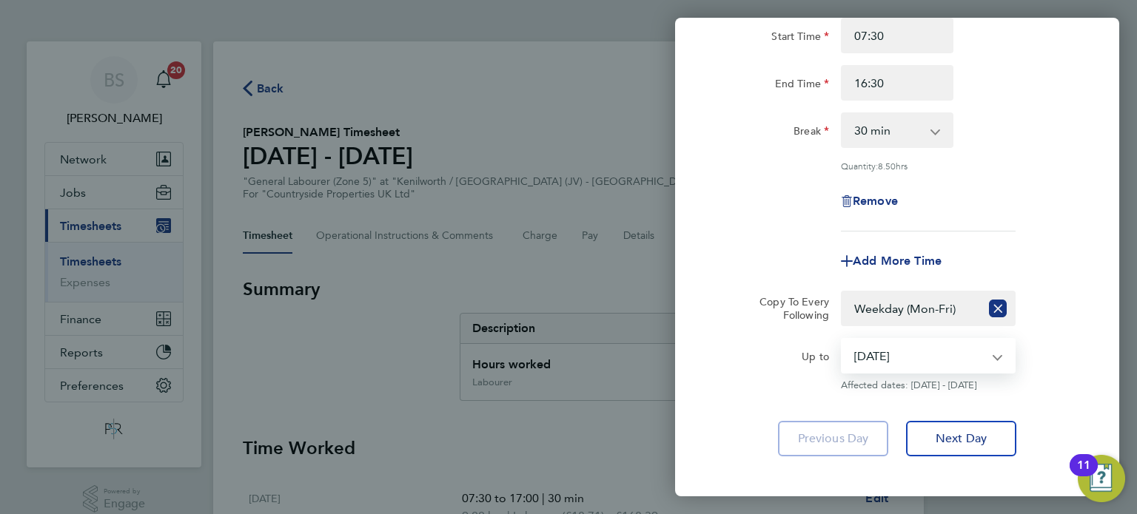
click at [871, 358] on select "20 Aug 2025 21 Aug 2025 22 Aug 2025 23 Aug 2025 24 Aug 2025" at bounding box center [919, 356] width 154 height 33
select select "2025-08-22"
click at [842, 340] on select "20 Aug 2025 21 Aug 2025 22 Aug 2025 23 Aug 2025 24 Aug 2025" at bounding box center [919, 356] width 154 height 33
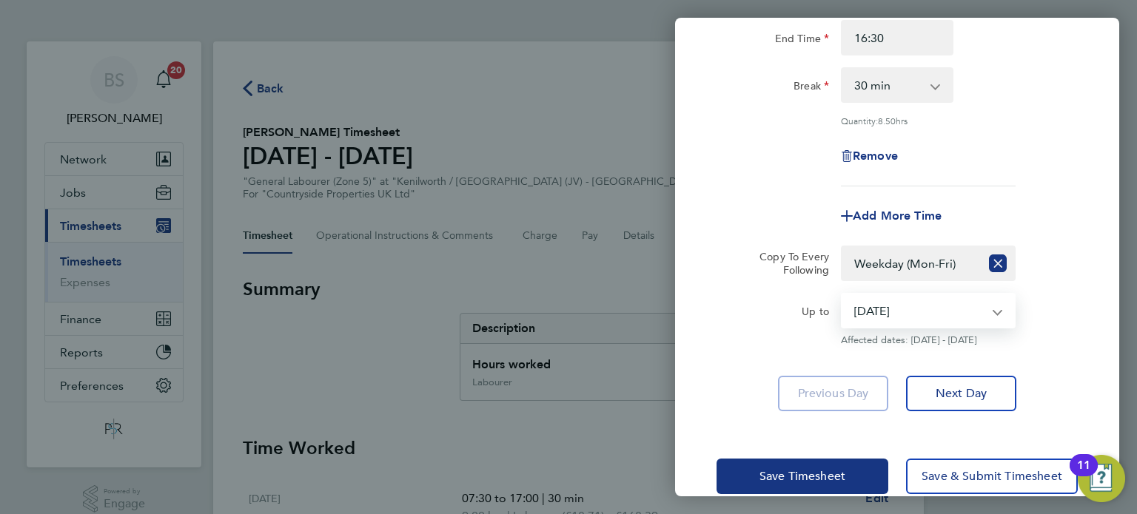
scroll to position [218, 0]
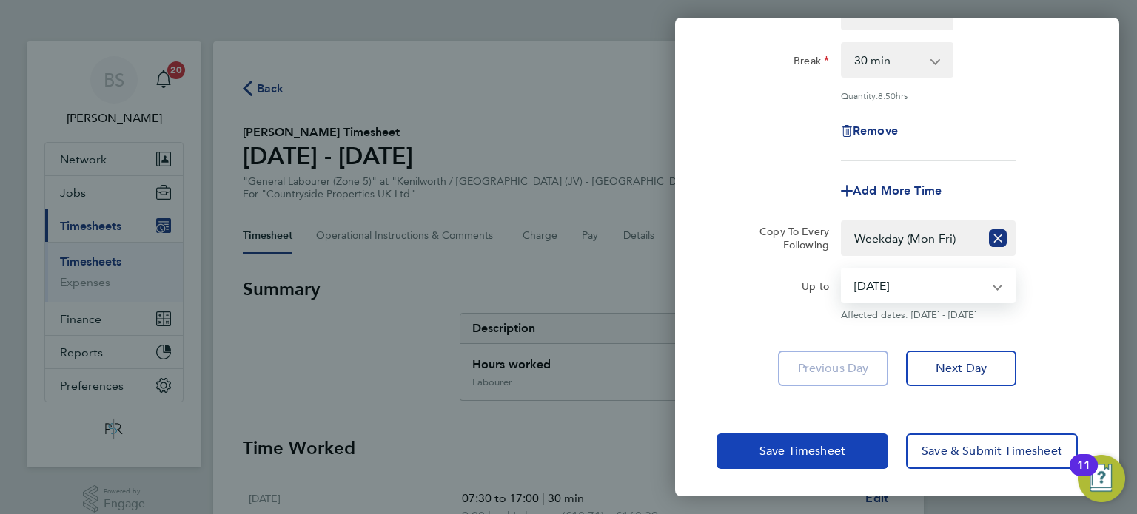
click at [782, 446] on span "Save Timesheet" at bounding box center [802, 451] width 86 height 15
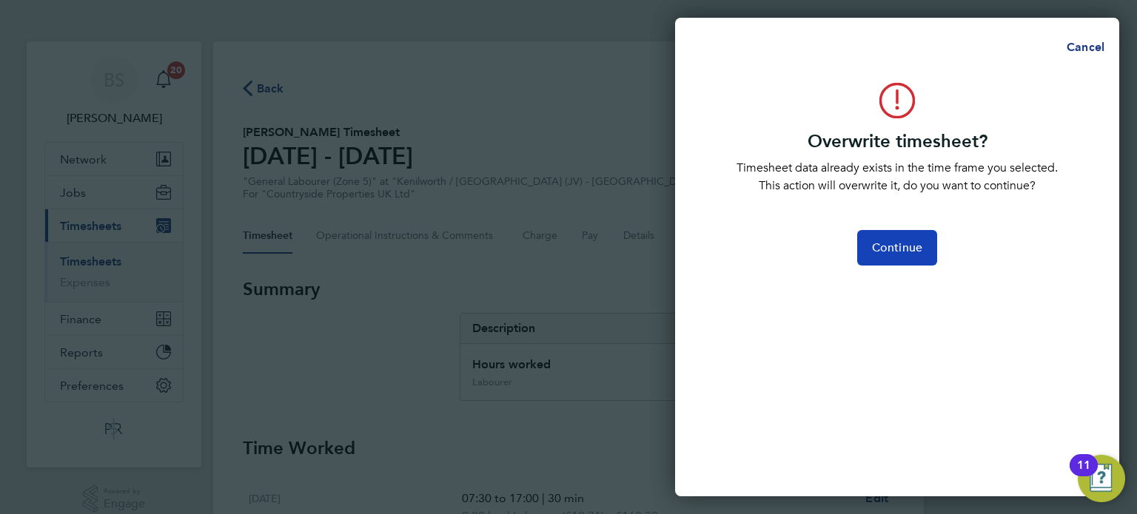
click at [893, 257] on button "Continue" at bounding box center [897, 248] width 80 height 36
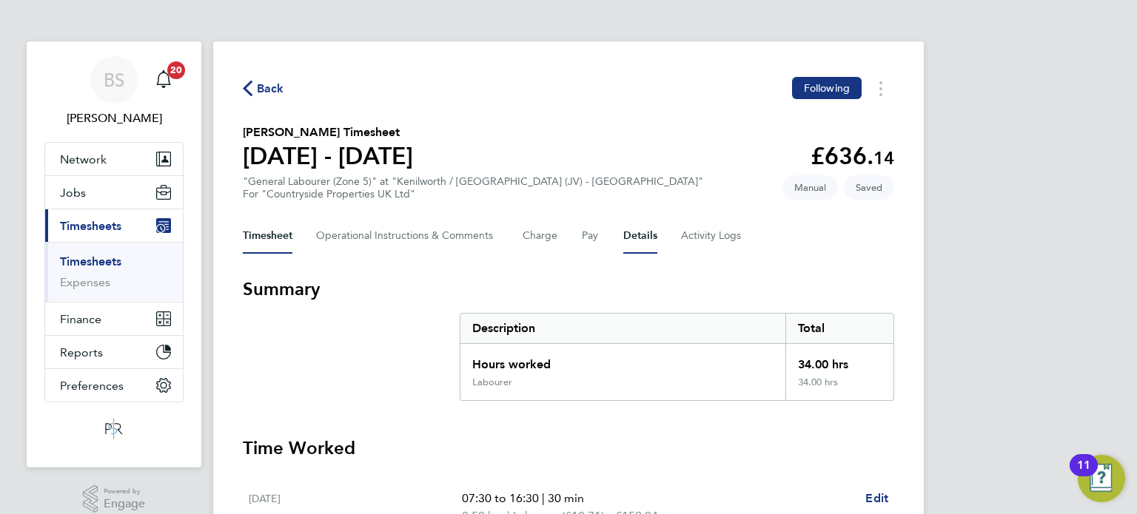
click at [645, 247] on button "Details" at bounding box center [640, 236] width 34 height 36
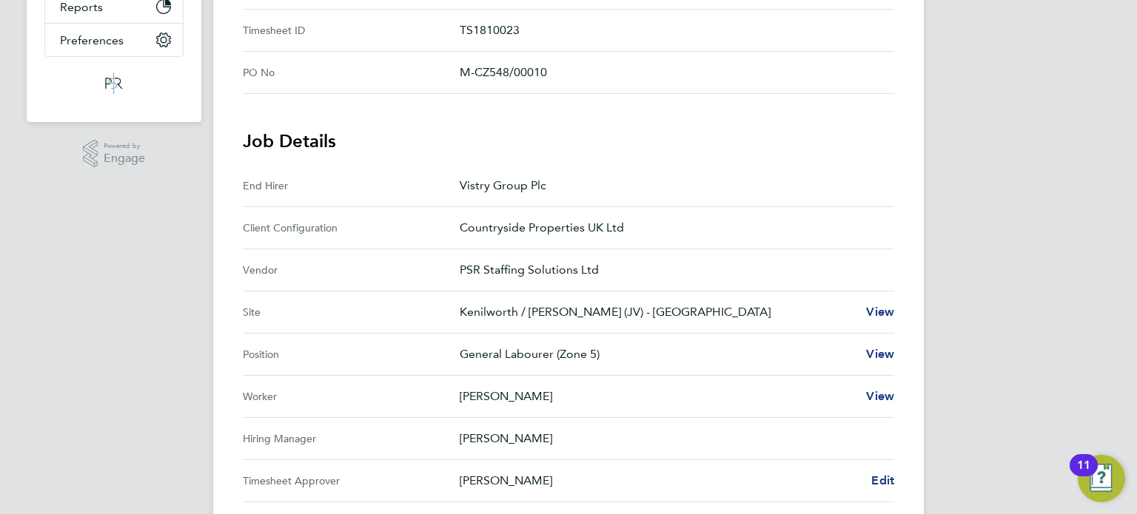
scroll to position [74, 0]
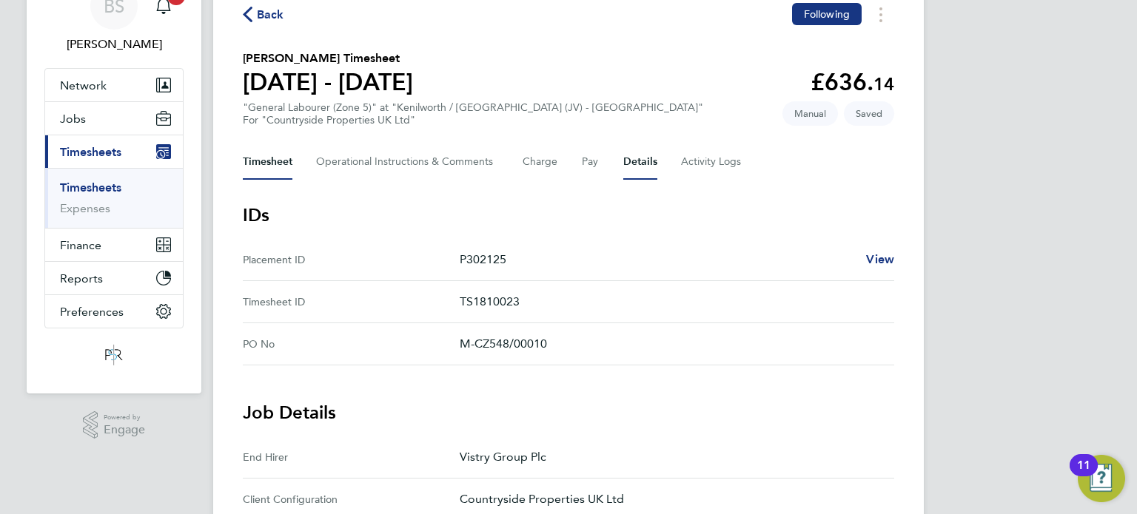
click at [257, 177] on button "Timesheet" at bounding box center [268, 162] width 50 height 36
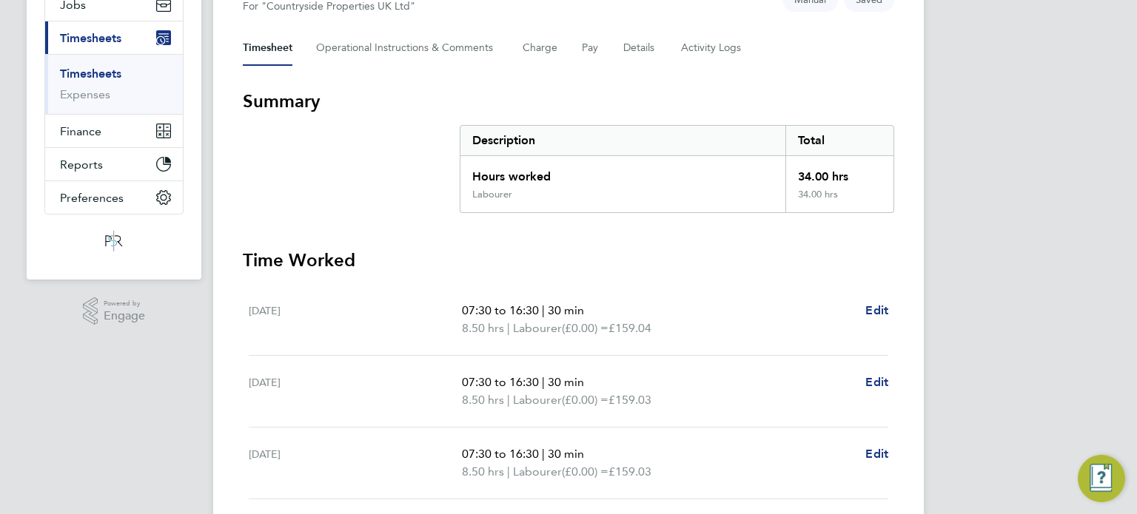
scroll to position [481, 0]
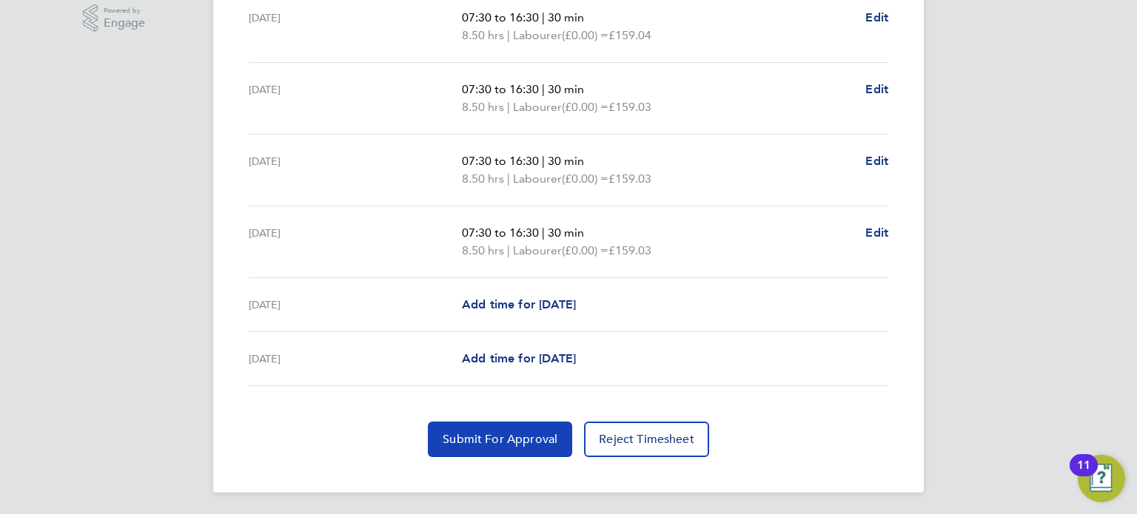
click at [497, 436] on span "Submit For Approval" at bounding box center [500, 439] width 115 height 15
